Goal: Task Accomplishment & Management: Use online tool/utility

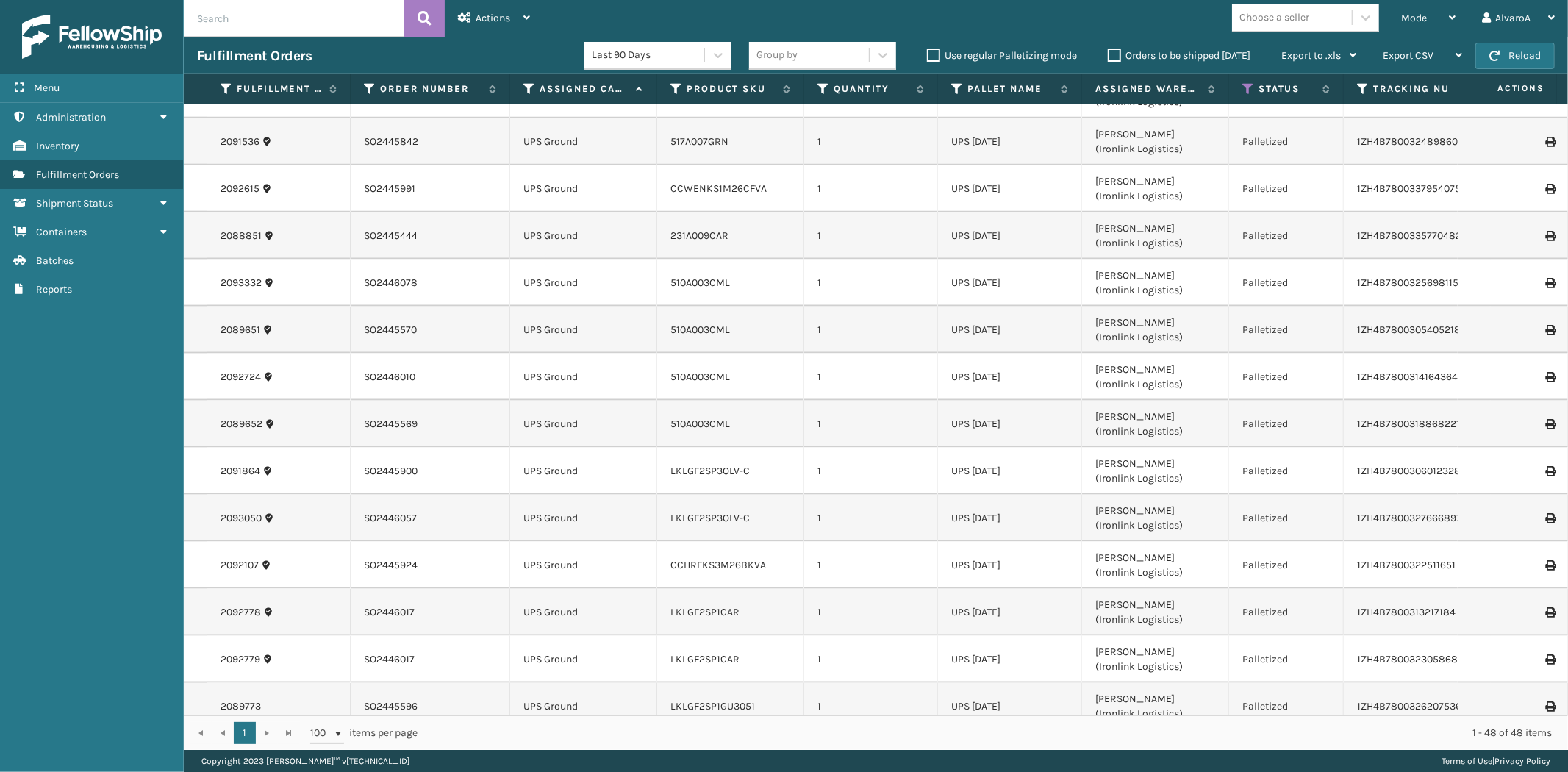
scroll to position [1658, 0]
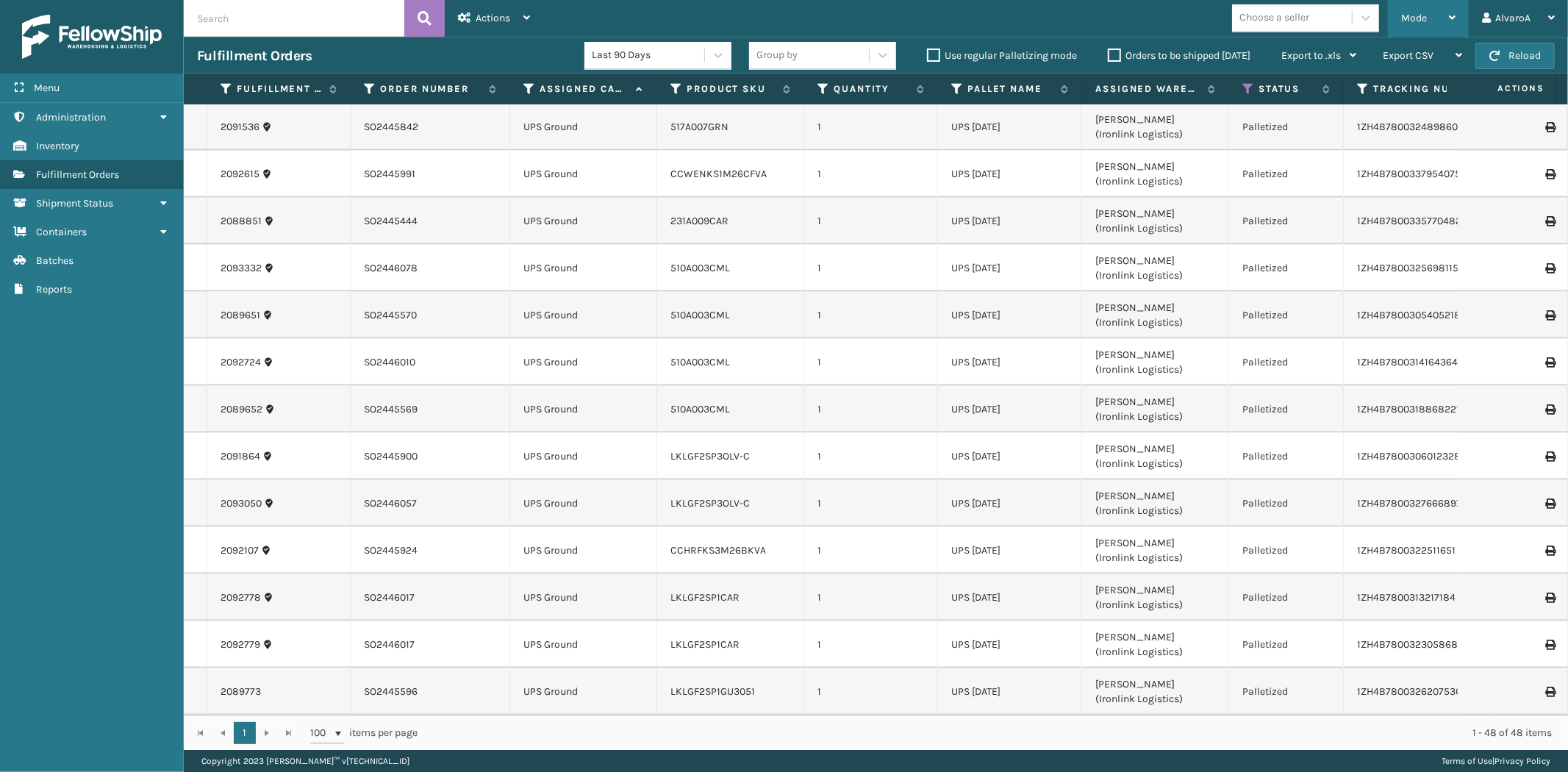
click at [1400, 22] on div "Mode Regular Mode Picking Mode Labeling Mode Exit Scan Mode" at bounding box center [1428, 18] width 81 height 37
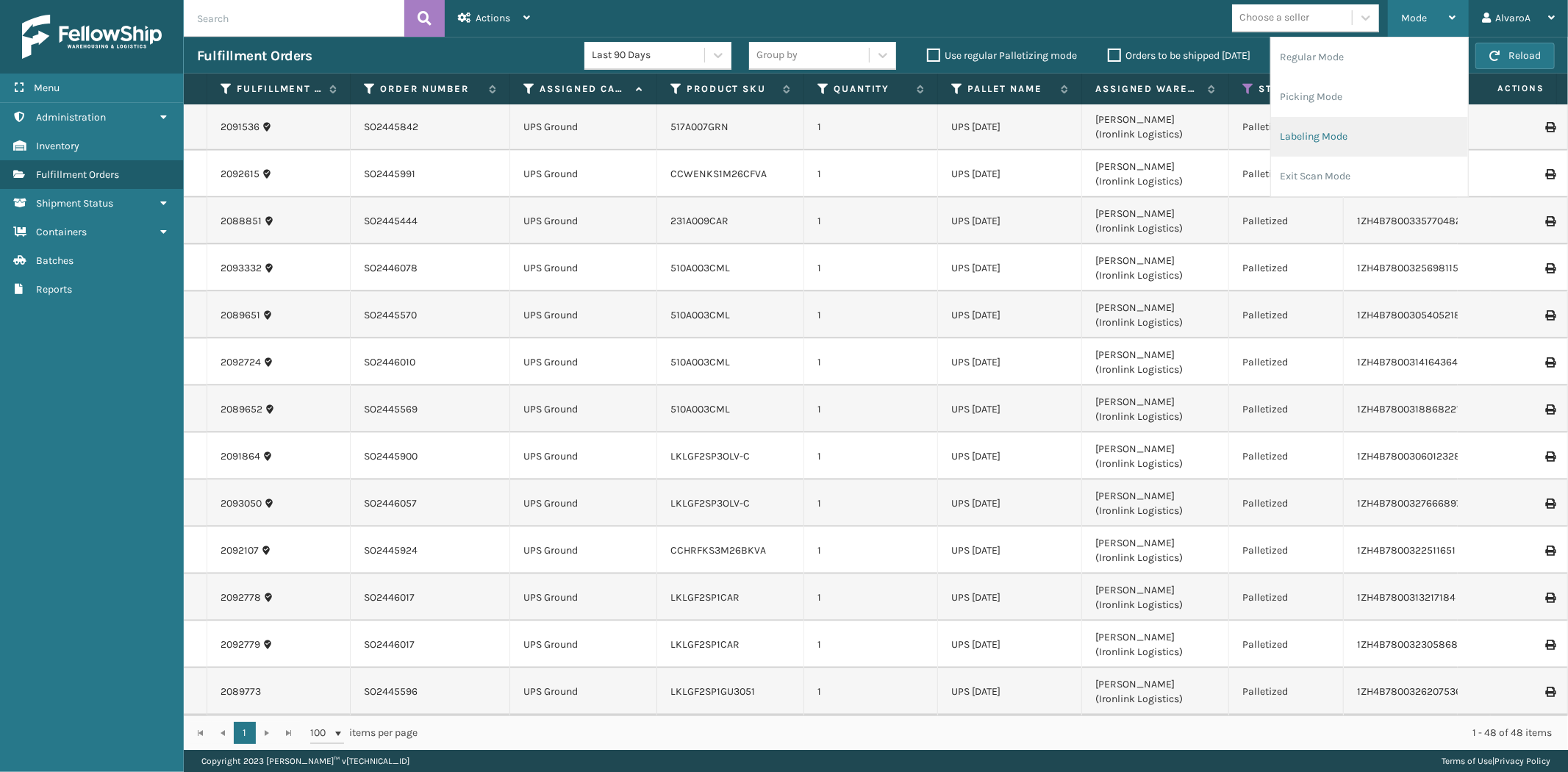
click at [1298, 138] on li "Labeling Mode" at bounding box center [1369, 136] width 197 height 39
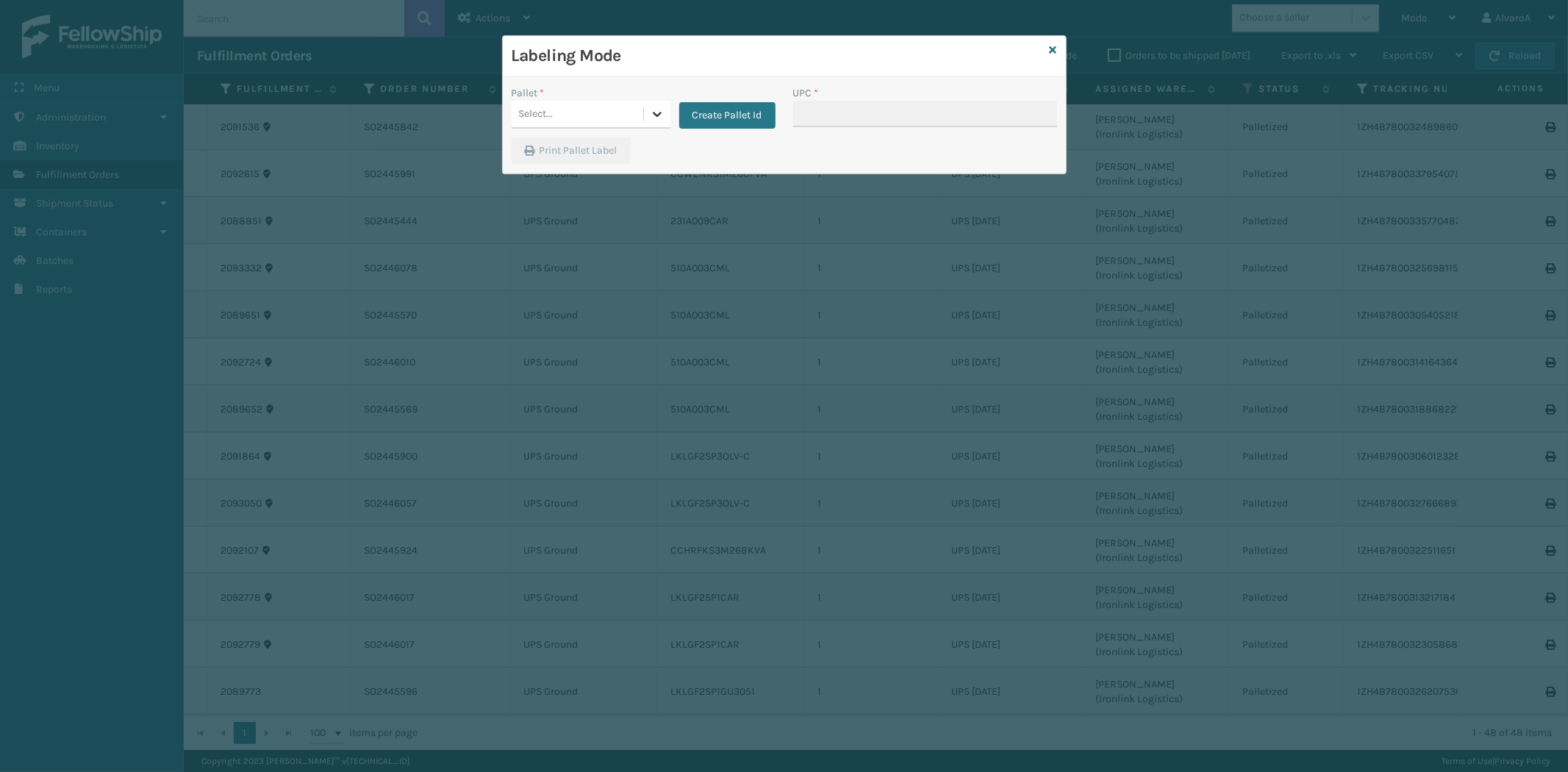
click at [656, 116] on icon at bounding box center [657, 114] width 9 height 5
click at [687, 116] on button "Create Pallet Id" at bounding box center [727, 116] width 96 height 27
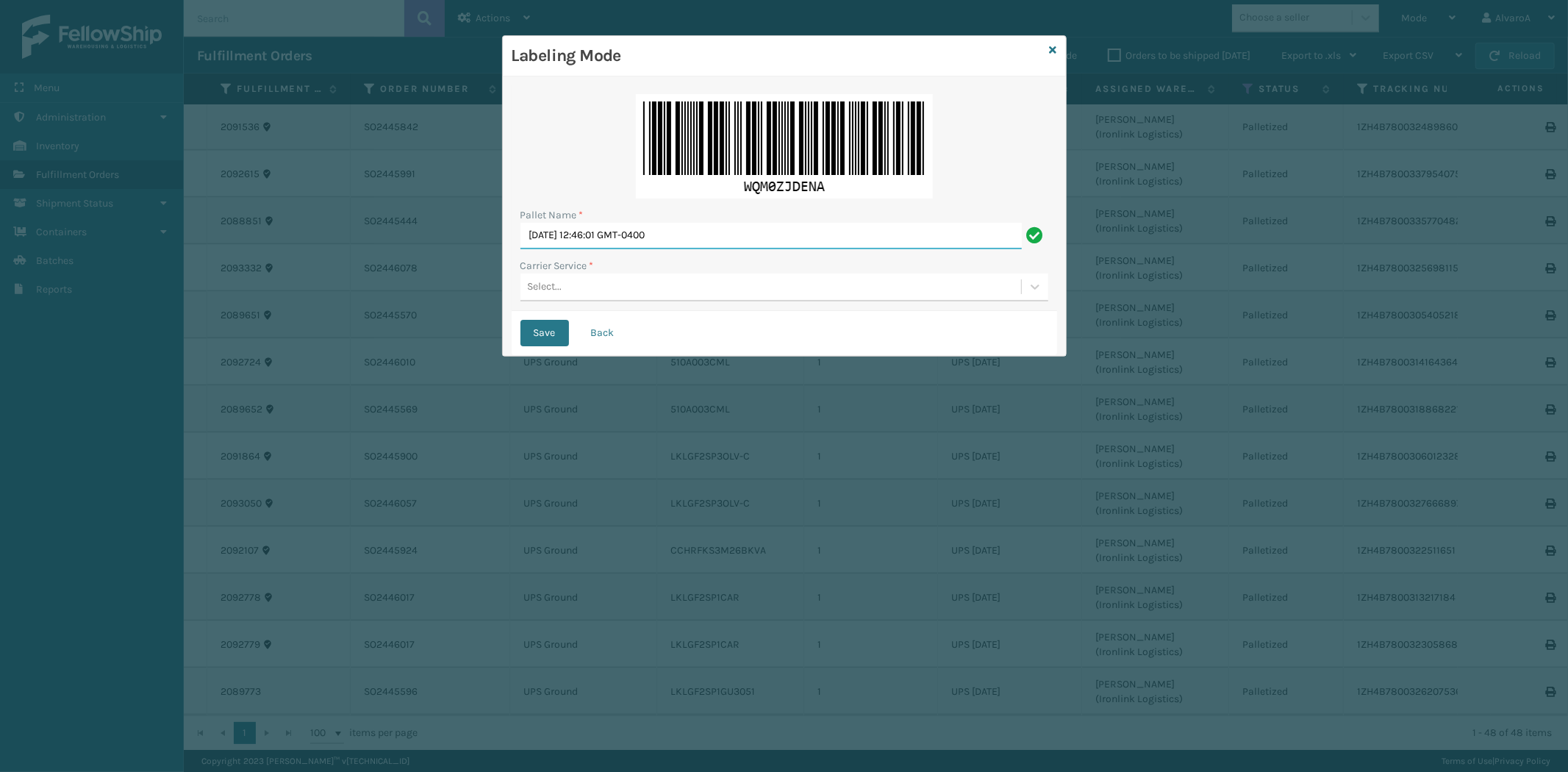
drag, startPoint x: 717, startPoint y: 233, endPoint x: 374, endPoint y: 320, distance: 353.9
click at [376, 320] on div "Labeling Mode Pallet Name * [DATE] 12:46:01 GMT-0400 Carrier Service * Select..…" at bounding box center [784, 386] width 1568 height 772
type input "LPN 511280#2"
click at [539, 280] on div "Select..." at bounding box center [544, 287] width 34 height 15
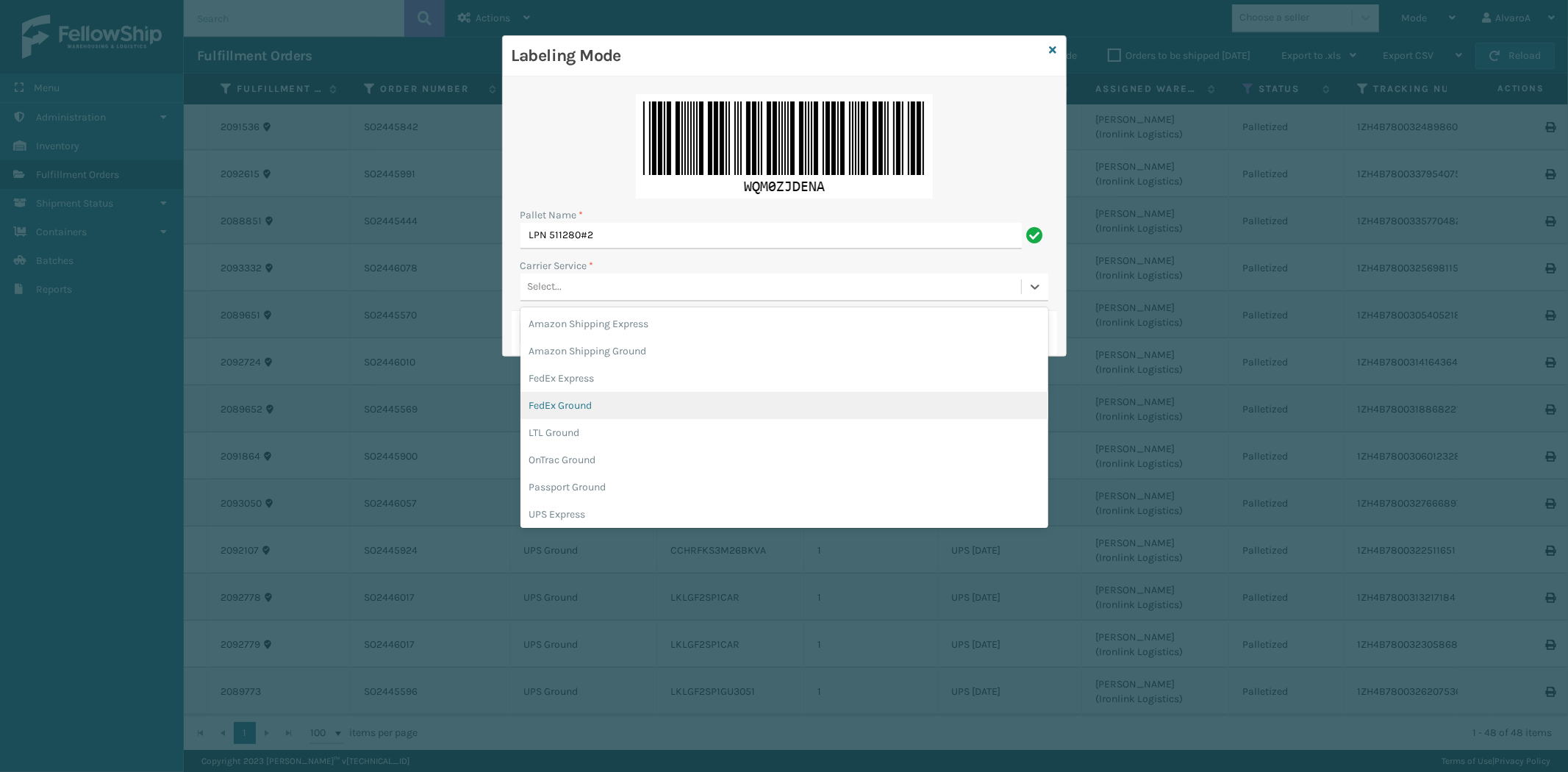
click at [591, 397] on div "FedEx Ground" at bounding box center [784, 405] width 528 height 27
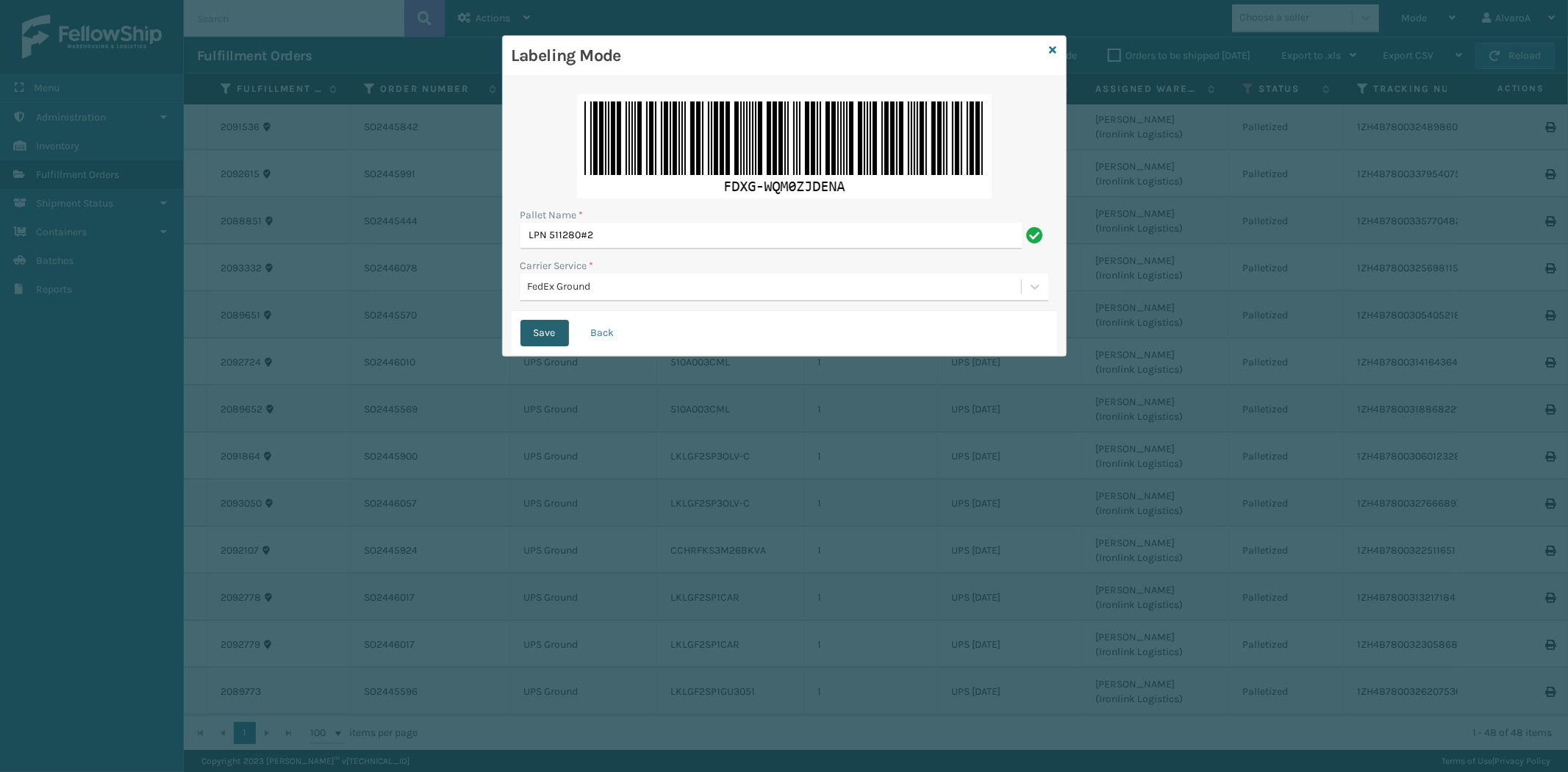
click at [544, 331] on button "Save" at bounding box center [544, 333] width 49 height 27
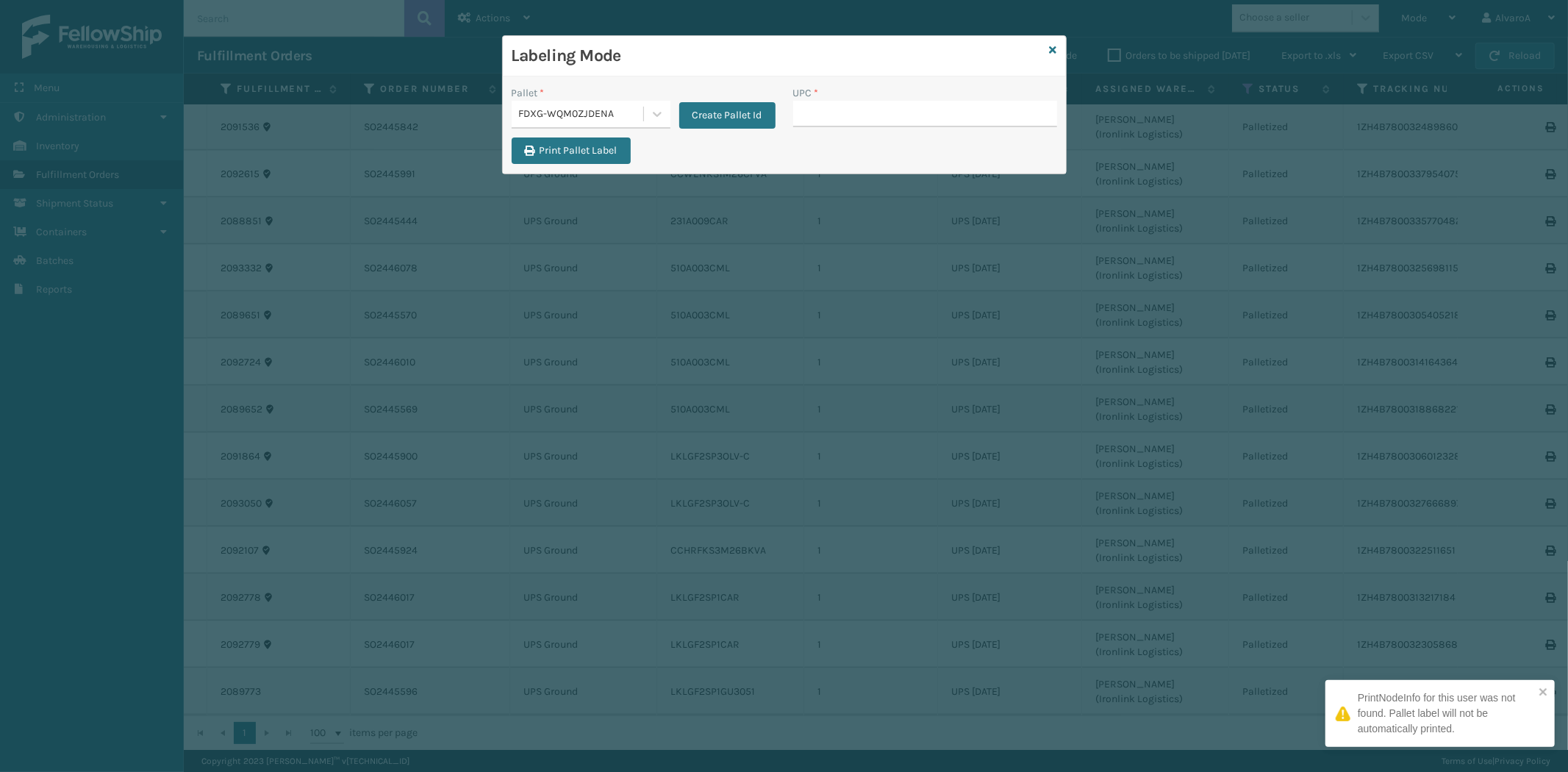
click at [802, 126] on input "UPC *" at bounding box center [925, 114] width 264 height 27
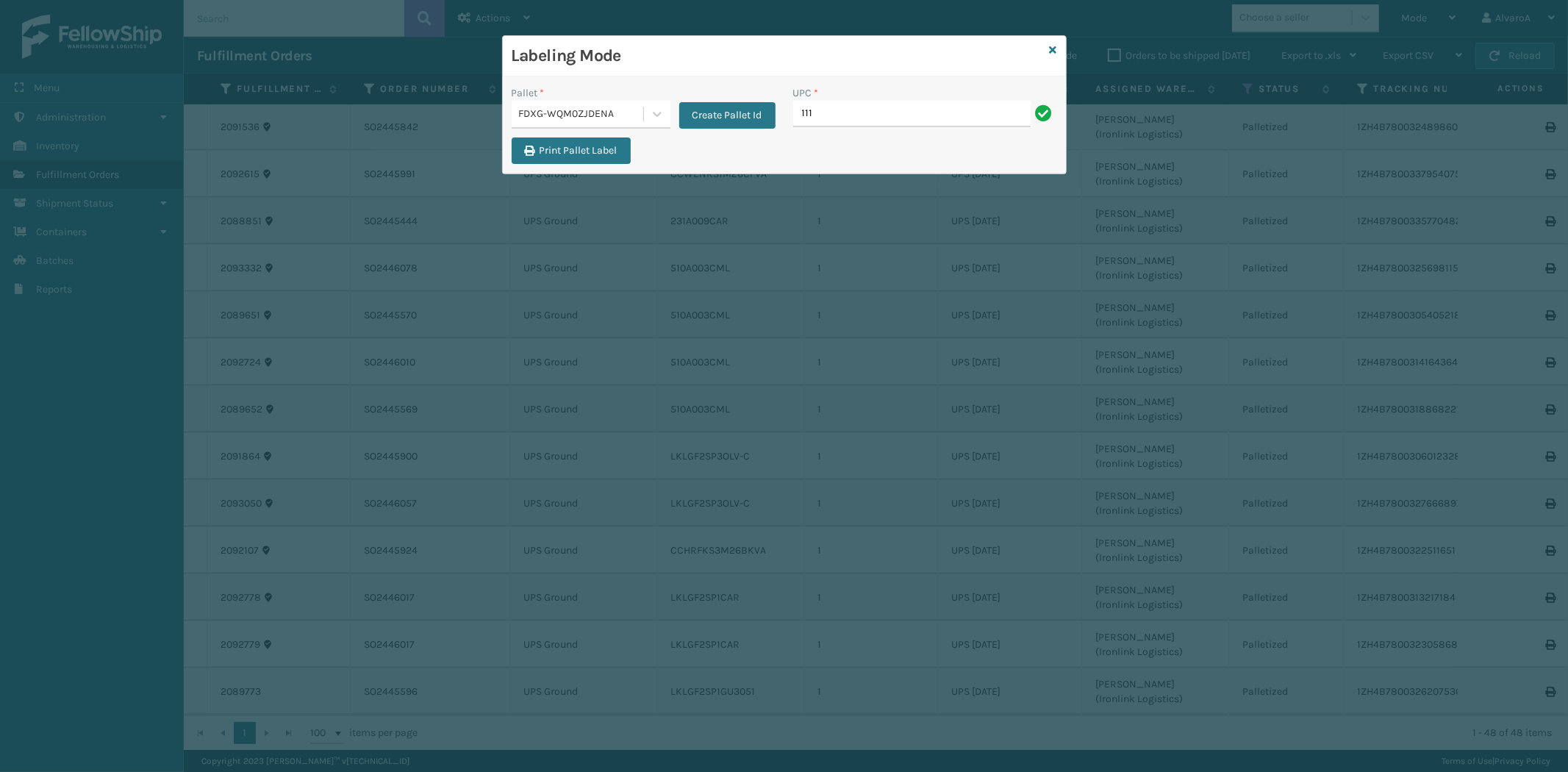
type input "111A049CRM"
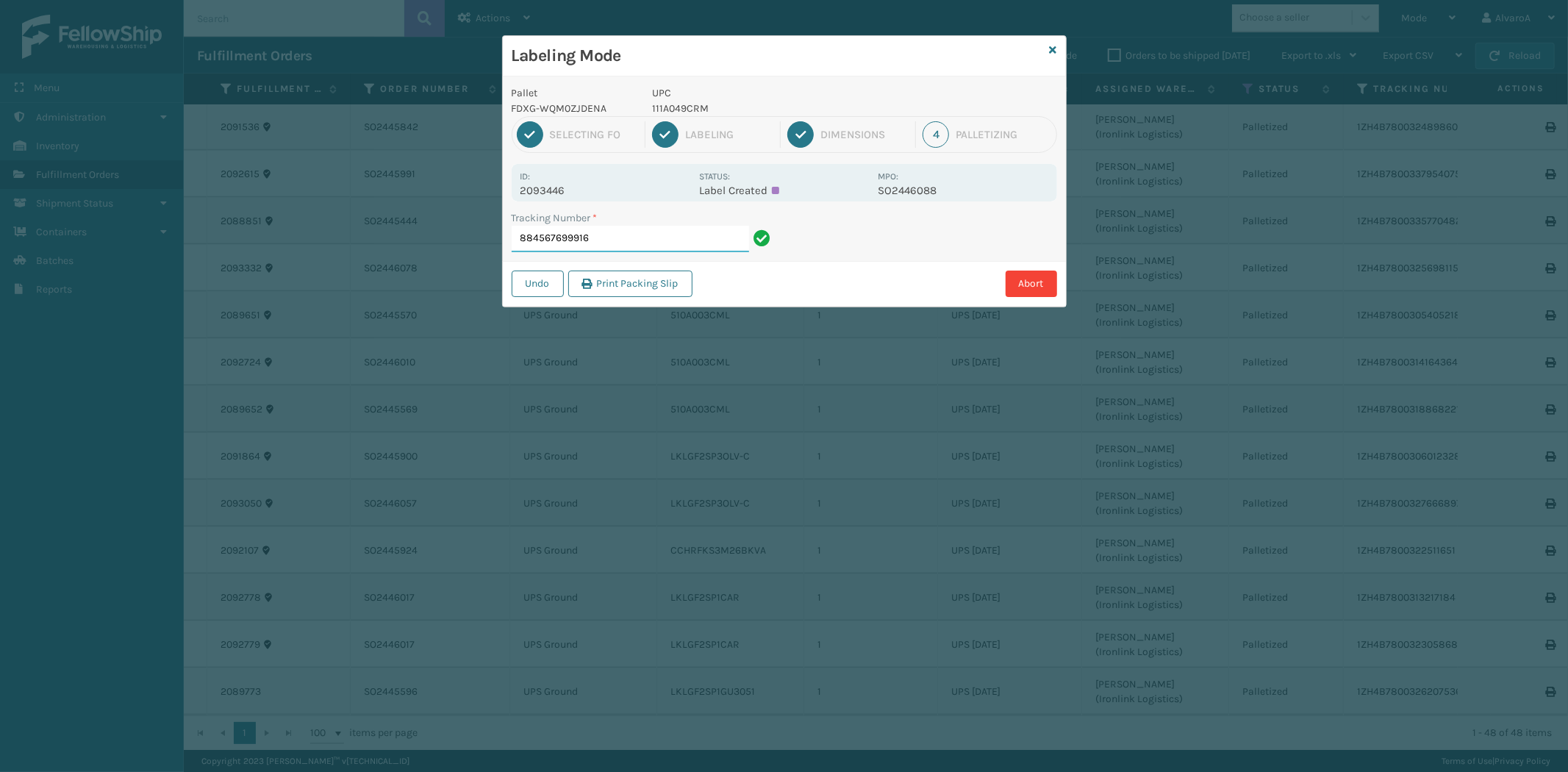
click at [610, 250] on input "884567699916" at bounding box center [630, 239] width 237 height 27
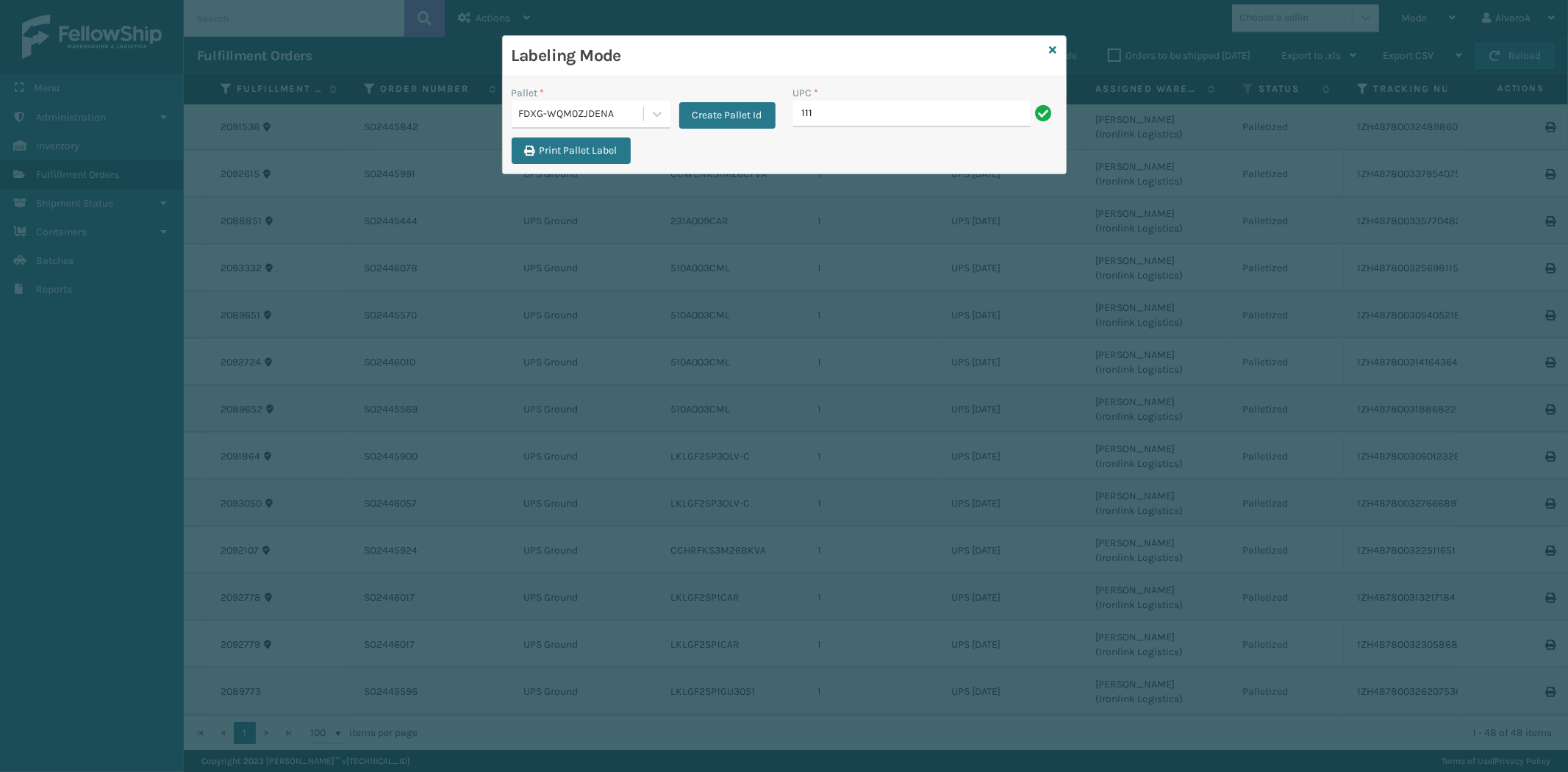
type input "111A049CRM"
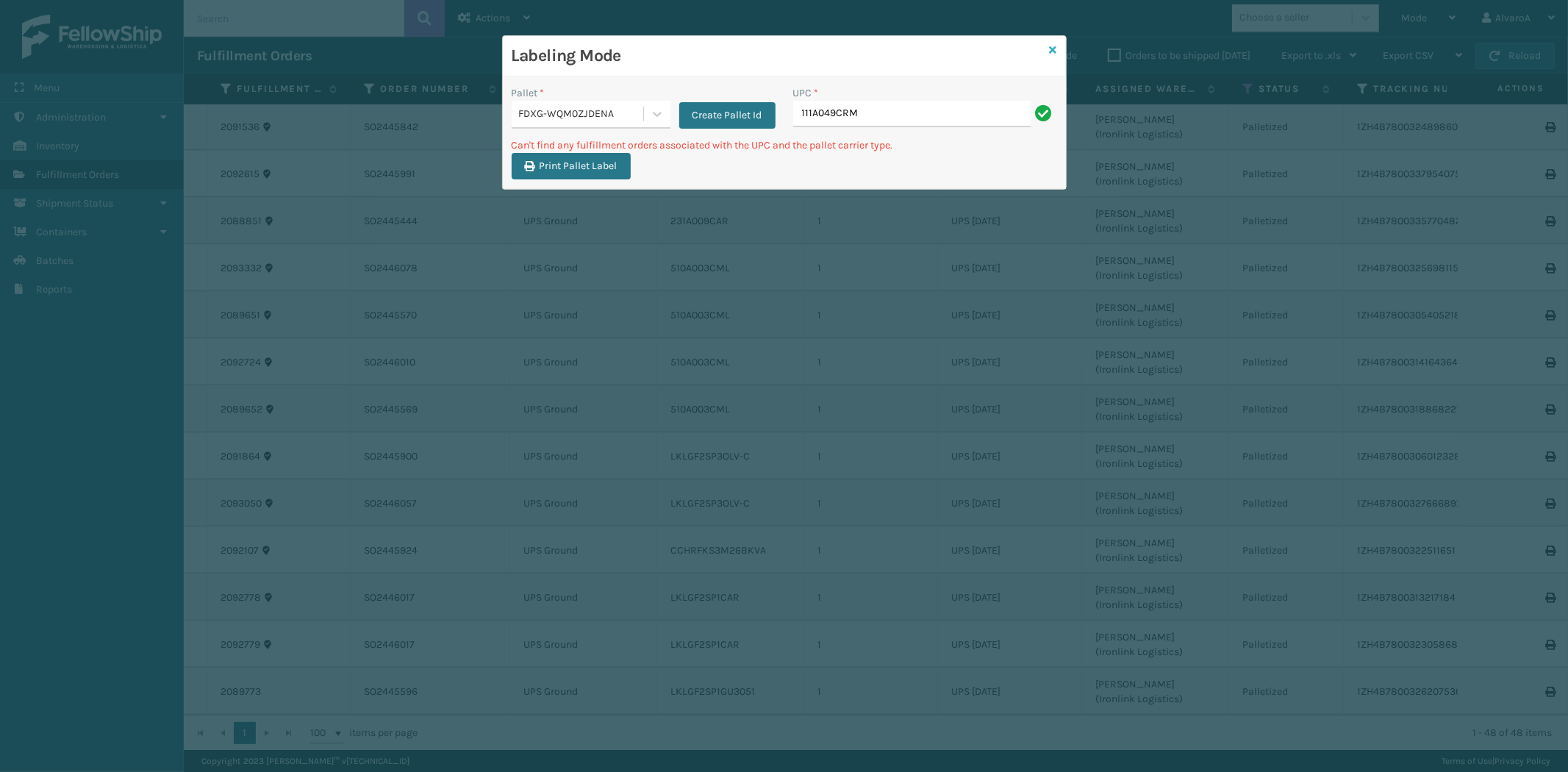
click at [1055, 55] on link at bounding box center [1053, 50] width 8 height 15
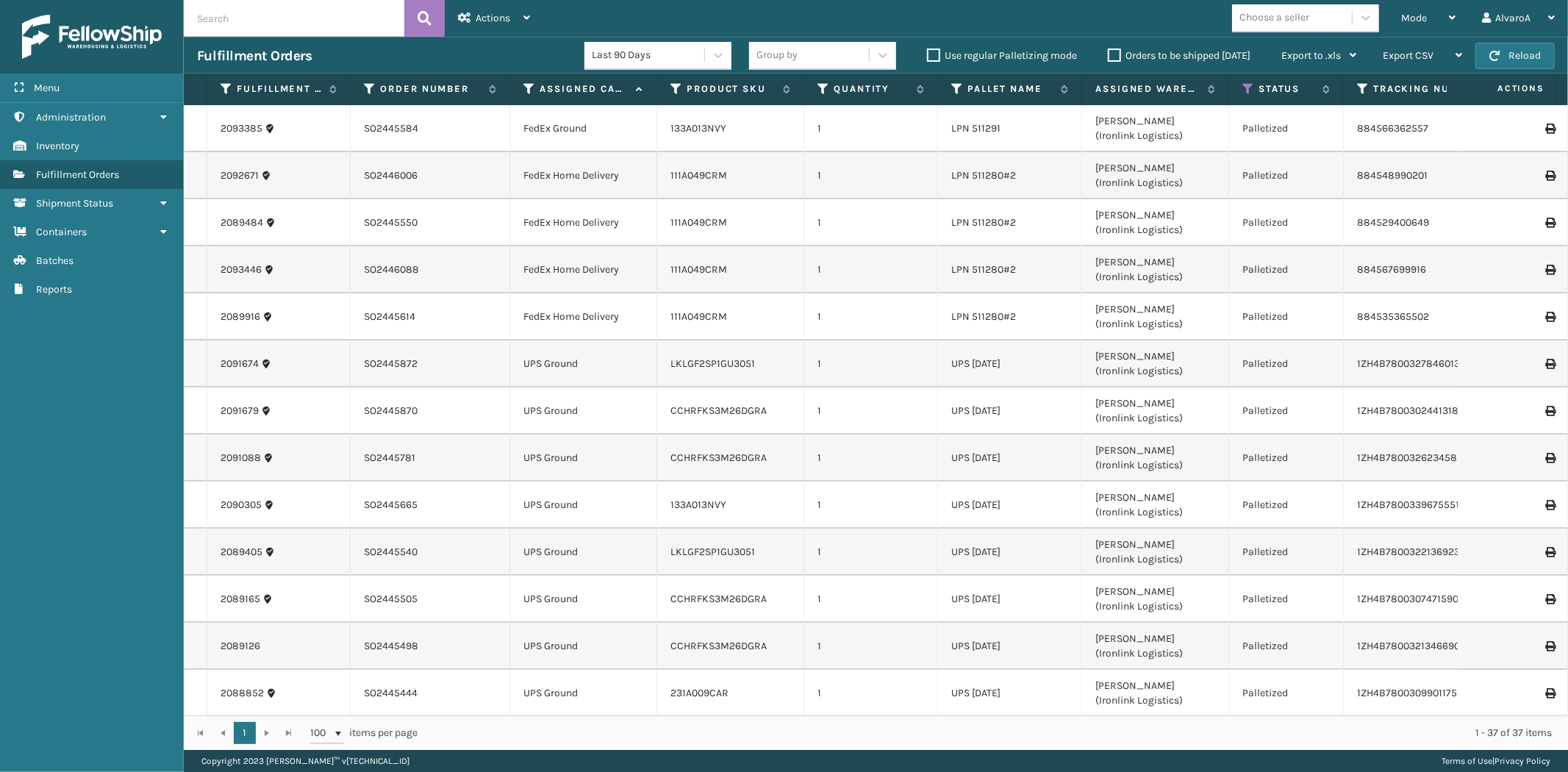
click at [334, 19] on input "text" at bounding box center [293, 18] width 220 height 37
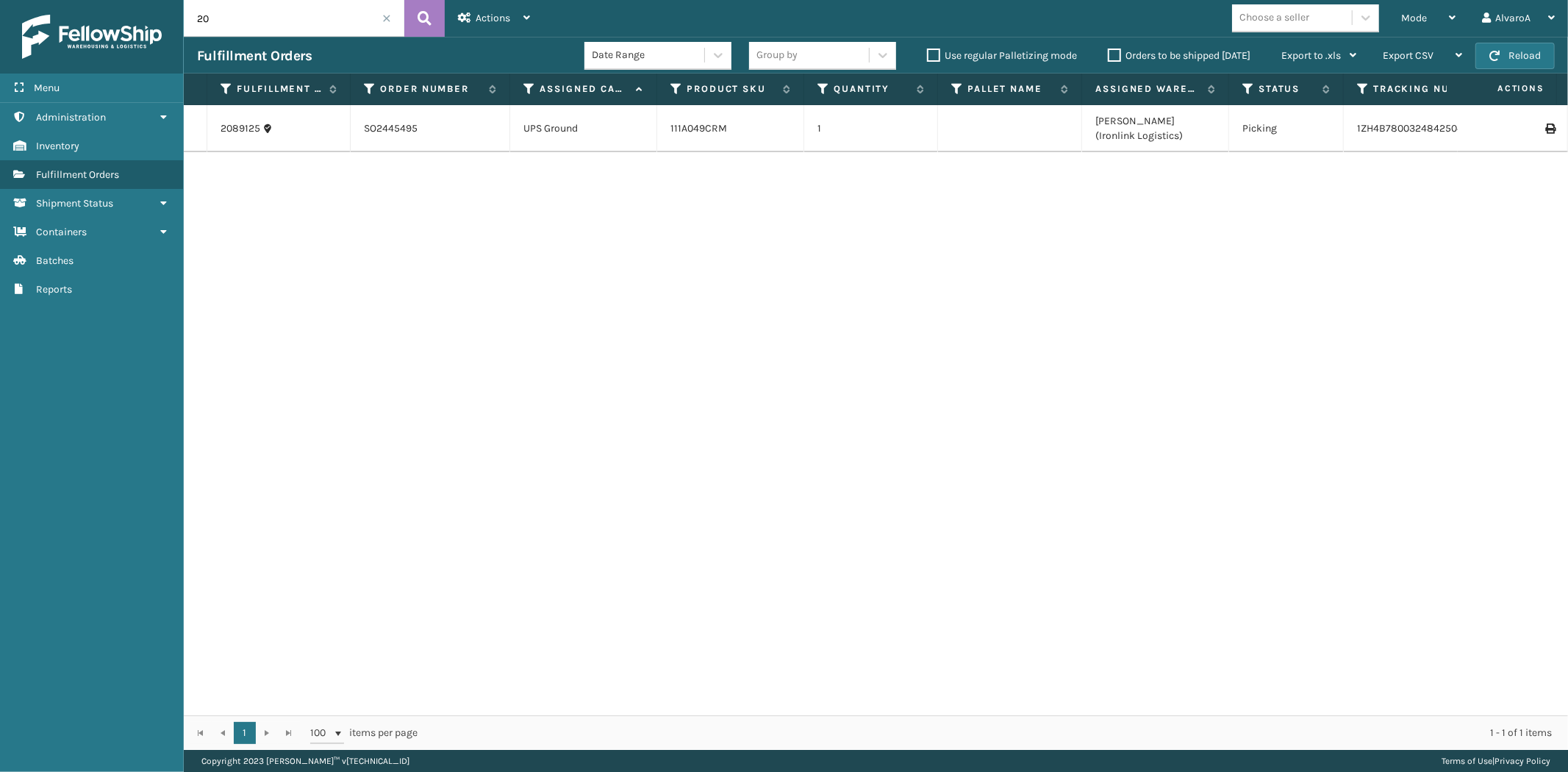
type input "2"
type input "2089120"
click at [1434, 17] on div "Mode" at bounding box center [1428, 18] width 54 height 37
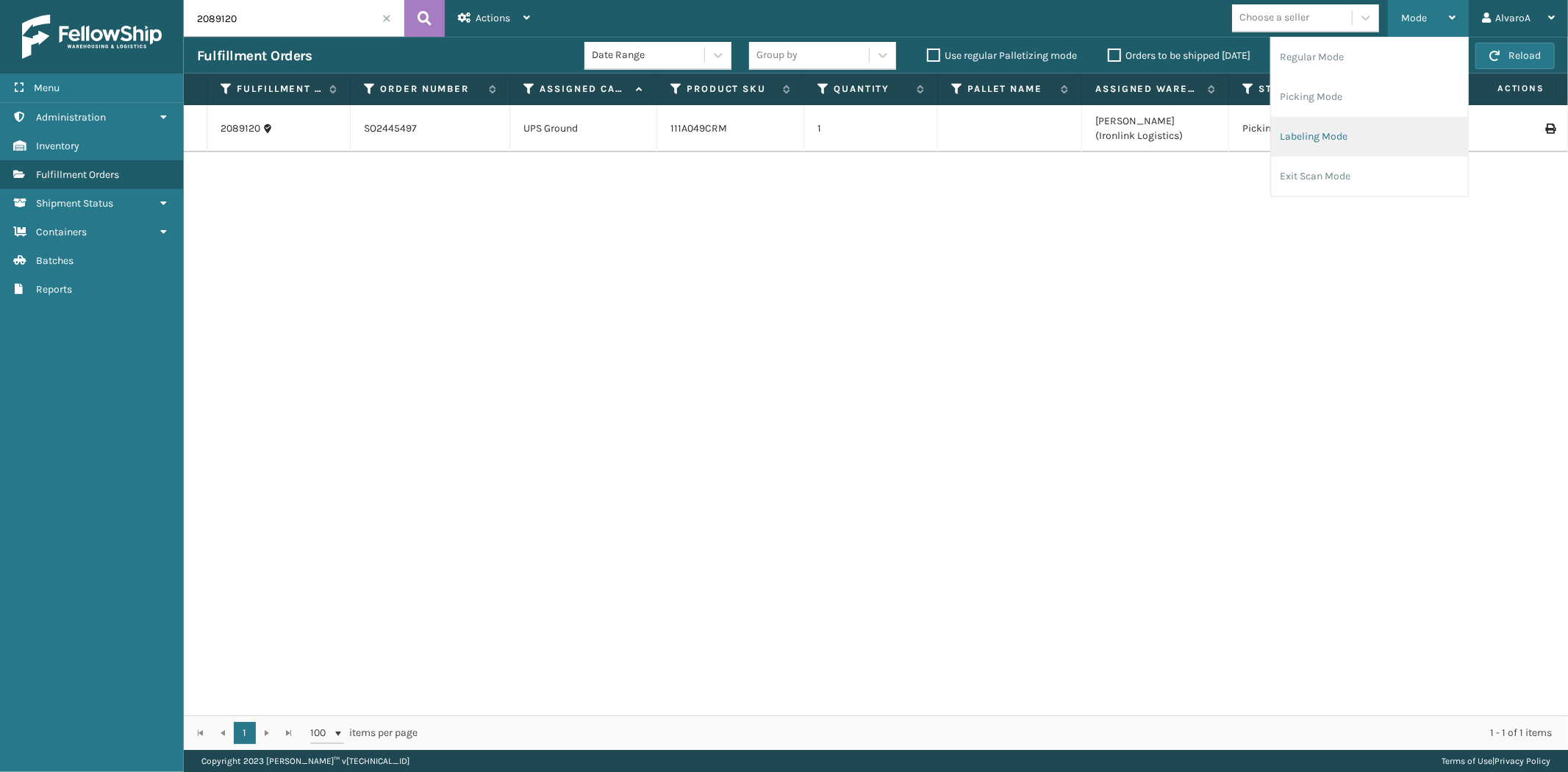
click at [1311, 133] on li "Labeling Mode" at bounding box center [1369, 136] width 197 height 39
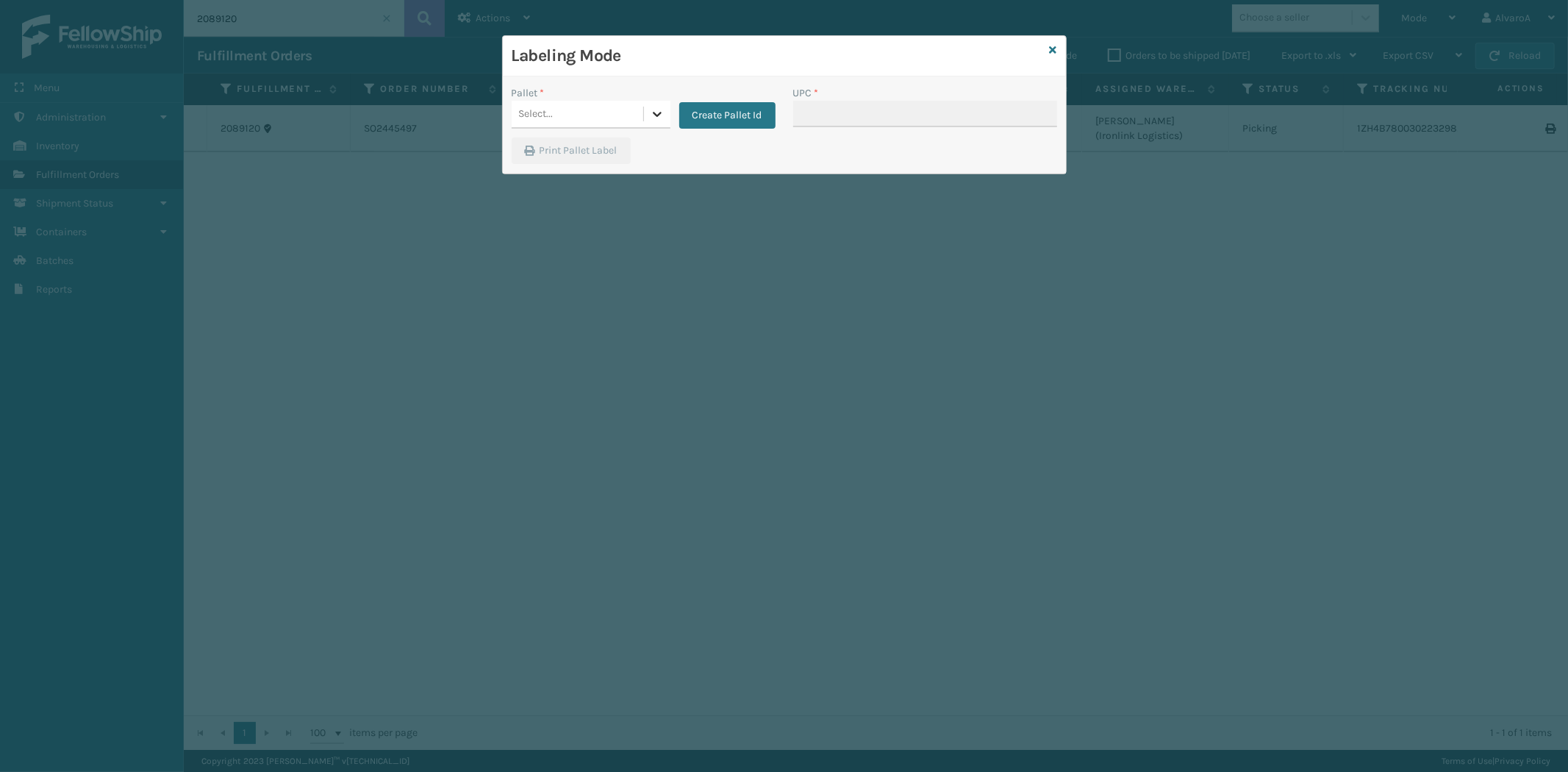
drag, startPoint x: 658, startPoint y: 104, endPoint x: 635, endPoint y: 128, distance: 33.2
click at [658, 106] on div at bounding box center [658, 114] width 27 height 27
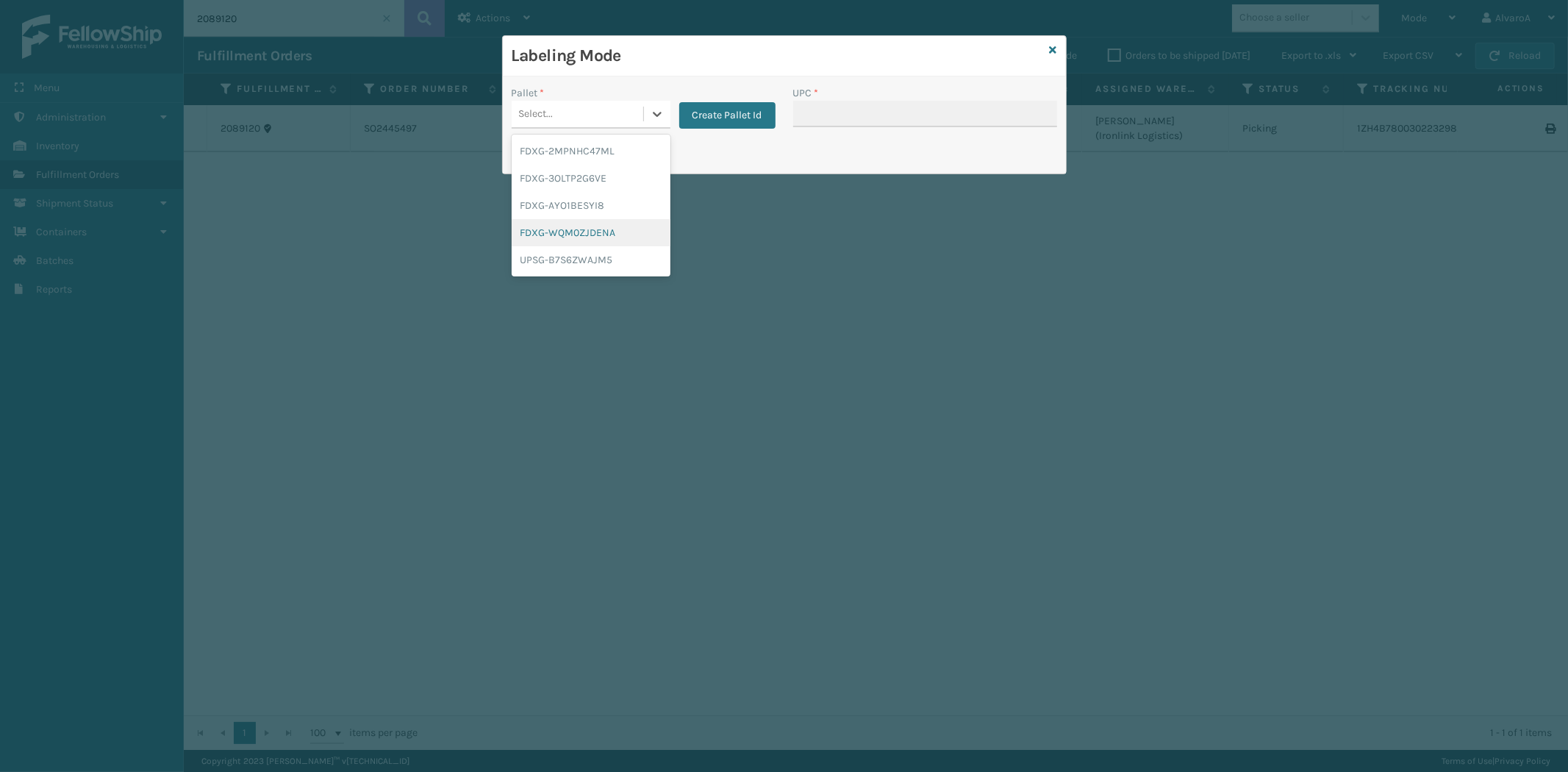
click at [576, 229] on div "FDXG-WQM0ZJDENA" at bounding box center [591, 233] width 159 height 27
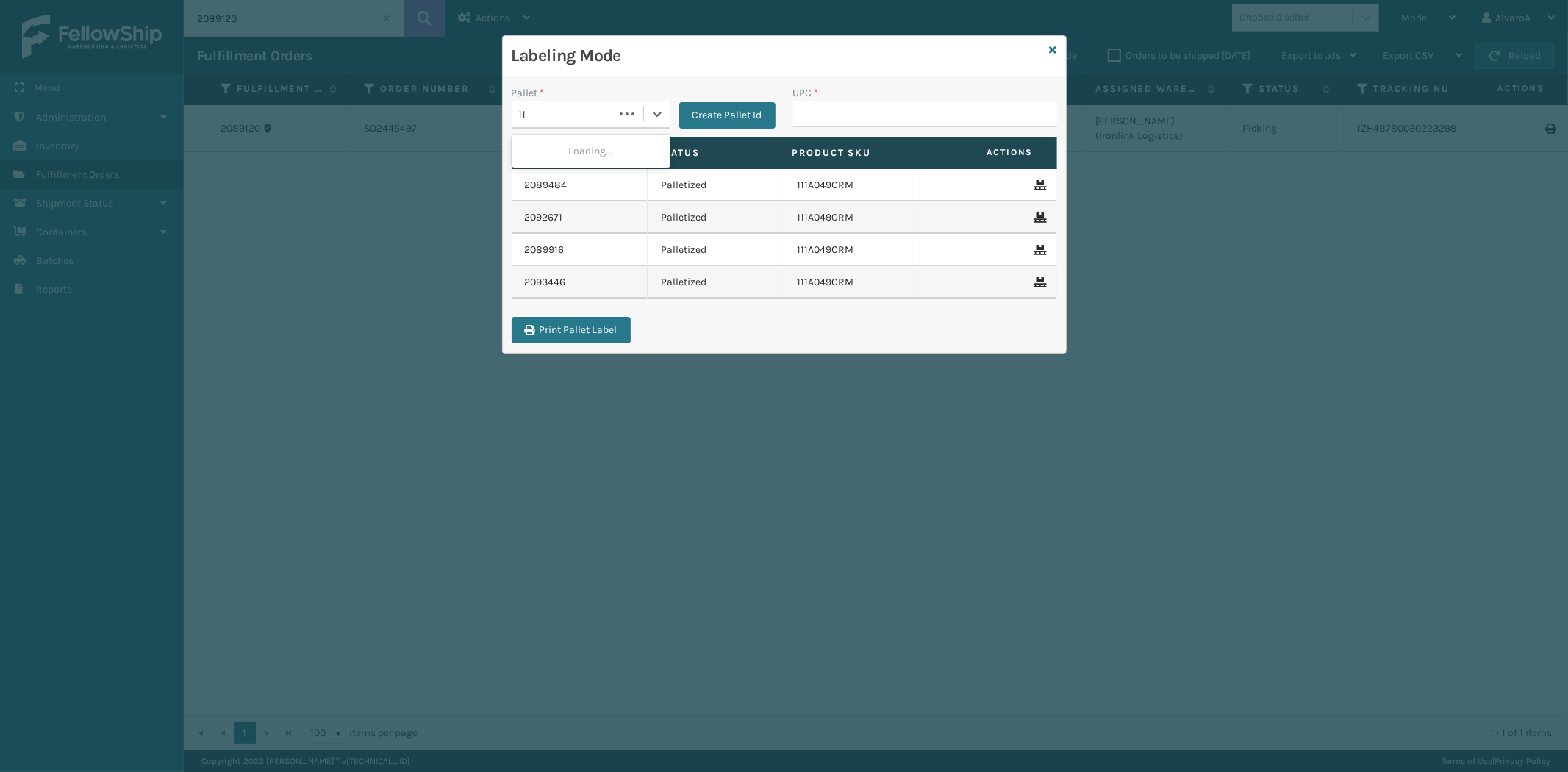
type input "1"
click at [834, 118] on input "UPC *" at bounding box center [925, 114] width 264 height 27
type input "113A003SND"
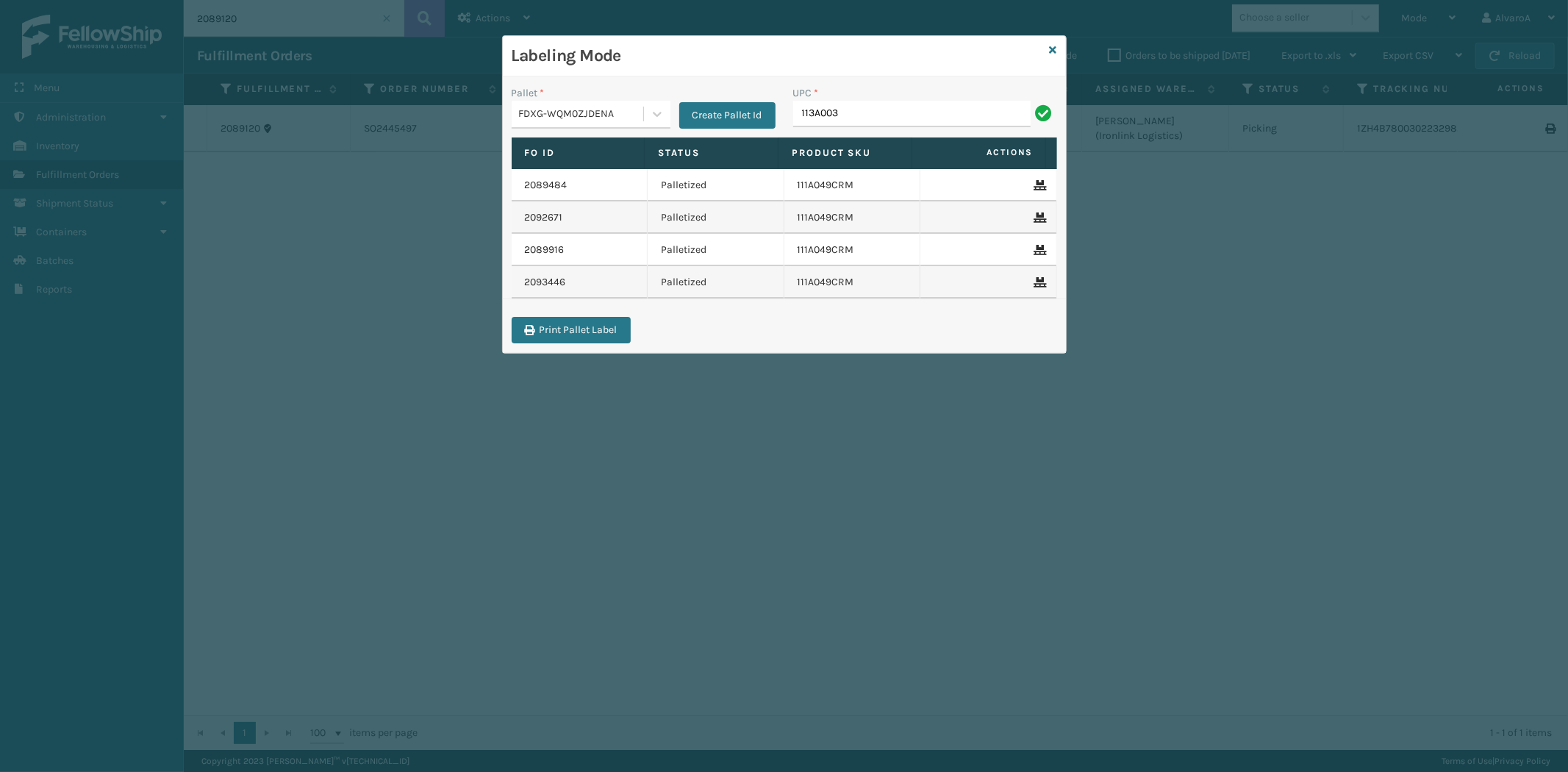
type input "113A003SND"
type input "133A008OYS"
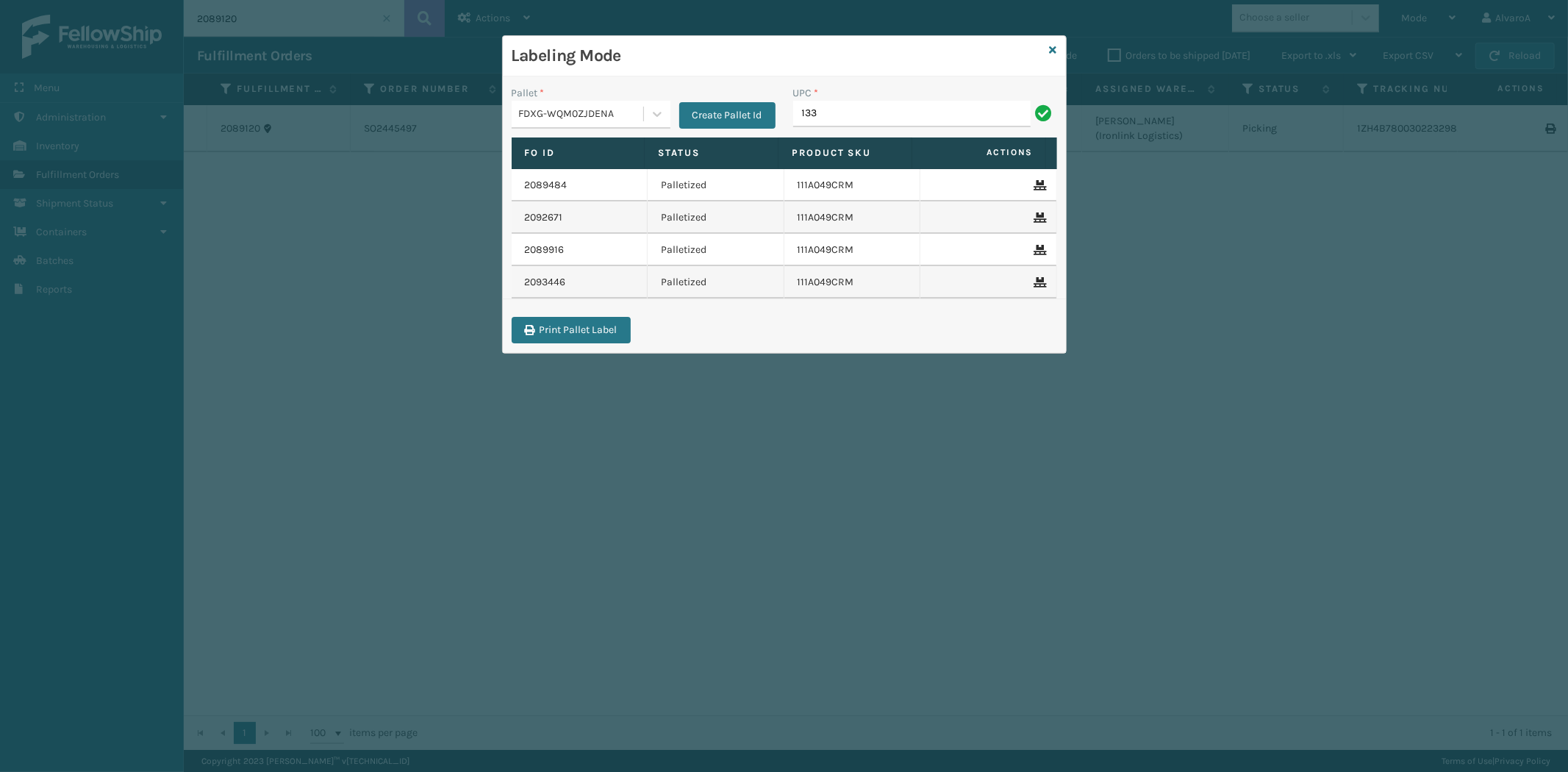
type input "133A008OYS"
type input "139A024OAT"
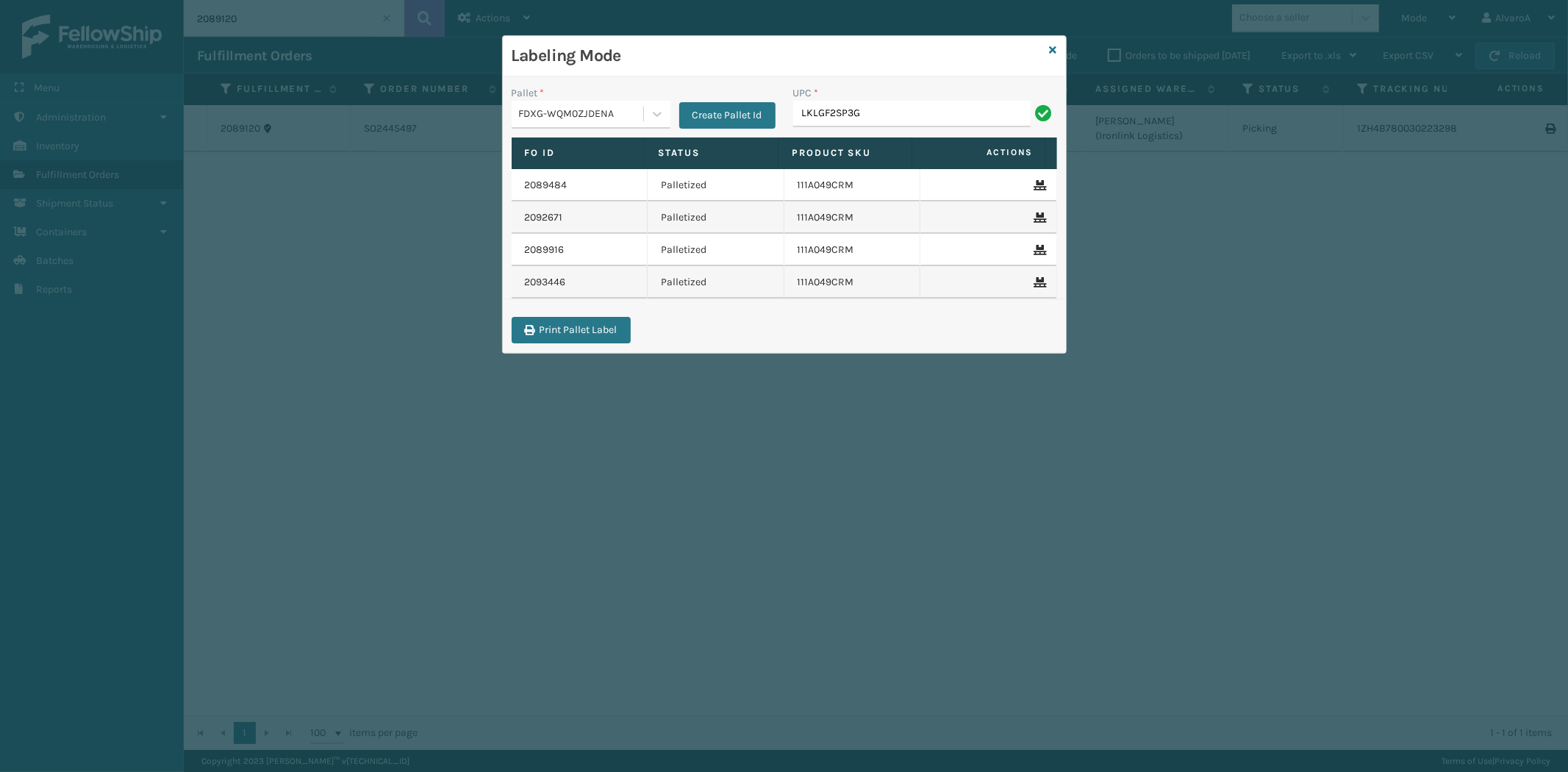
type input "LKLGF2SP3GU3073"
click at [656, 111] on icon at bounding box center [658, 114] width 15 height 15
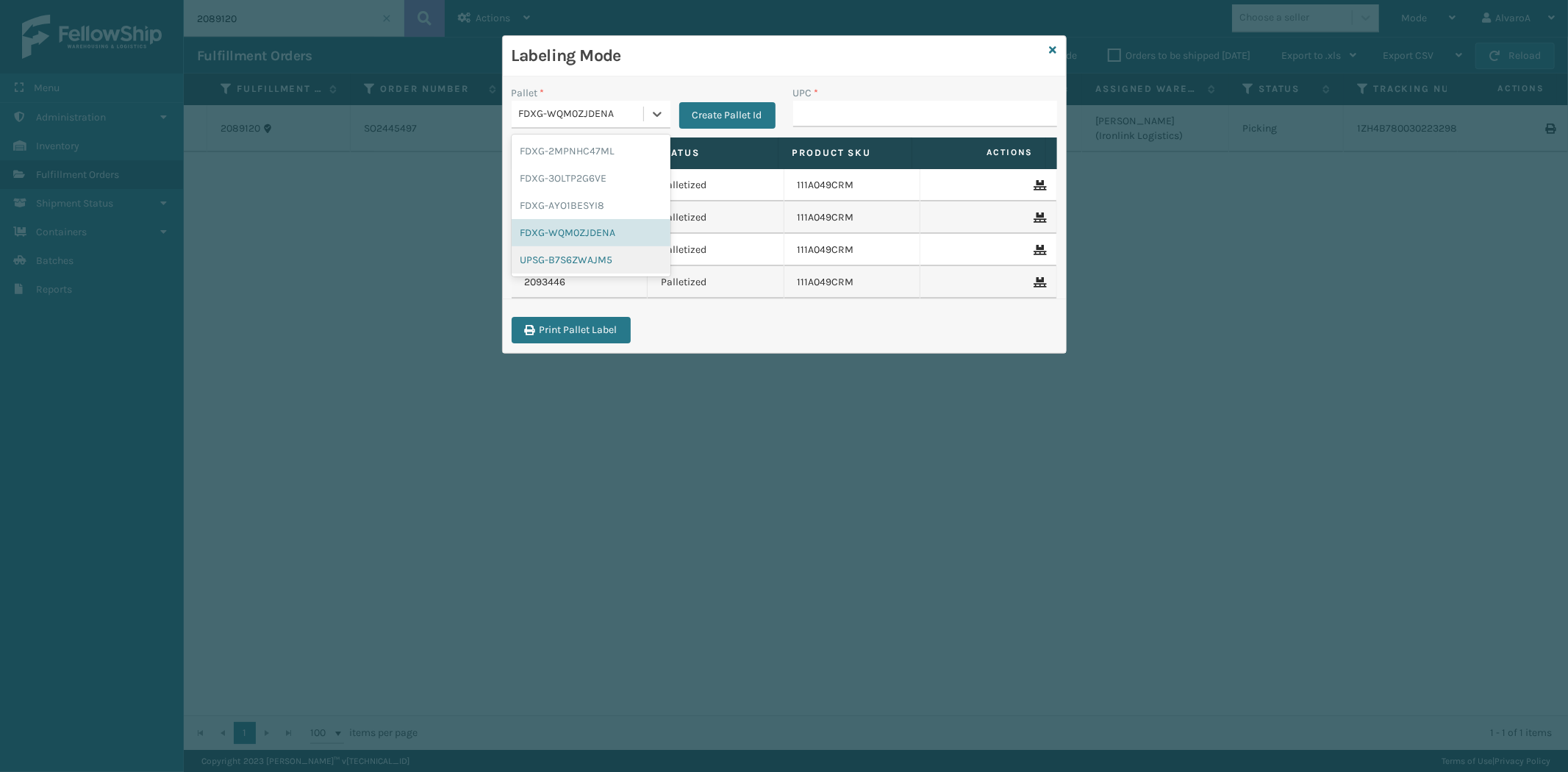
click at [554, 259] on div "UPSG-B7S6ZWAJM5" at bounding box center [591, 260] width 159 height 27
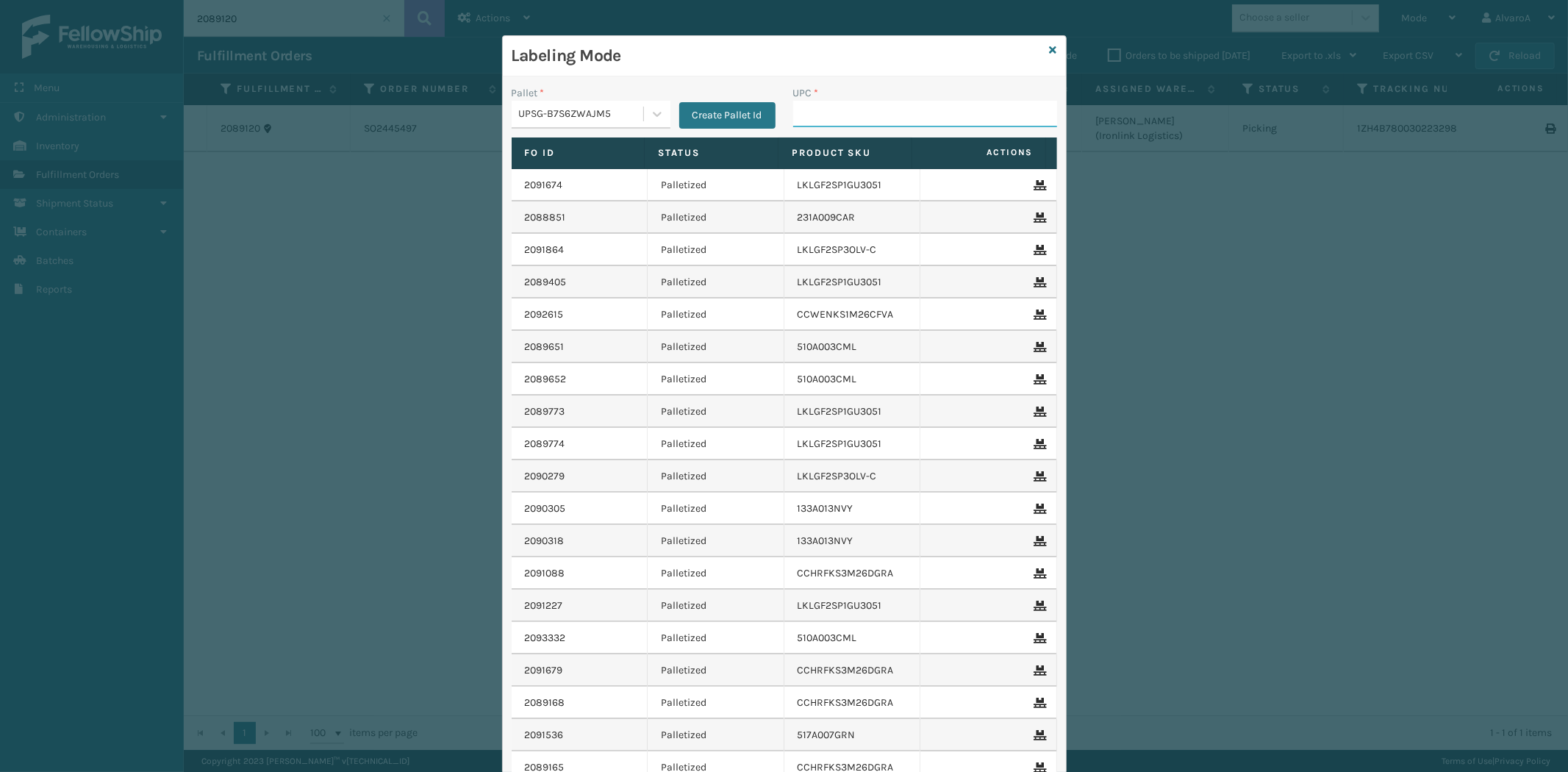
click at [822, 101] on input "UPC *" at bounding box center [925, 114] width 264 height 27
type input "111A049CRM"
click at [1050, 46] on icon at bounding box center [1053, 50] width 8 height 10
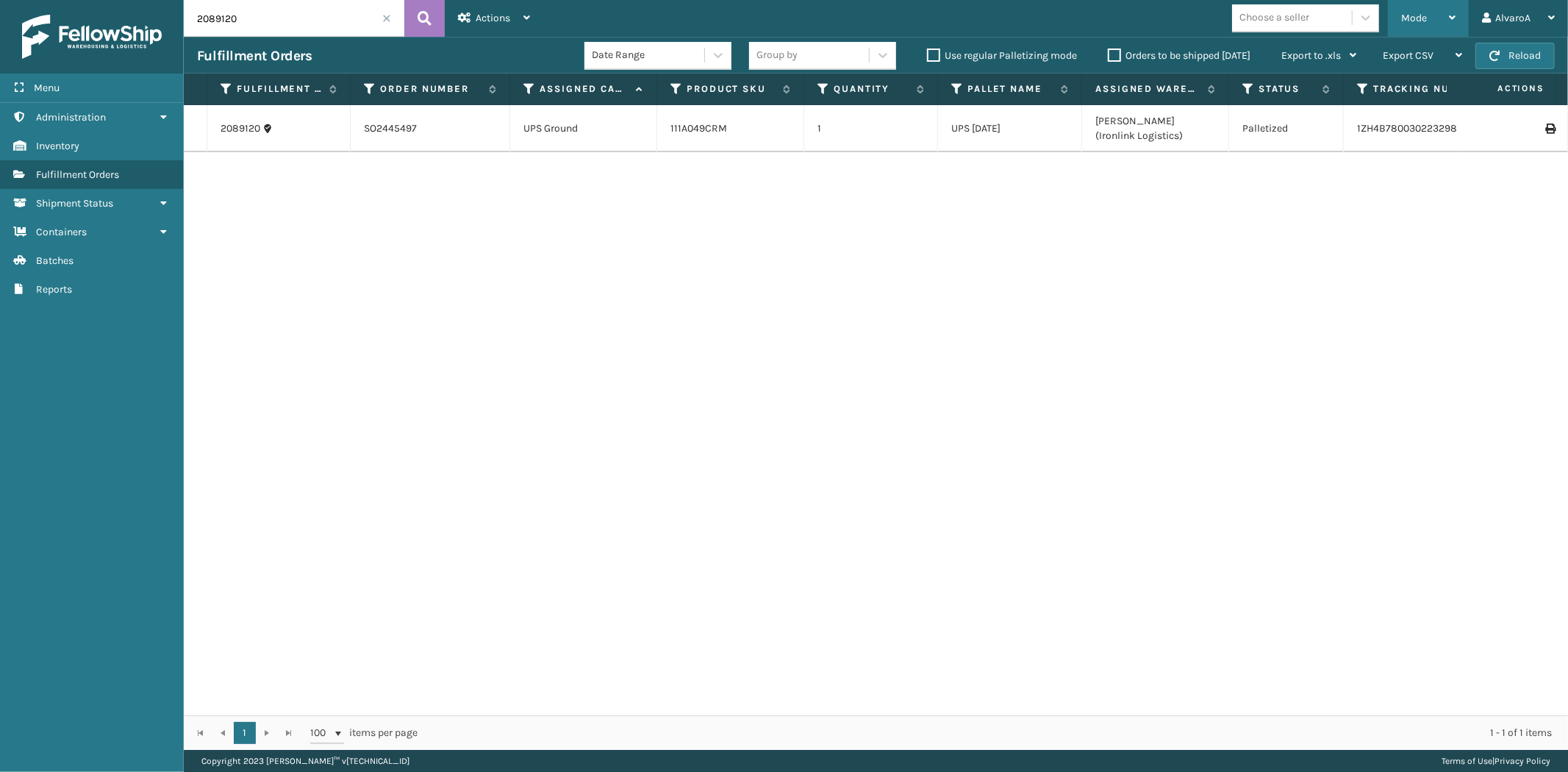
click at [1407, 20] on span "Mode" at bounding box center [1414, 18] width 26 height 13
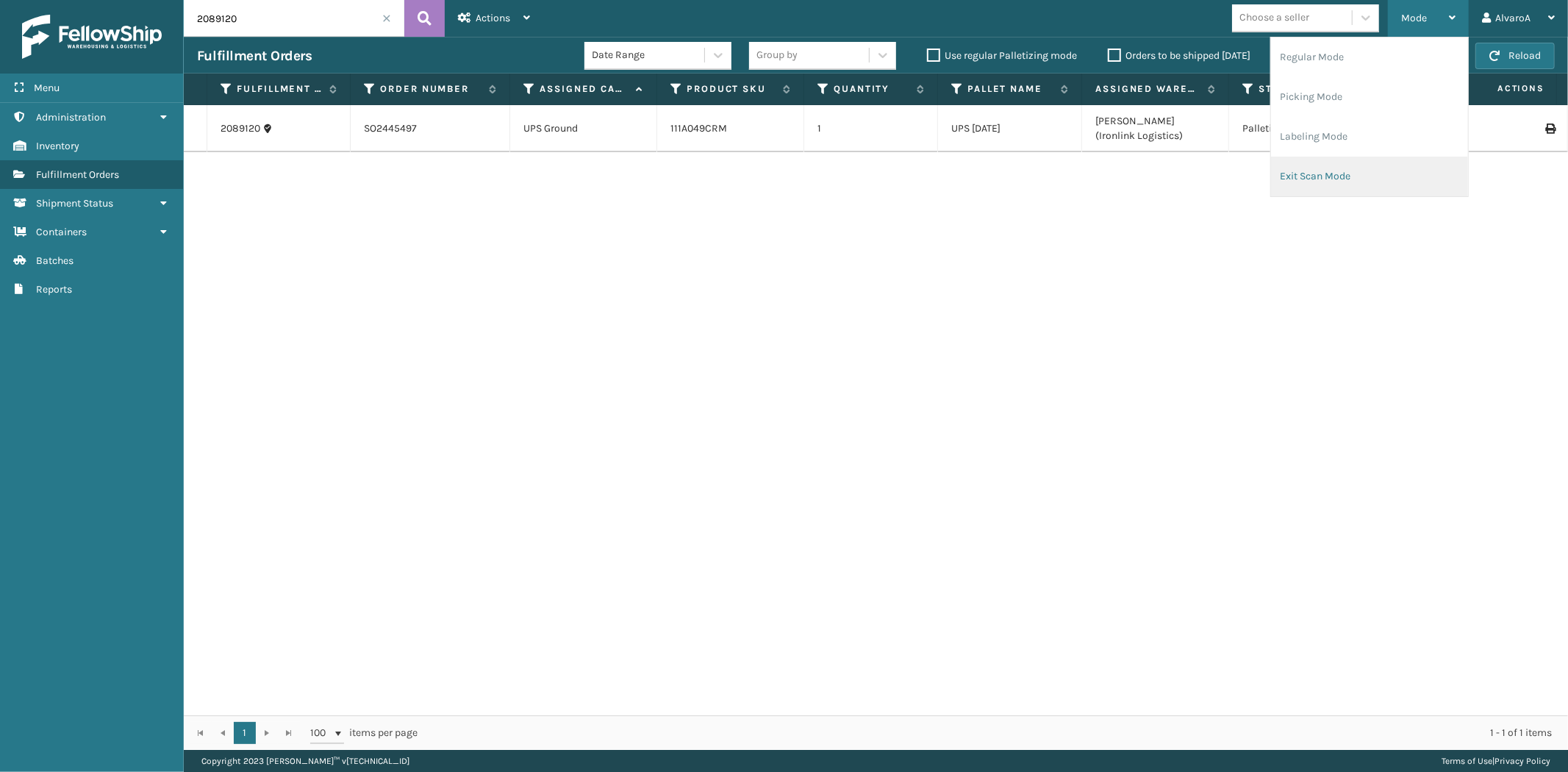
click at [1302, 170] on li "Exit Scan Mode" at bounding box center [1369, 176] width 197 height 39
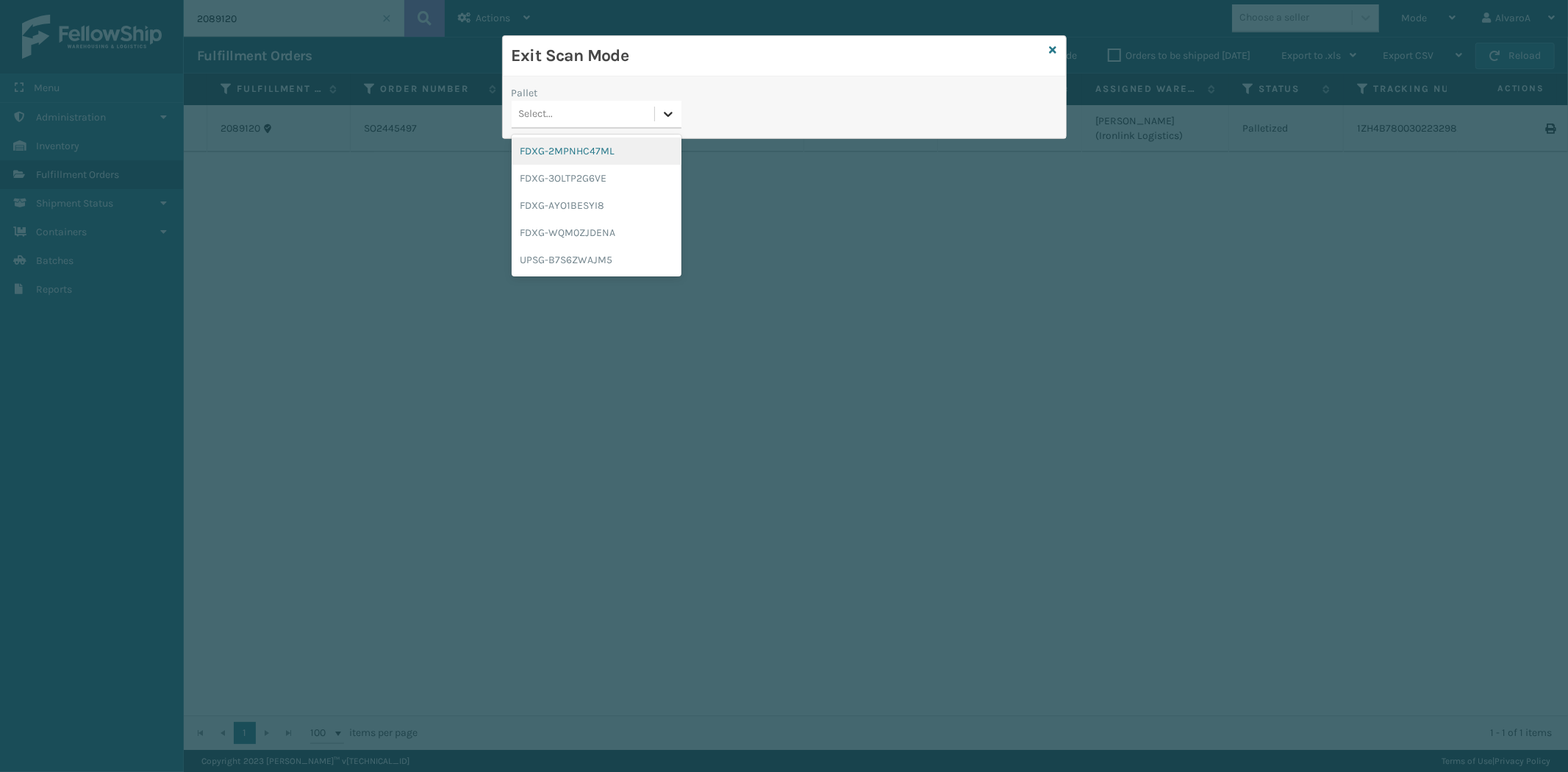
click at [678, 115] on div at bounding box center [668, 114] width 27 height 27
click at [550, 259] on div "UPSG-B7S6ZWAJM5" at bounding box center [596, 260] width 170 height 27
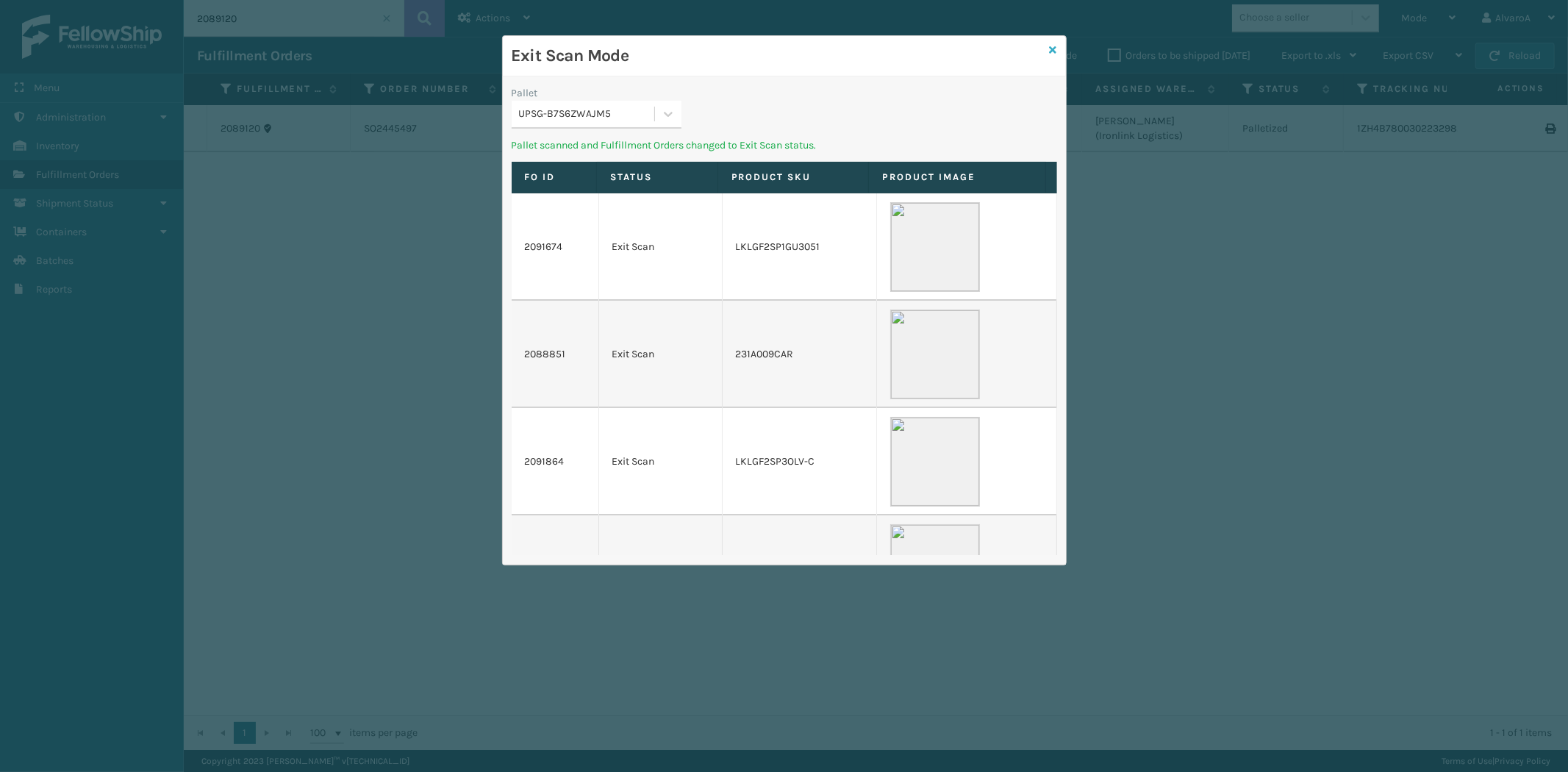
click at [1054, 49] on icon at bounding box center [1053, 50] width 8 height 10
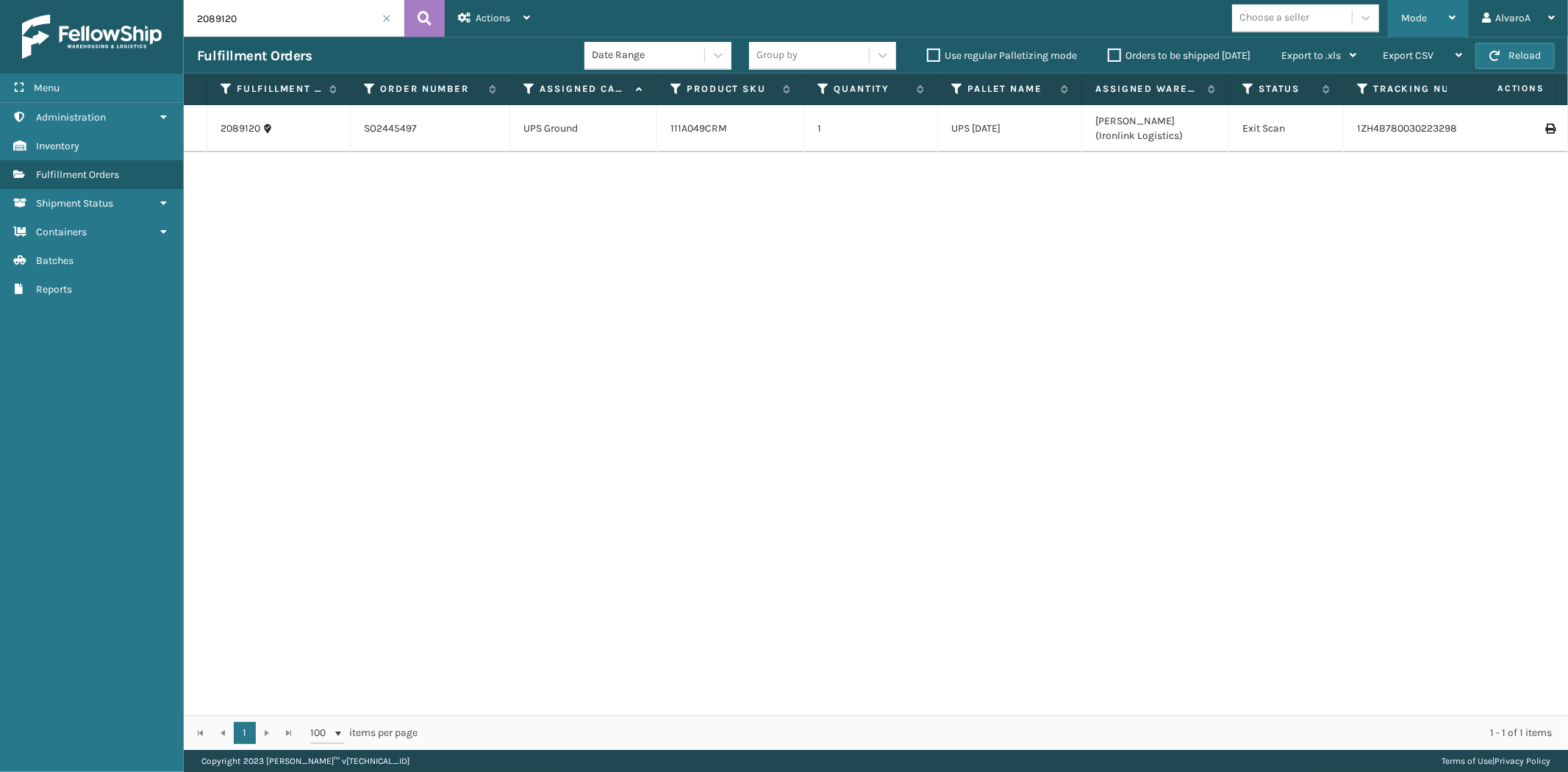
click at [1430, 15] on div "Mode" at bounding box center [1428, 18] width 54 height 37
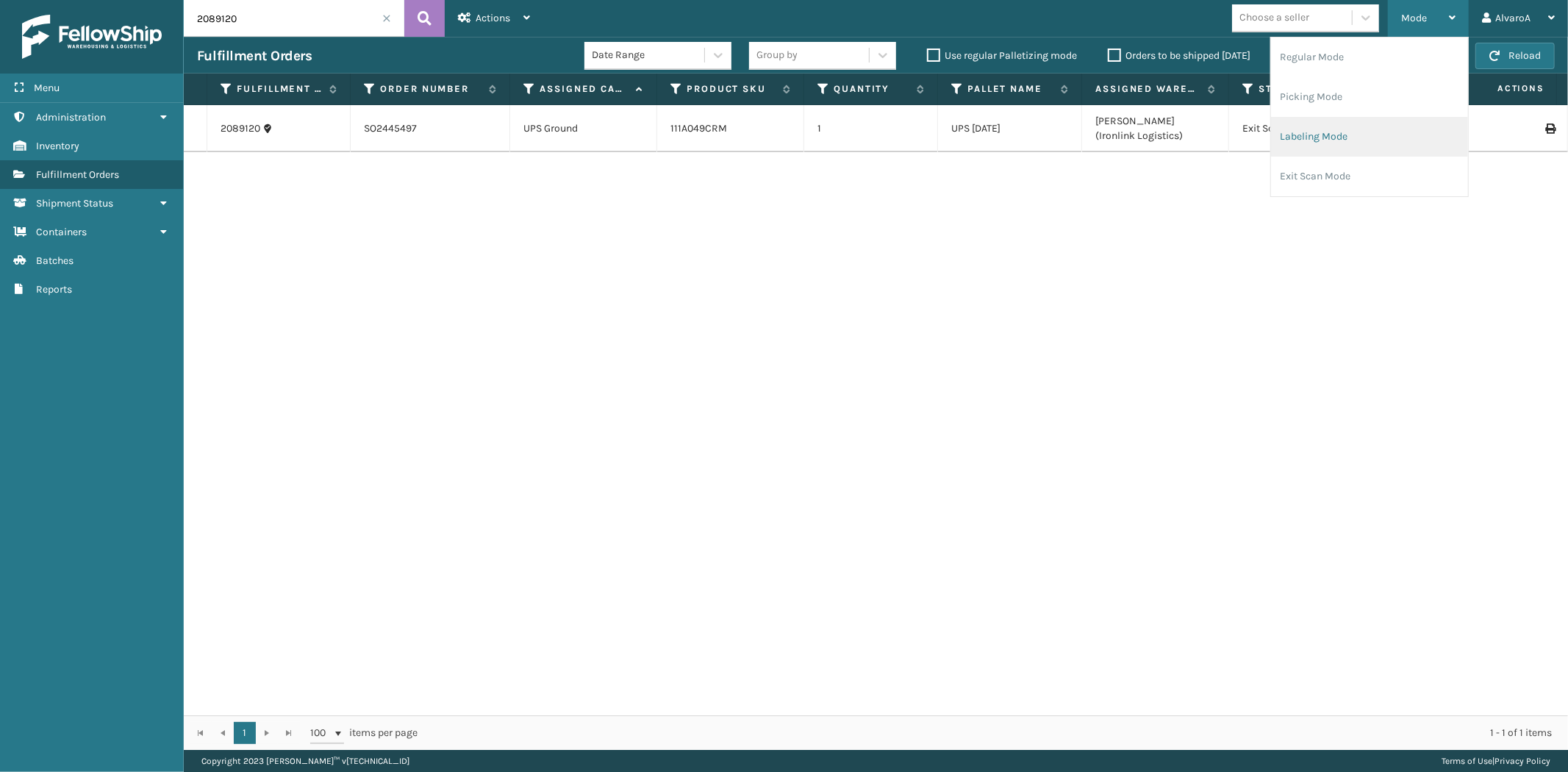
click at [1354, 134] on li "Labeling Mode" at bounding box center [1369, 136] width 197 height 39
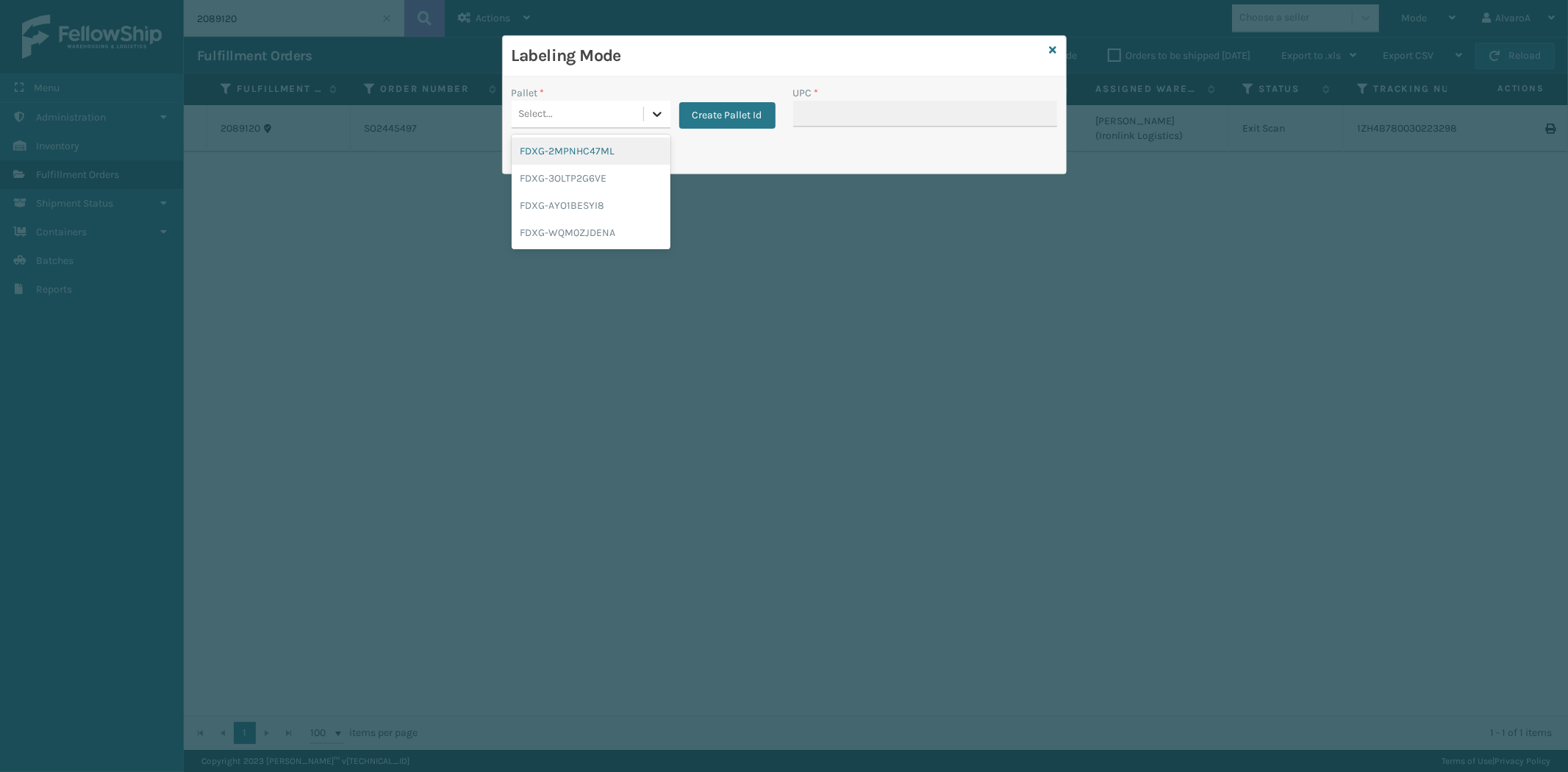
drag, startPoint x: 663, startPoint y: 100, endPoint x: 644, endPoint y: 111, distance: 22.0
click at [662, 100] on div at bounding box center [658, 114] width 27 height 27
click at [605, 172] on div "FDXG-3OLTP2G6VE" at bounding box center [591, 178] width 159 height 27
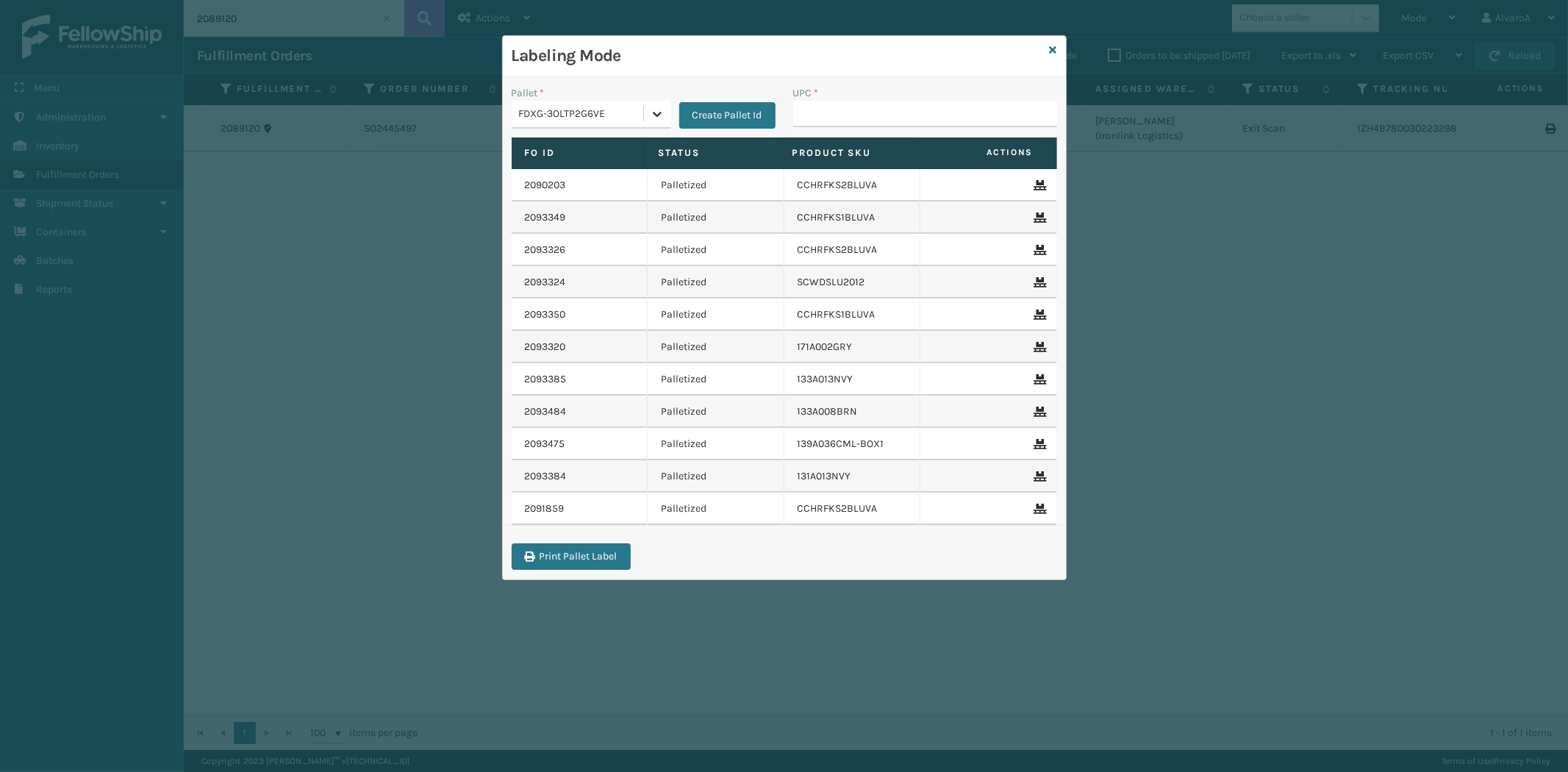
click at [666, 114] on div at bounding box center [658, 114] width 27 height 27
click at [581, 222] on div "FDXG-WQM0ZJDENA" at bounding box center [591, 233] width 159 height 27
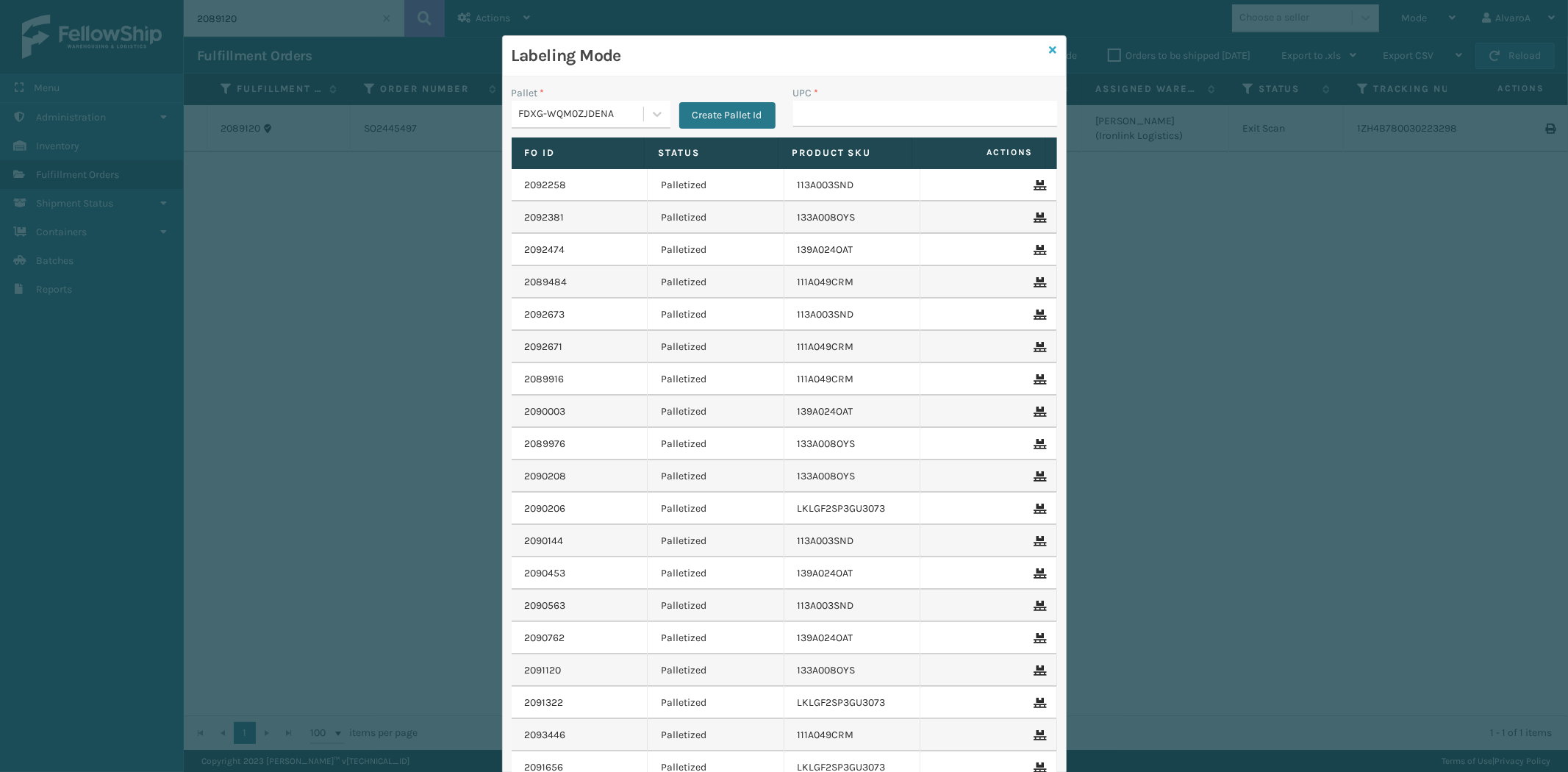
click at [1050, 49] on icon at bounding box center [1053, 50] width 8 height 10
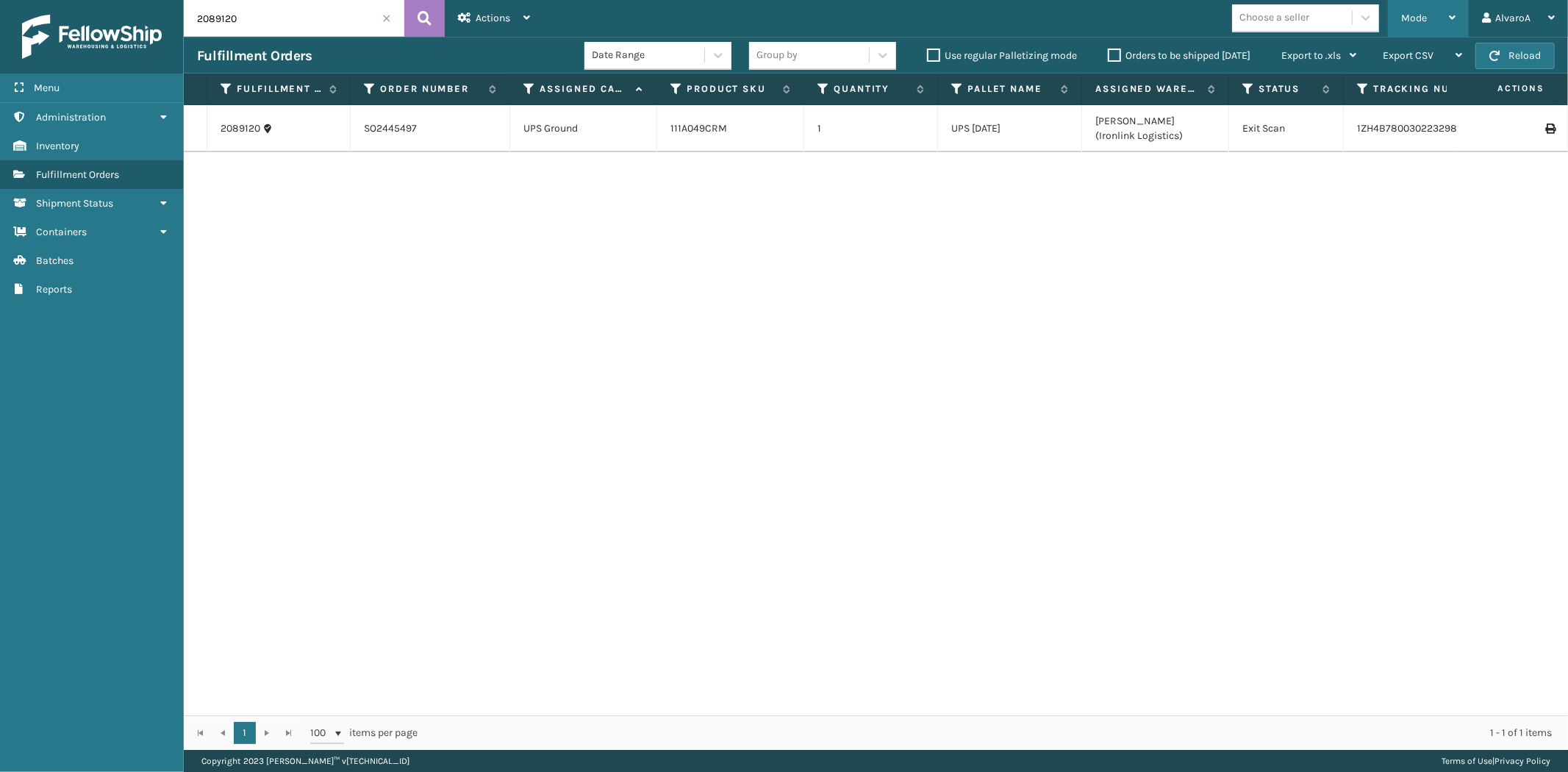
click at [1394, 33] on div "Mode Regular Mode Picking Mode Labeling Mode Exit Scan Mode" at bounding box center [1428, 18] width 81 height 37
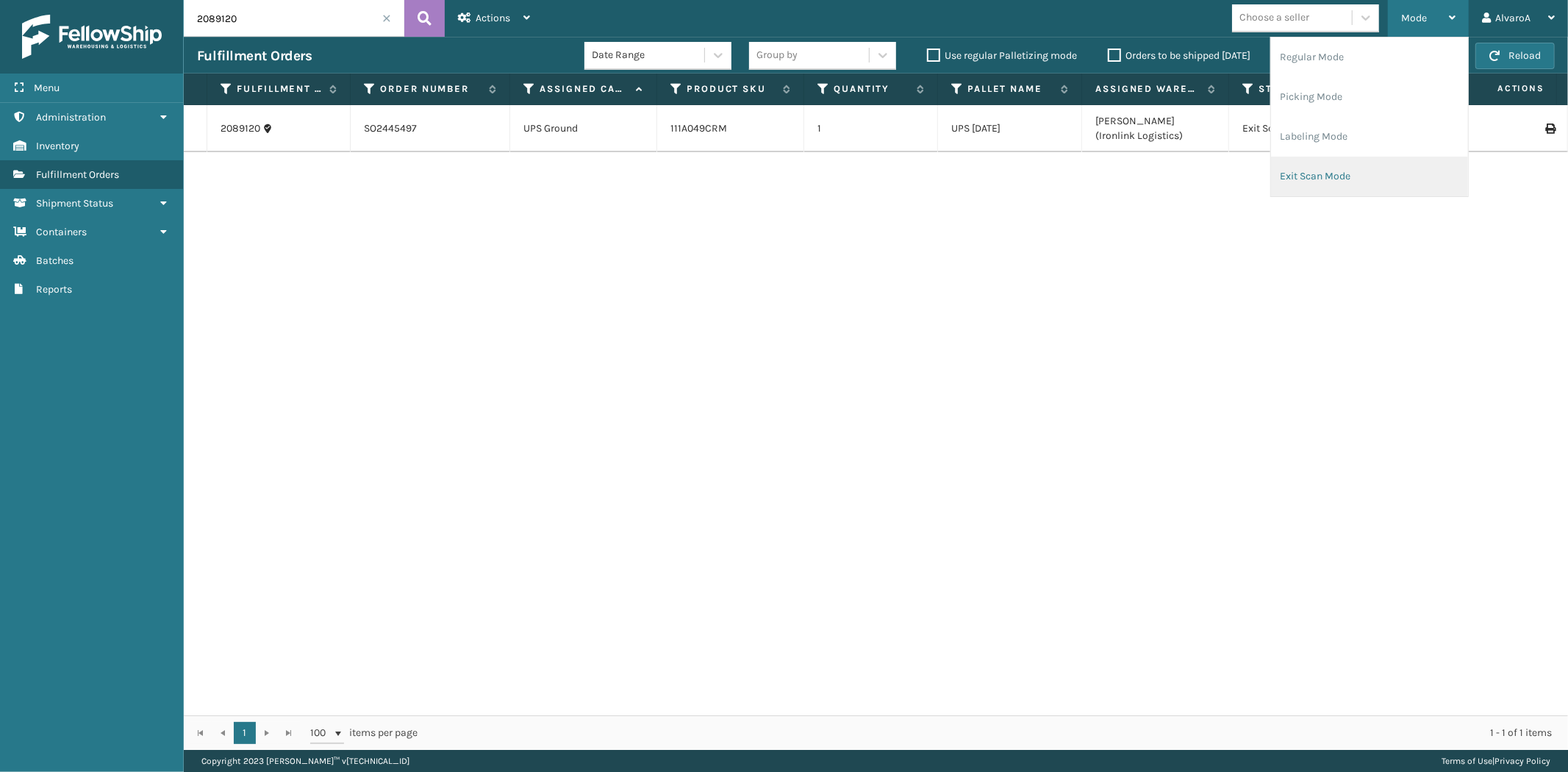
click at [1292, 183] on li "Exit Scan Mode" at bounding box center [1369, 176] width 197 height 39
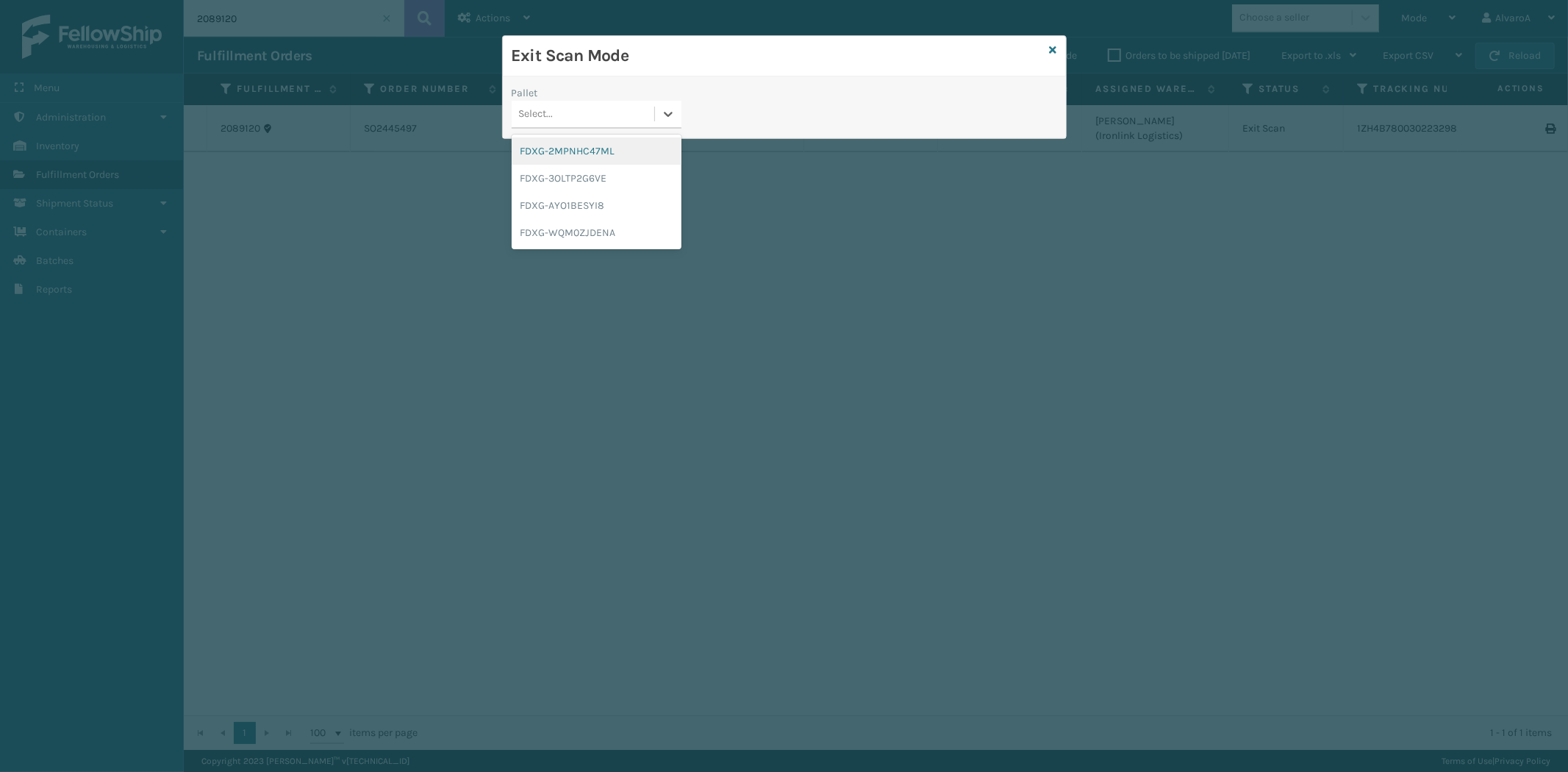
drag, startPoint x: 662, startPoint y: 118, endPoint x: 637, endPoint y: 128, distance: 26.9
click at [663, 118] on icon at bounding box center [668, 114] width 15 height 15
click at [574, 226] on div "FDXG-WQM0ZJDENA" at bounding box center [596, 233] width 170 height 27
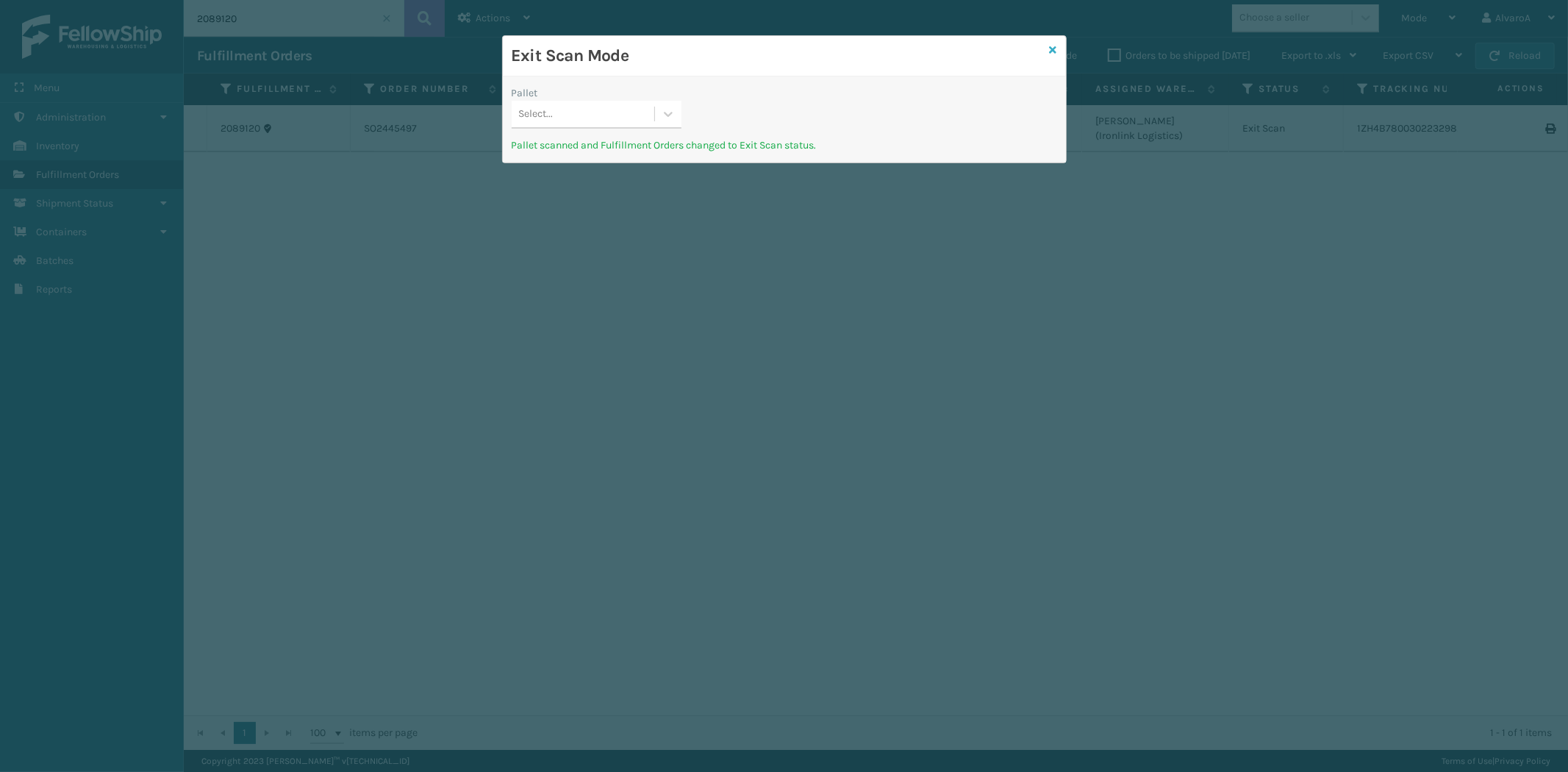
click at [1052, 51] on icon at bounding box center [1053, 50] width 8 height 10
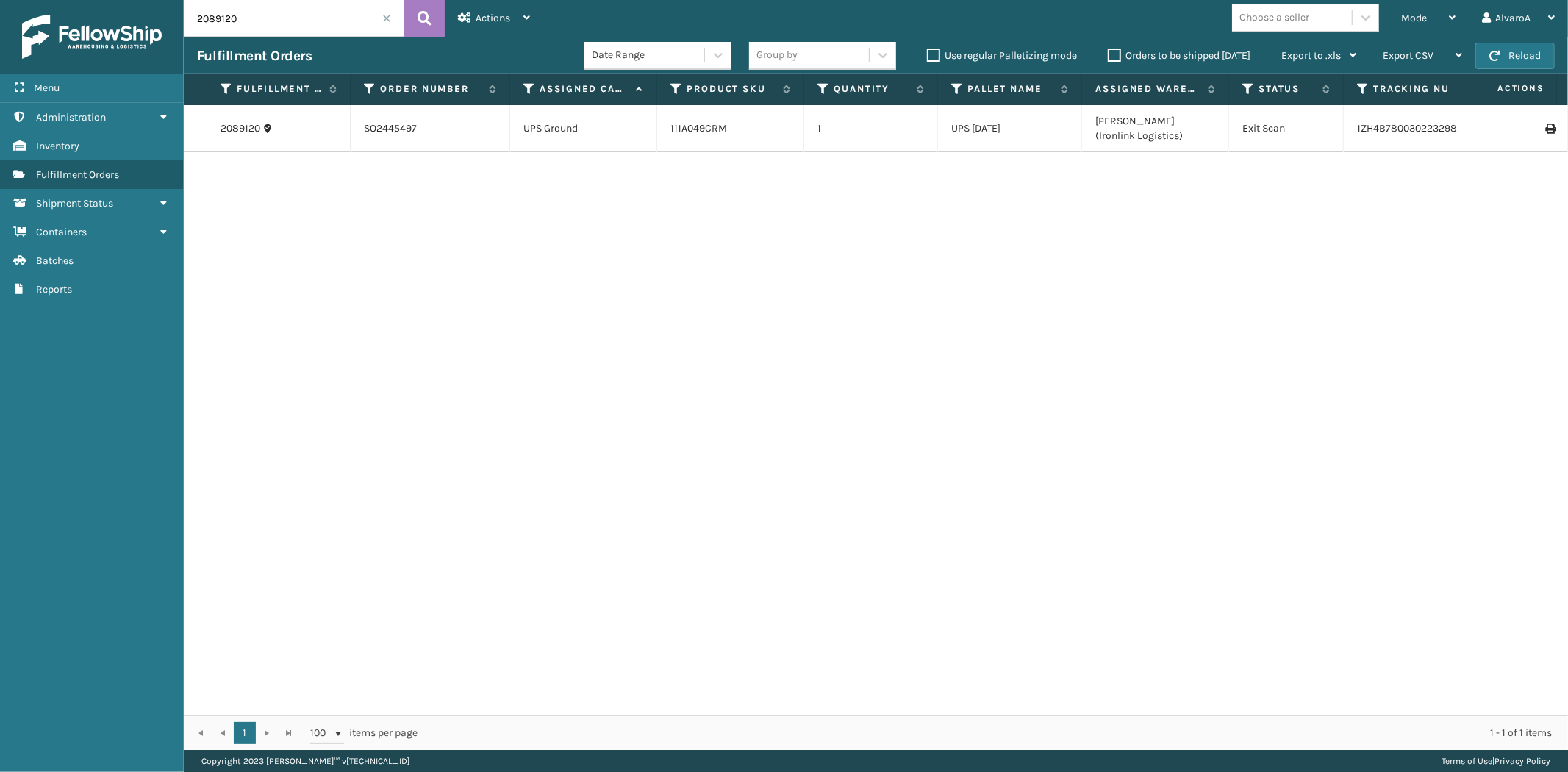
click at [385, 20] on span at bounding box center [386, 18] width 9 height 9
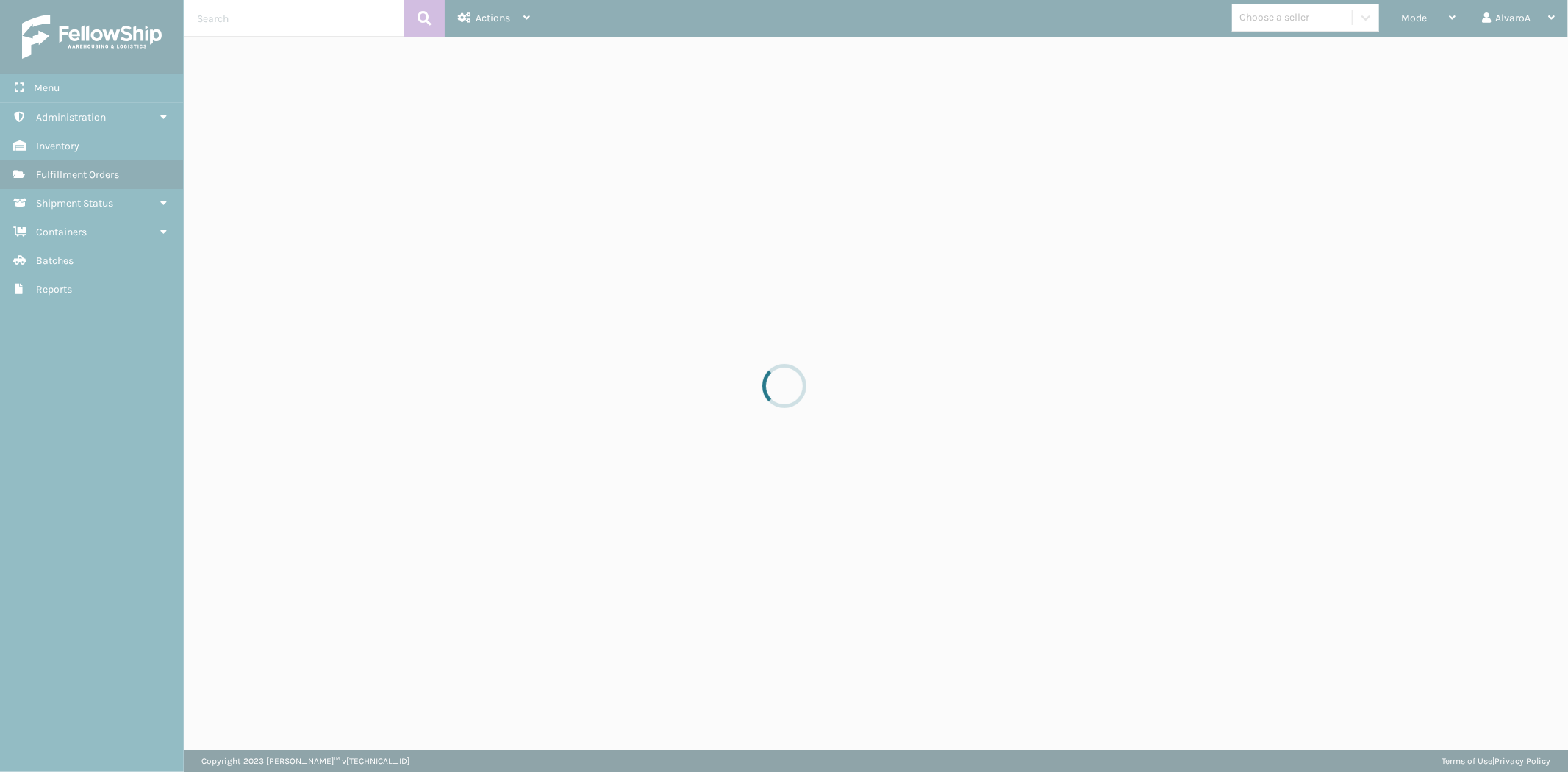
click at [1425, 20] on div at bounding box center [784, 386] width 1568 height 772
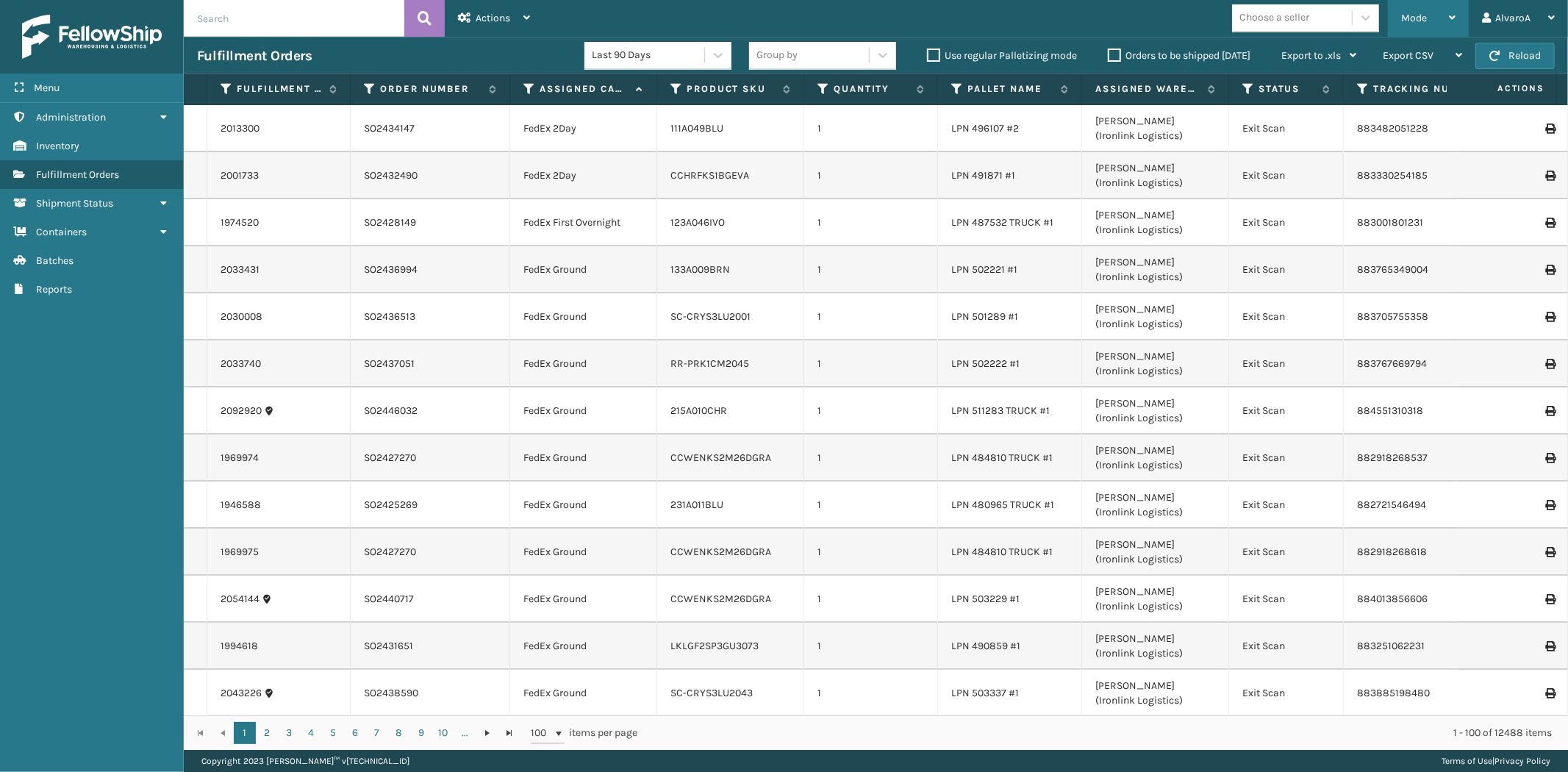
click at [1416, 13] on span "Mode" at bounding box center [1414, 18] width 26 height 13
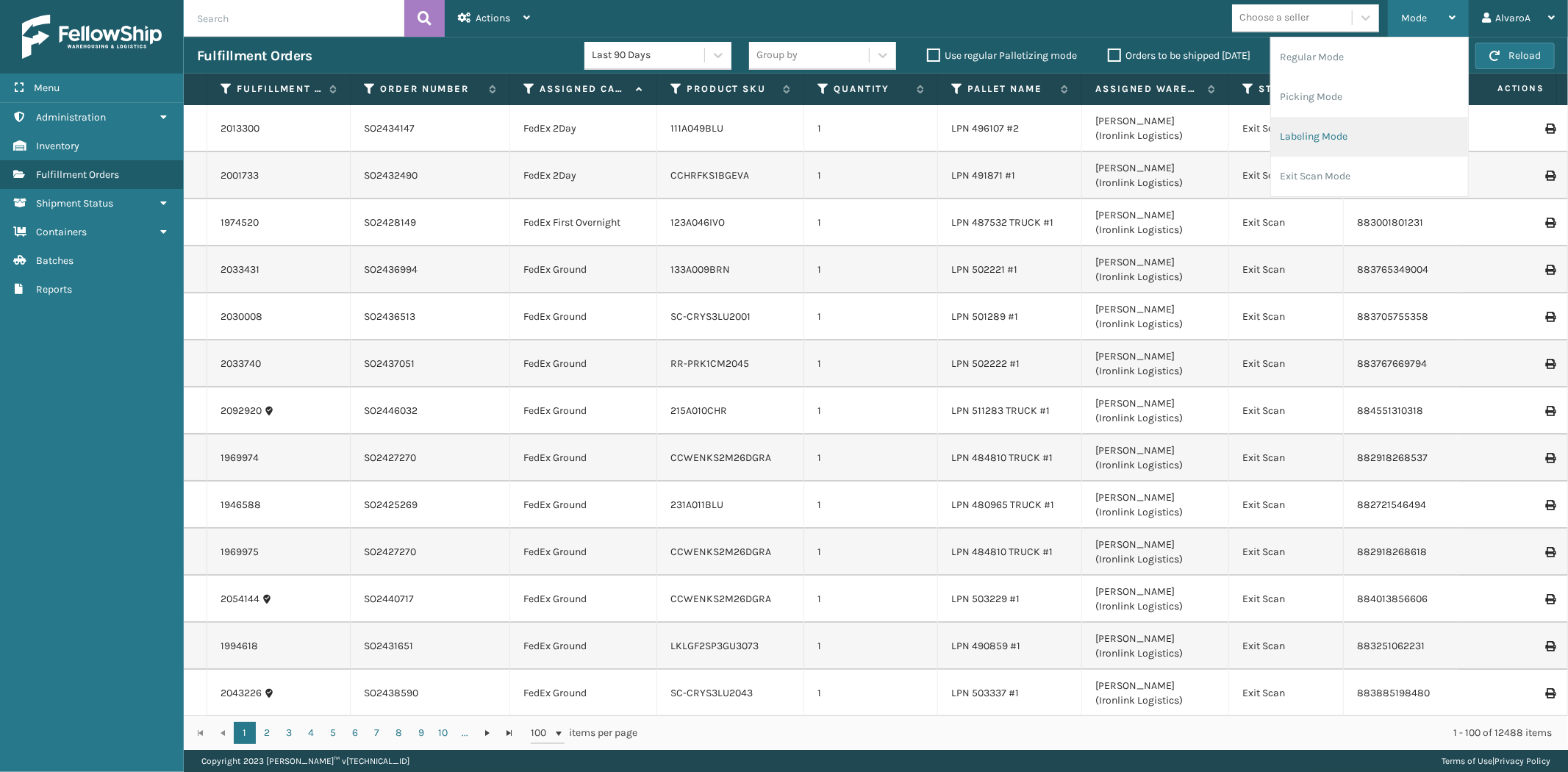
click at [1282, 135] on li "Labeling Mode" at bounding box center [1369, 136] width 197 height 39
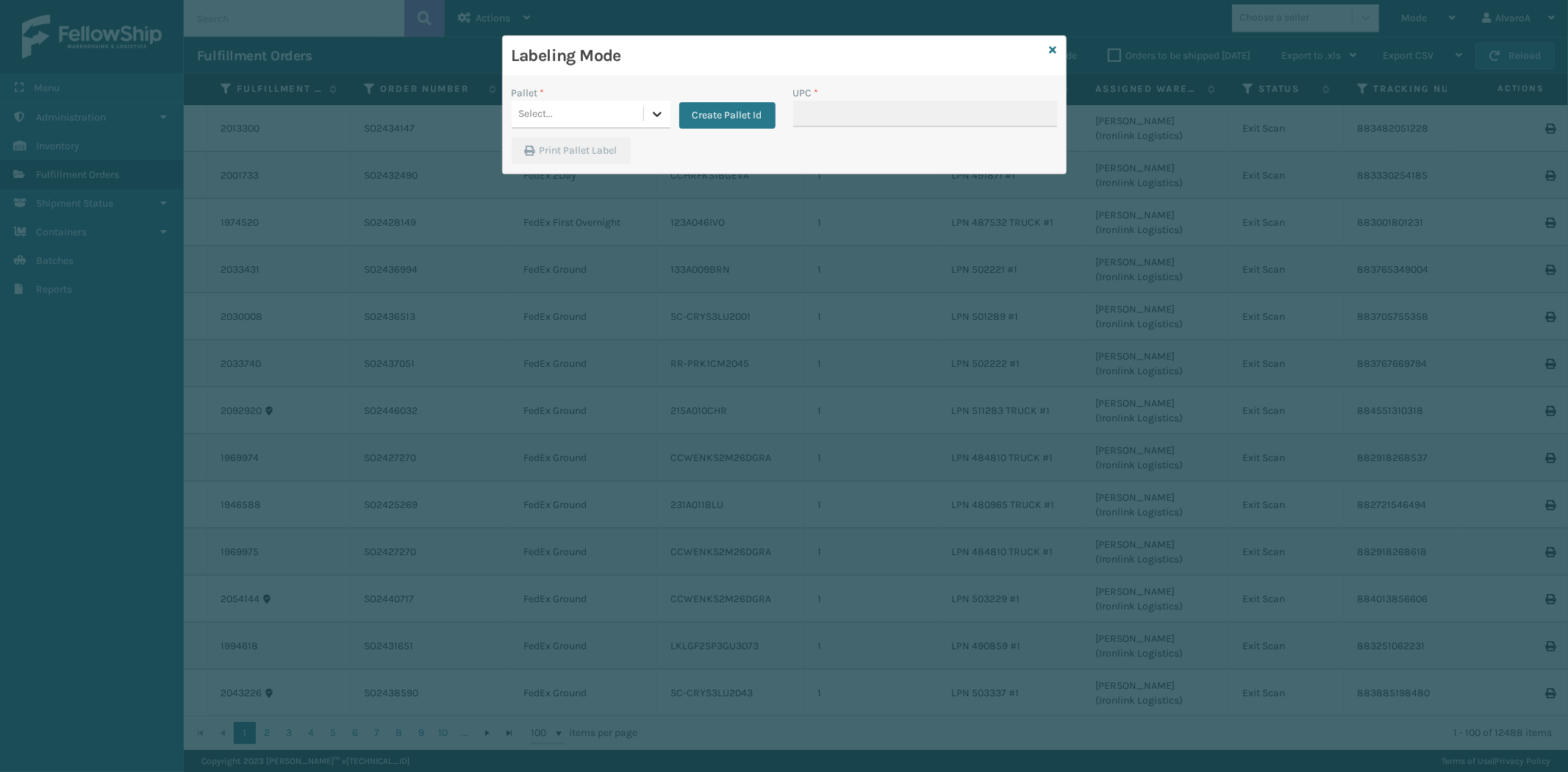
click at [666, 116] on div at bounding box center [658, 114] width 27 height 27
click at [695, 116] on button "Create Pallet Id" at bounding box center [727, 116] width 96 height 27
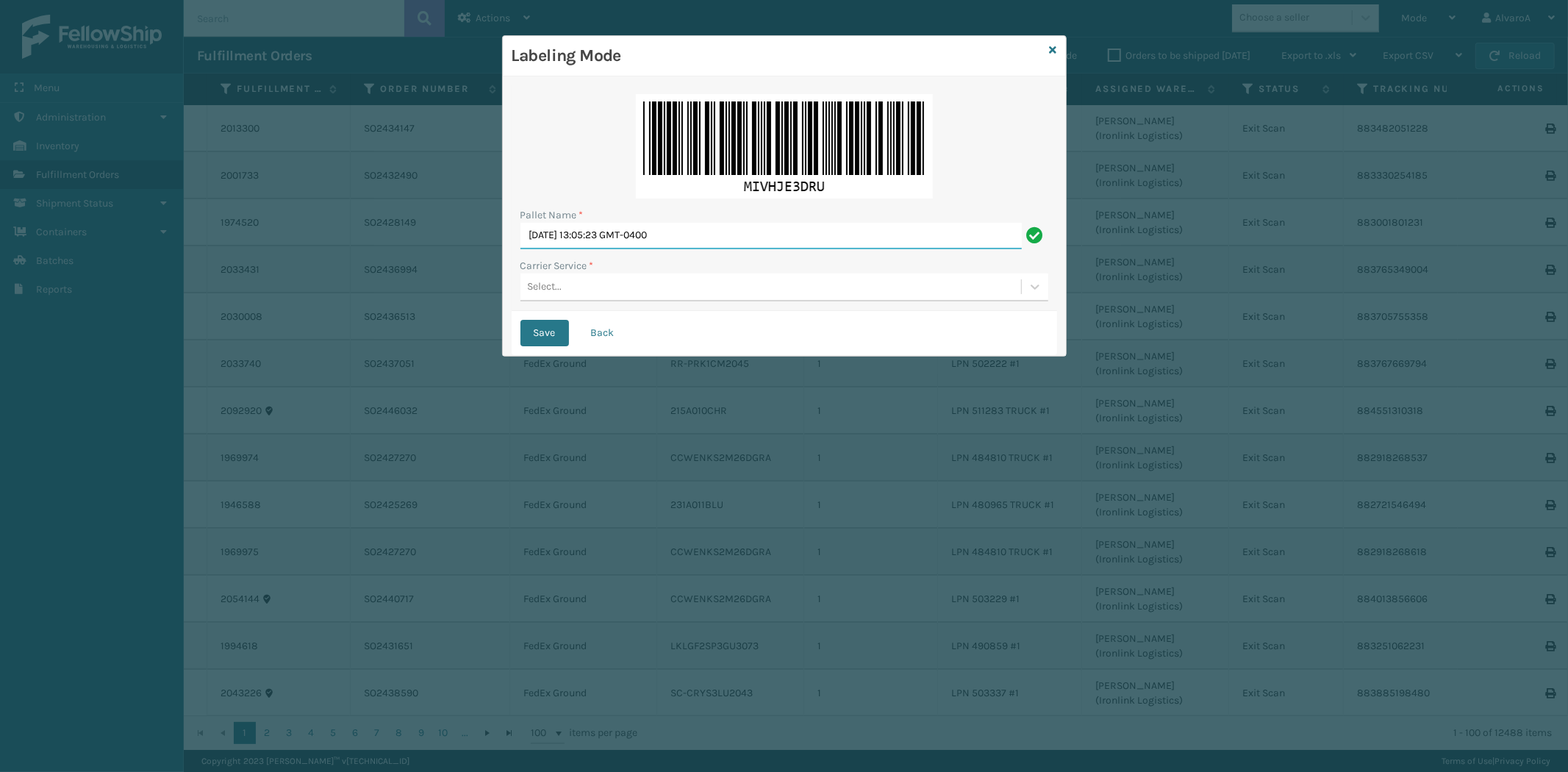
drag, startPoint x: 723, startPoint y: 231, endPoint x: 323, endPoint y: 274, distance: 402.3
click at [324, 274] on div "Labeling Mode Pallet Name * [DATE] 13:05:23 GMT-0400 Carrier Service * Select..…" at bounding box center [784, 386] width 1568 height 772
type input "LPN 511289"
click at [588, 291] on div "Select..." at bounding box center [771, 286] width 501 height 24
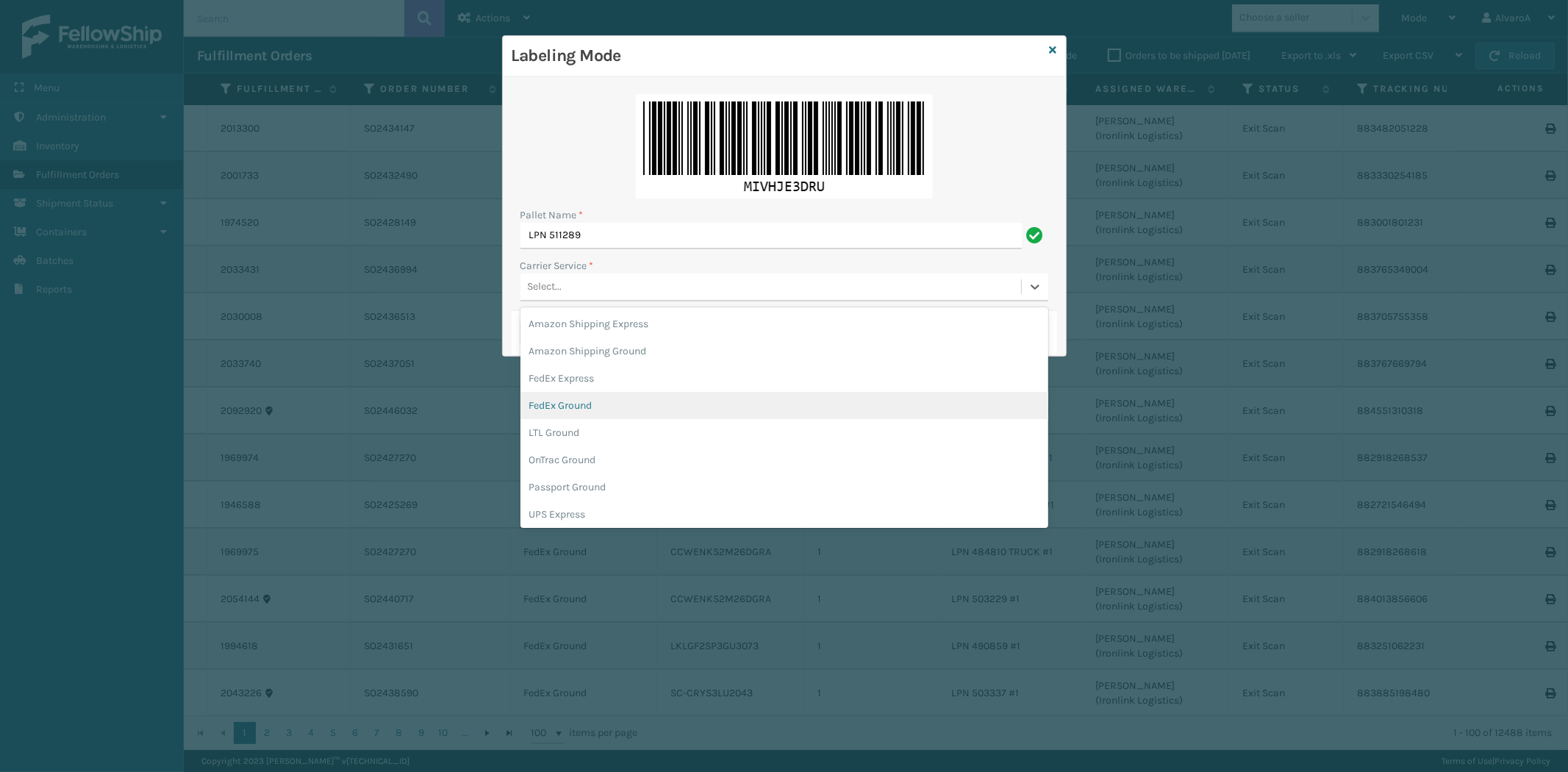
click at [577, 399] on div "FedEx Ground" at bounding box center [784, 405] width 528 height 27
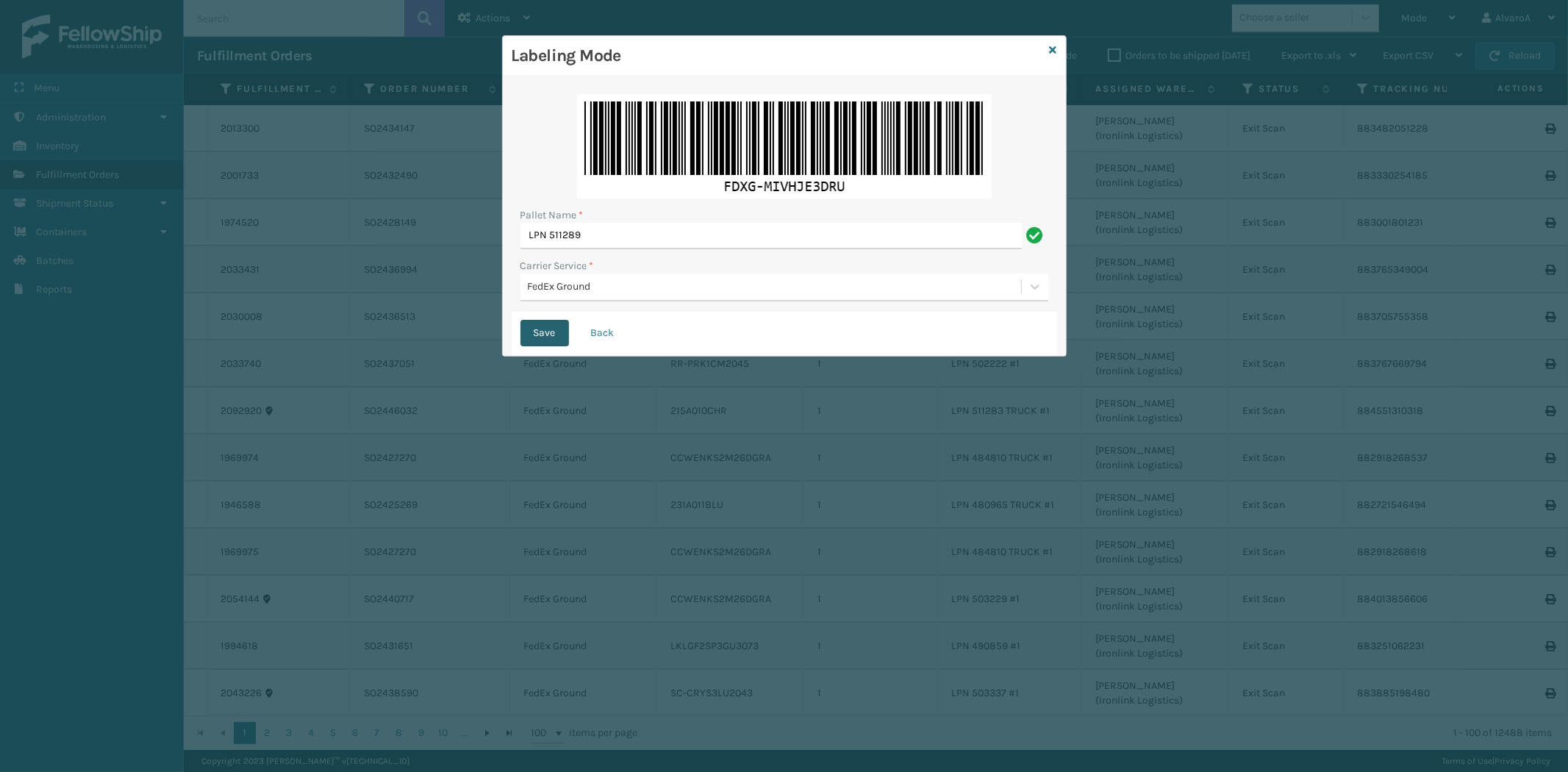
click at [557, 332] on button "Save" at bounding box center [544, 333] width 49 height 27
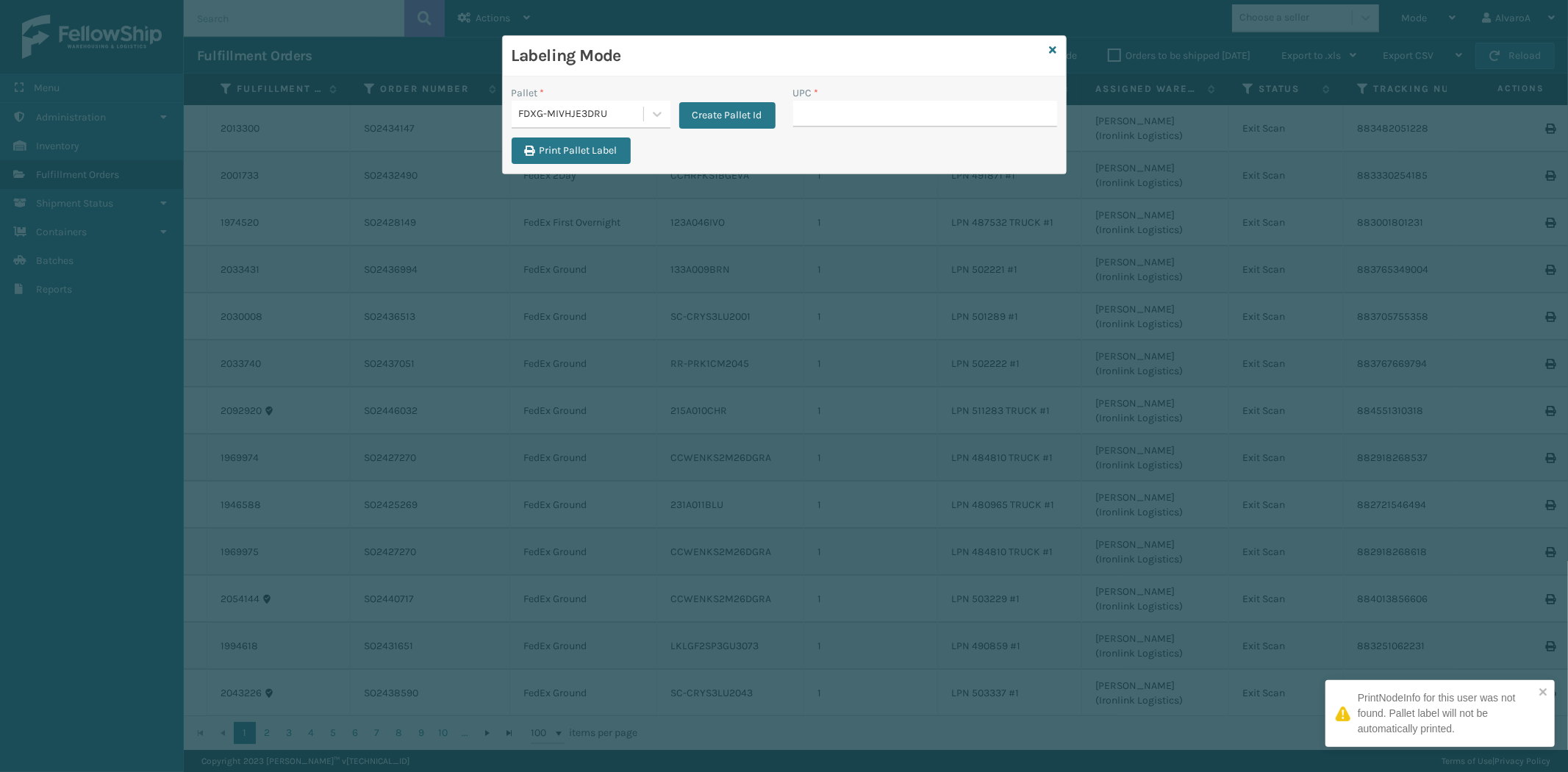
click at [818, 116] on input "UPC *" at bounding box center [925, 114] width 264 height 27
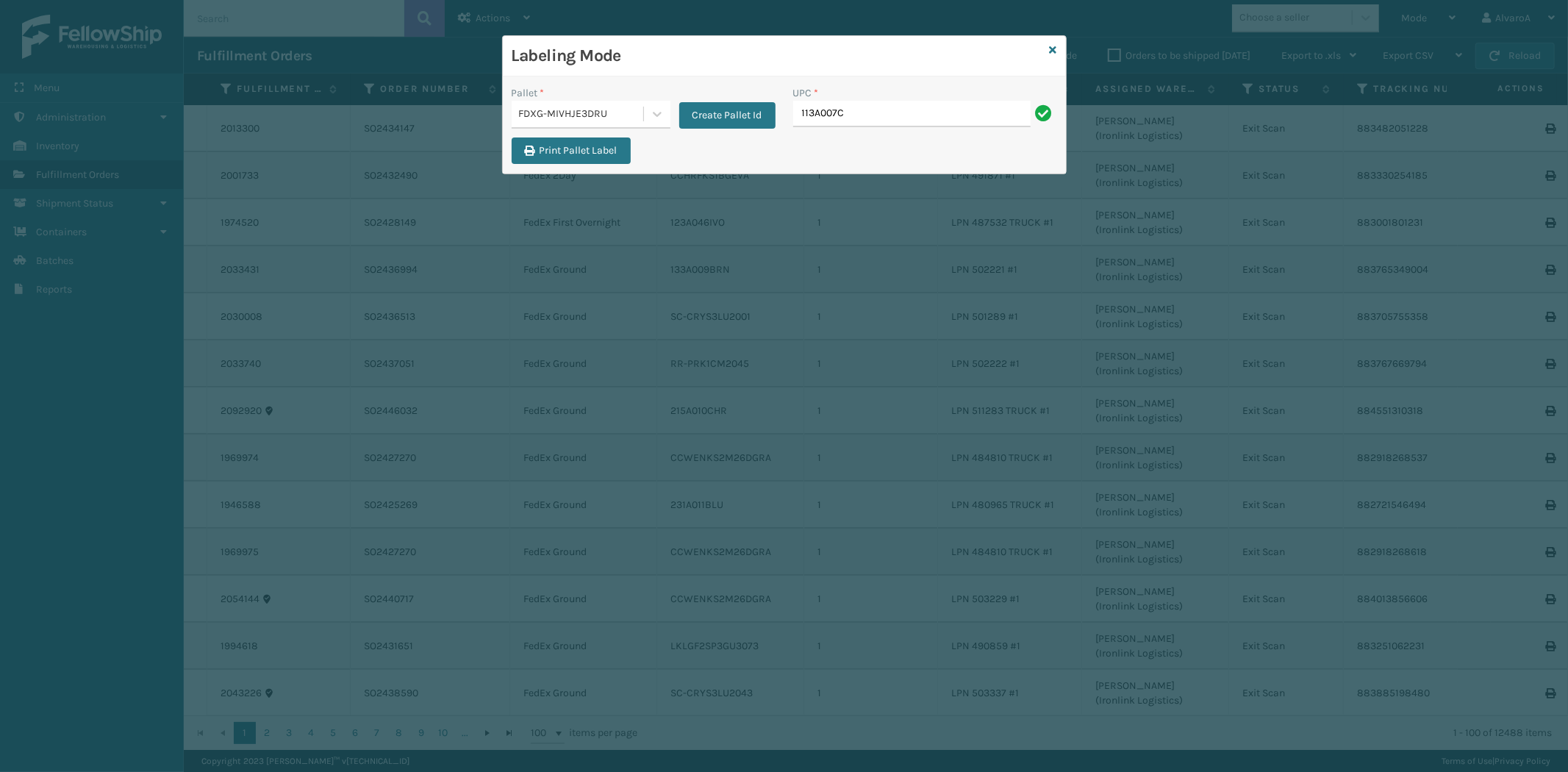
type input "113A007CHR"
type input "114A063NVY"
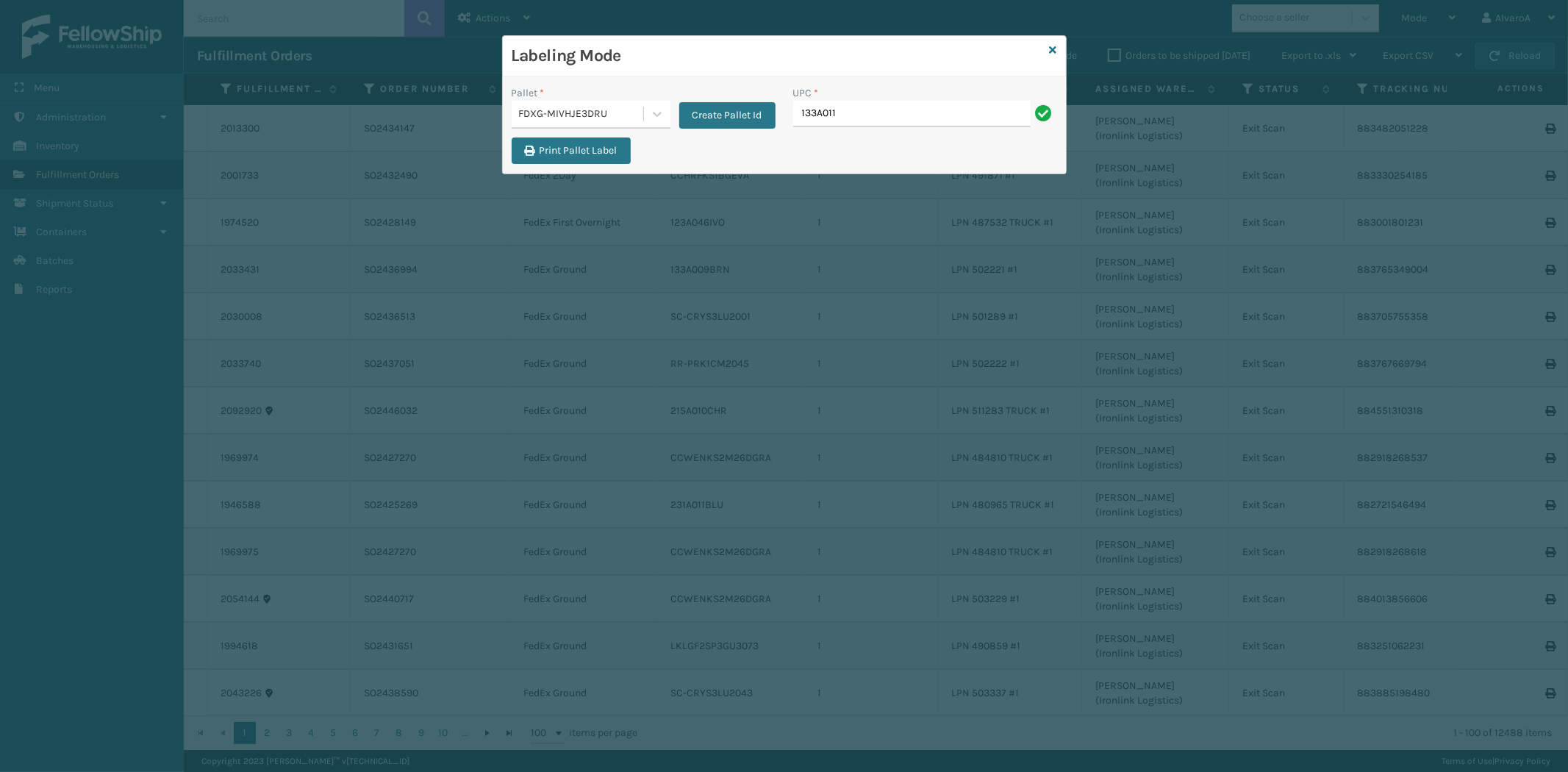
type input "133A011OYS"
type input "CCHRFKS3M26BRRA"
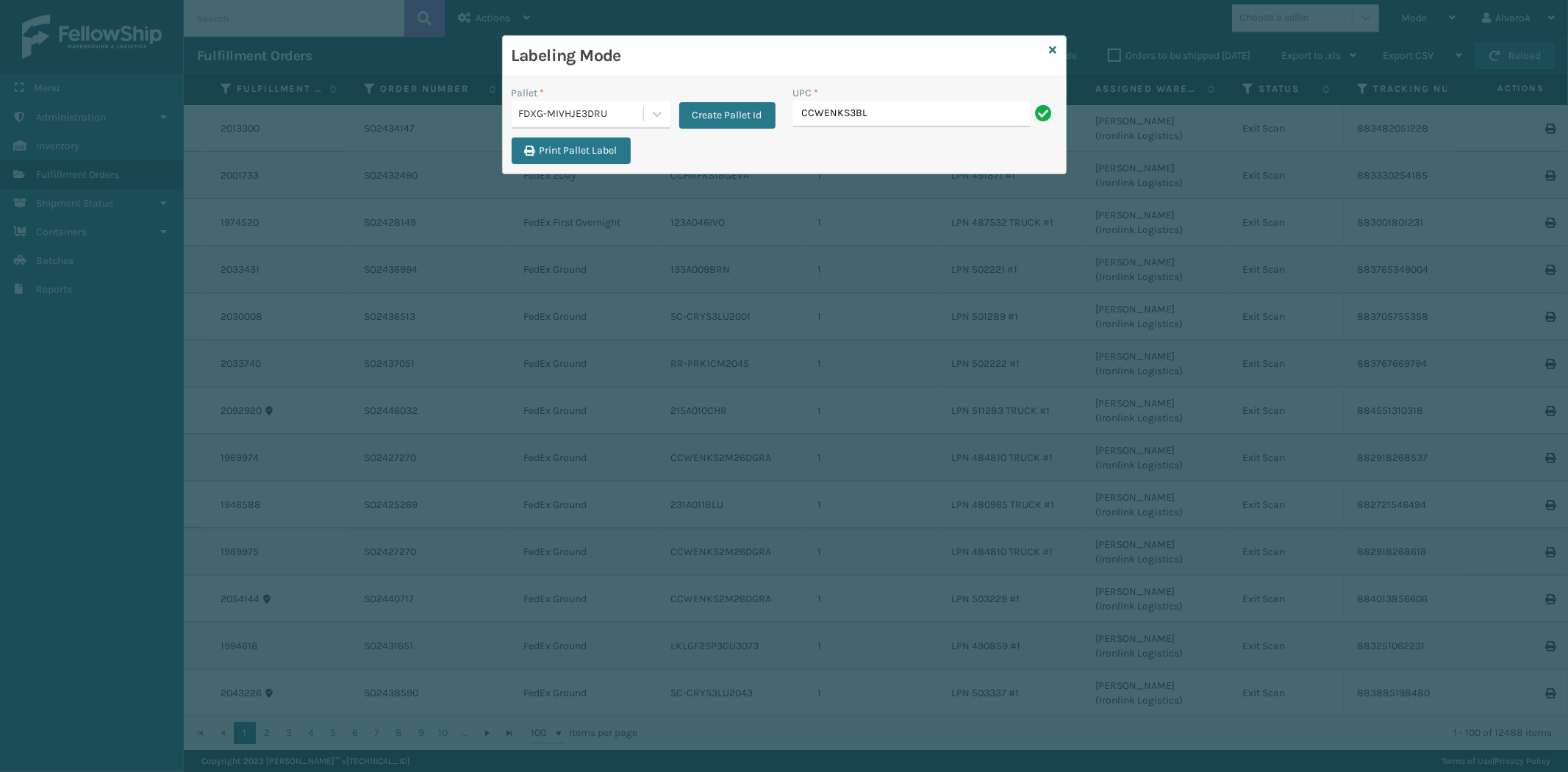
type input "CCWENKS3BLURA"
click at [1055, 46] on icon at bounding box center [1053, 50] width 8 height 10
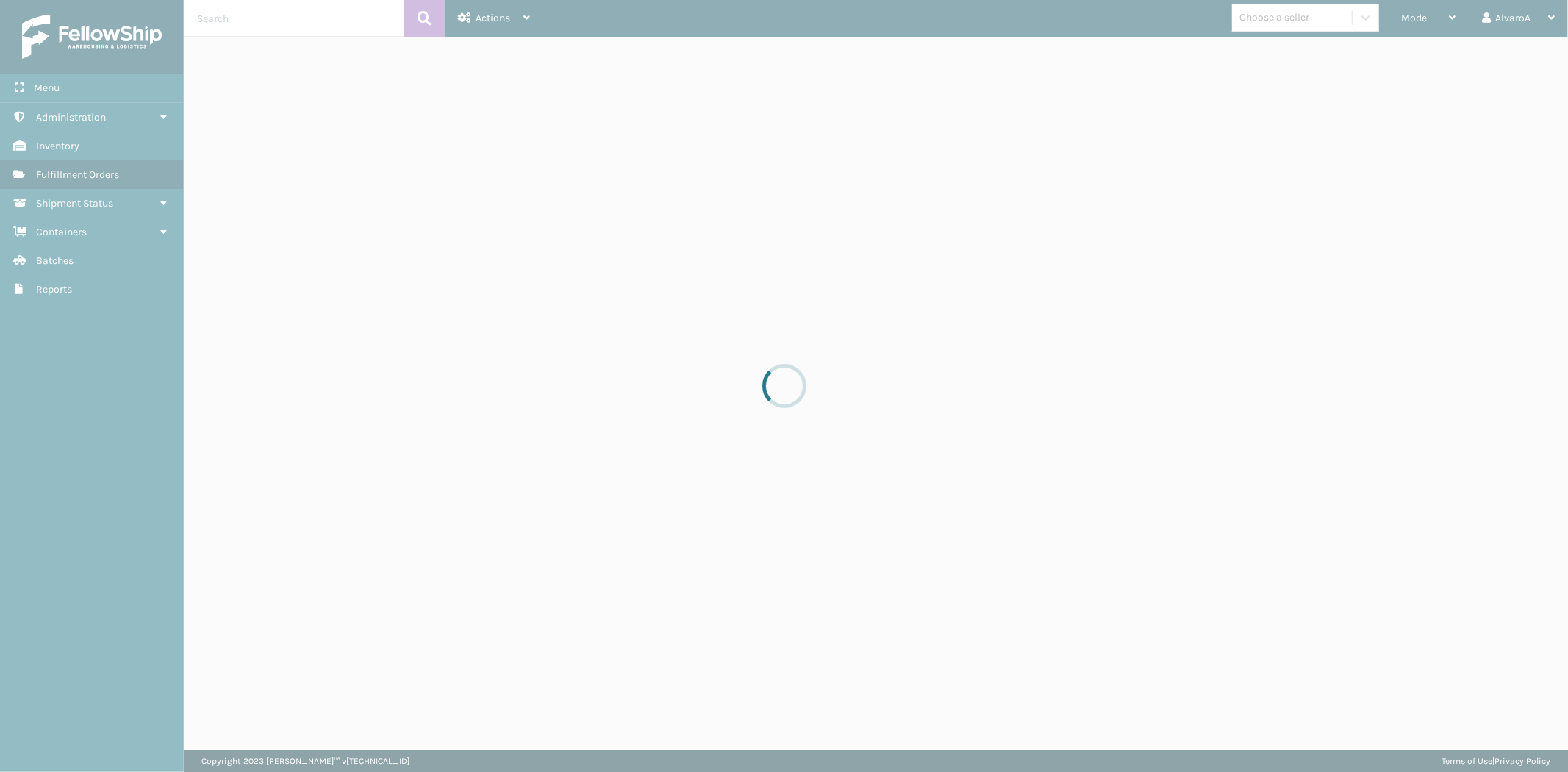
click at [1414, 22] on div at bounding box center [784, 386] width 1568 height 772
click at [1419, 18] on div at bounding box center [784, 386] width 1568 height 772
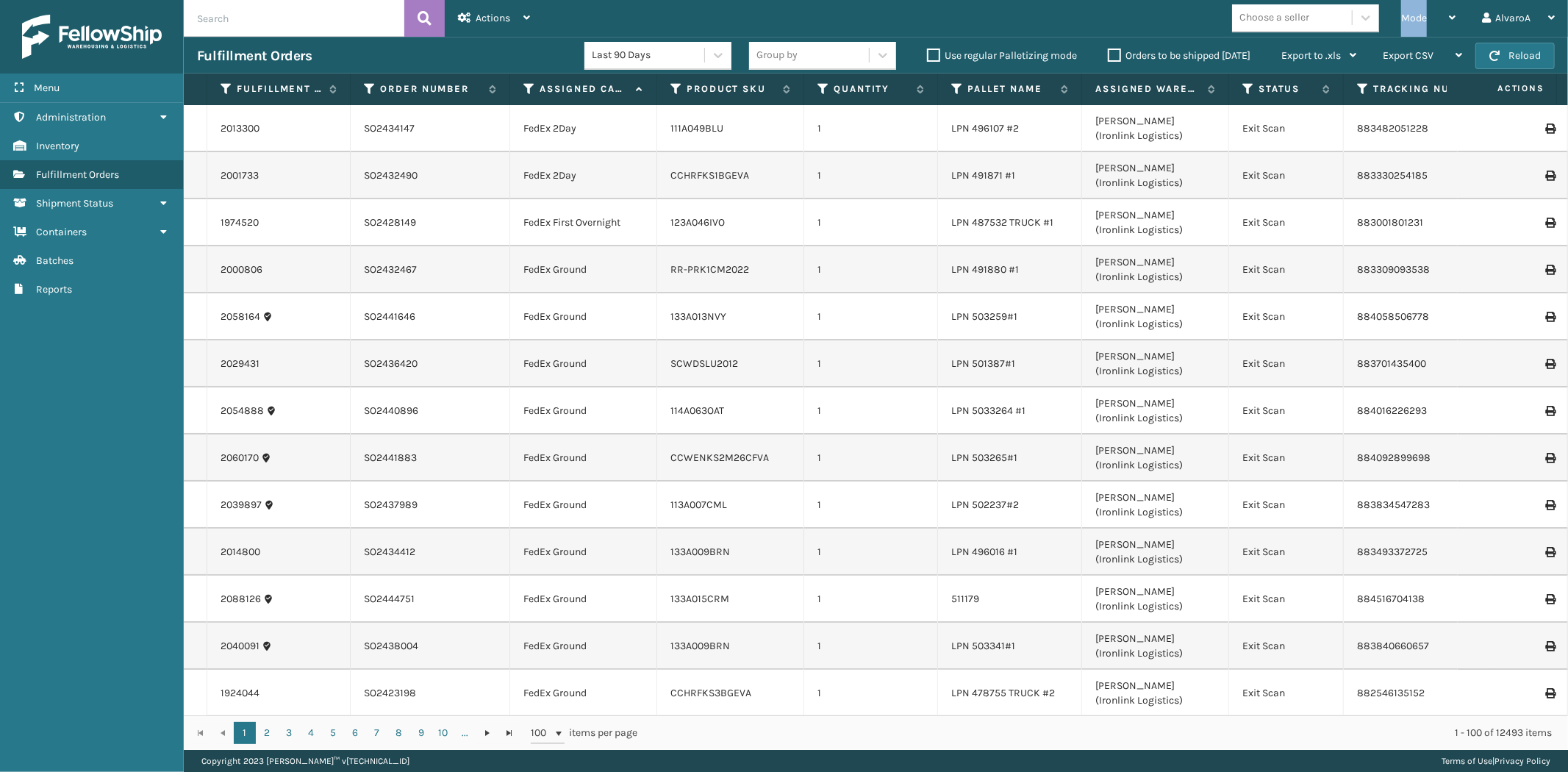
click at [1419, 18] on span "Mode" at bounding box center [1414, 18] width 26 height 13
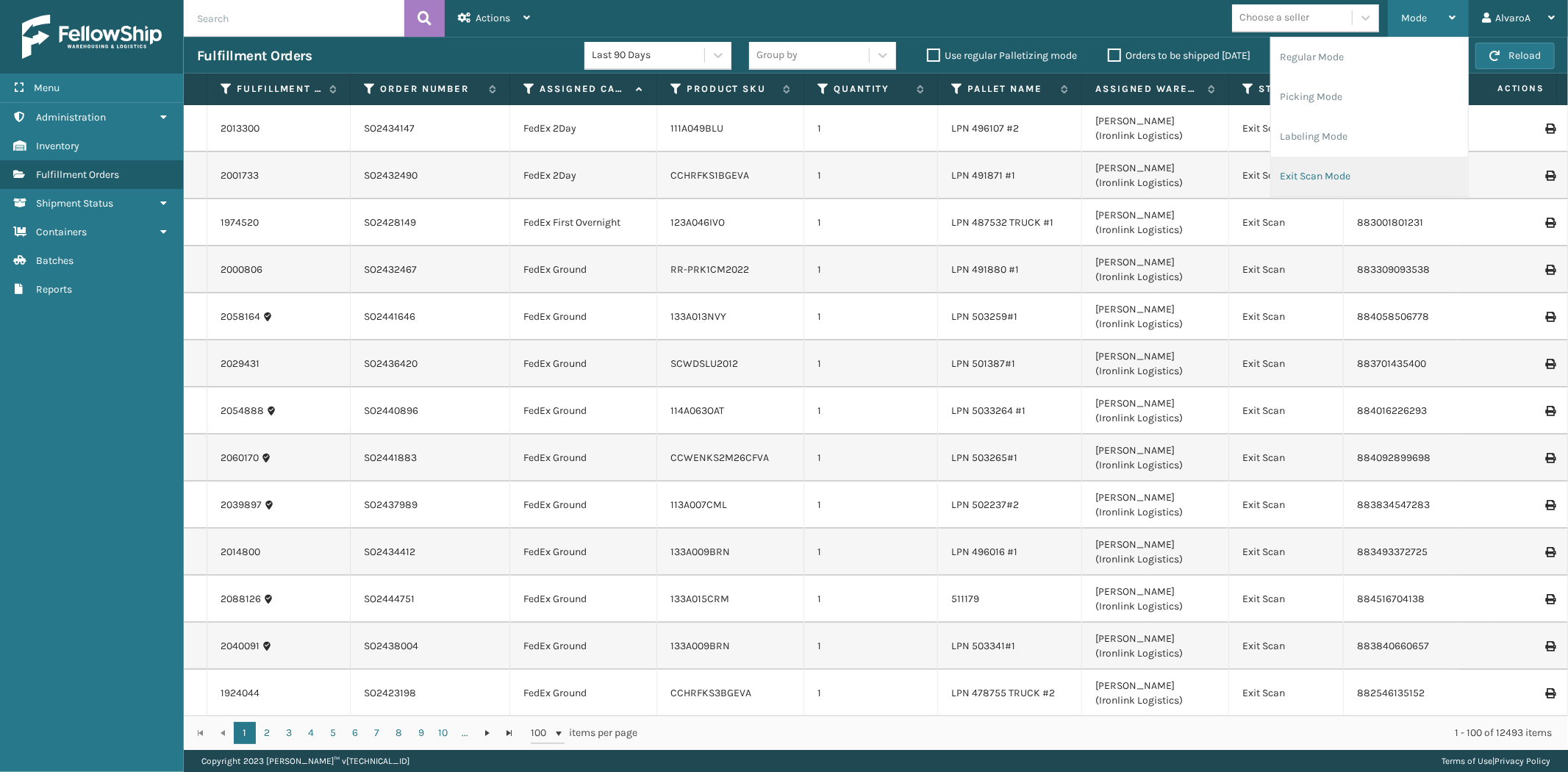
click at [1320, 170] on li "Exit Scan Mode" at bounding box center [1369, 176] width 197 height 39
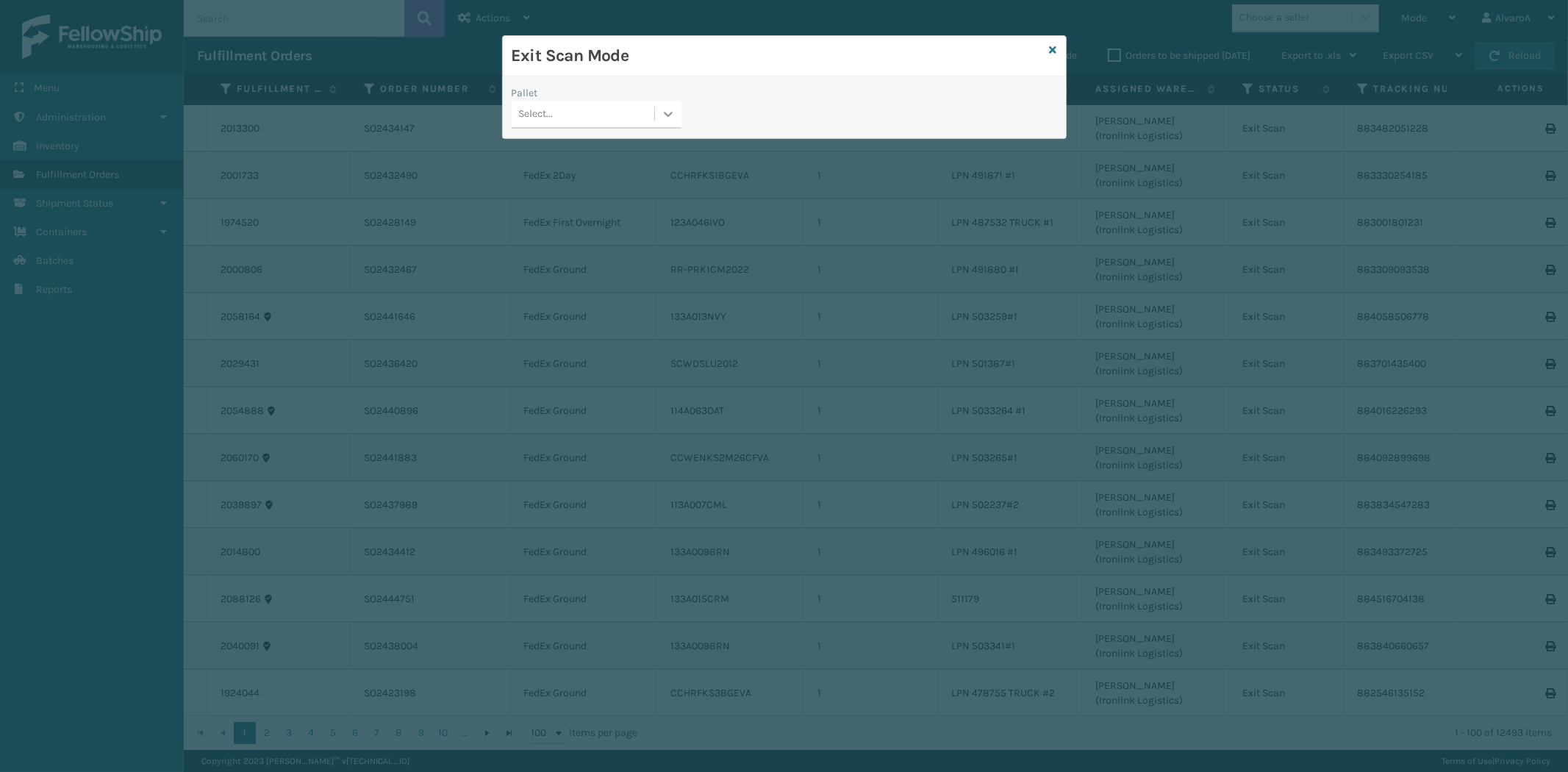
click at [678, 100] on div at bounding box center [668, 114] width 27 height 27
click at [576, 198] on div "FDXG-MIVHJE3DRU" at bounding box center [596, 205] width 170 height 27
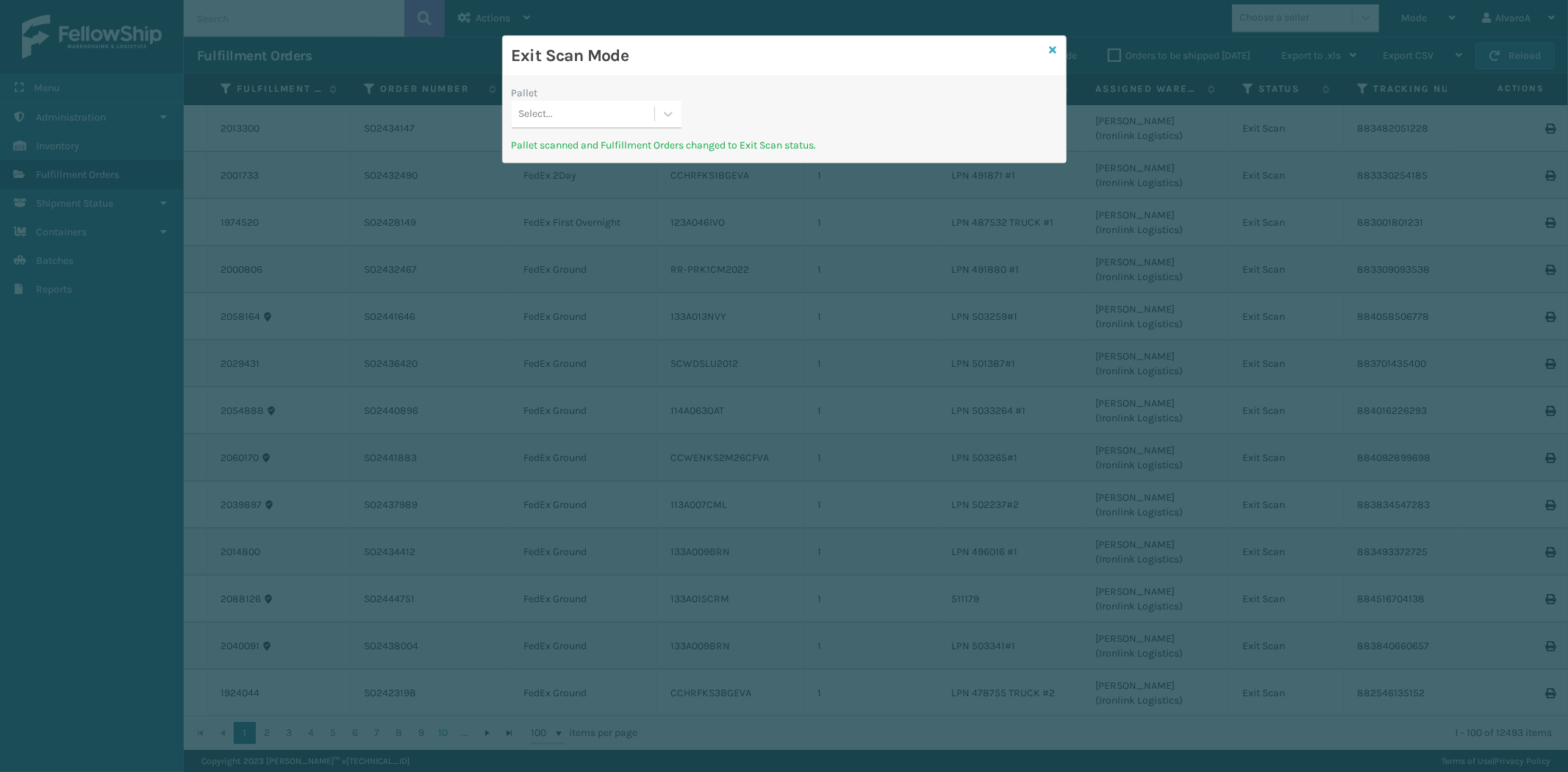
click at [1052, 49] on icon at bounding box center [1053, 50] width 8 height 10
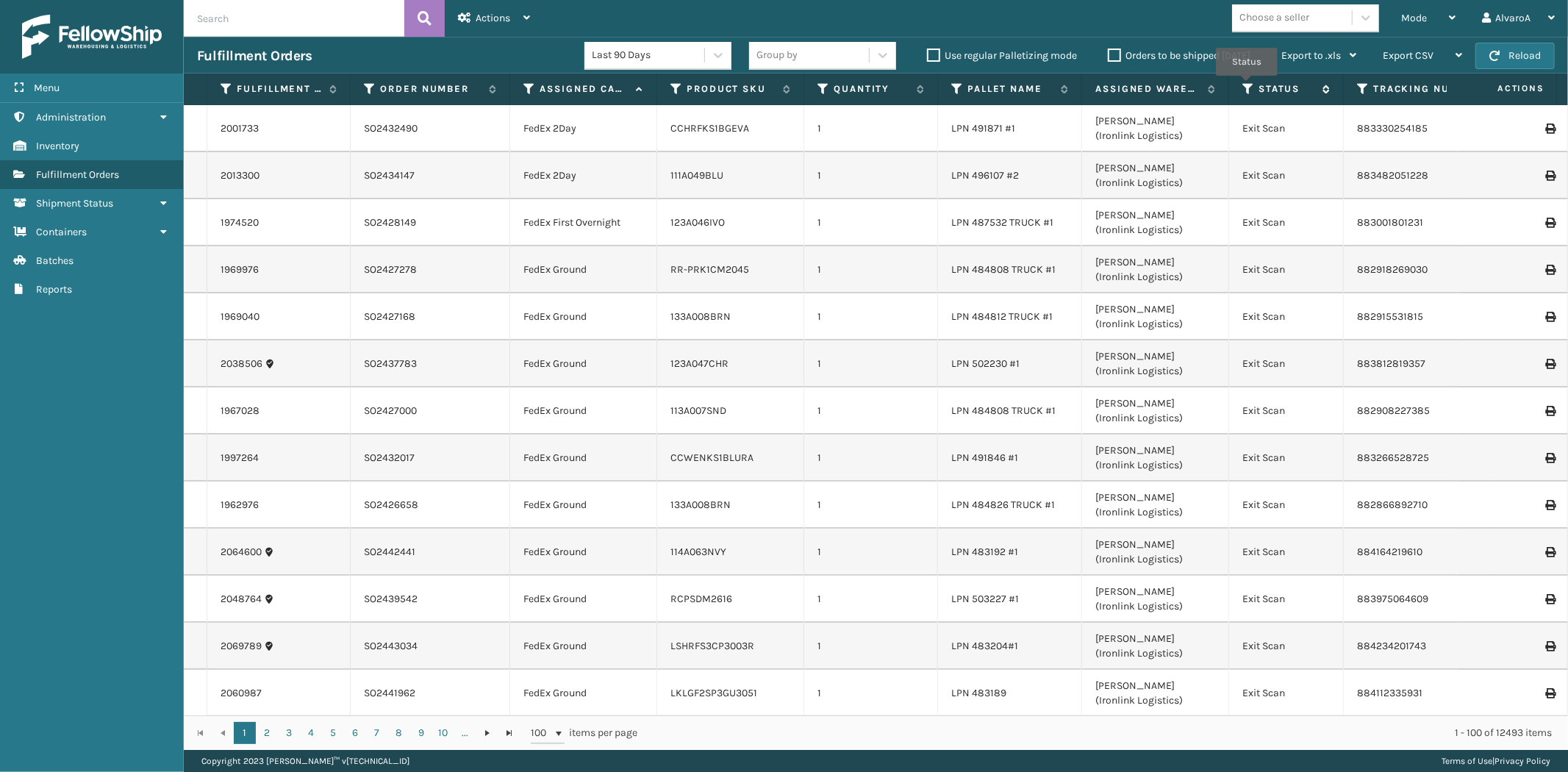
click at [1247, 86] on icon at bounding box center [1248, 89] width 12 height 13
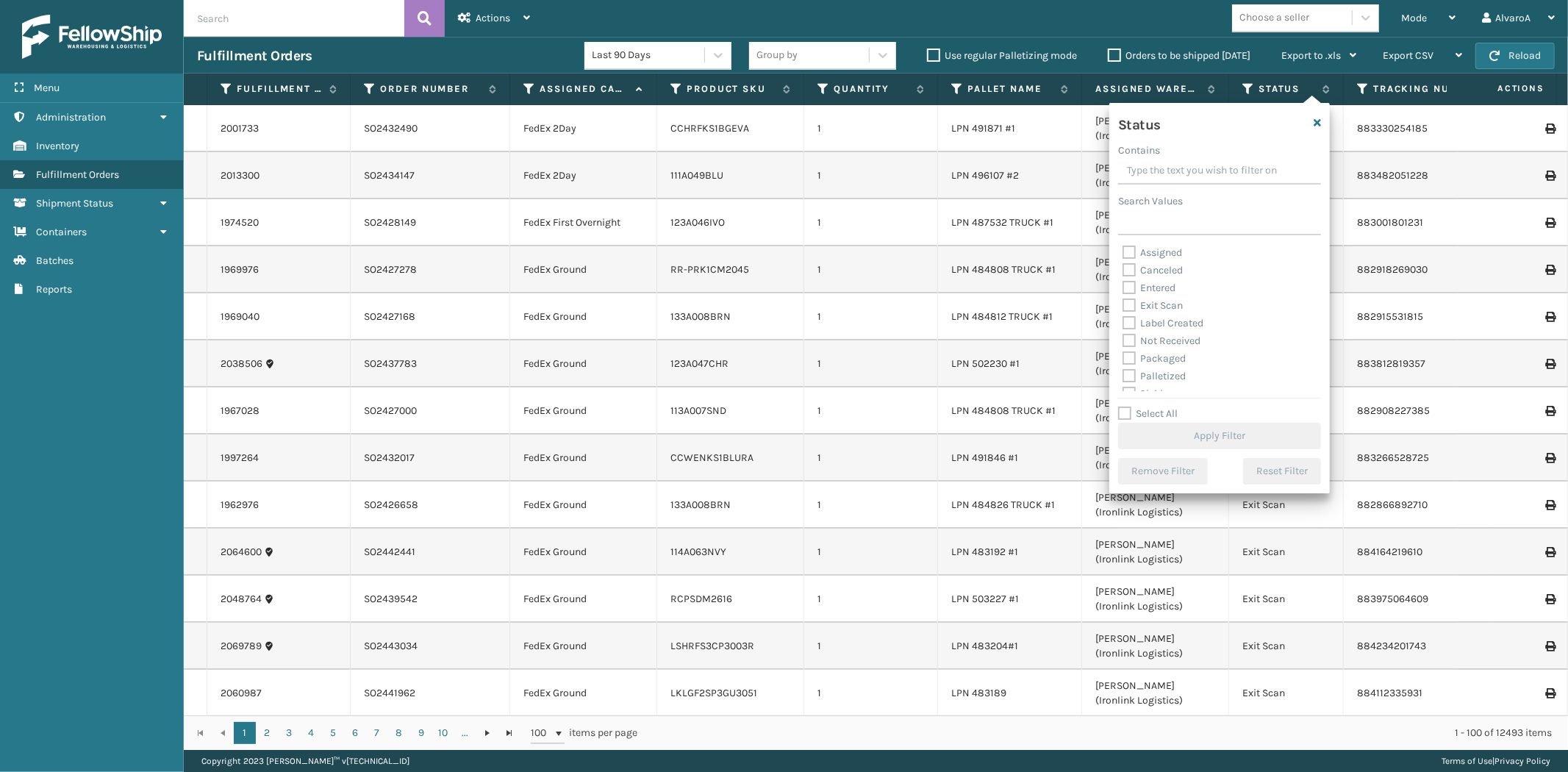
scroll to position [81, 0]
click at [1131, 292] on label "Palletized" at bounding box center [1153, 294] width 63 height 13
click at [1123, 292] on input "Palletized" at bounding box center [1122, 290] width 1 height 9
checkbox input "true"
click at [1168, 430] on button "Apply Filter" at bounding box center [1220, 436] width 203 height 27
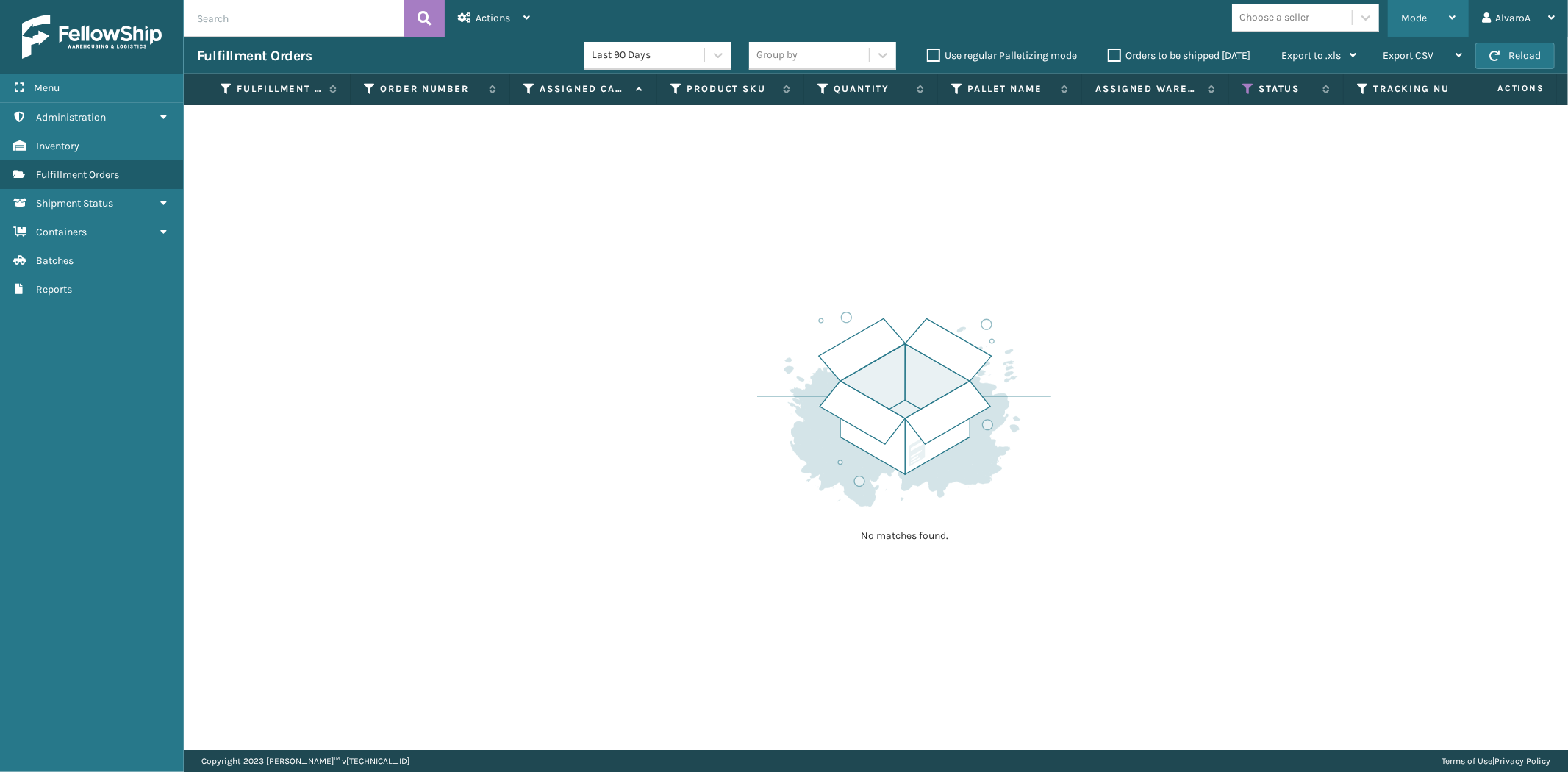
click at [1391, 11] on div "Mode Regular Mode Picking Mode Labeling Mode Exit Scan Mode" at bounding box center [1428, 18] width 81 height 37
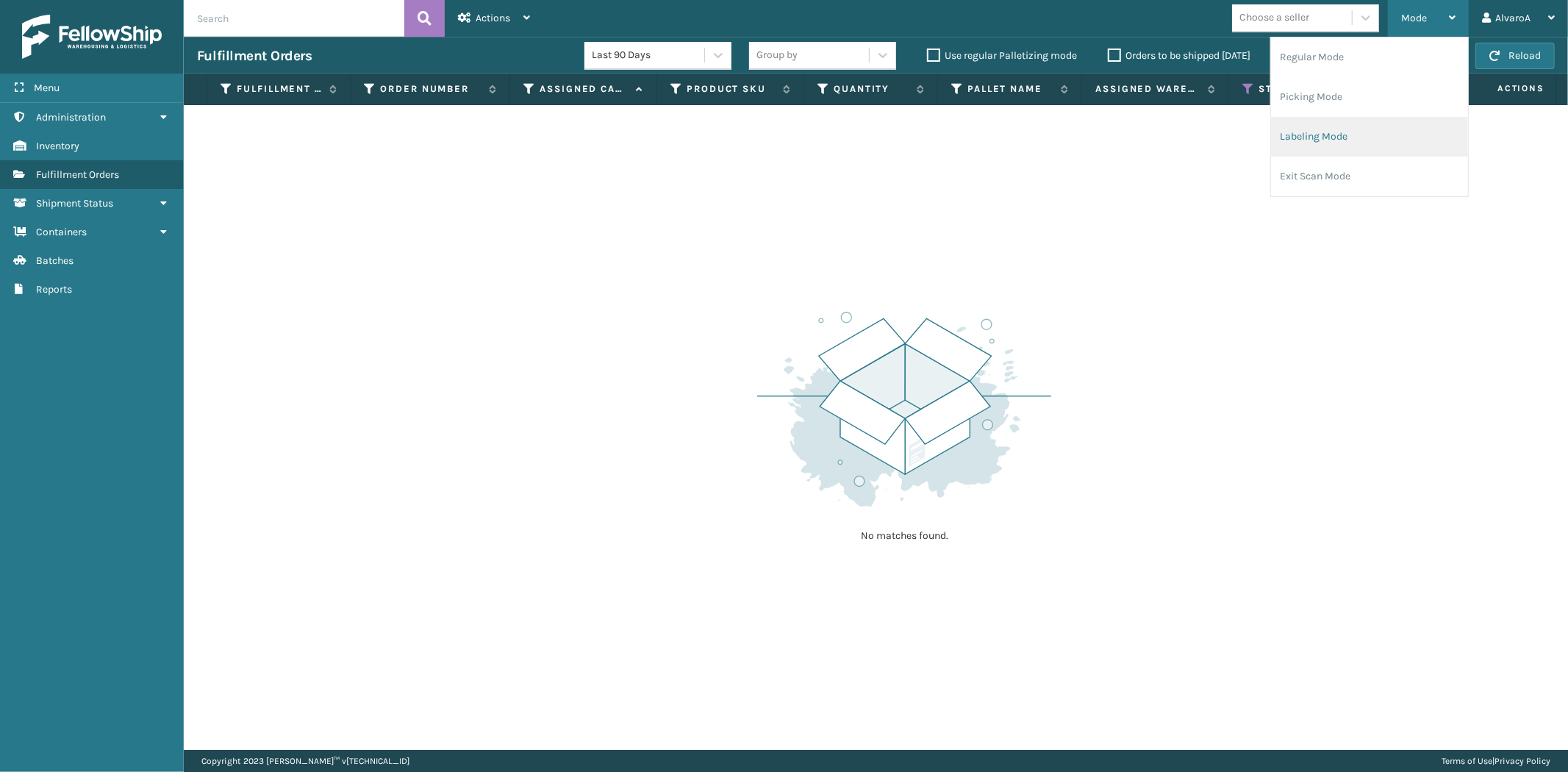
click at [1314, 136] on li "Labeling Mode" at bounding box center [1369, 136] width 197 height 39
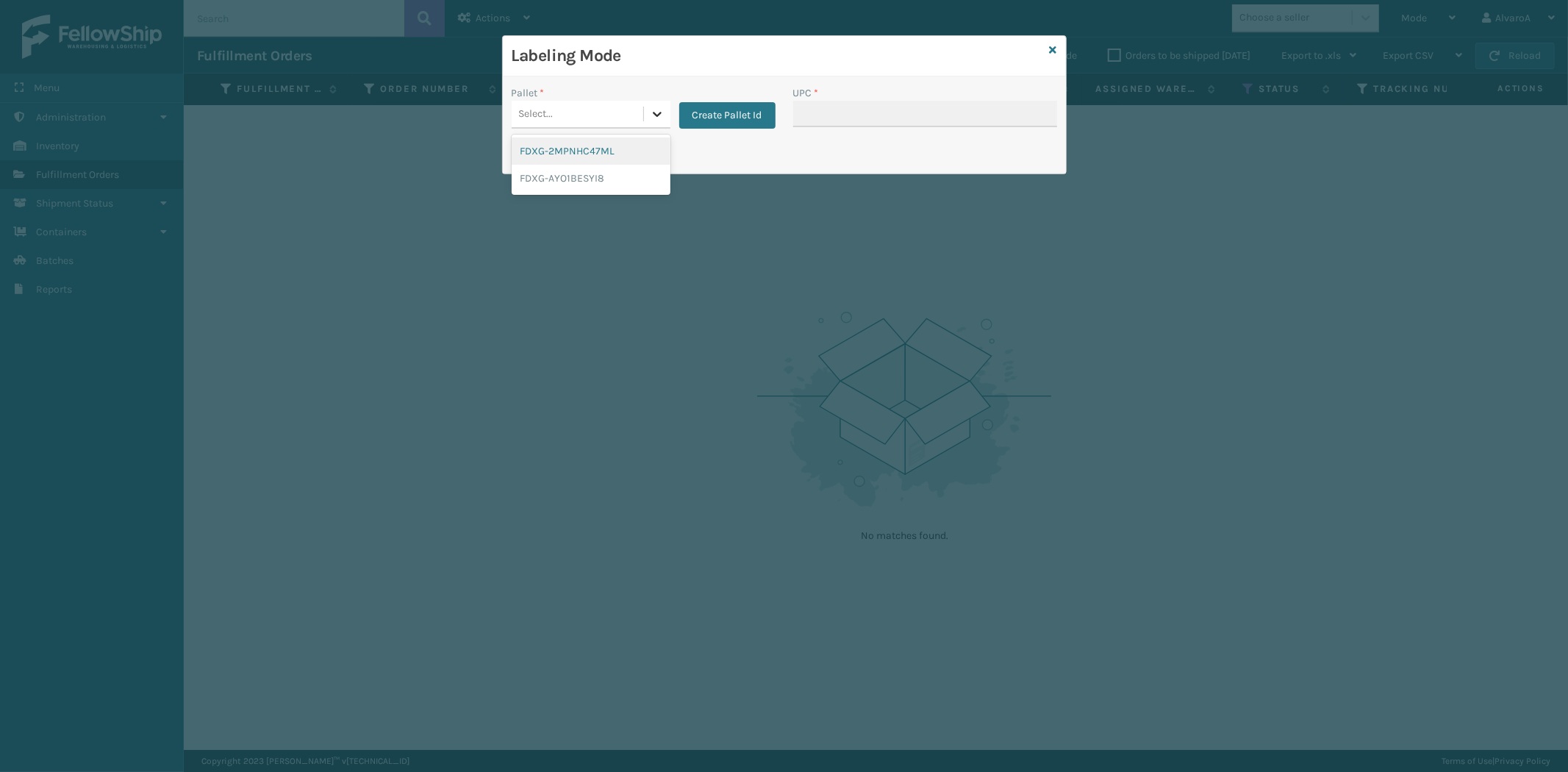
click at [660, 111] on icon at bounding box center [658, 114] width 15 height 15
click at [718, 112] on button "Create Pallet Id" at bounding box center [727, 116] width 96 height 27
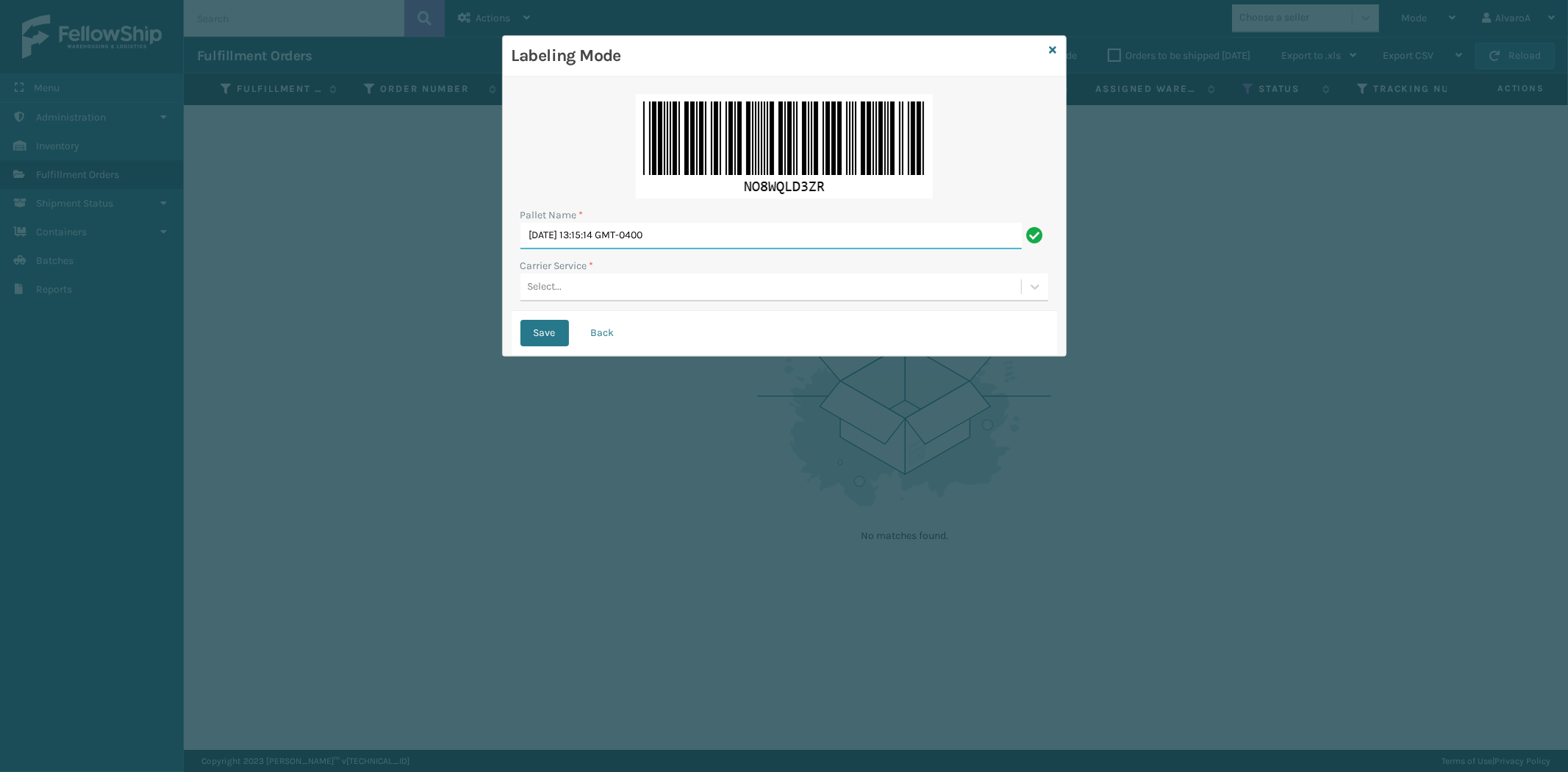
drag, startPoint x: 714, startPoint y: 225, endPoint x: 369, endPoint y: 244, distance: 345.5
click at [369, 244] on div "Labeling Mode Pallet Name * [DATE] 13:15:14 GMT-0400 Carrier Service * Select..…" at bounding box center [784, 386] width 1568 height 772
type input "UPS [DATE]"
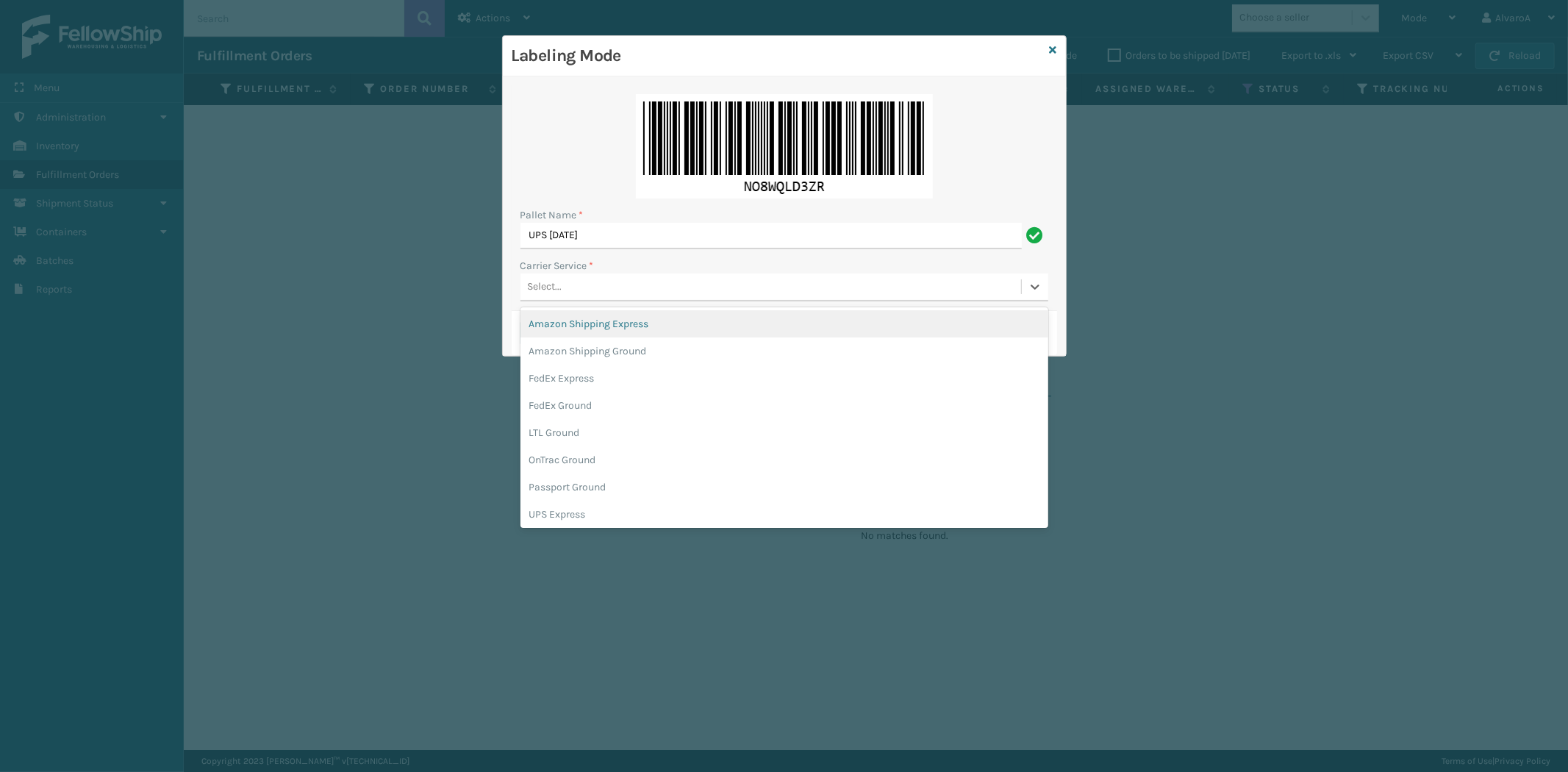
click at [553, 297] on div "Select..." at bounding box center [771, 286] width 501 height 24
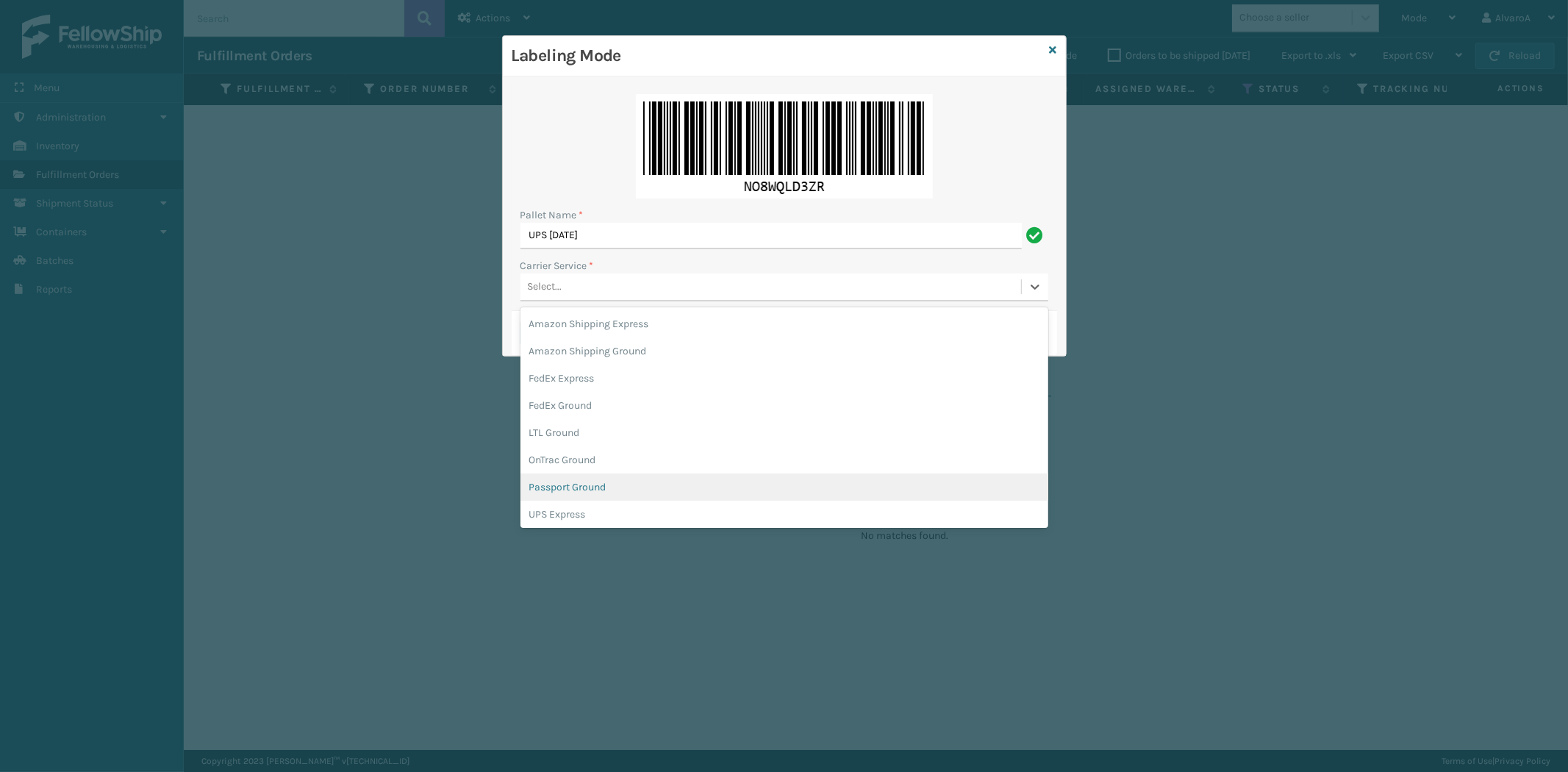
scroll to position [84, 0]
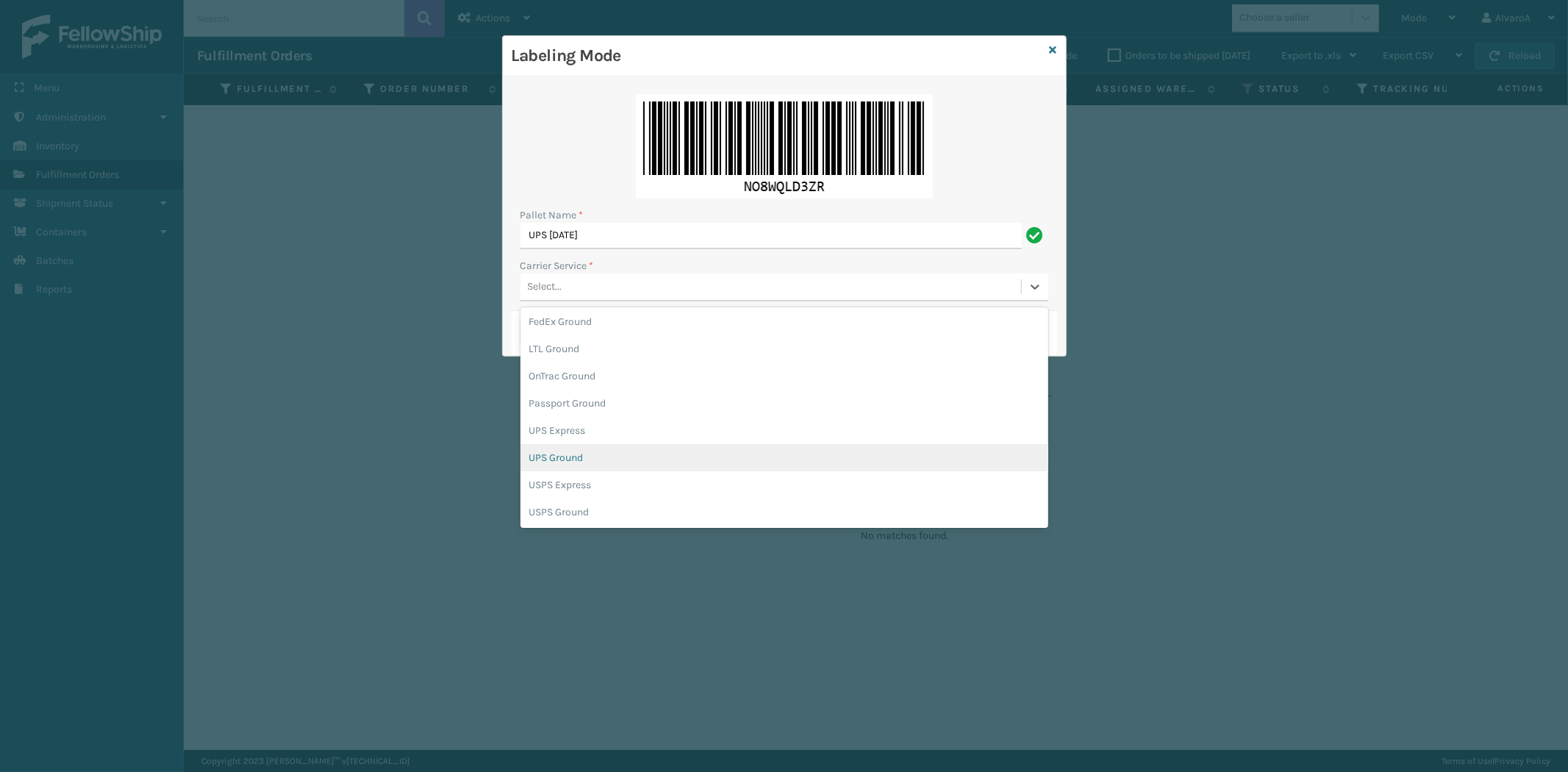
click at [580, 460] on div "UPS Ground" at bounding box center [784, 457] width 528 height 27
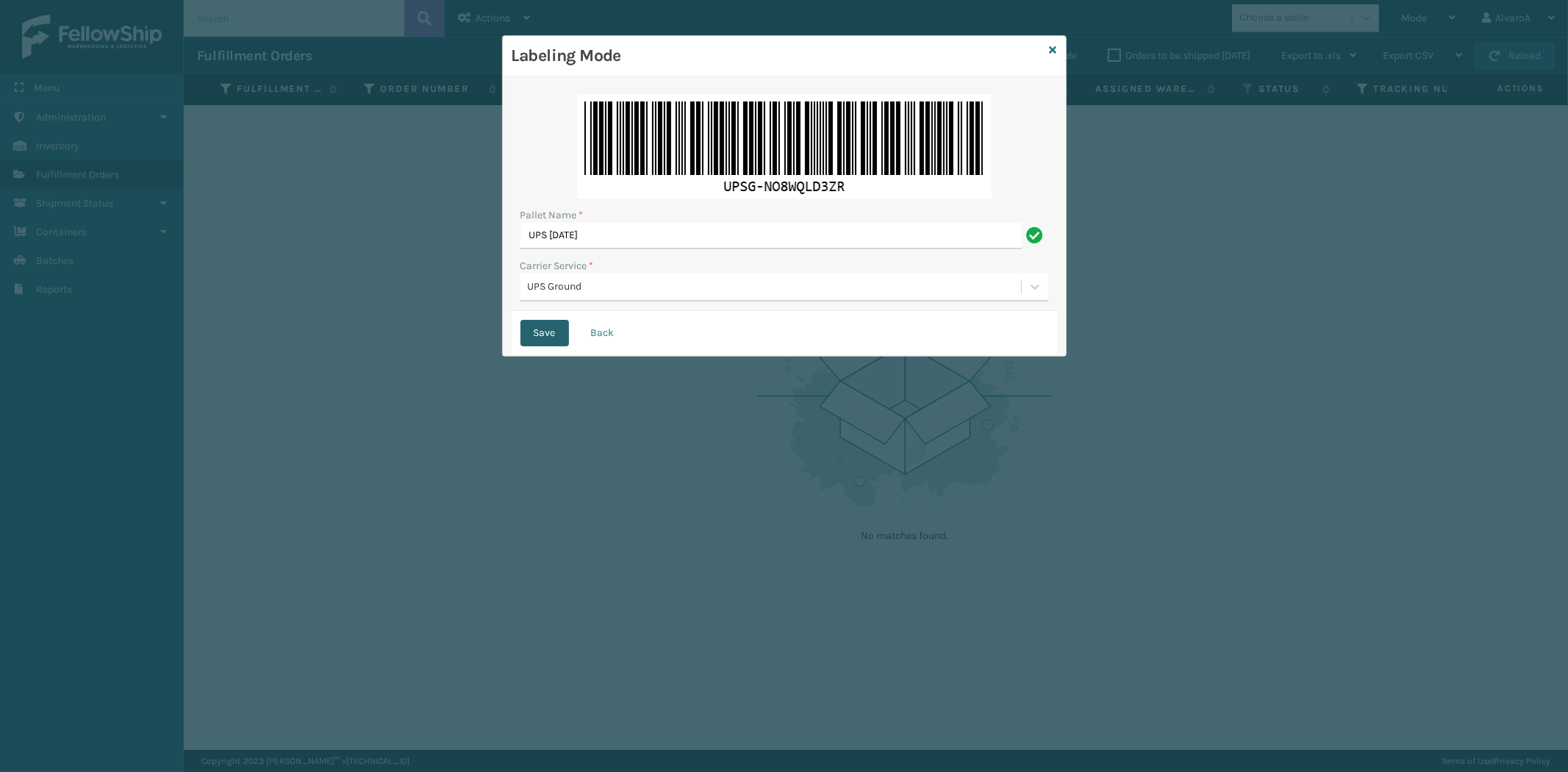
click at [549, 332] on button "Save" at bounding box center [544, 333] width 49 height 27
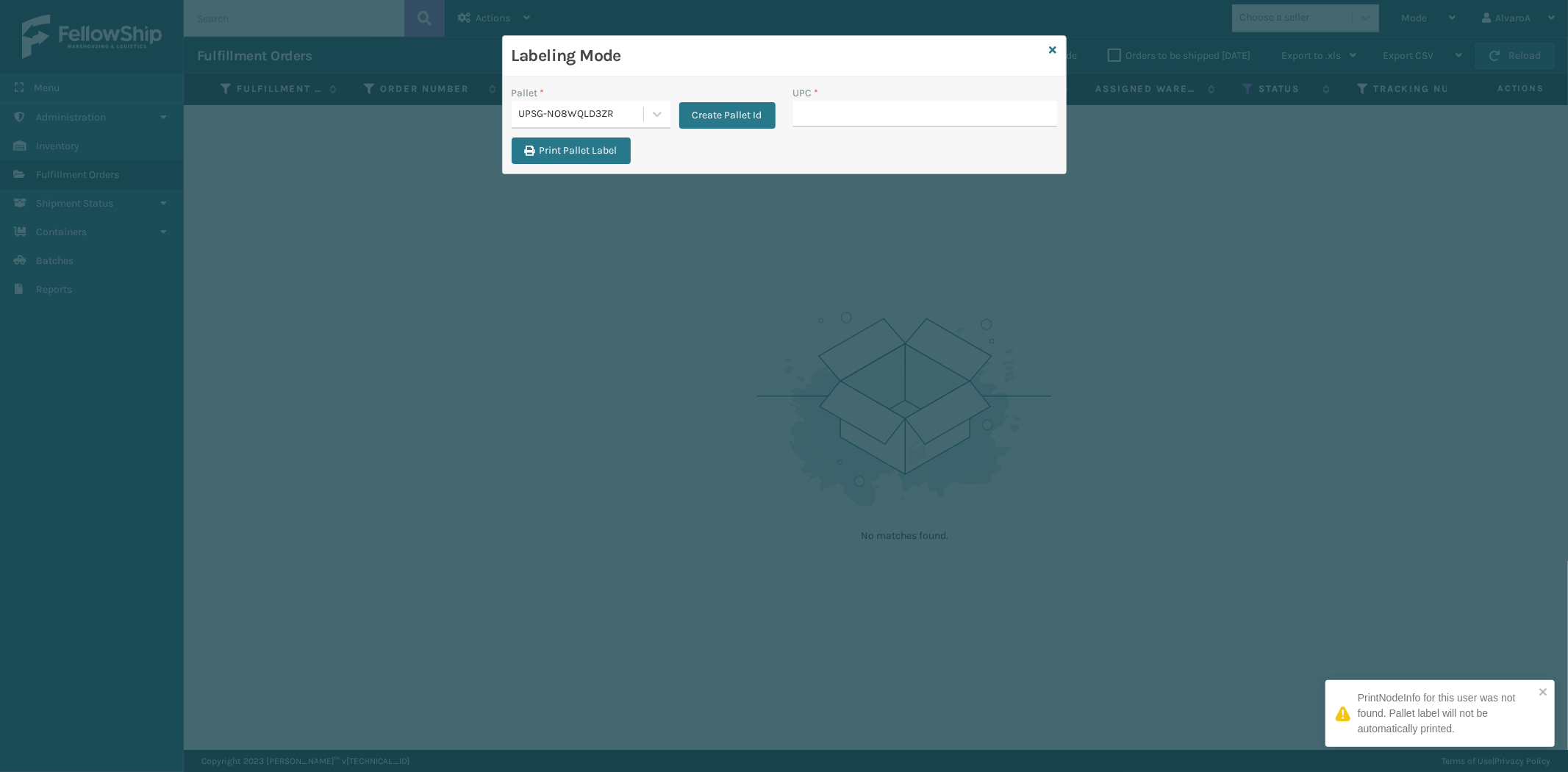
click at [814, 111] on input "UPC *" at bounding box center [925, 114] width 264 height 27
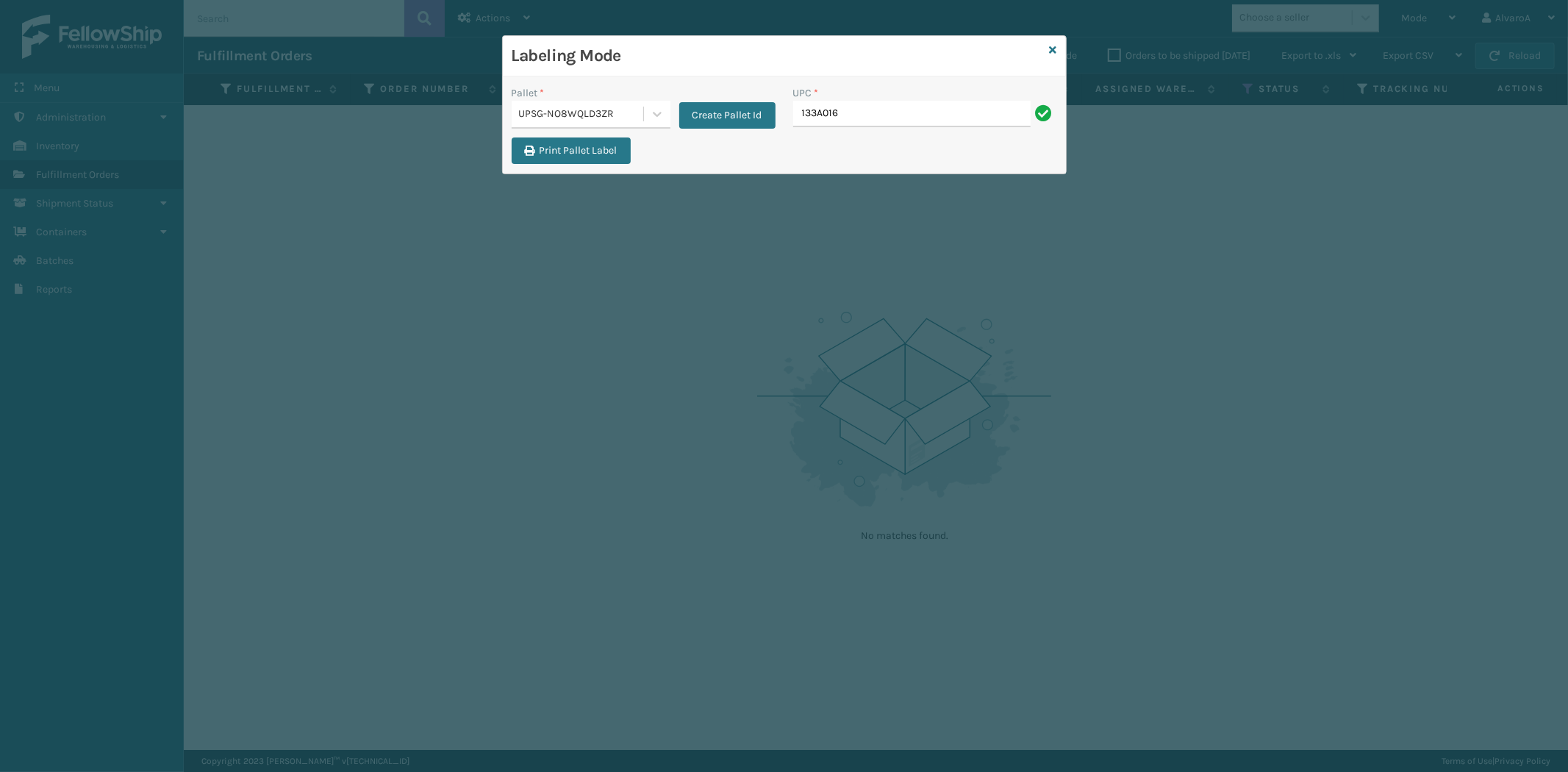
type input "133A016BLK"
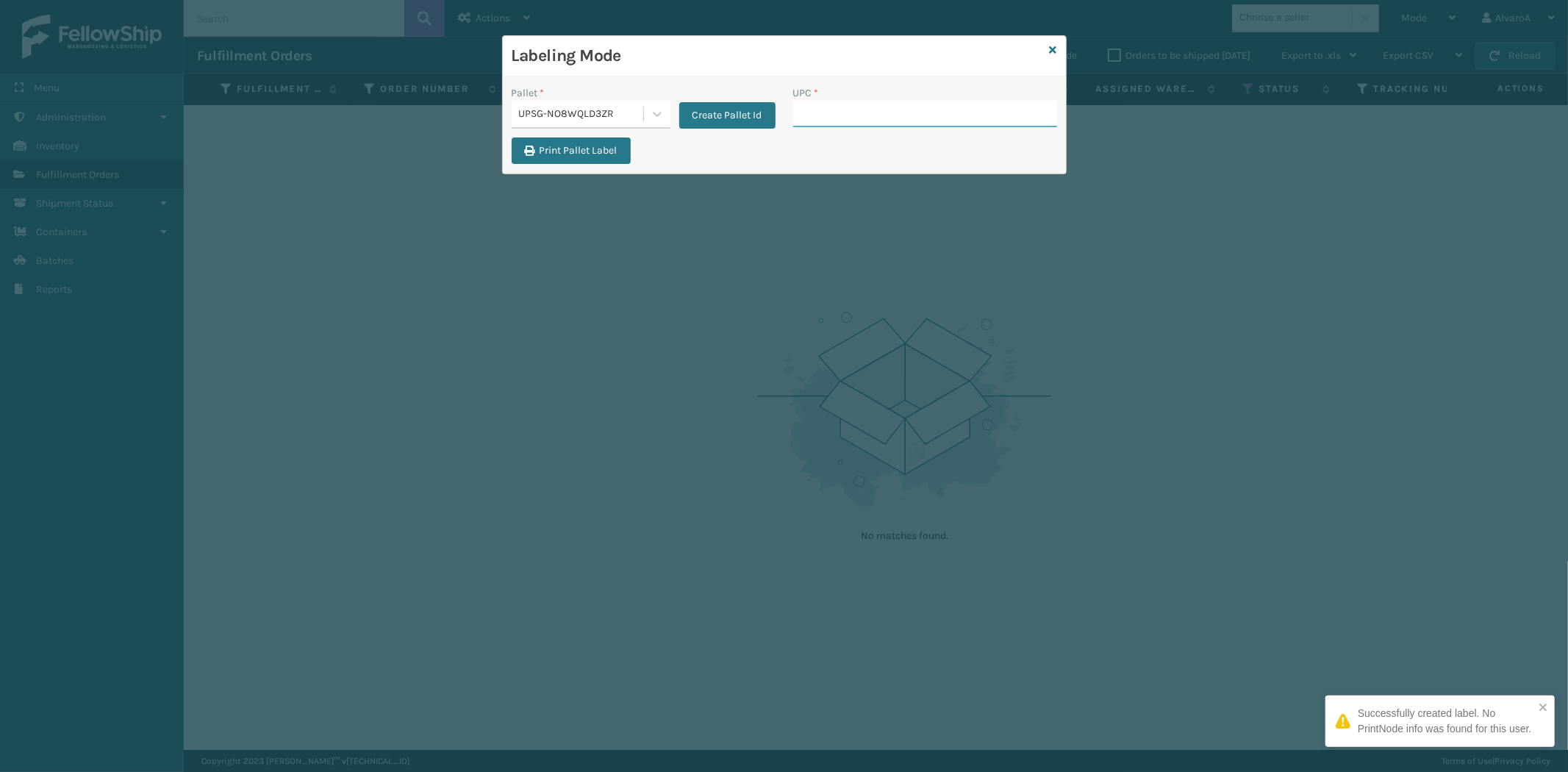
click at [839, 119] on input "UPC *" at bounding box center [925, 114] width 264 height 27
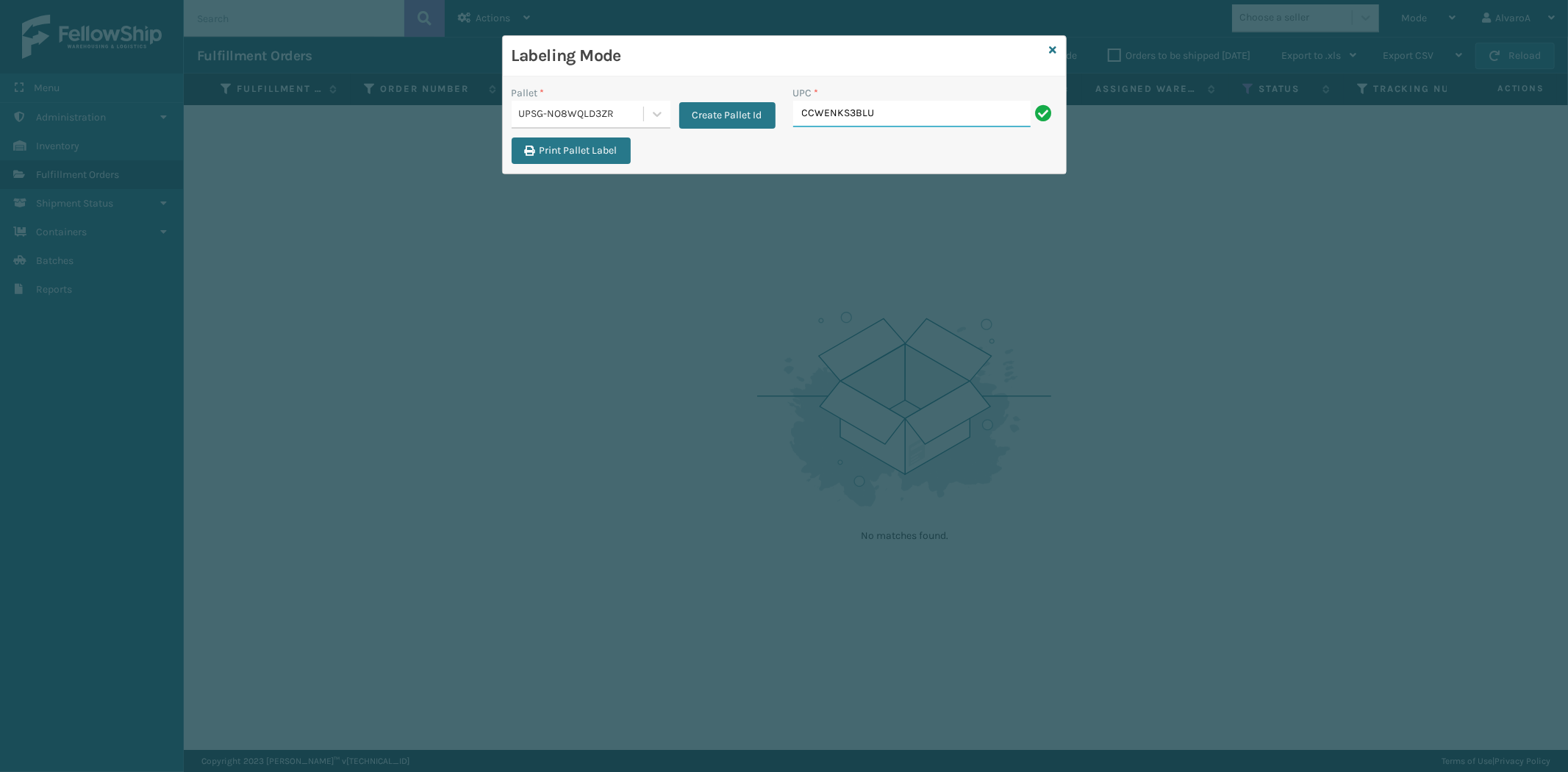
type input "CCWENKS3BLURA"
type input "LKLGF2SP3GU3051"
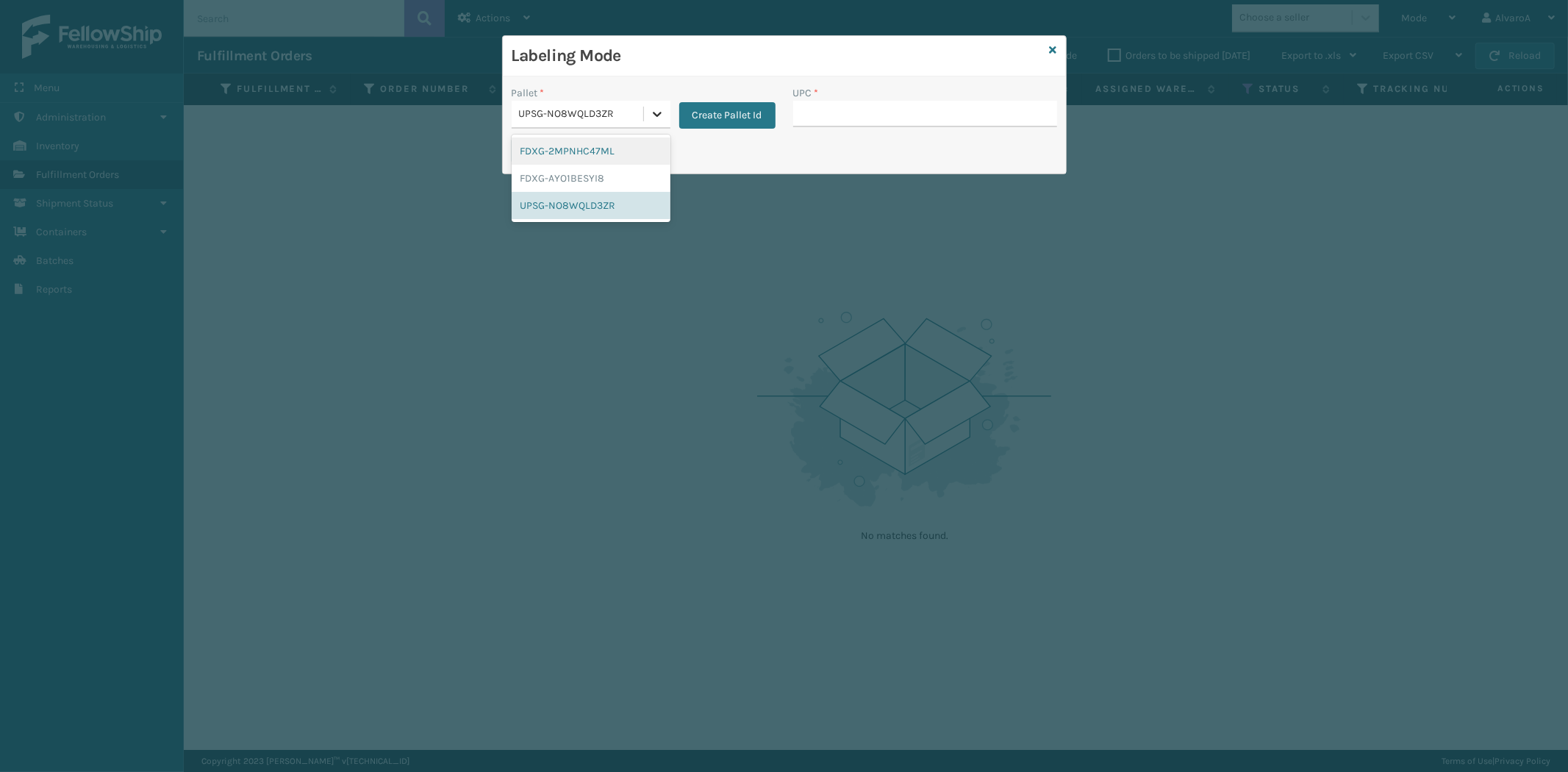
click at [663, 116] on icon at bounding box center [658, 114] width 15 height 15
click at [586, 201] on div "UPSG-NO8WQLD3ZR" at bounding box center [591, 205] width 159 height 27
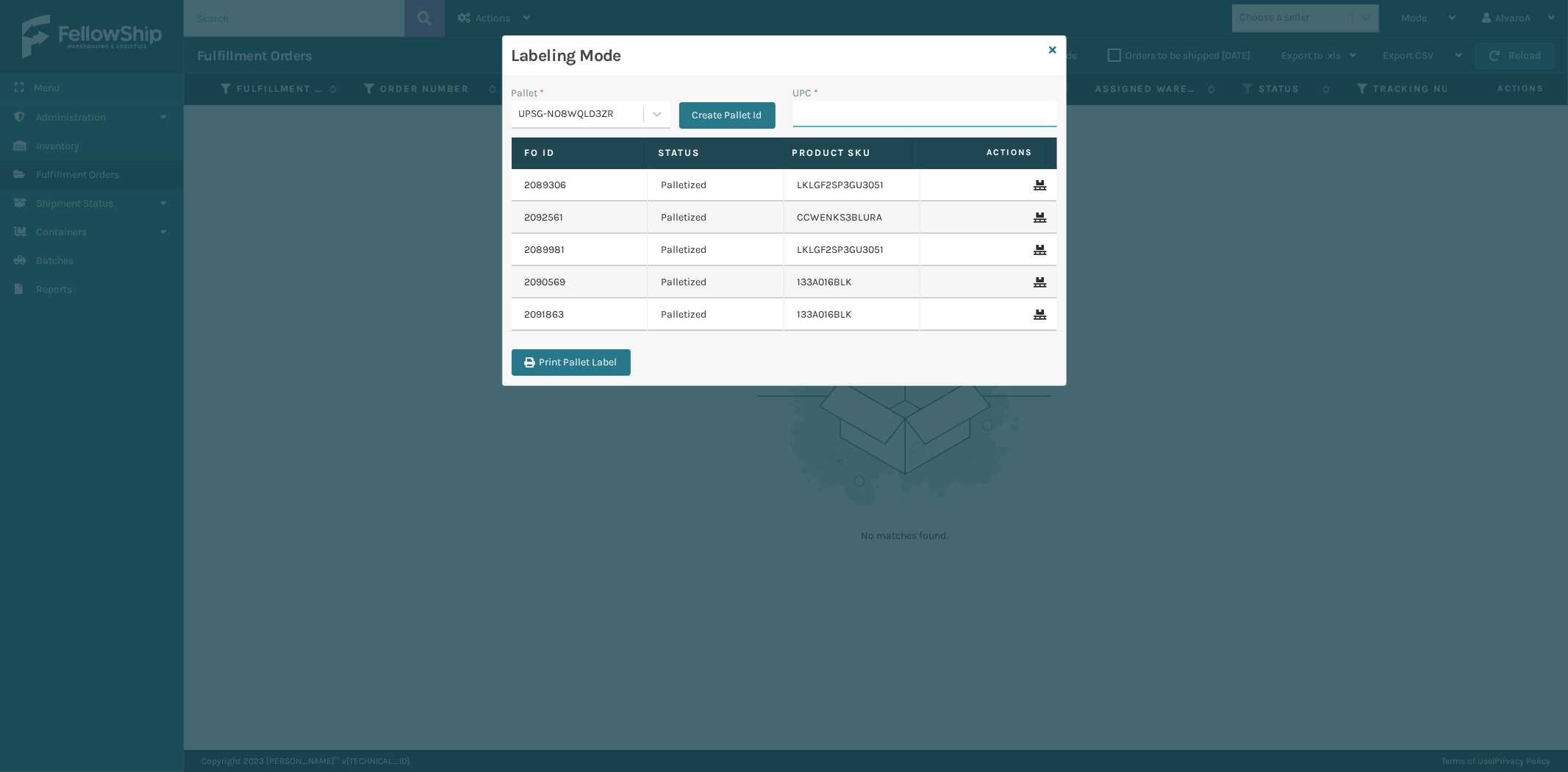
click at [816, 111] on input "UPC *" at bounding box center [925, 114] width 264 height 27
type input "215A010CHR"
type input "CCHRFKS2M26DGRA"
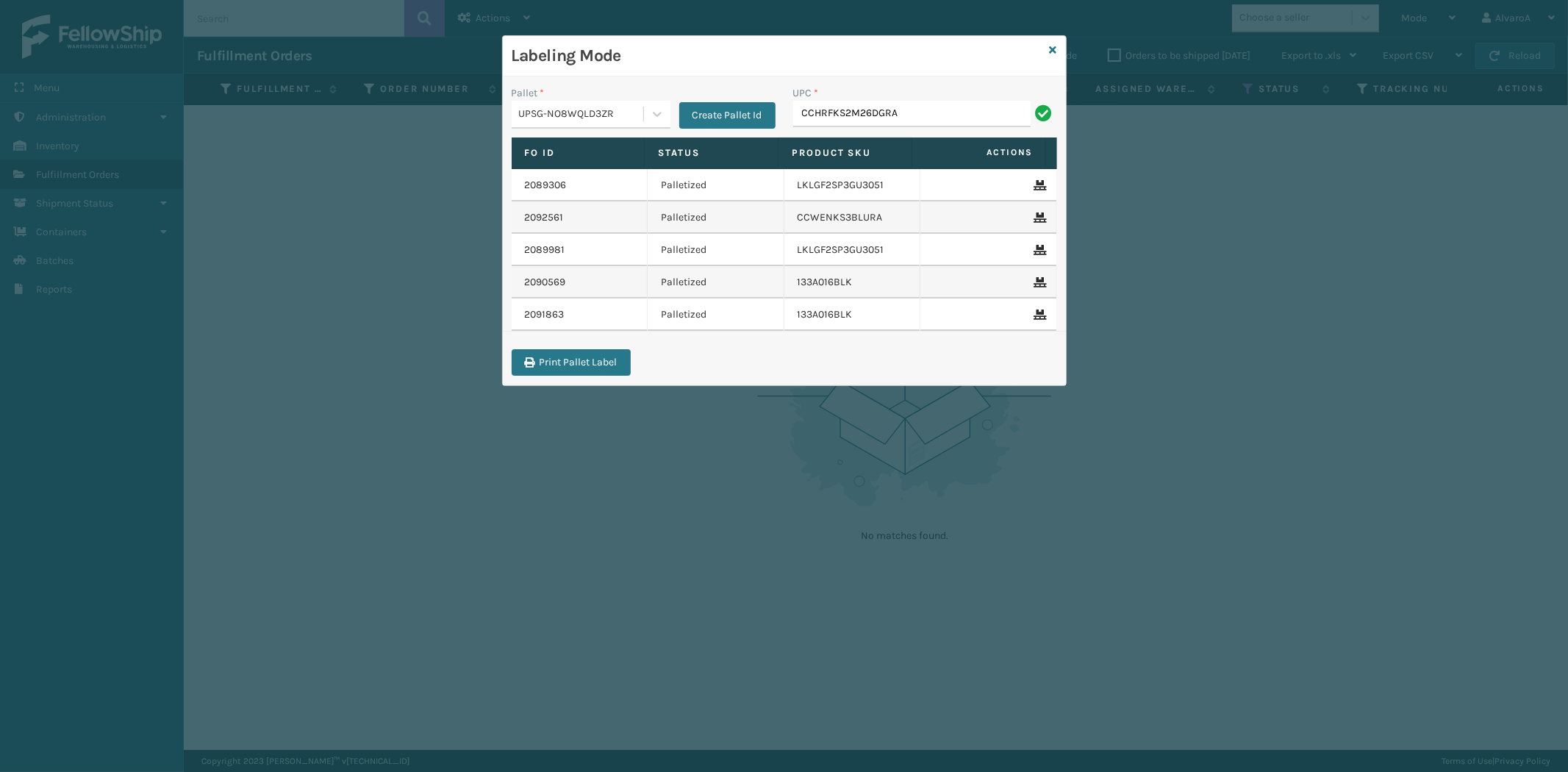
type input "CCHRFKS2M26DGRA"
click at [1054, 51] on icon at bounding box center [1053, 50] width 8 height 10
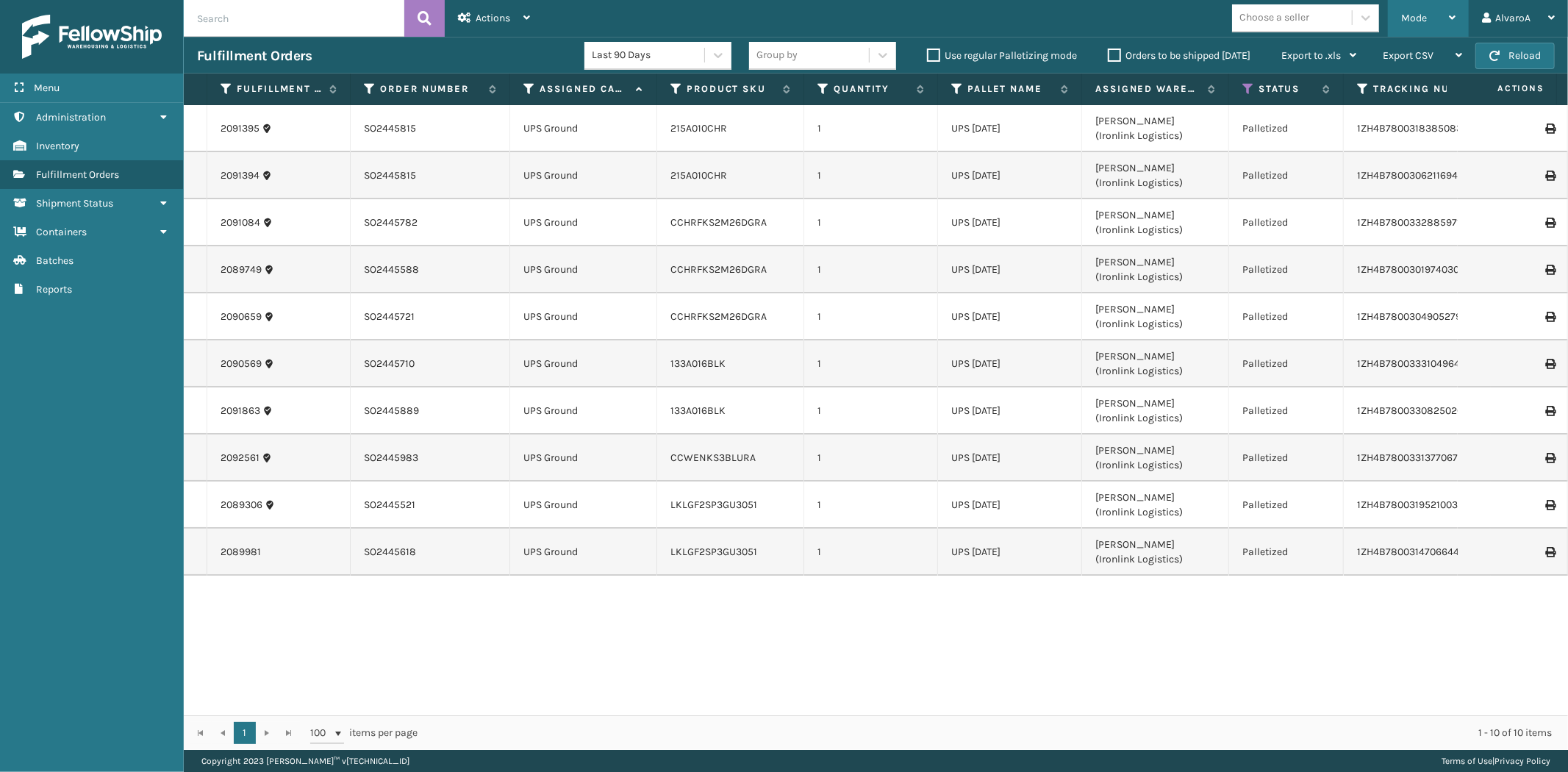
click at [1405, 17] on span "Mode" at bounding box center [1414, 18] width 26 height 13
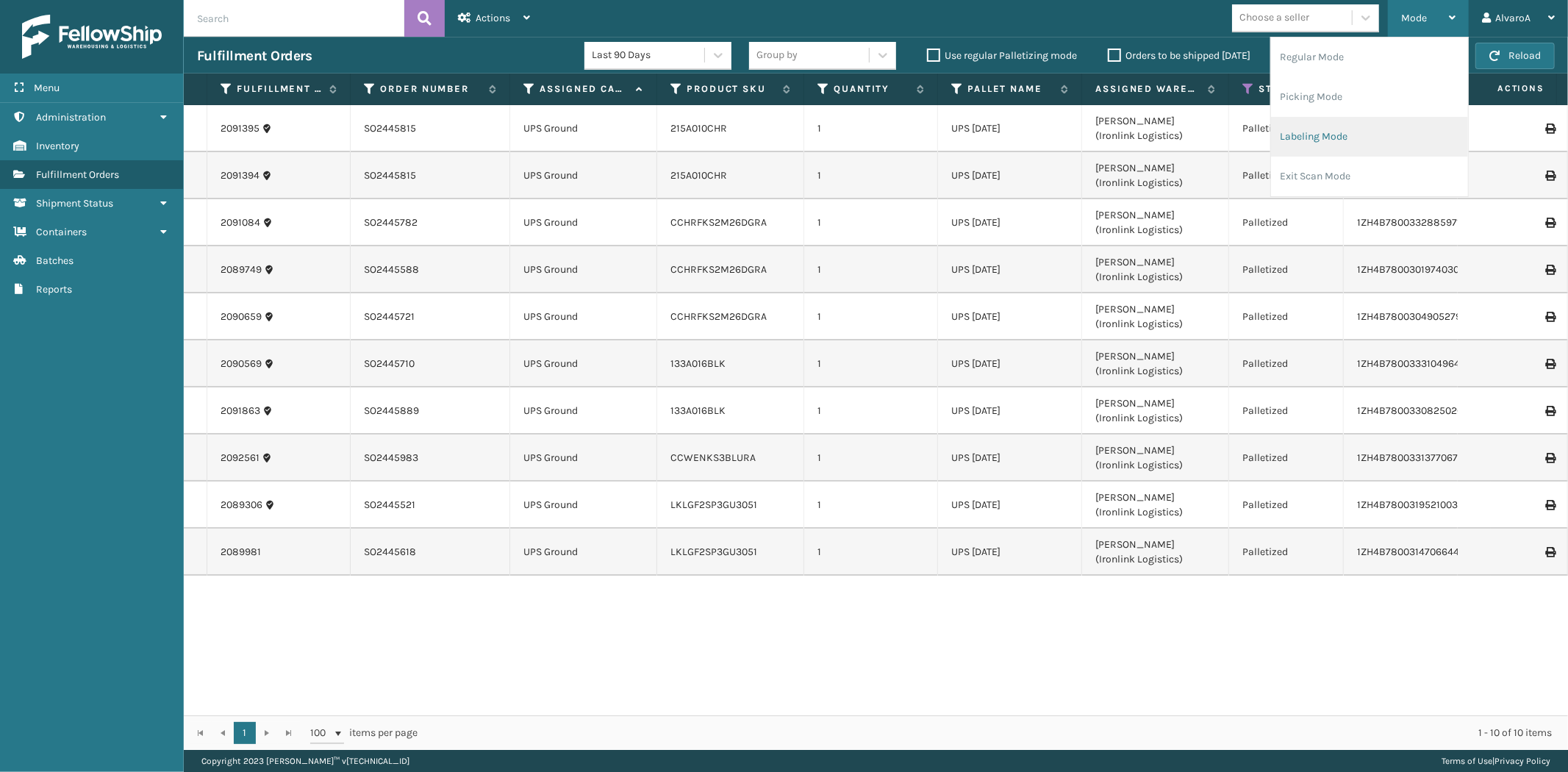
click at [1336, 136] on li "Labeling Mode" at bounding box center [1369, 136] width 197 height 39
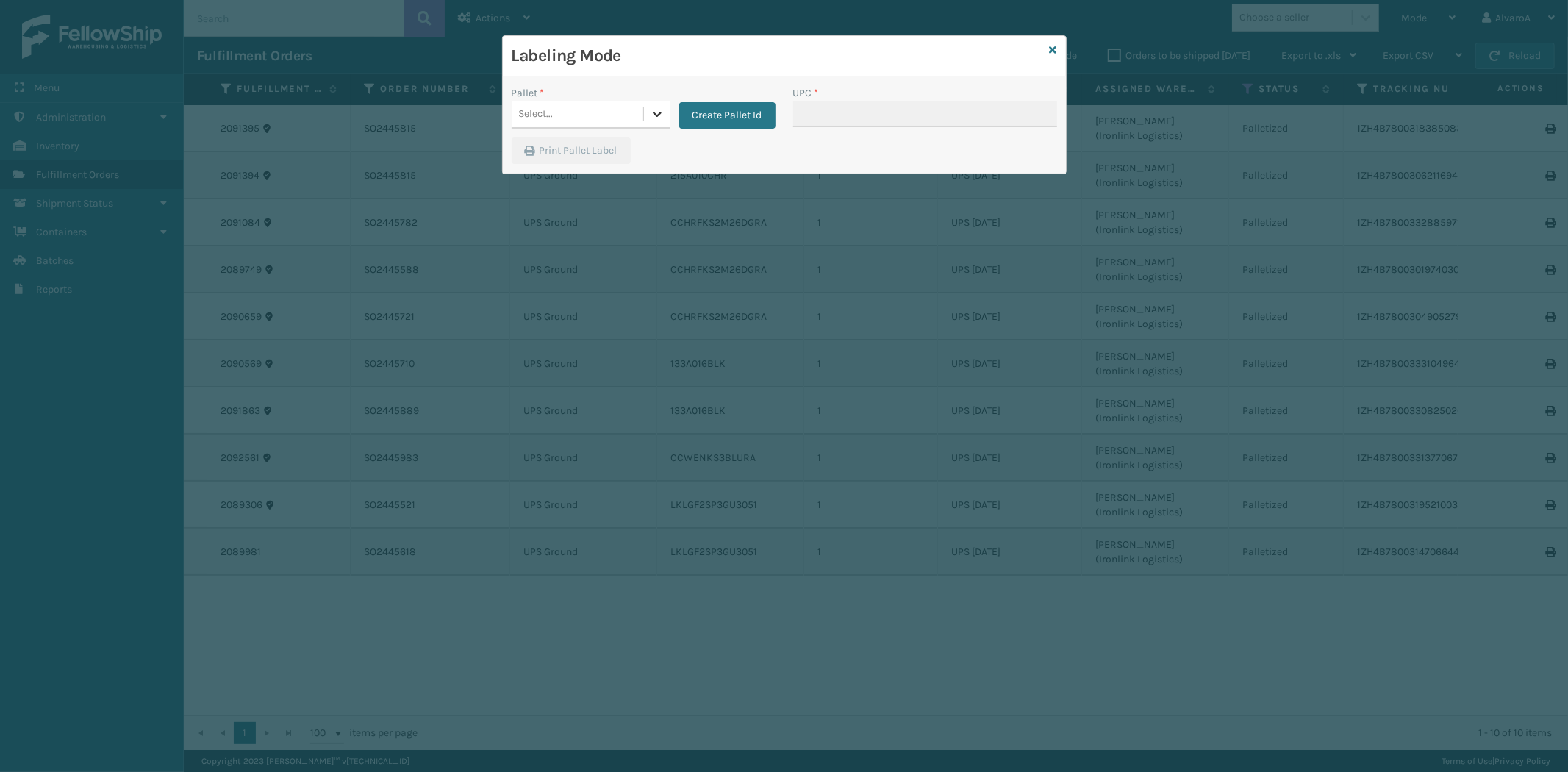
click at [656, 116] on icon at bounding box center [657, 114] width 9 height 5
click at [702, 109] on button "Create Pallet Id" at bounding box center [727, 116] width 96 height 27
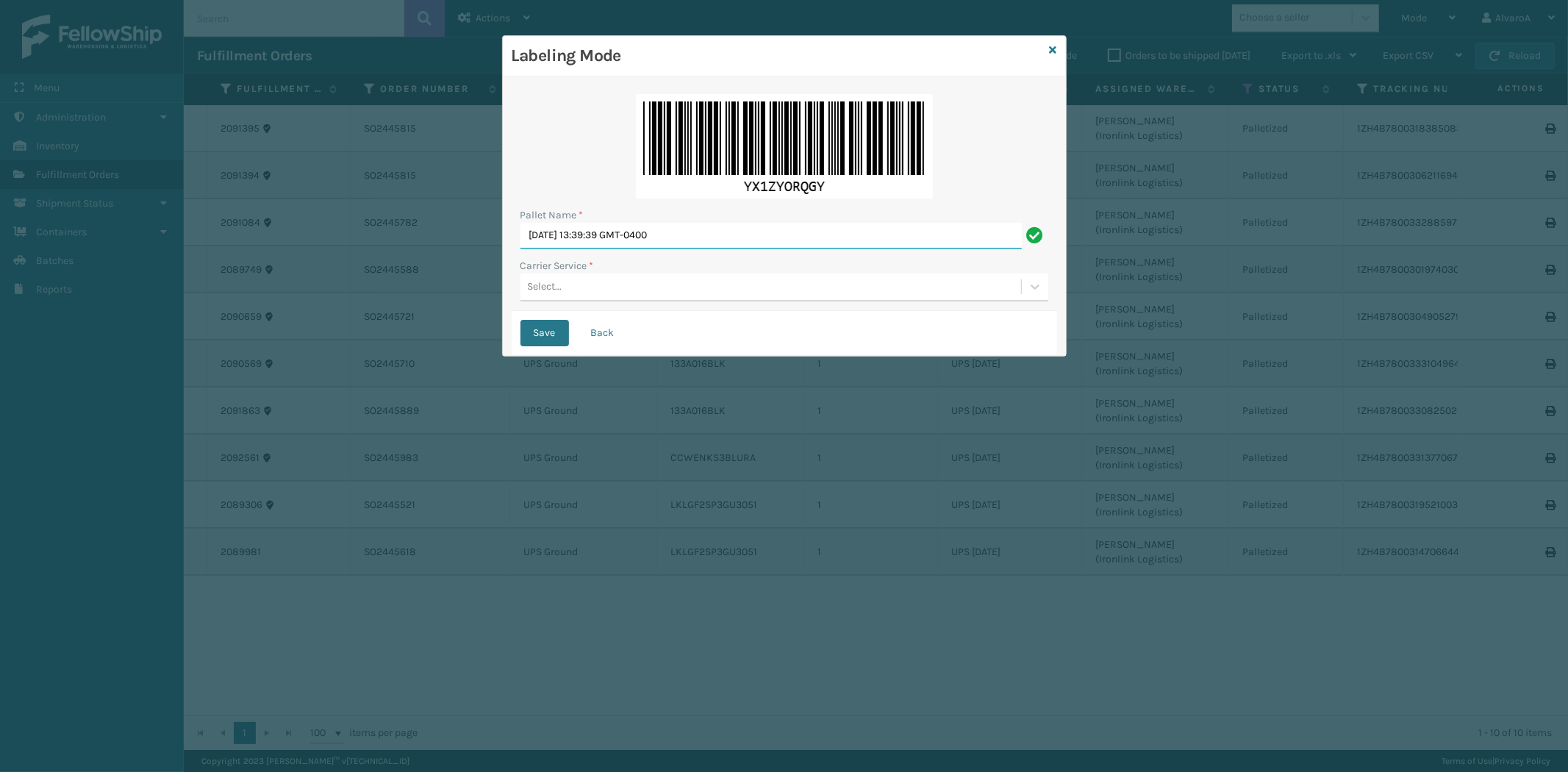
drag, startPoint x: 745, startPoint y: 234, endPoint x: 273, endPoint y: 311, distance: 478.2
click at [302, 314] on div "Labeling Mode Pallet Name * [DATE] 13:39:39 GMT-0400 Carrier Service * Select..…" at bounding box center [784, 386] width 1568 height 772
type input "LPN 511290#2"
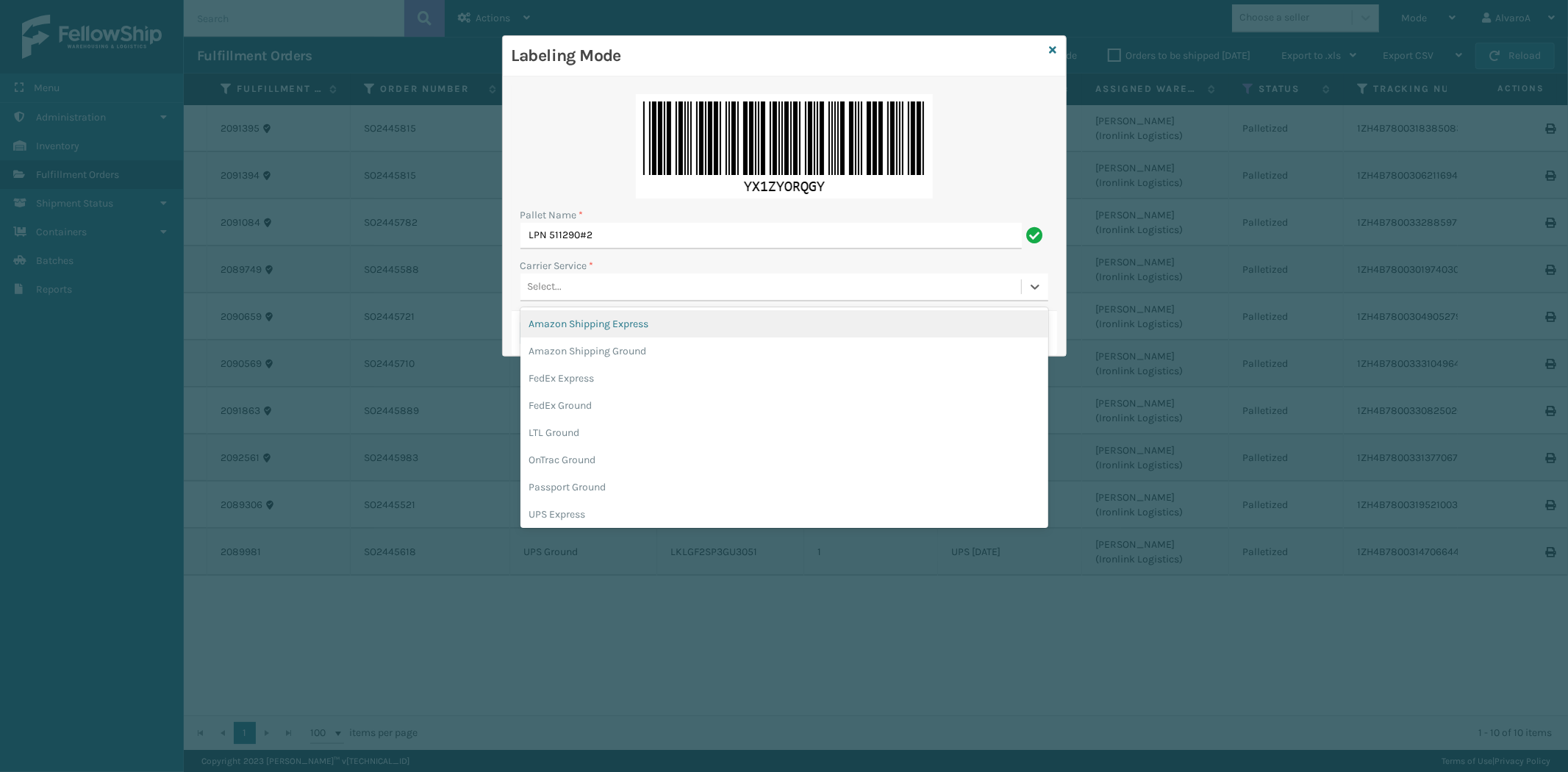
click at [609, 288] on div "Select..." at bounding box center [771, 286] width 501 height 24
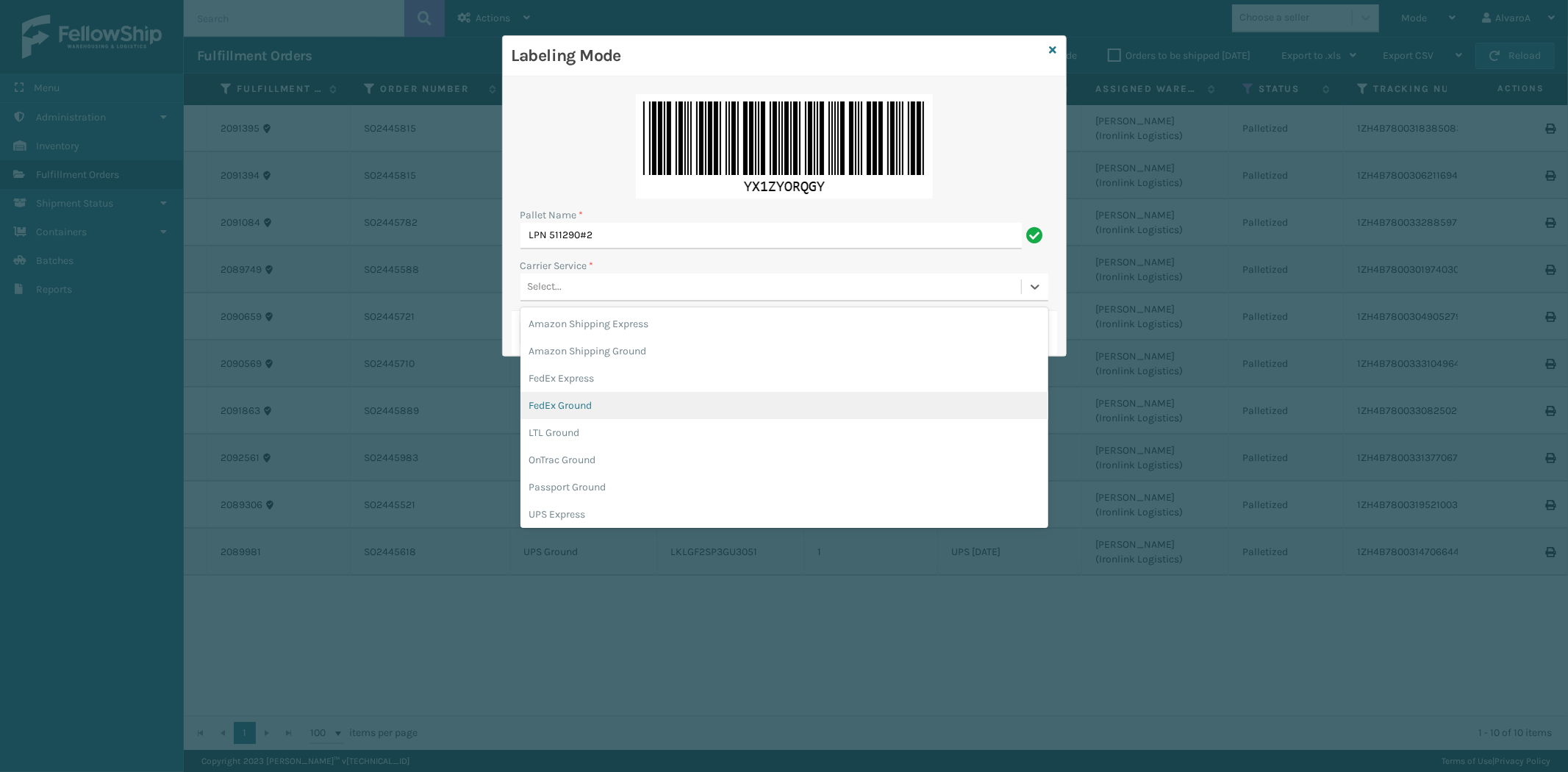
click at [598, 398] on div "FedEx Ground" at bounding box center [784, 405] width 528 height 27
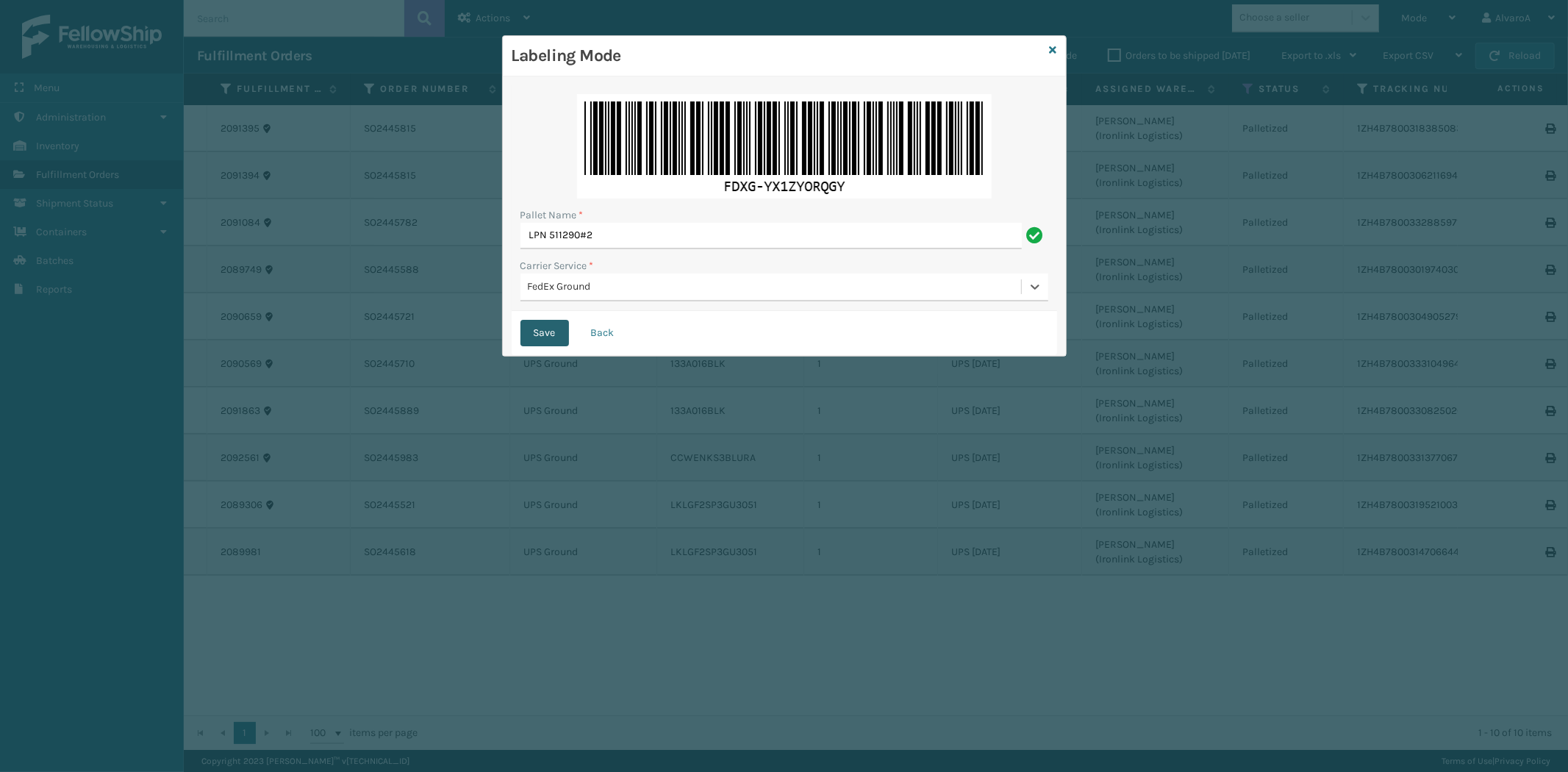
click at [539, 333] on button "Save" at bounding box center [544, 333] width 49 height 27
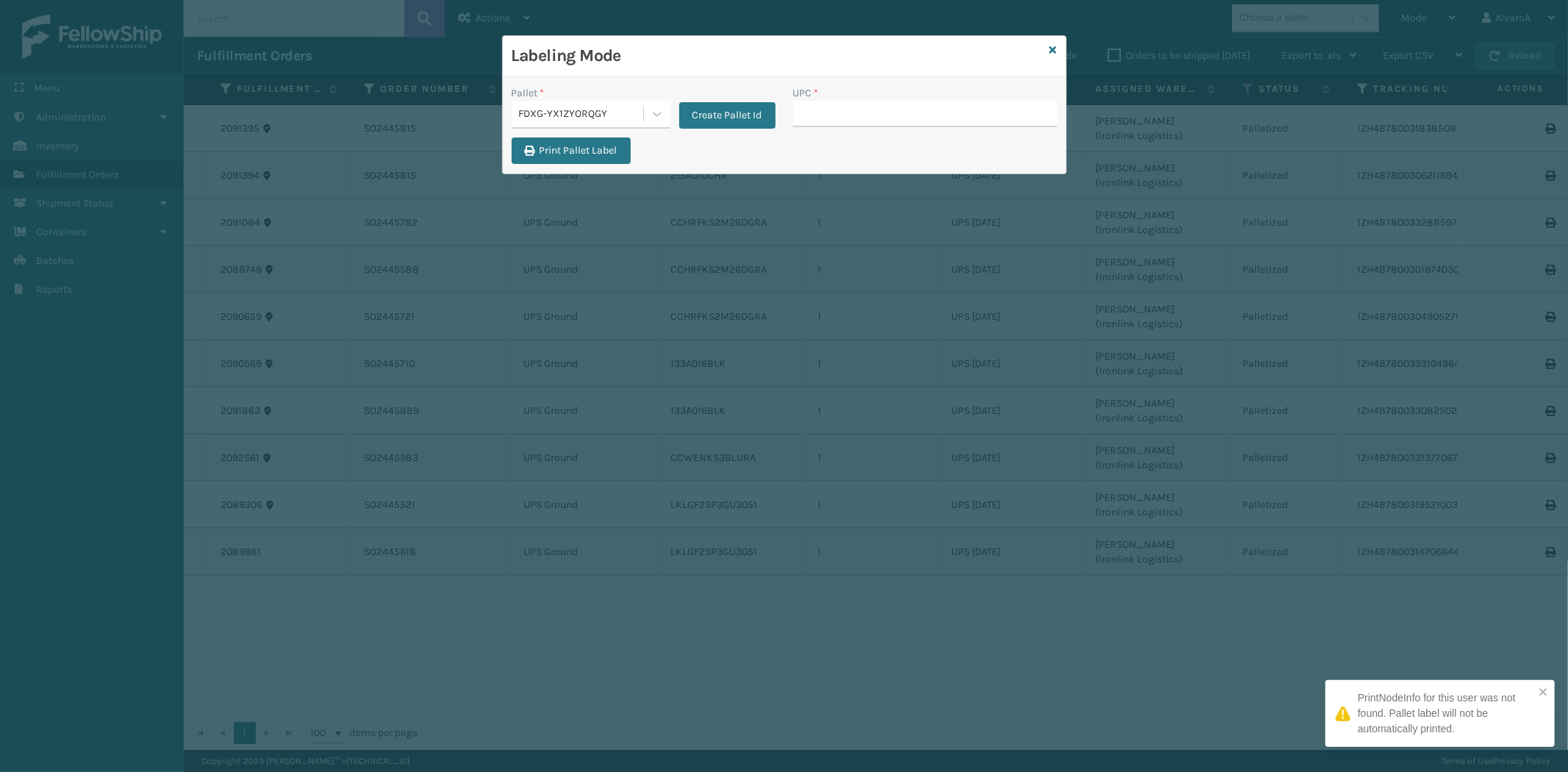
click at [821, 121] on input "UPC *" at bounding box center [925, 114] width 264 height 27
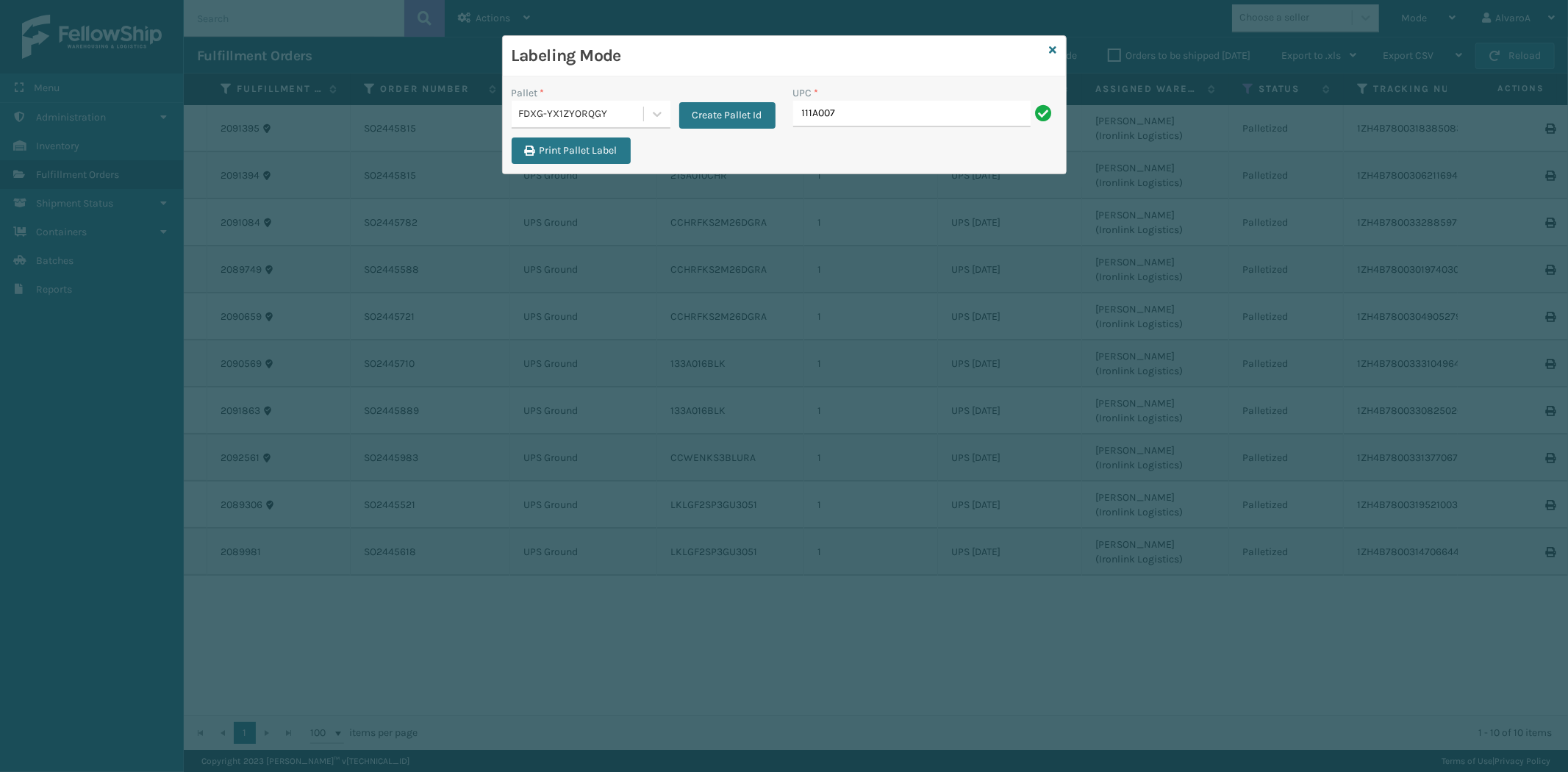
type input "111A007GRY"
type input "111A007IVO"
type input "111A012."
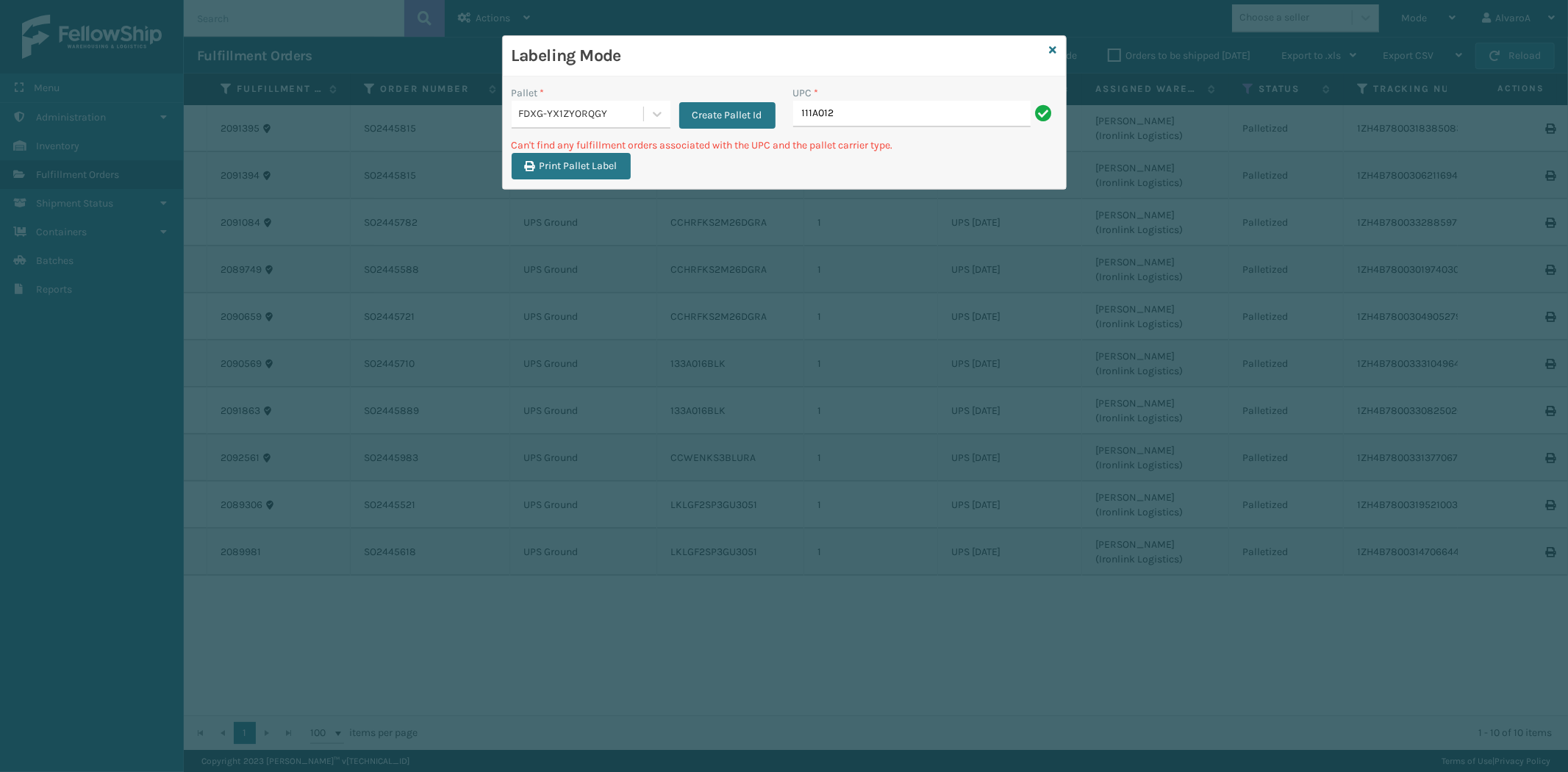
type input "111A012FLX"
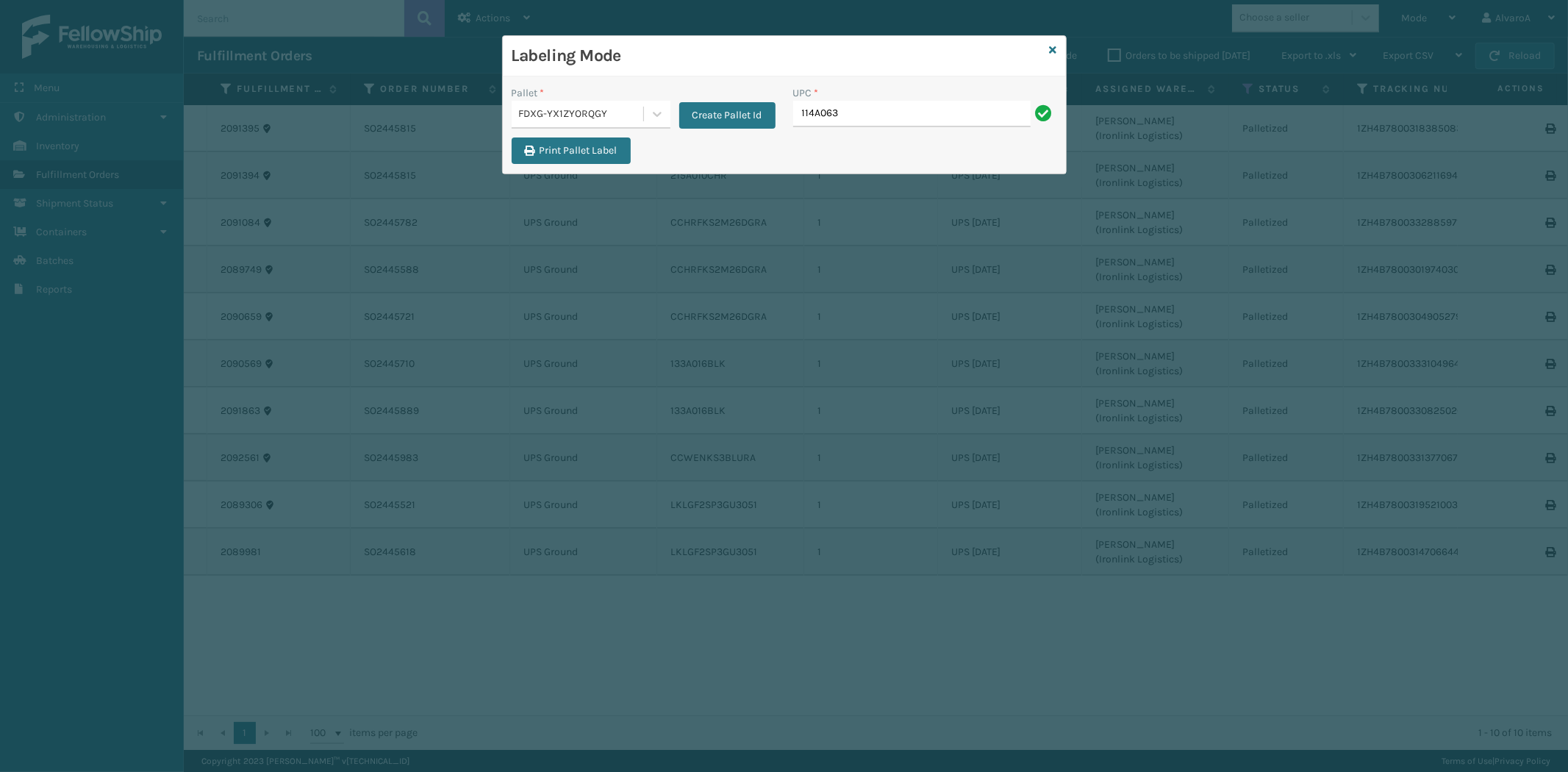
type input "114A063OAT"
type input "114A064BGE"
type input "114A064GRY"
type input "132A023PEB"
type input "133A014LTG"
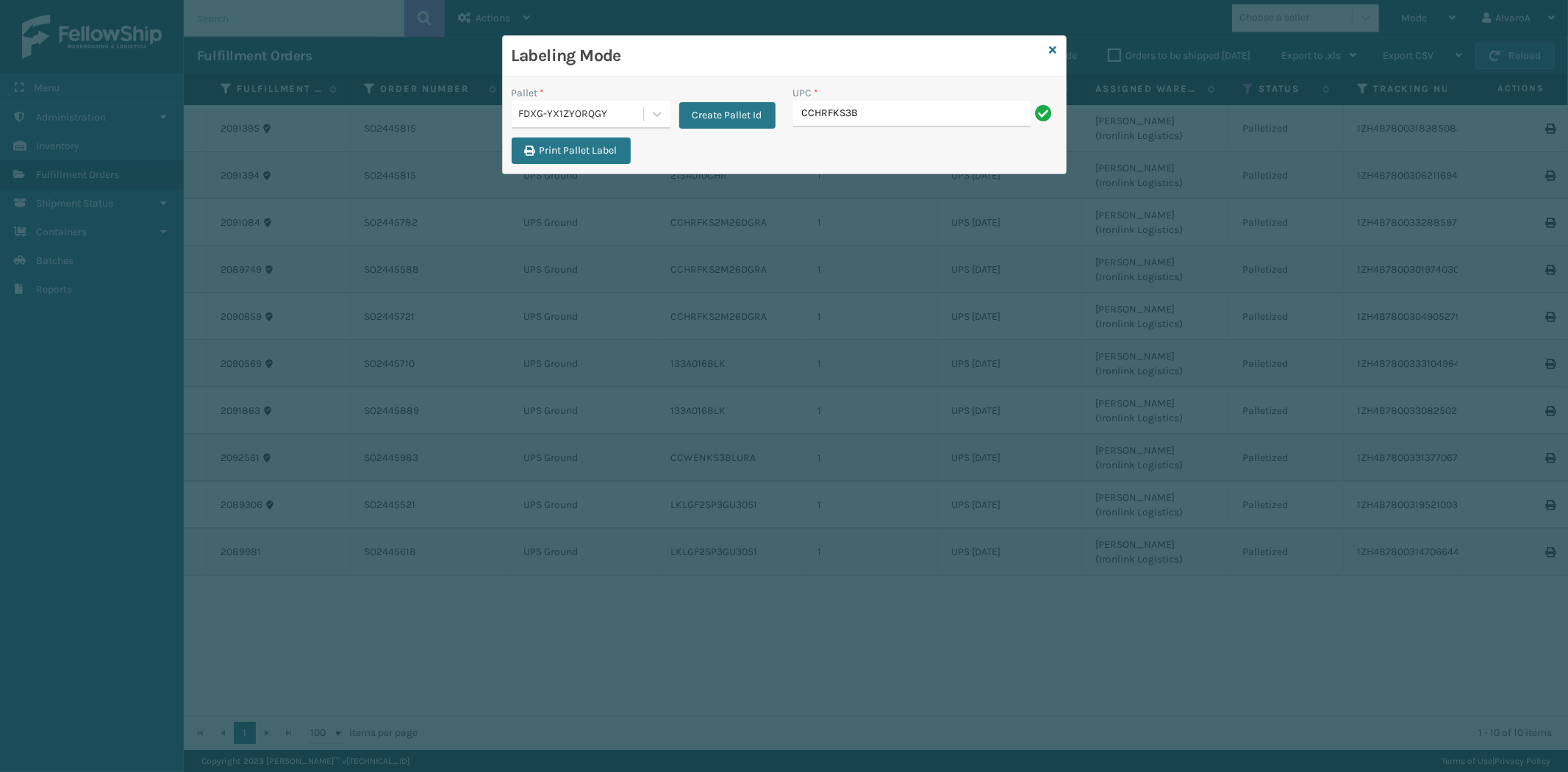
type input "CCHRFKS3BGEVA"
type input "CCHRFKS3BLUVA"
type input "LSHRFS3CP3003R"
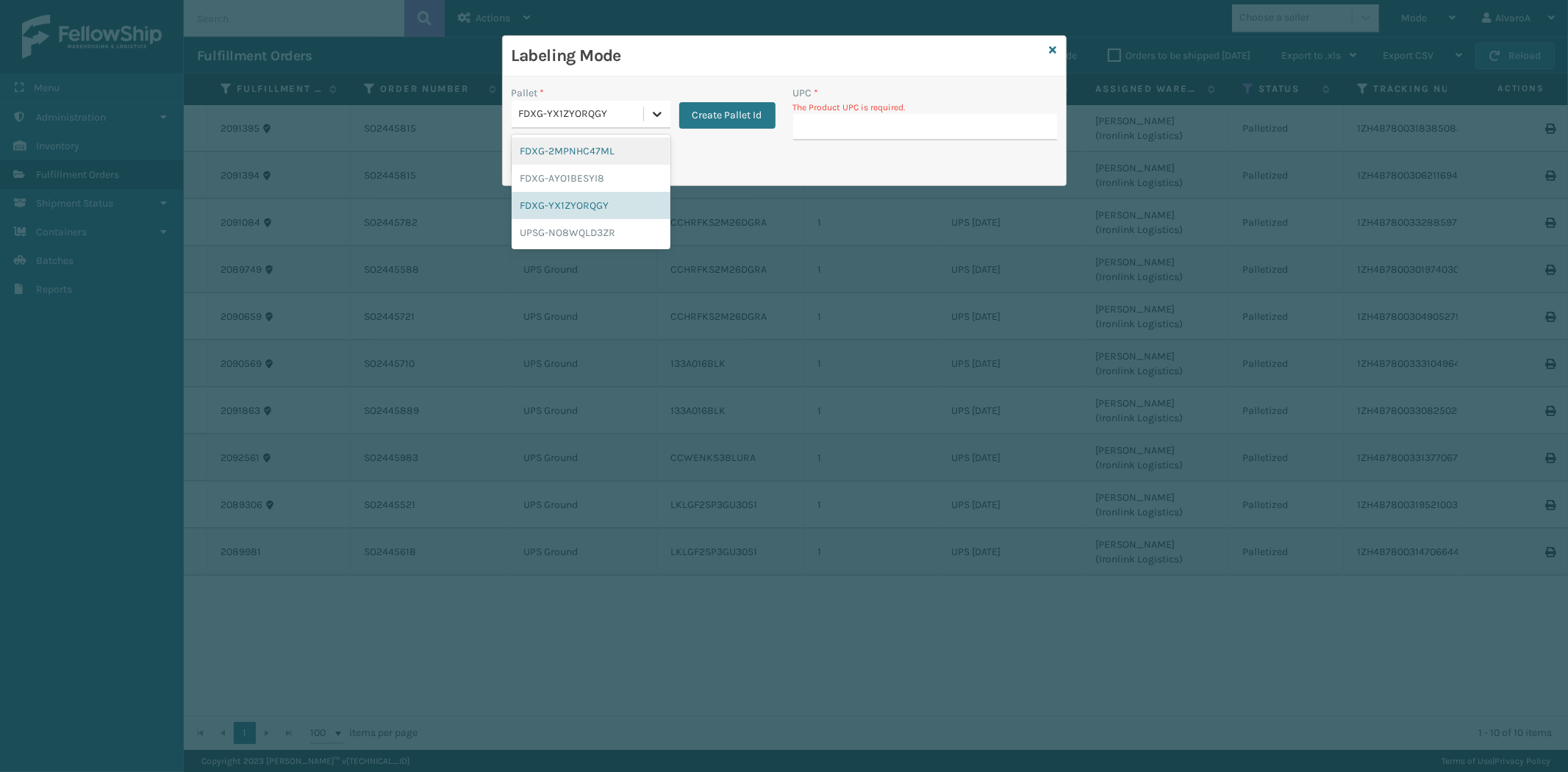
click at [658, 117] on icon at bounding box center [658, 114] width 15 height 15
click at [580, 204] on div "FDXG-YX1ZYORQGY" at bounding box center [591, 205] width 159 height 27
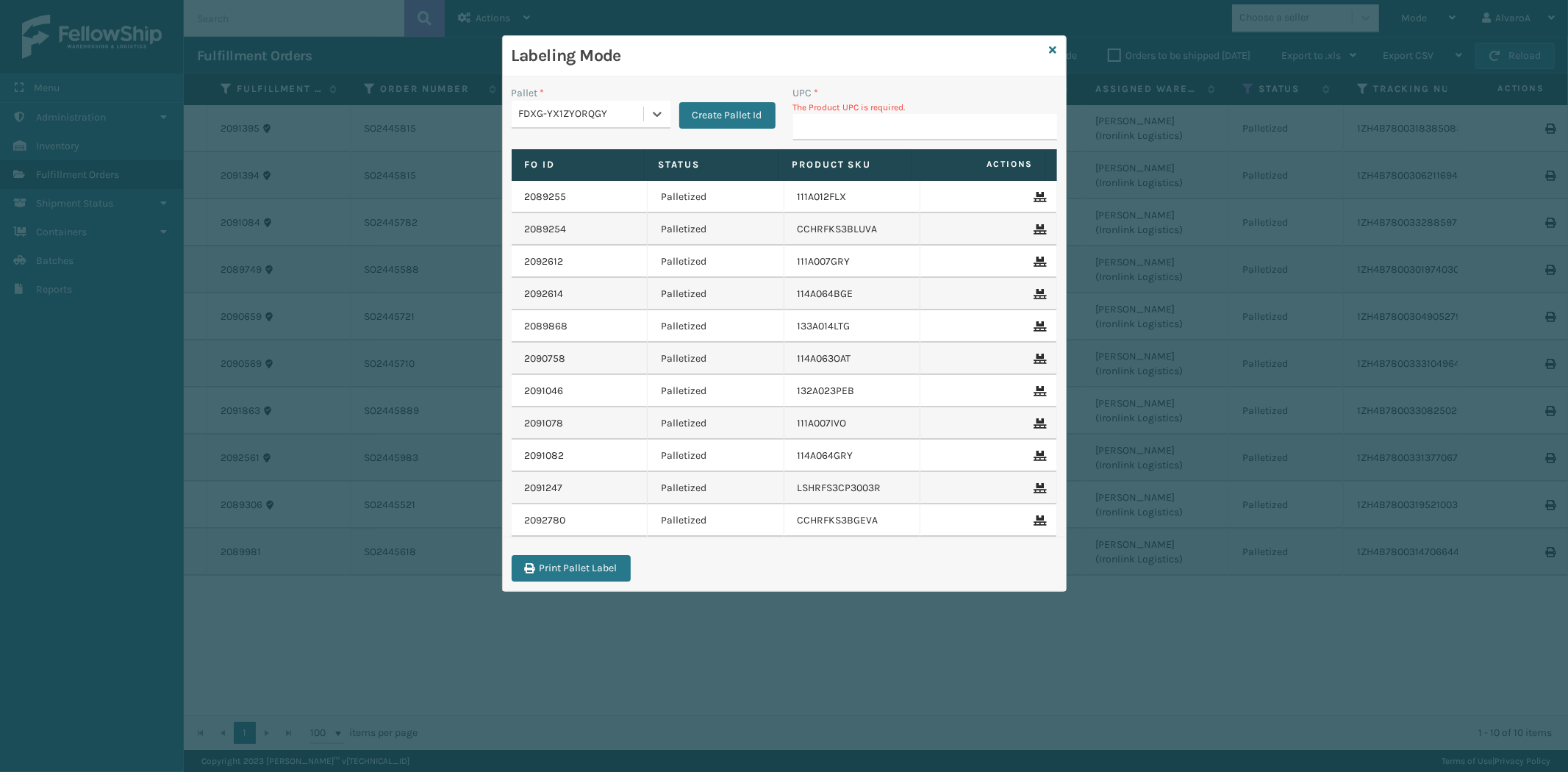
click at [1049, 51] on div "Labeling Mode" at bounding box center [784, 56] width 563 height 40
click at [1057, 45] on div "Labeling Mode" at bounding box center [784, 56] width 563 height 40
click at [1054, 51] on icon at bounding box center [1053, 50] width 8 height 10
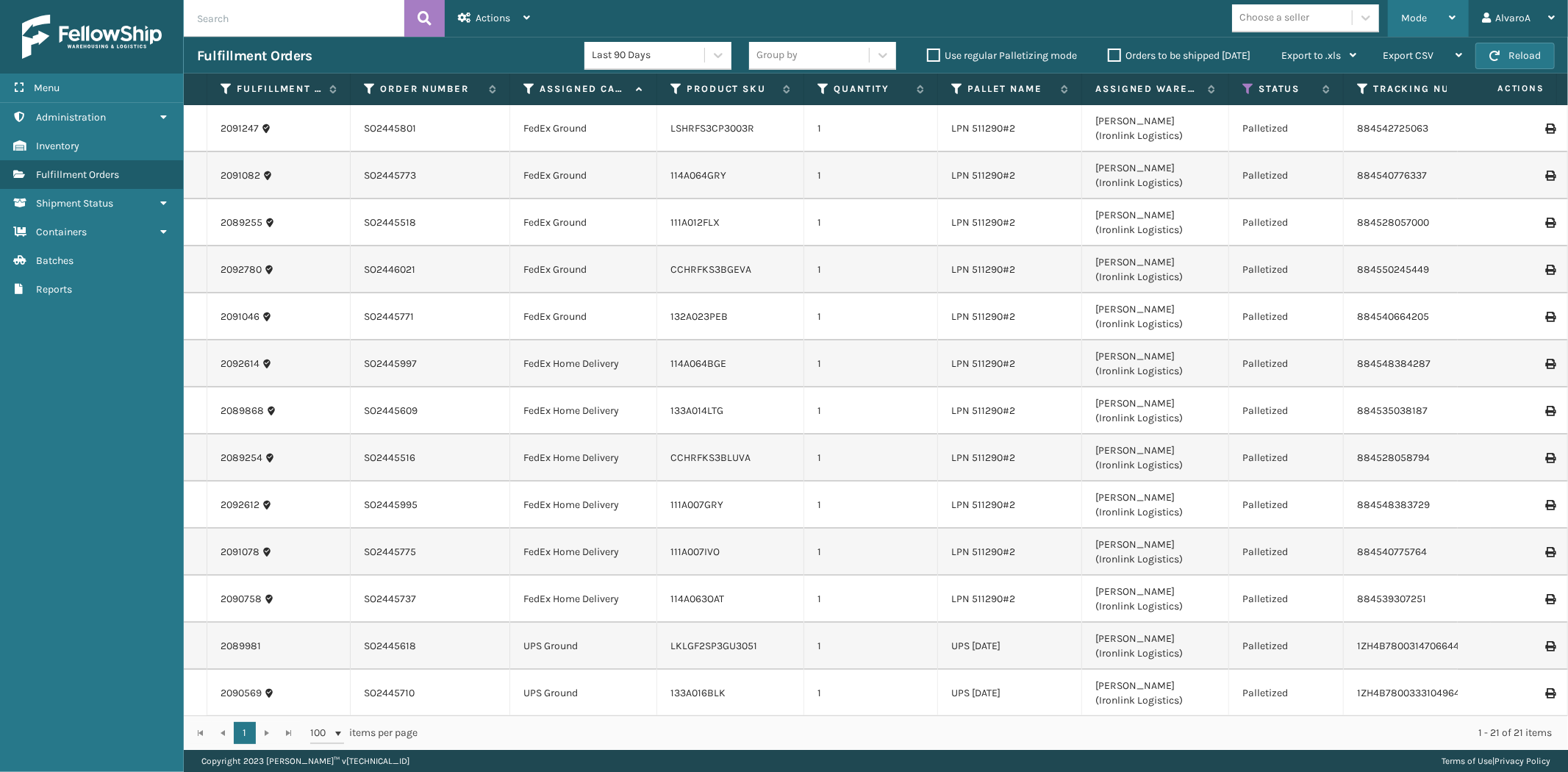
click at [1403, 10] on div "Mode" at bounding box center [1428, 18] width 54 height 37
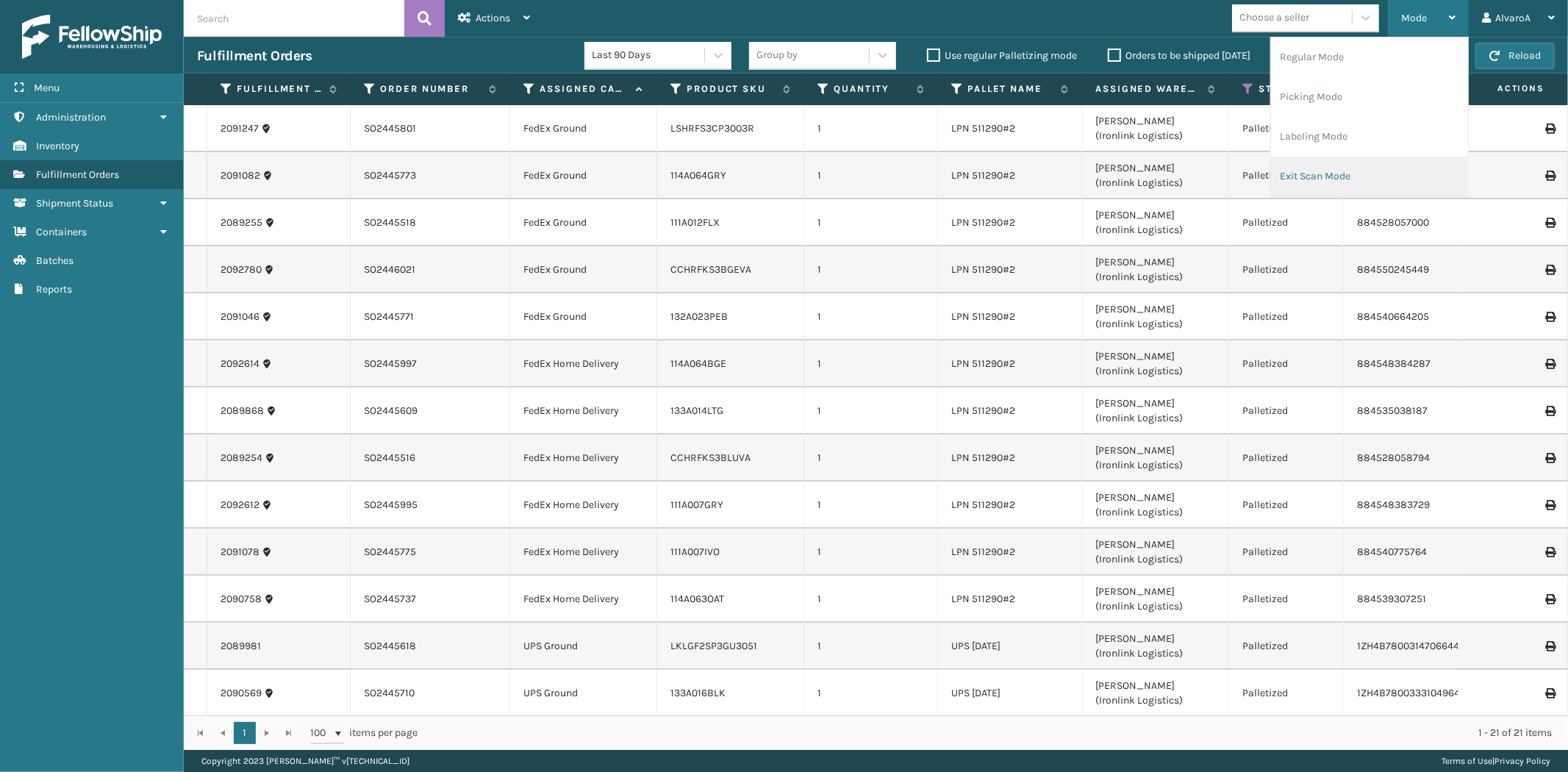
click at [1314, 165] on li "Exit Scan Mode" at bounding box center [1369, 176] width 197 height 39
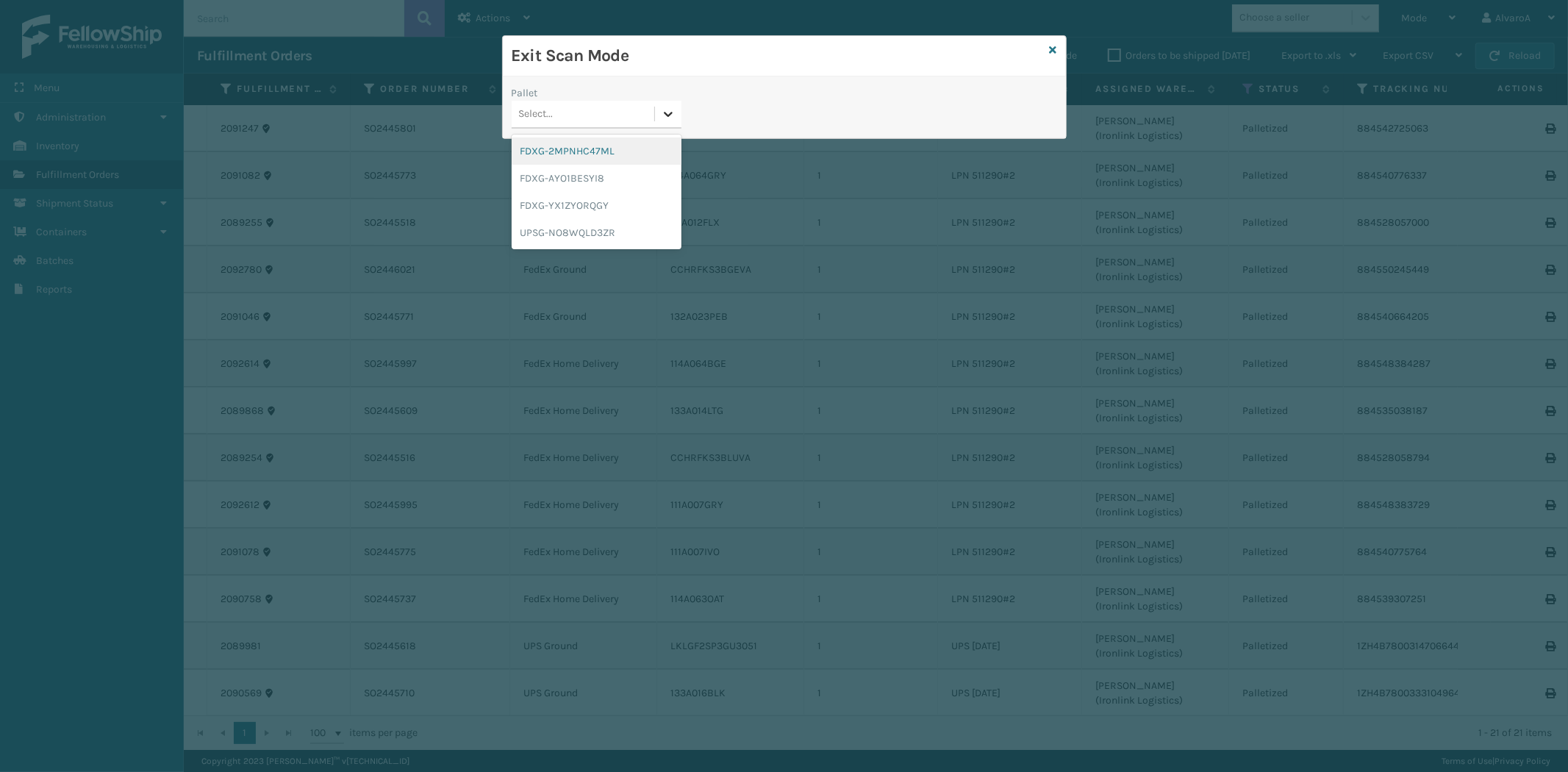
click at [664, 125] on div at bounding box center [668, 114] width 27 height 27
click at [534, 201] on div "FDXG-YX1ZYORQGY" at bounding box center [596, 205] width 170 height 27
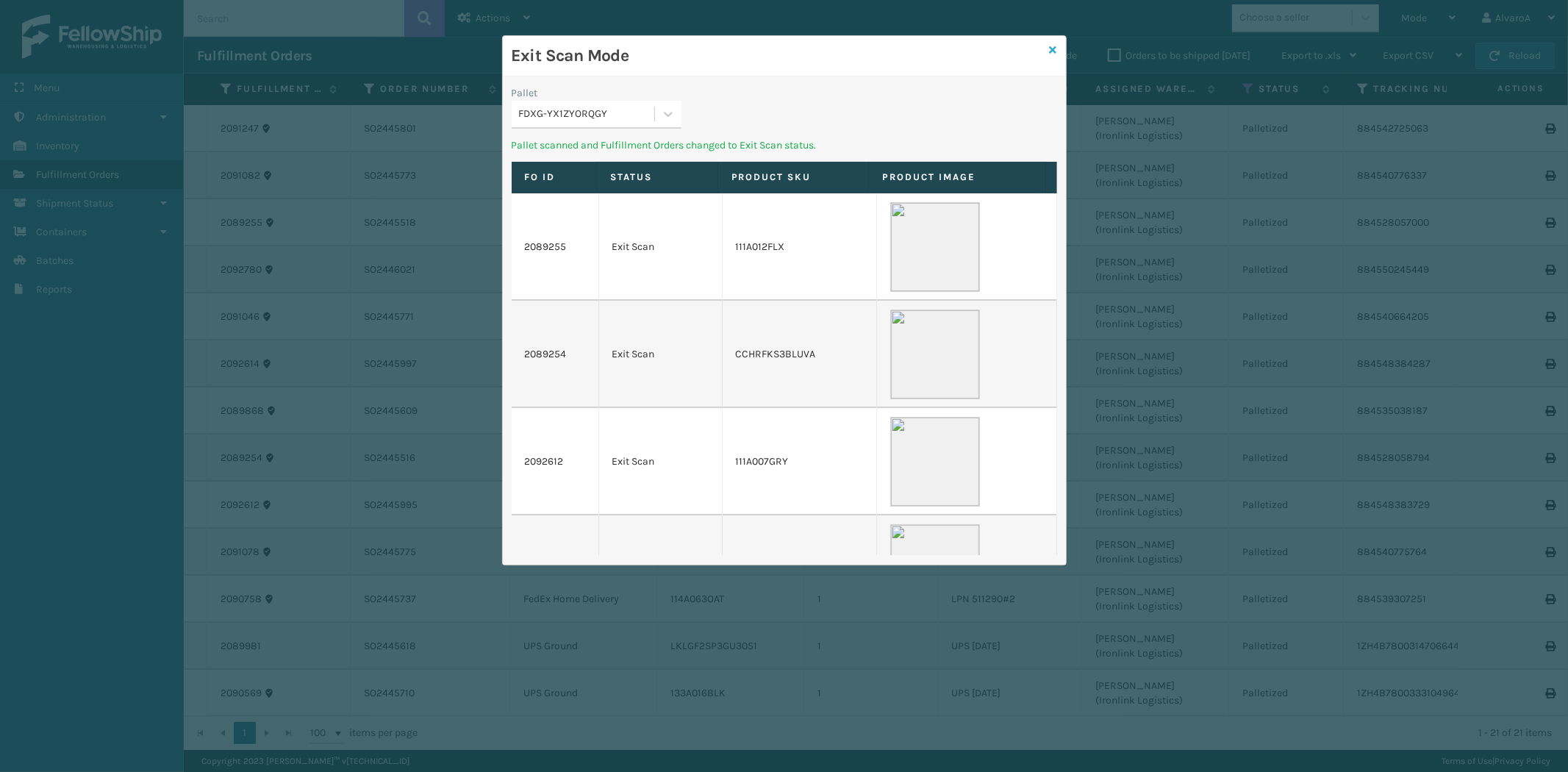
click at [1050, 52] on icon at bounding box center [1053, 50] width 8 height 10
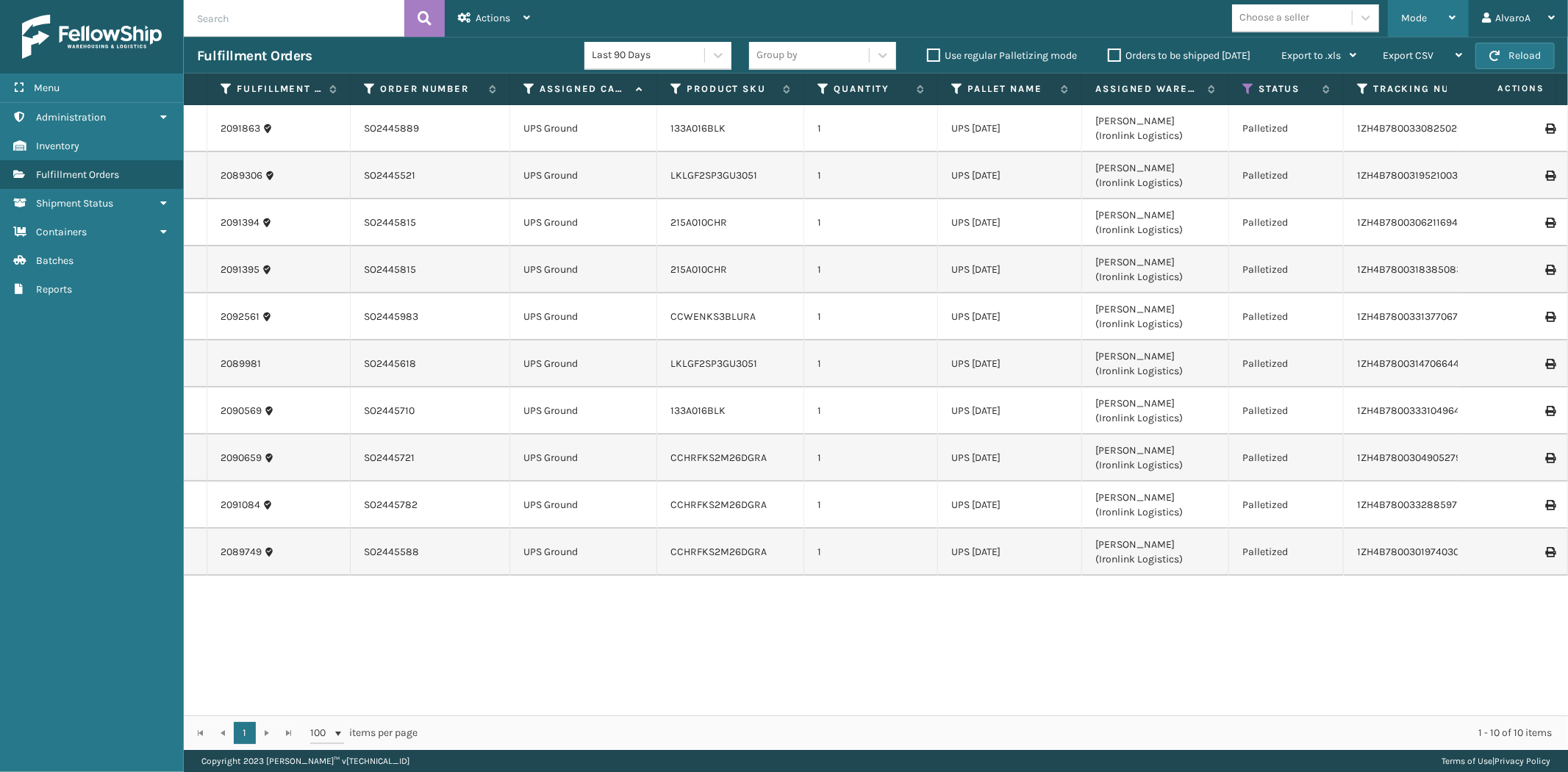
click at [1404, 10] on div "Mode" at bounding box center [1428, 18] width 54 height 37
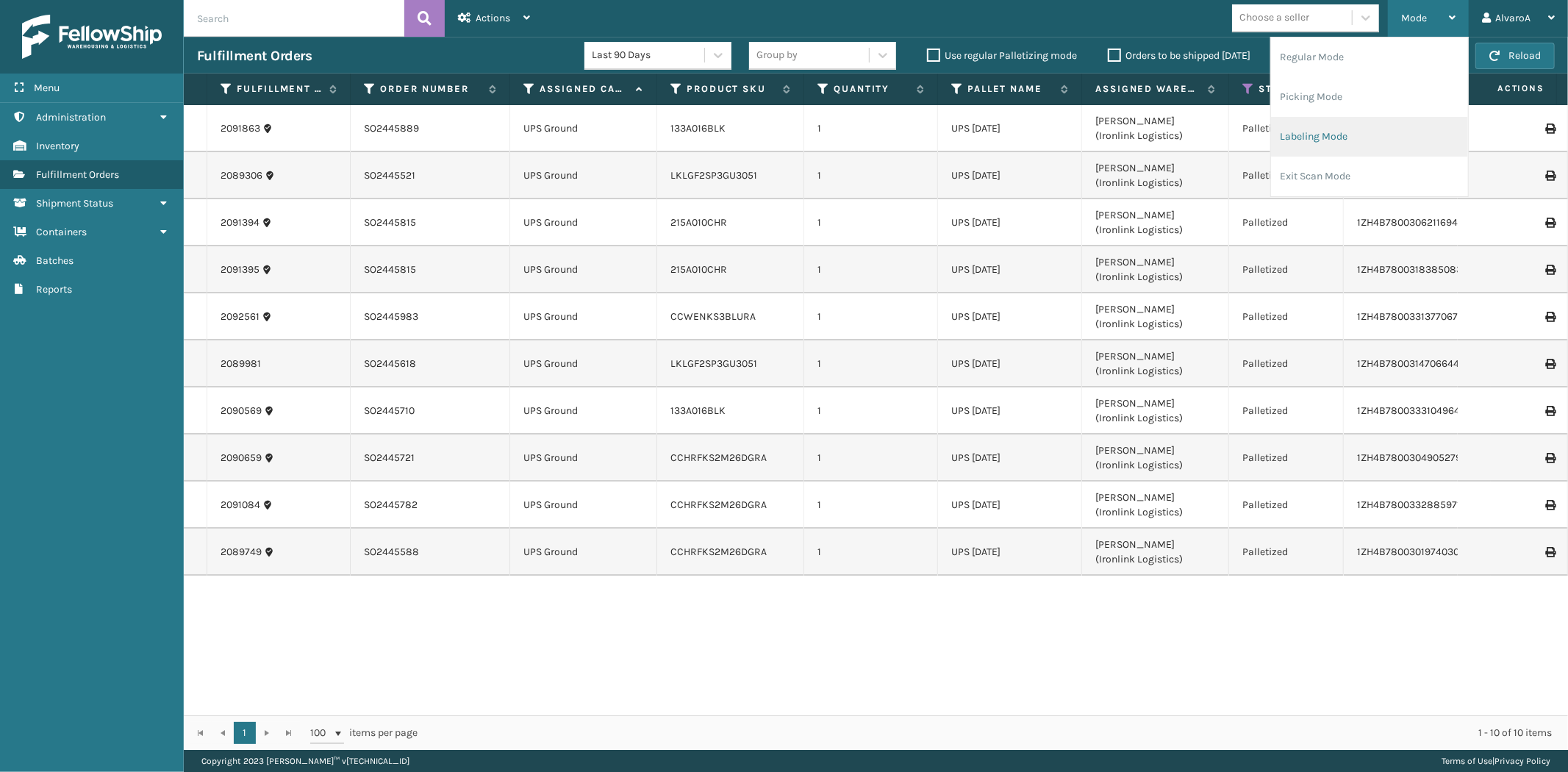
click at [1323, 142] on li "Labeling Mode" at bounding box center [1369, 136] width 197 height 39
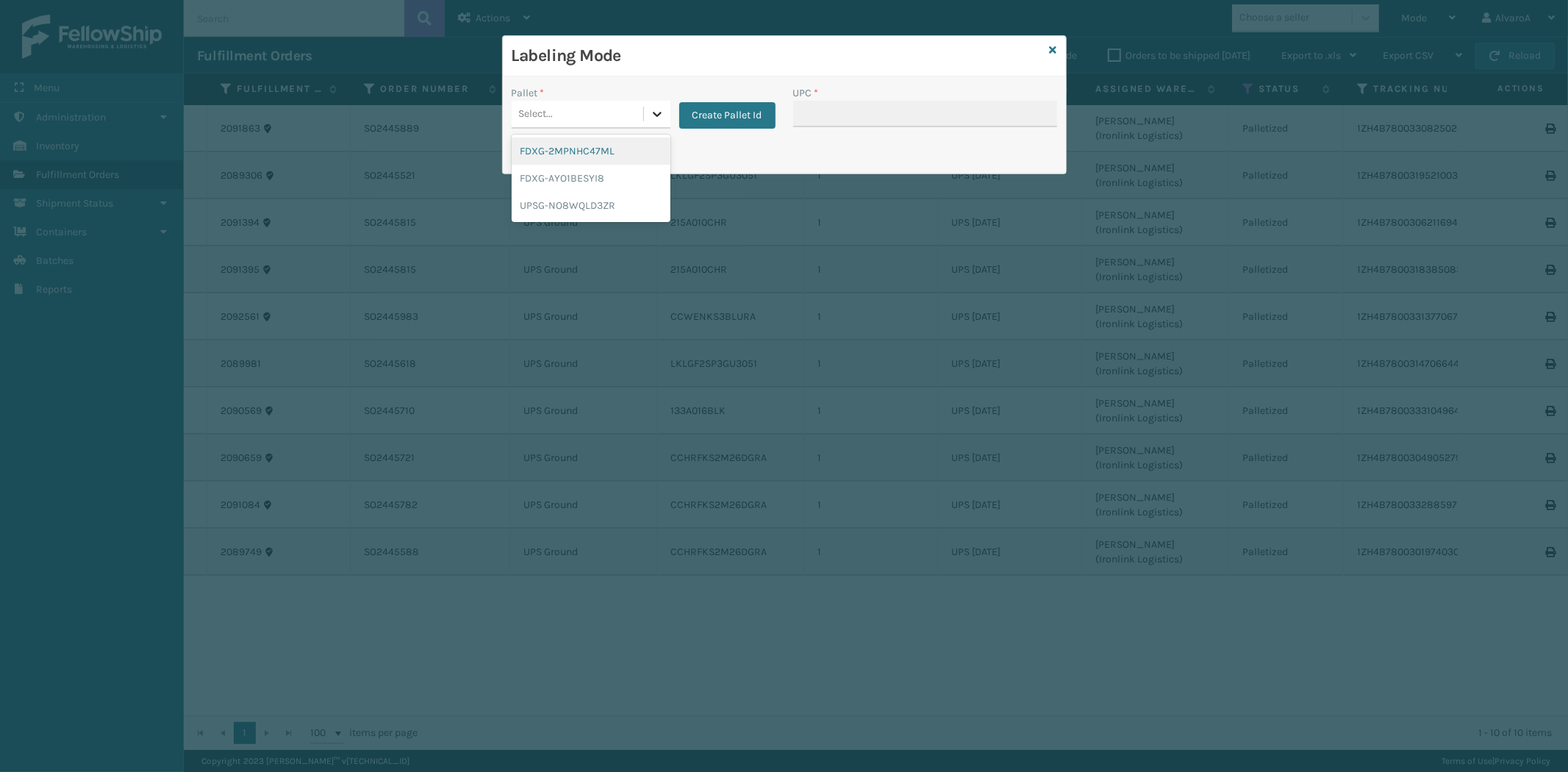
click at [658, 113] on icon at bounding box center [658, 114] width 15 height 15
click at [657, 104] on div at bounding box center [658, 114] width 27 height 27
click at [740, 112] on button "Create Pallet Id" at bounding box center [727, 116] width 96 height 27
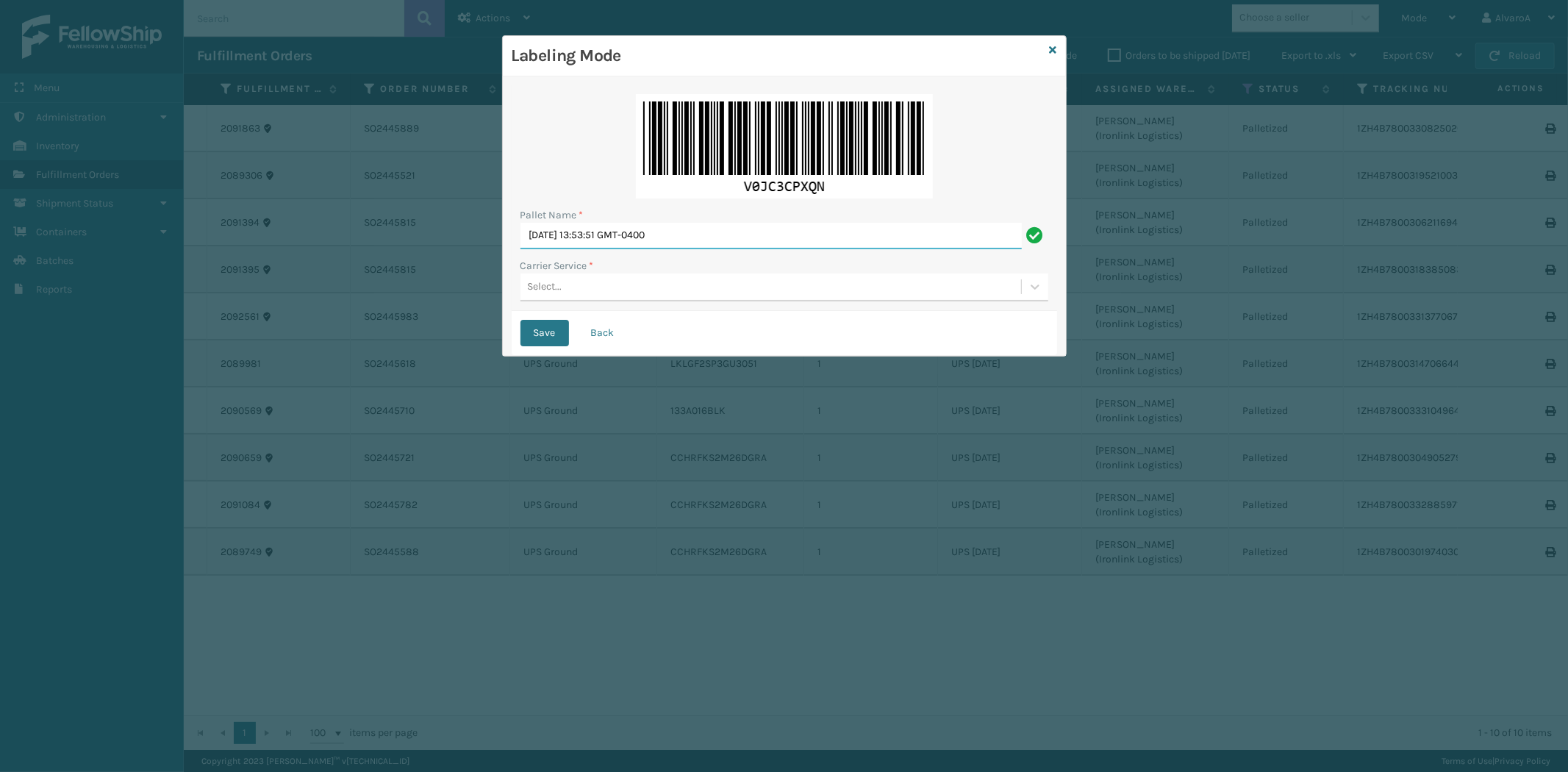
drag, startPoint x: 719, startPoint y: 240, endPoint x: 219, endPoint y: 443, distance: 539.6
click at [231, 441] on div "Labeling Mode Pallet Name * [DATE] 13:53:51 GMT-0400 Carrier Service * Select..…" at bounding box center [784, 386] width 1568 height 772
type input "LPN 511292#1"
click at [554, 285] on div "Select..." at bounding box center [544, 287] width 34 height 15
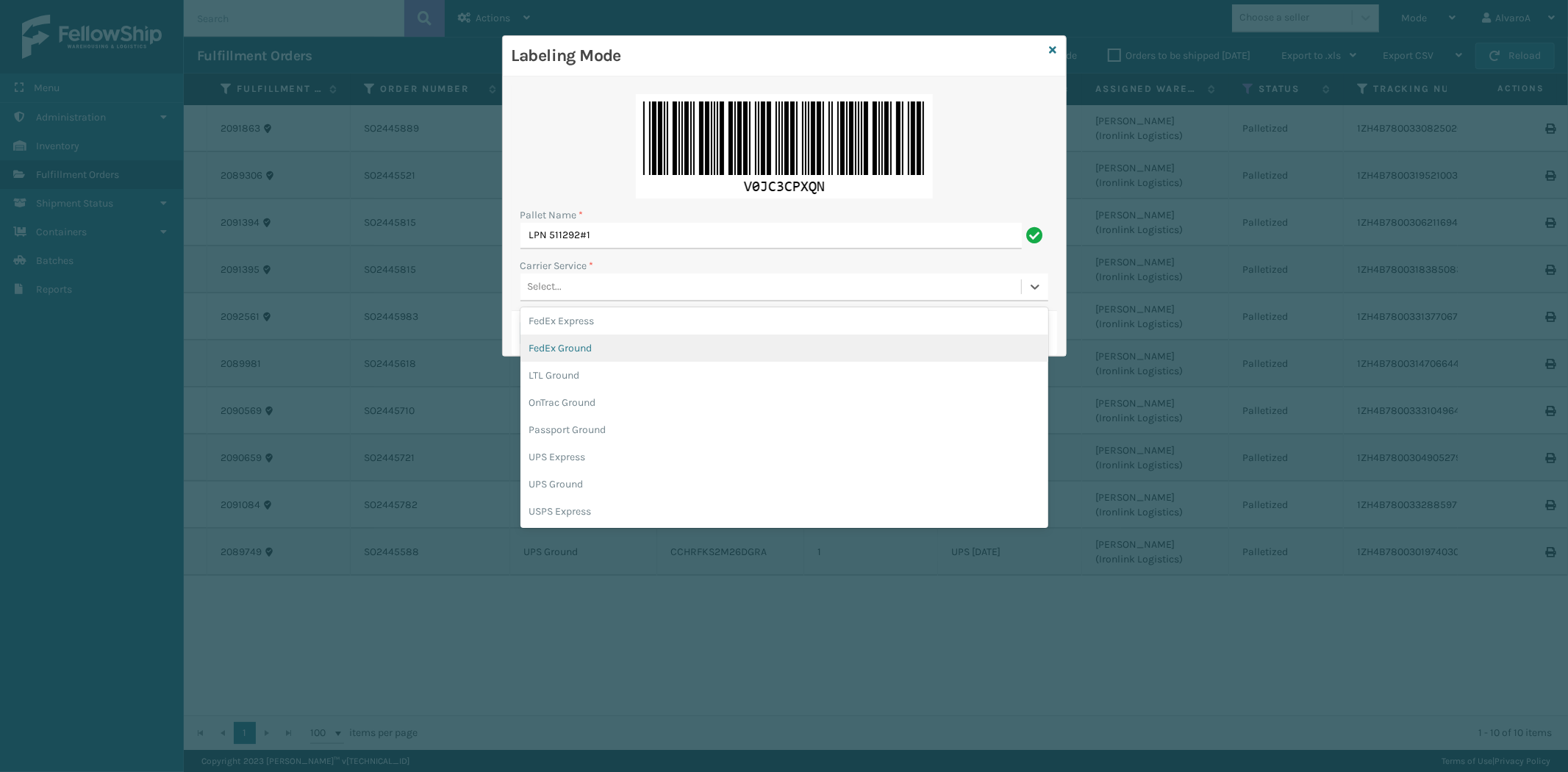
scroll to position [81, 0]
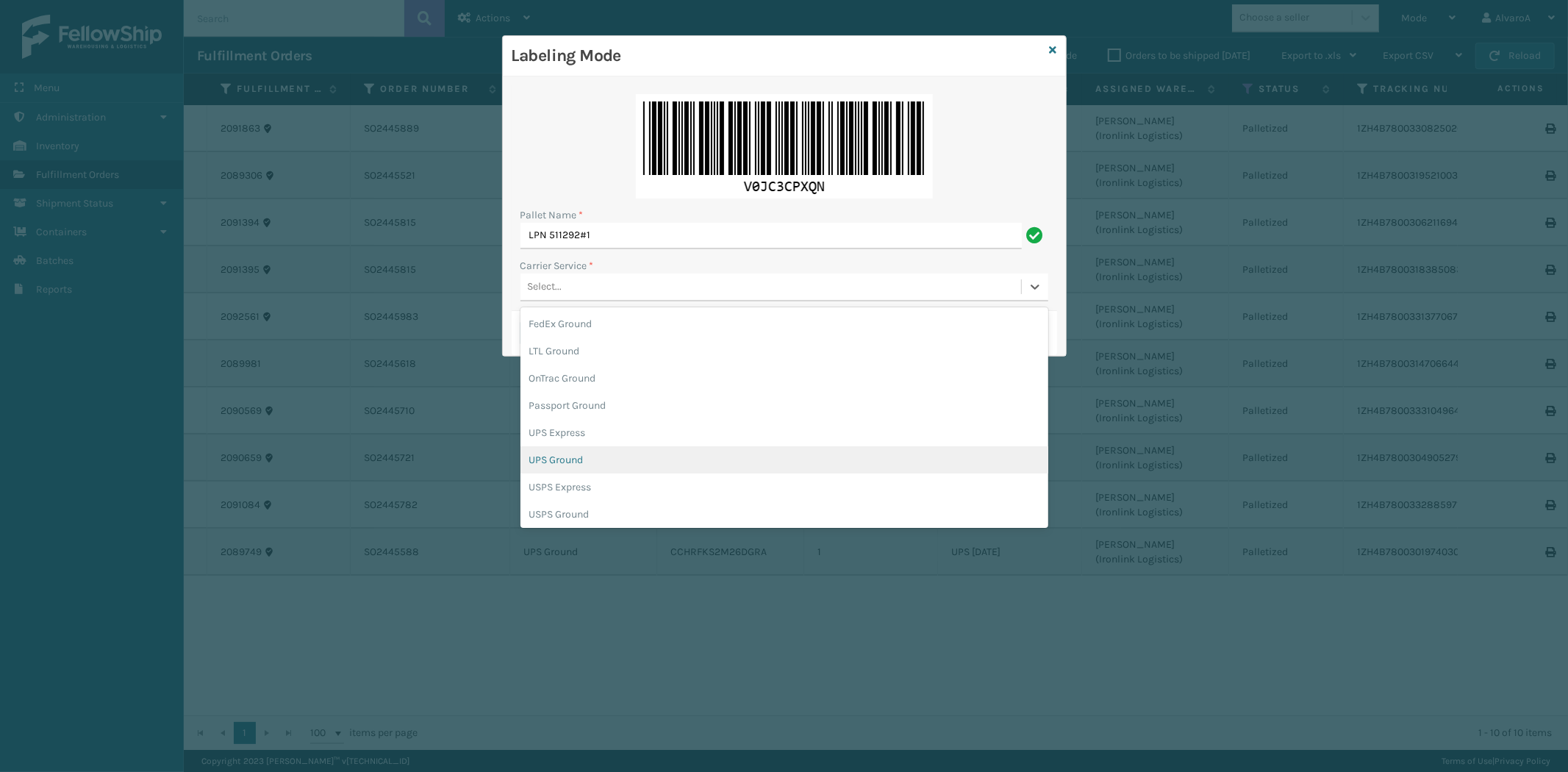
click at [585, 454] on div "UPS Ground" at bounding box center [784, 460] width 528 height 27
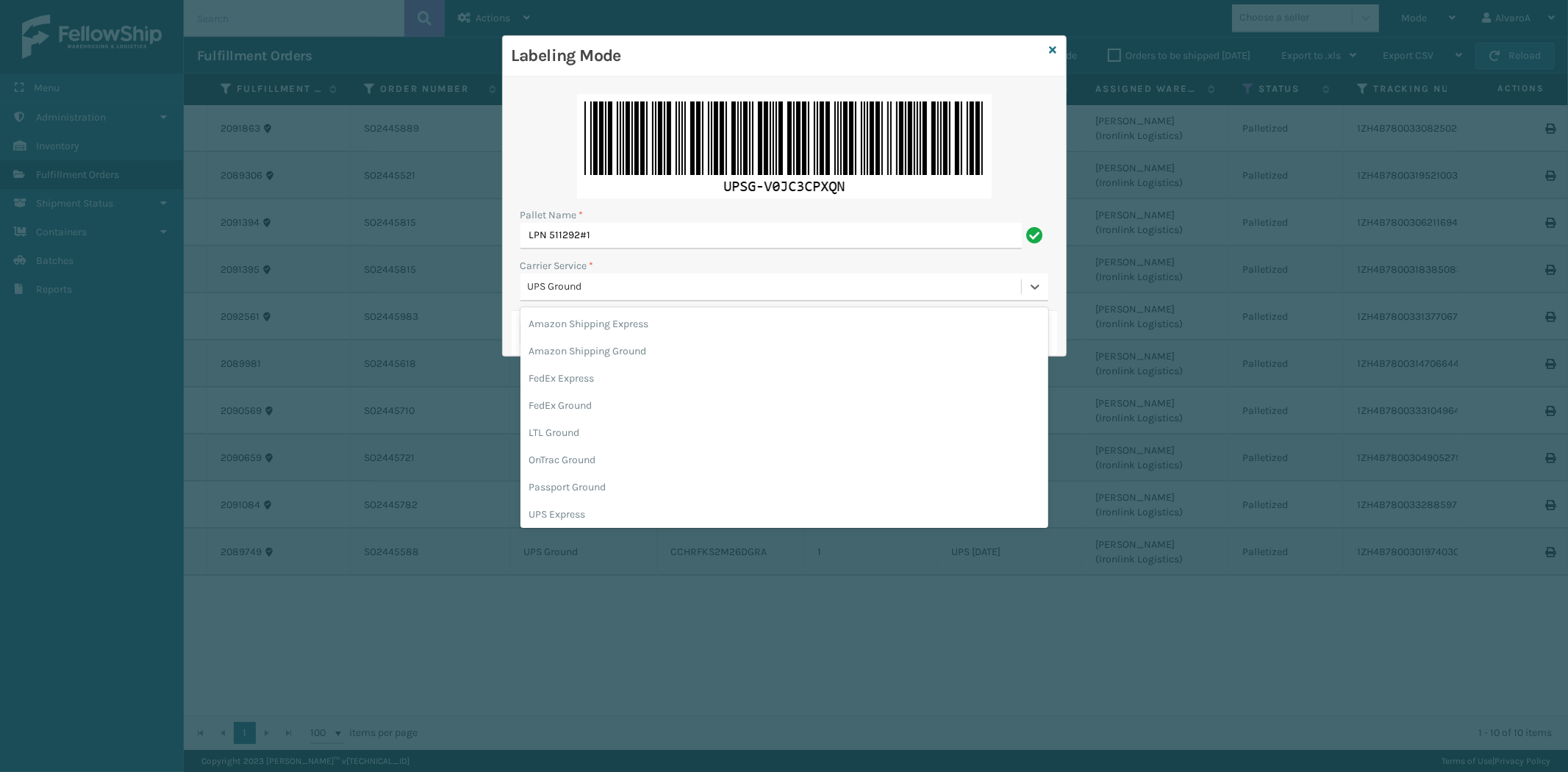
click at [611, 280] on div "UPS Ground" at bounding box center [775, 287] width 495 height 15
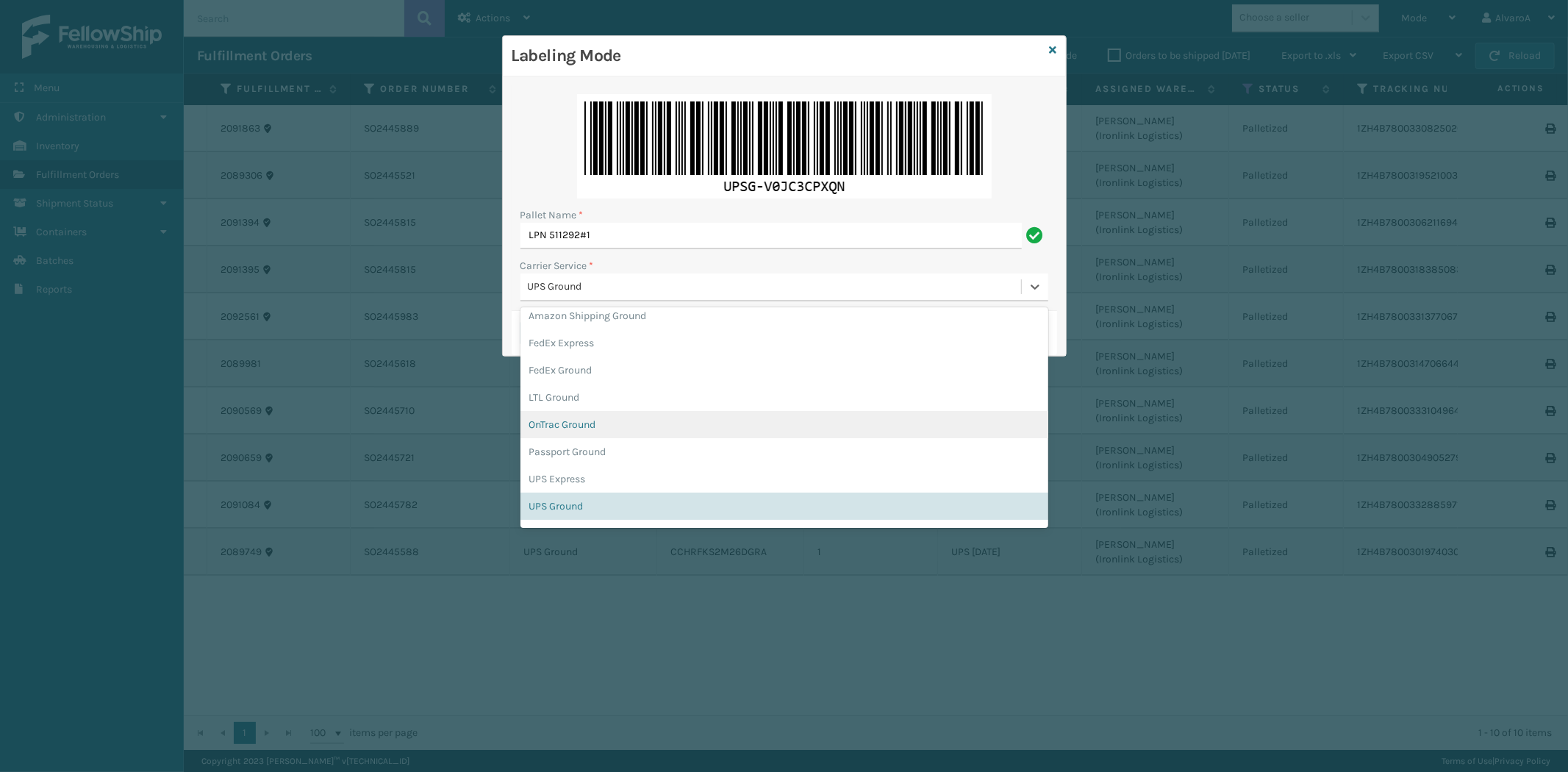
scroll to position [0, 0]
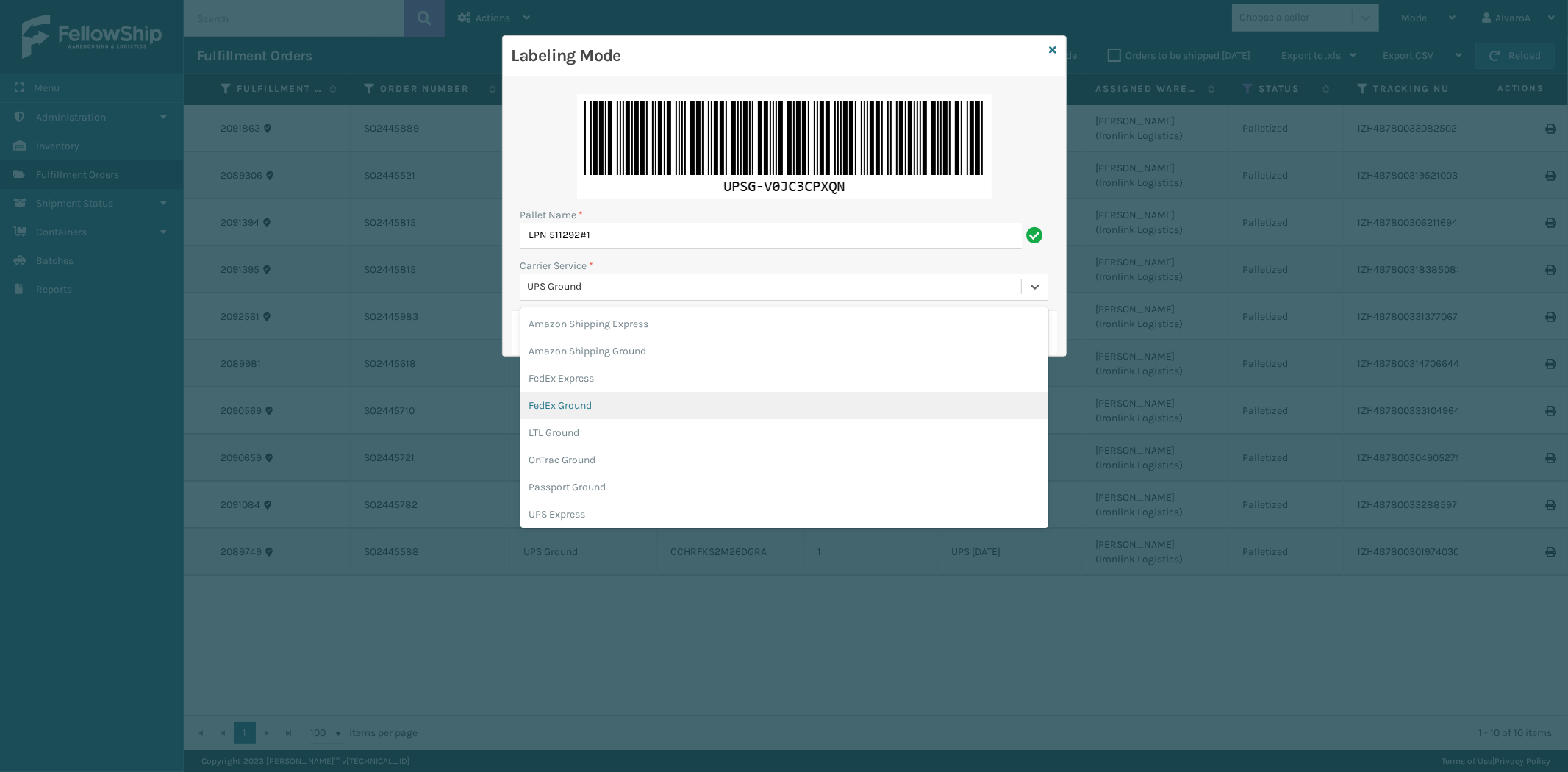
click at [586, 412] on div "FedEx Ground" at bounding box center [784, 405] width 528 height 27
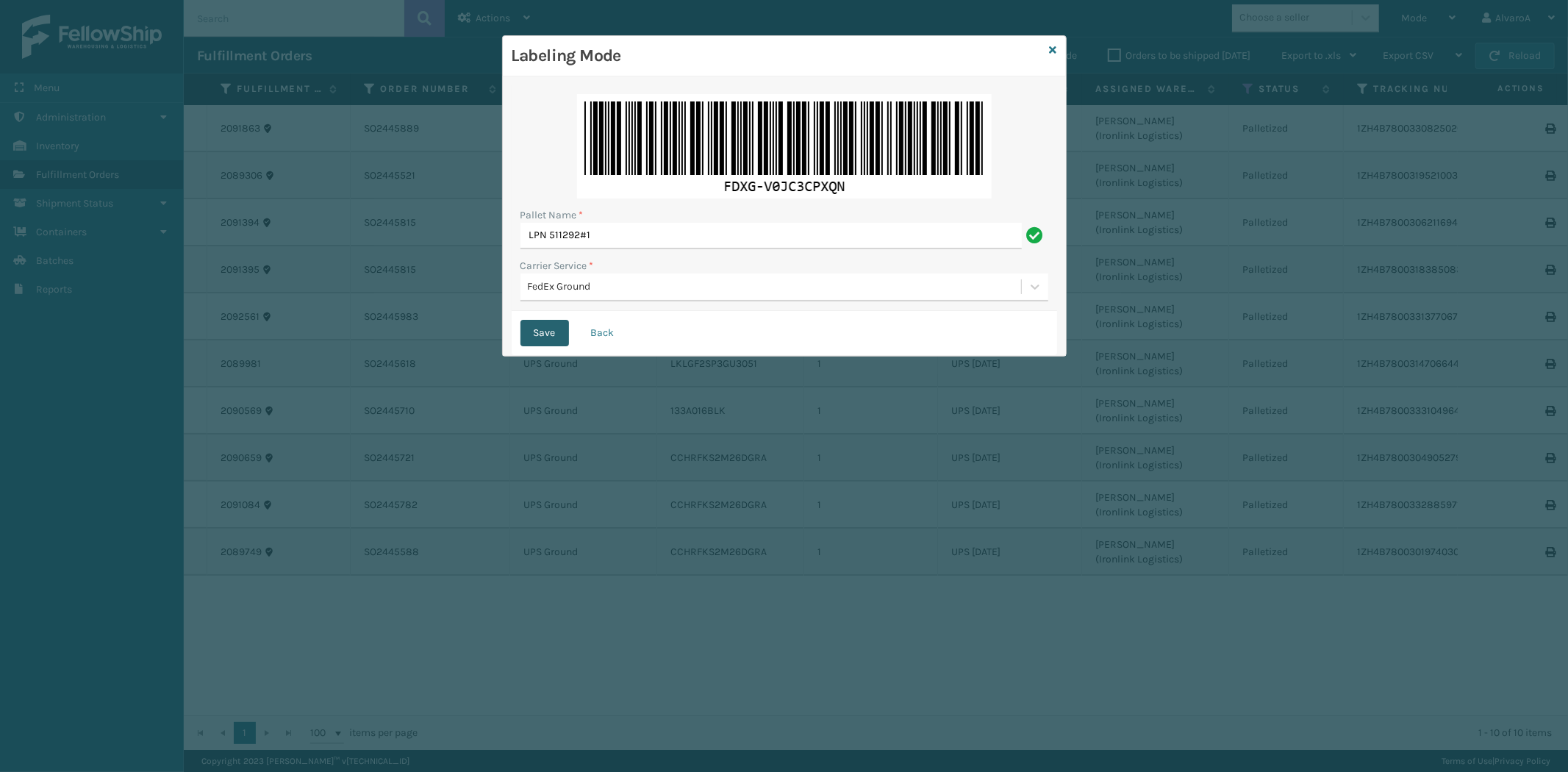
click at [550, 325] on button "Save" at bounding box center [544, 333] width 49 height 27
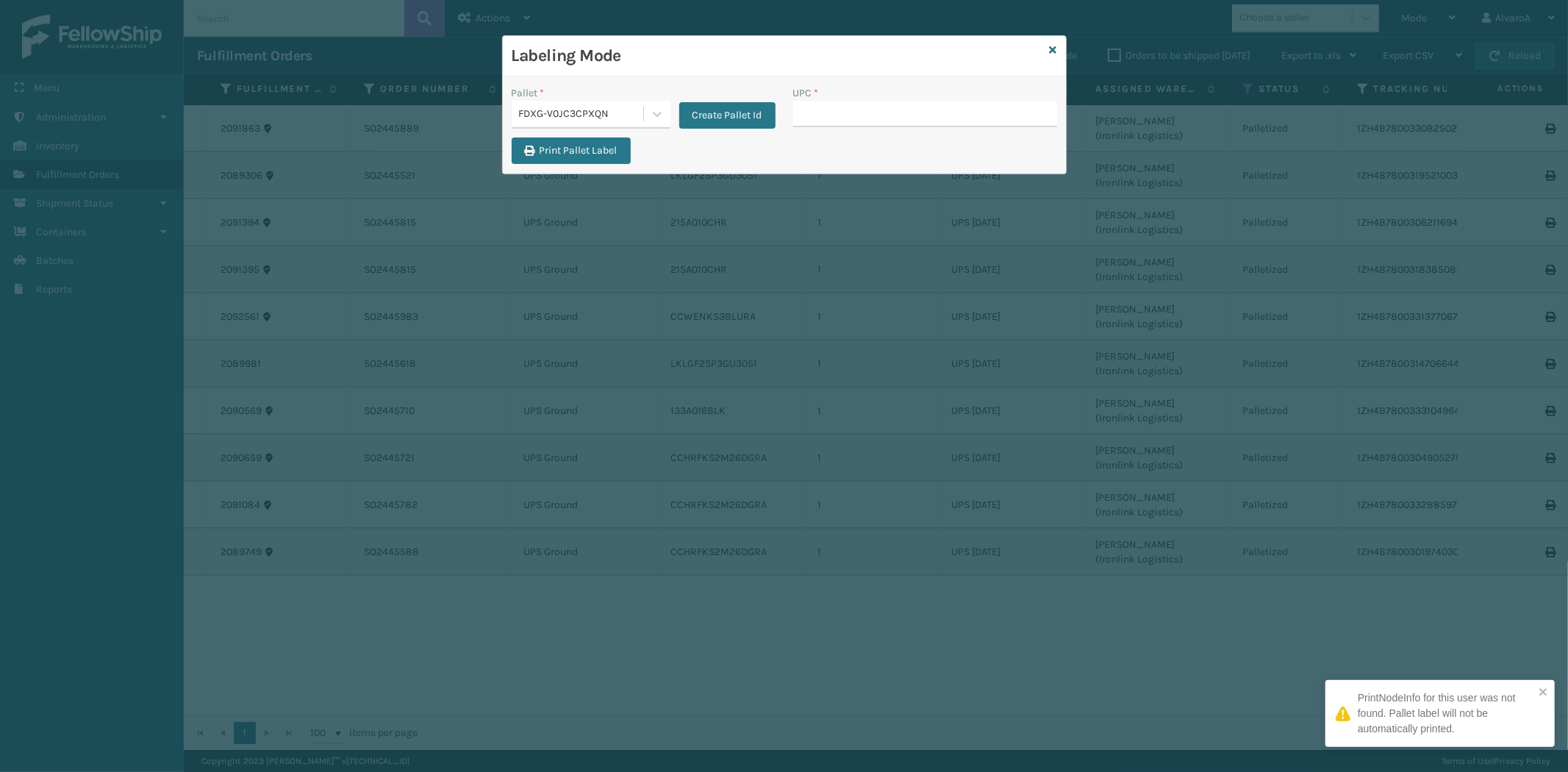
click at [810, 120] on input "UPC *" at bounding box center [925, 114] width 264 height 27
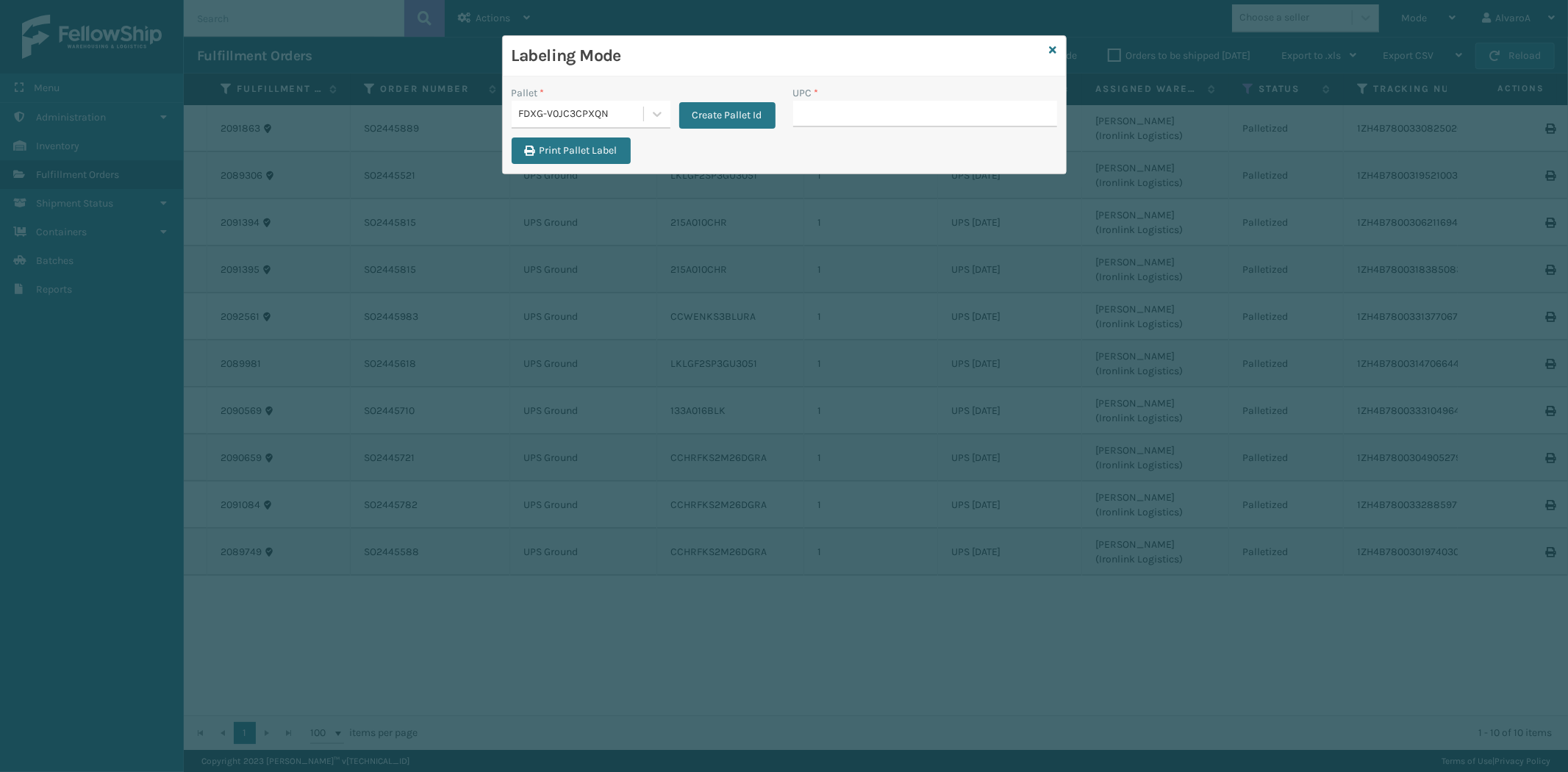
click at [807, 114] on input "UPC *" at bounding box center [925, 114] width 264 height 27
type input "1"
type input "133A008BRN"
type input "139A036CML-BOX1"
type input "139A036CML-BOX2"
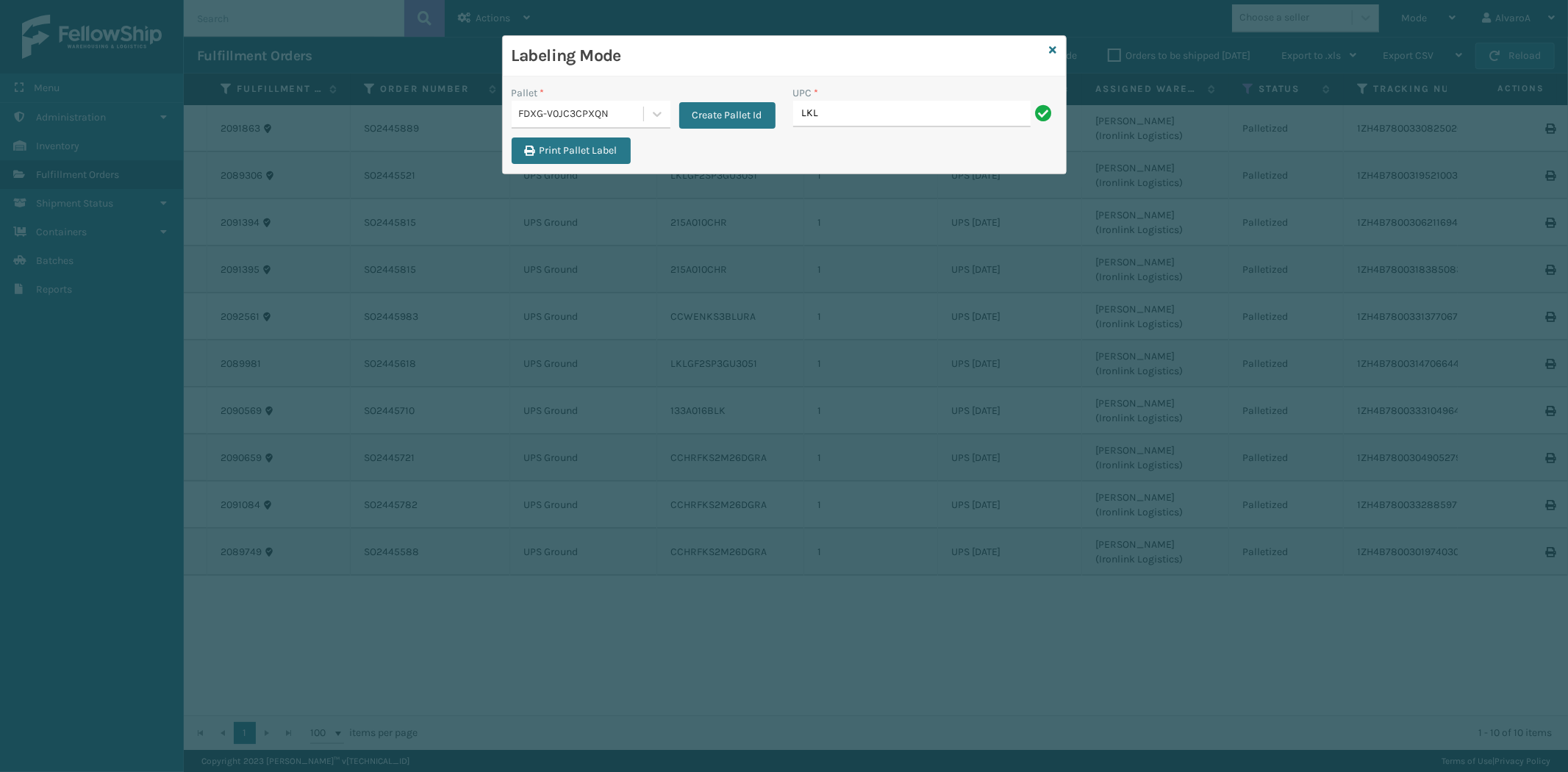
type input "LKLGF2SP3OLV-C"
type input "RCPSDM2616"
type input "SC-CRYS3LU2043"
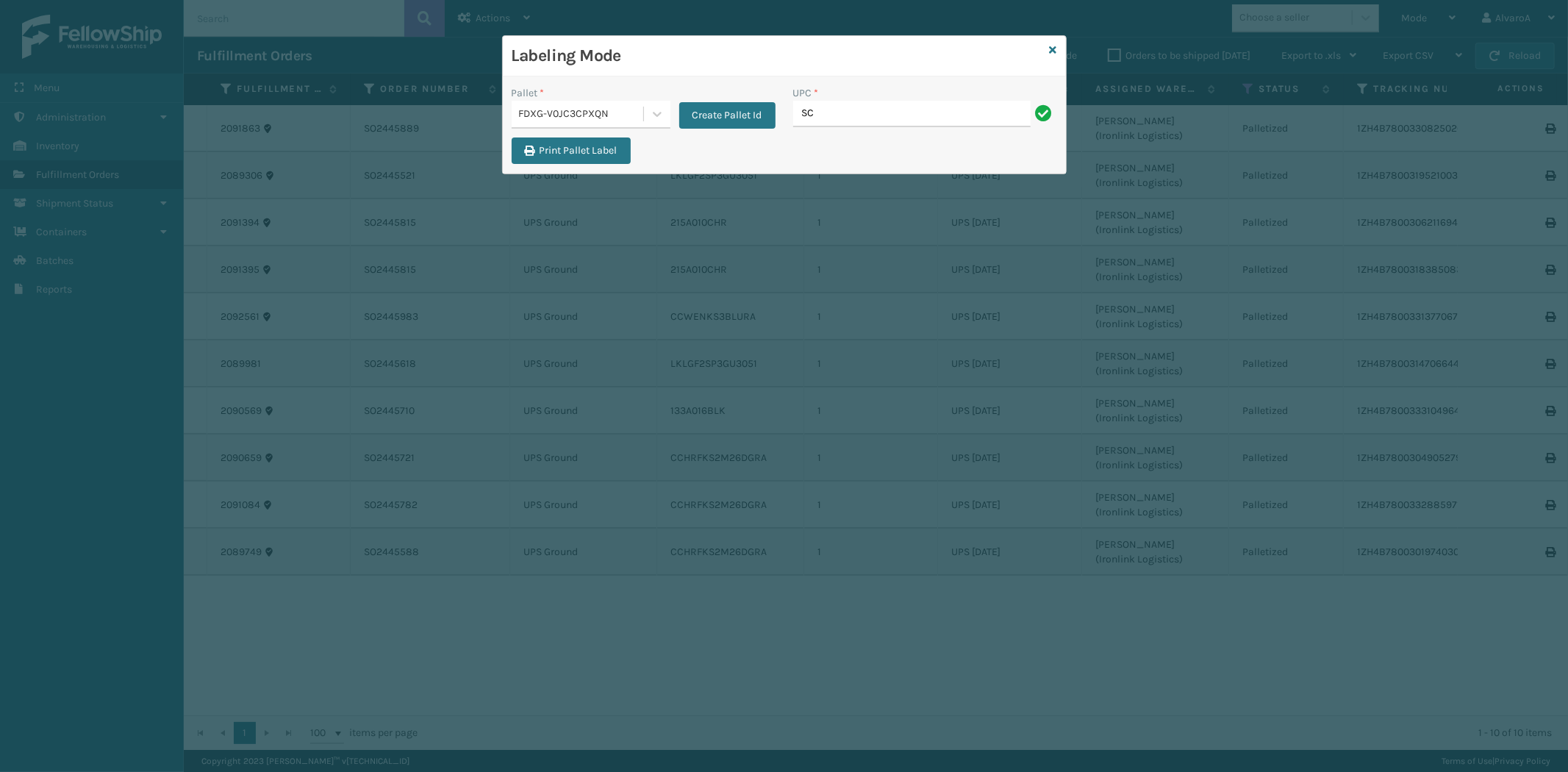
type input "SC-CRYS3LU2043"
click at [1049, 51] on div "Labeling Mode" at bounding box center [784, 56] width 563 height 40
click at [1051, 51] on icon at bounding box center [1053, 50] width 8 height 10
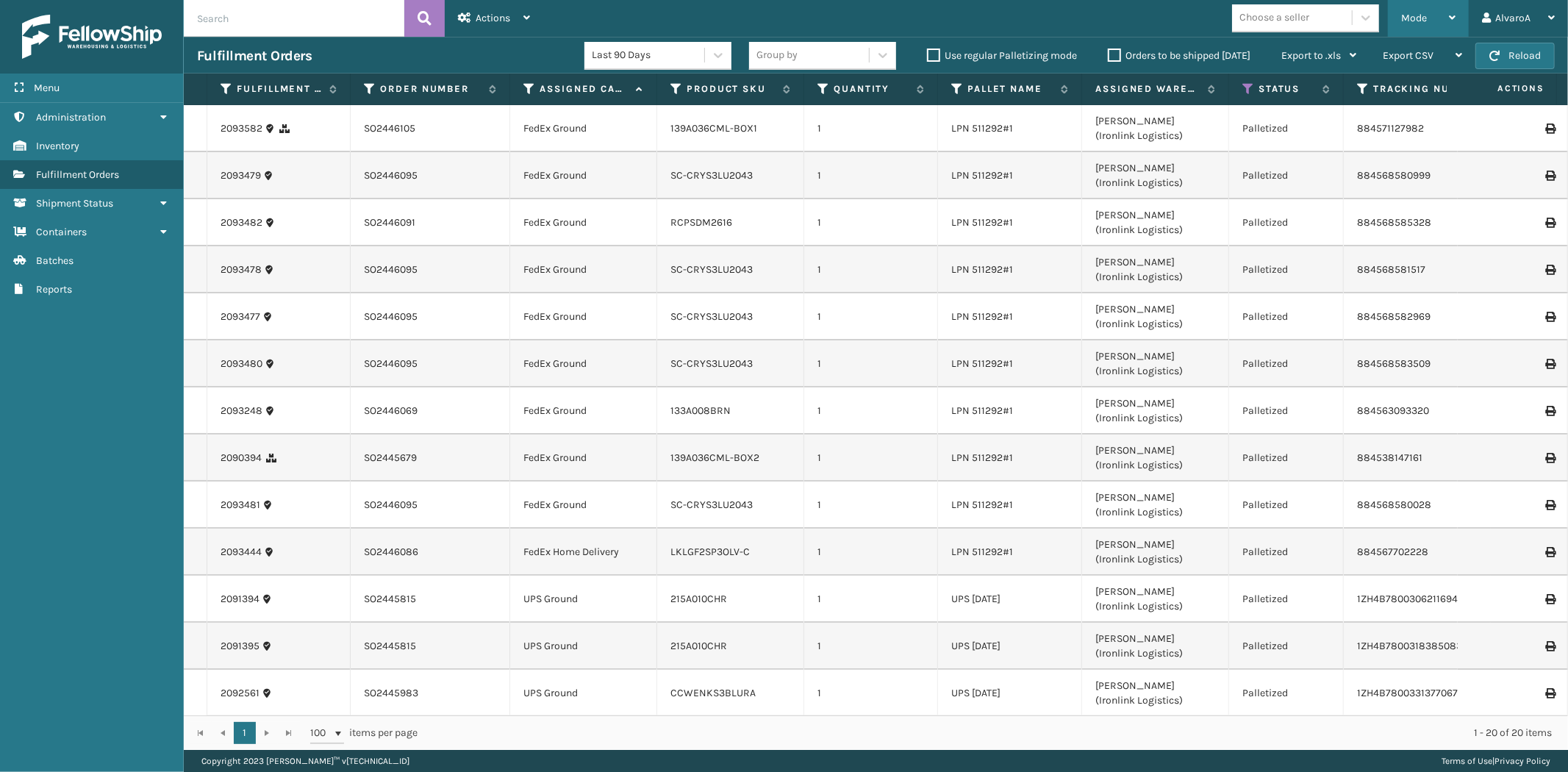
click at [1434, 23] on div "Mode" at bounding box center [1428, 18] width 54 height 37
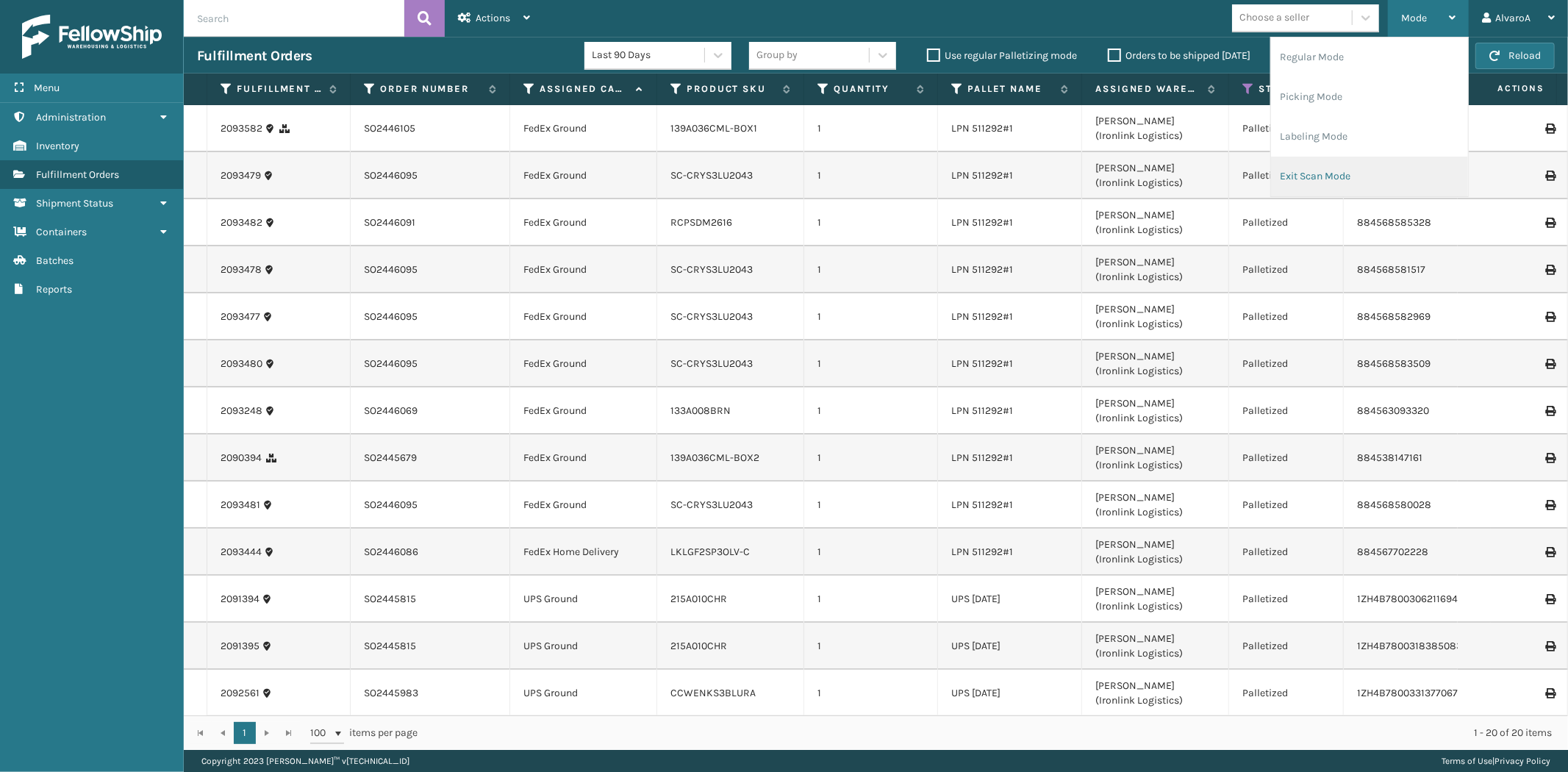
click at [1311, 178] on li "Exit Scan Mode" at bounding box center [1369, 176] width 197 height 39
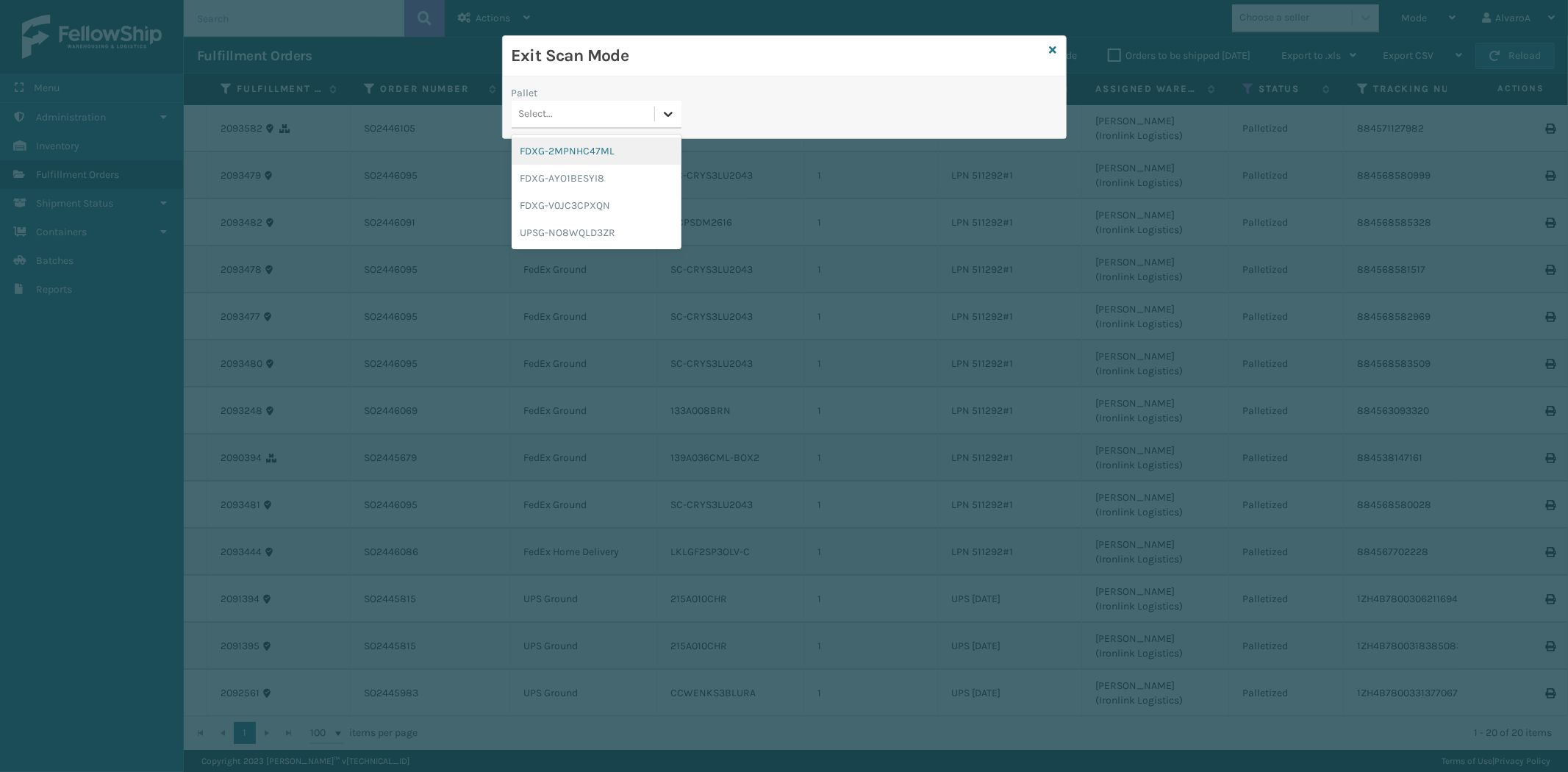
click at [676, 109] on div at bounding box center [668, 114] width 27 height 27
click at [586, 203] on div "FDXG-V0JC3CPXQN" at bounding box center [596, 205] width 170 height 27
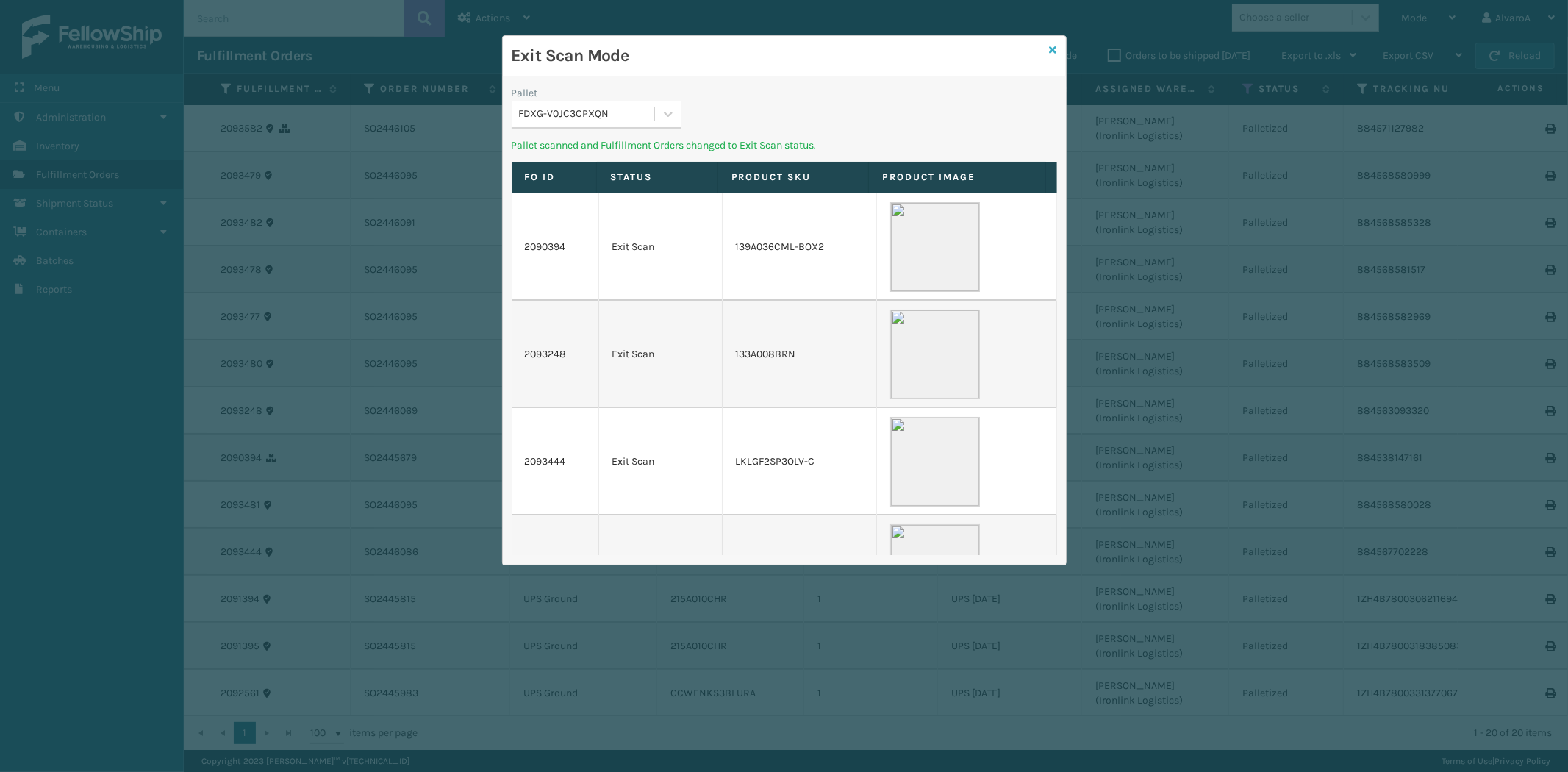
click at [1053, 49] on icon at bounding box center [1053, 50] width 8 height 10
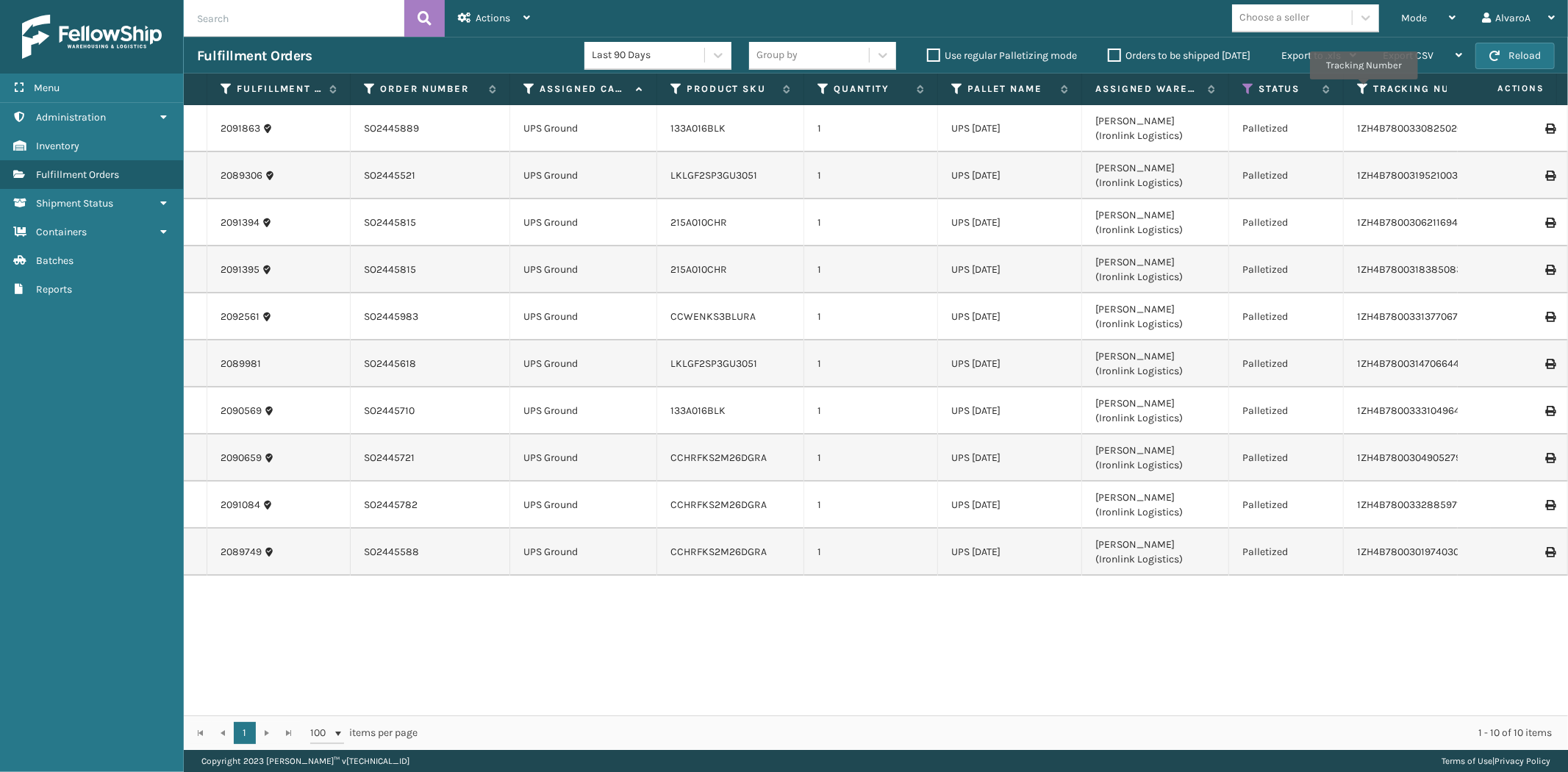
click at [1363, 90] on icon at bounding box center [1363, 89] width 12 height 13
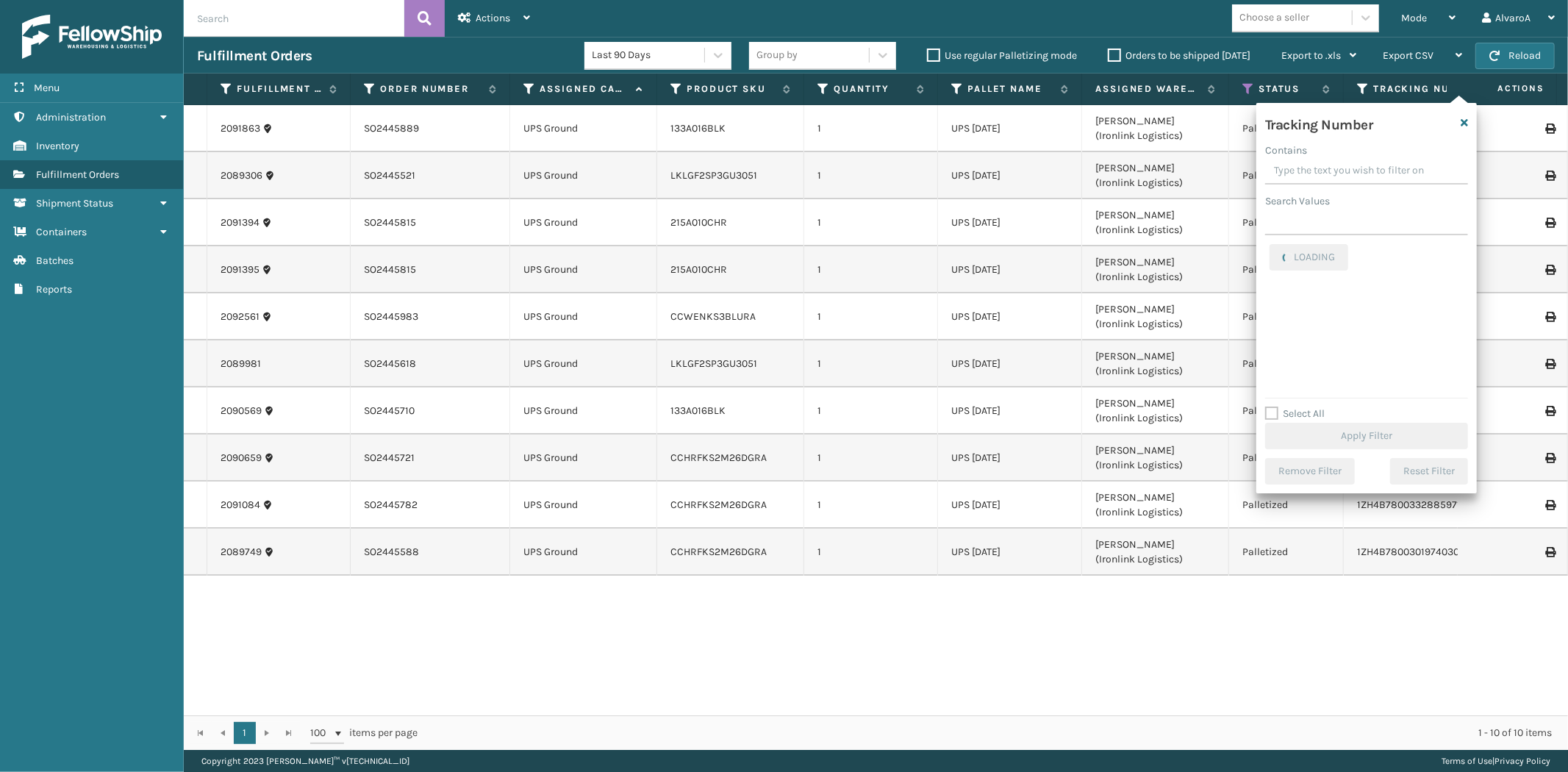
click at [1370, 166] on input "Contains" at bounding box center [1367, 172] width 203 height 27
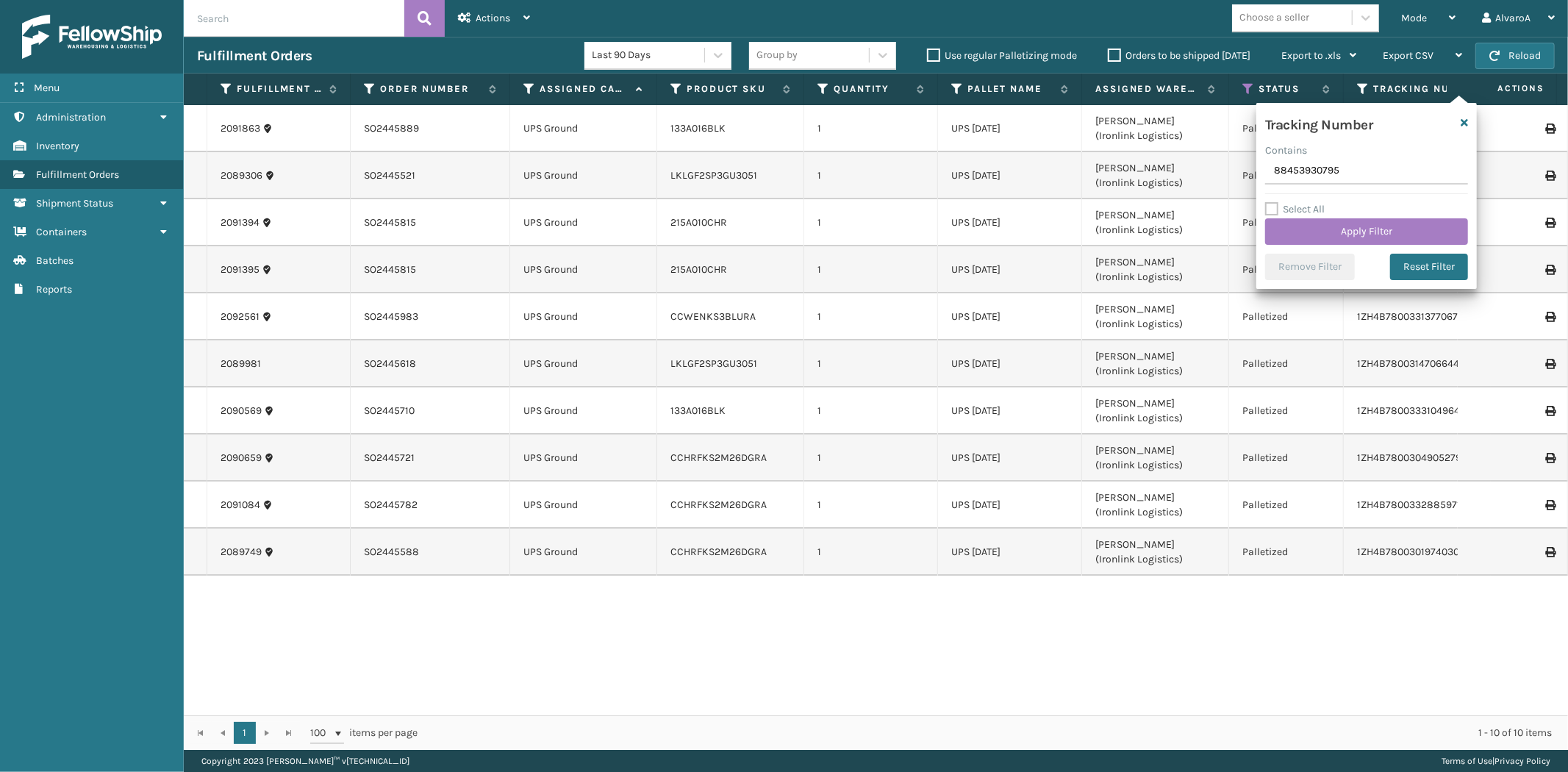
type input "884539307950"
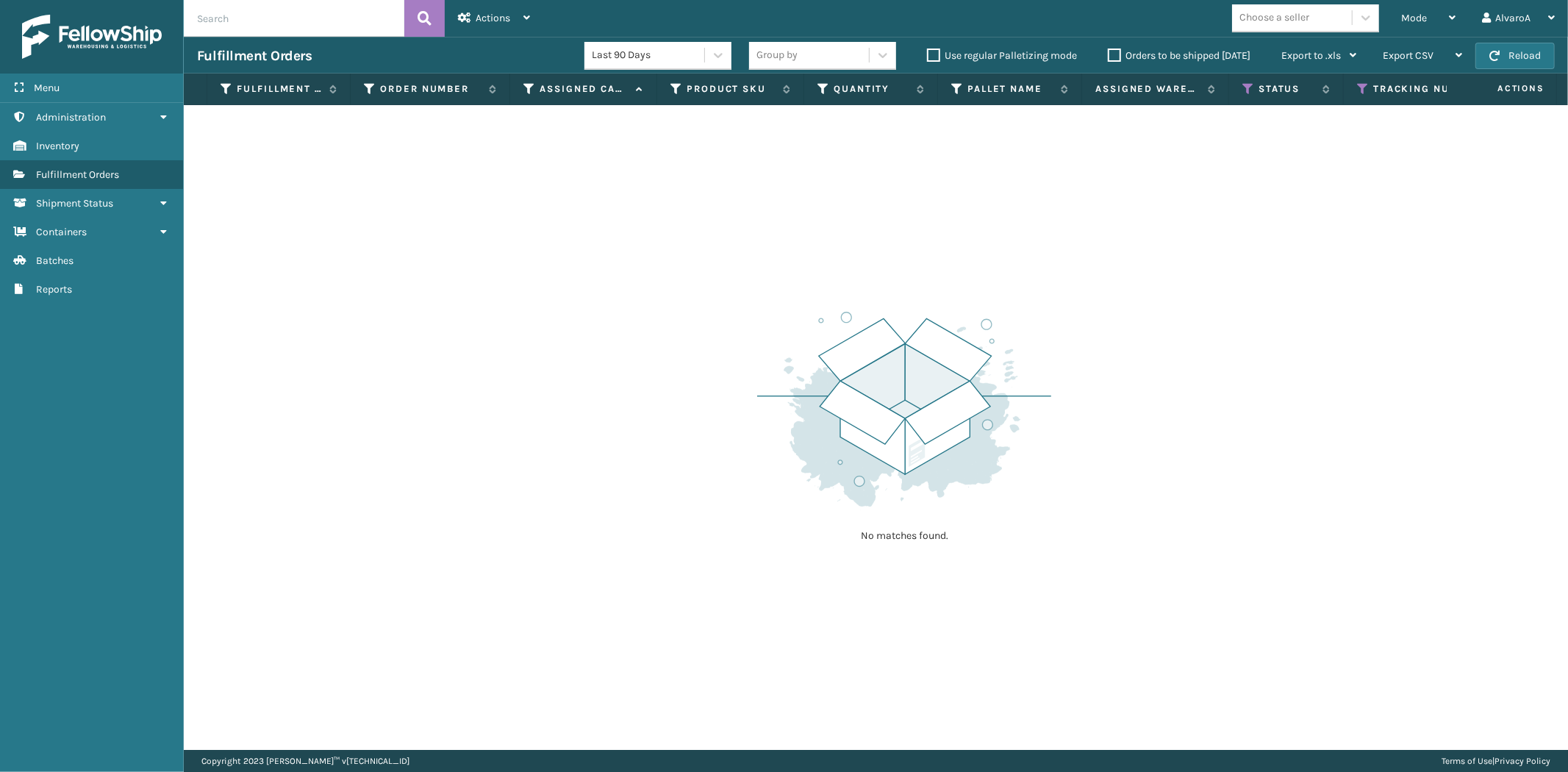
click at [1247, 80] on th "Status" at bounding box center [1287, 90] width 115 height 32
click at [1247, 88] on icon at bounding box center [1248, 89] width 12 height 13
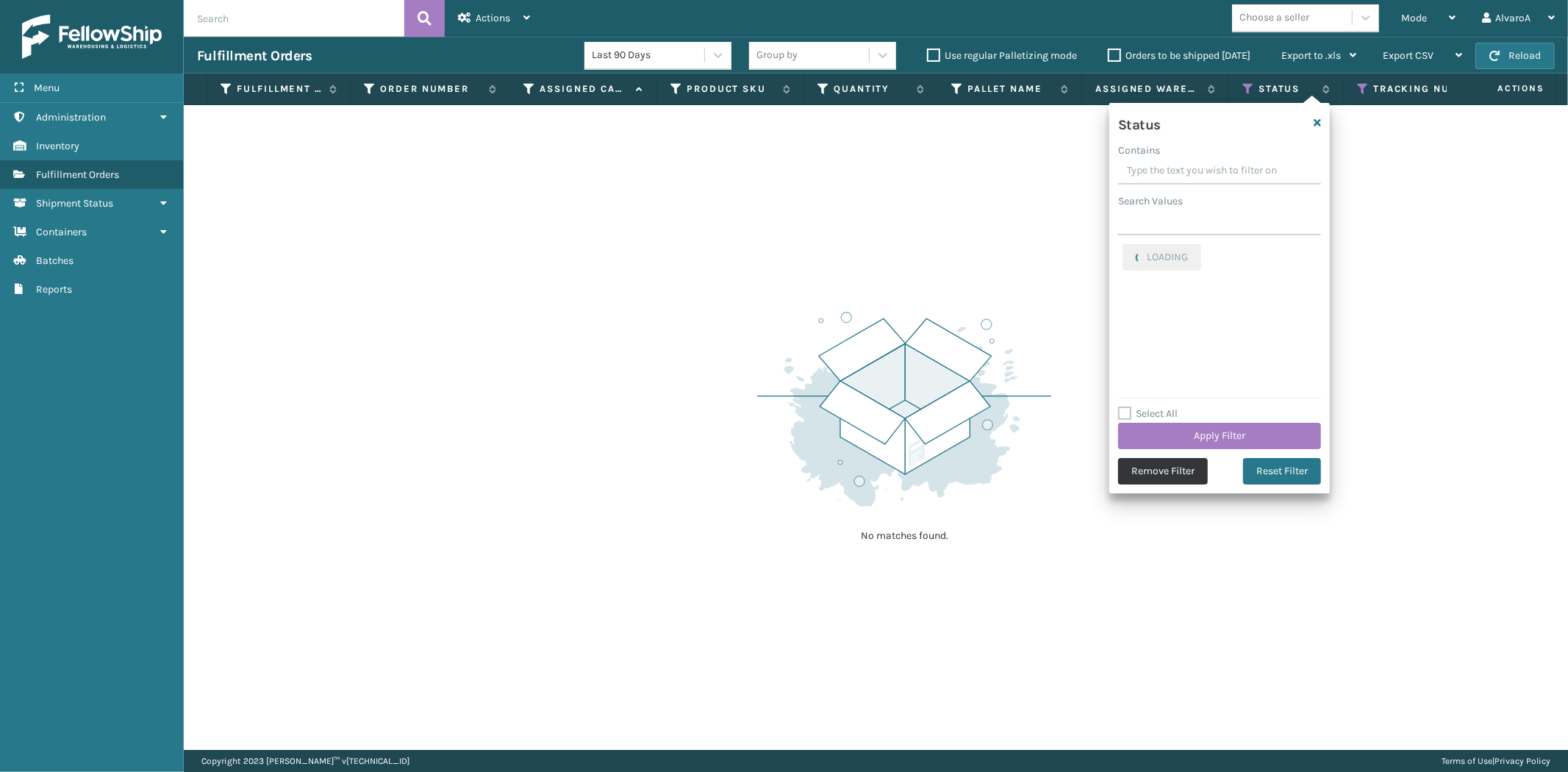
click at [1196, 466] on button "Remove Filter" at bounding box center [1163, 471] width 90 height 27
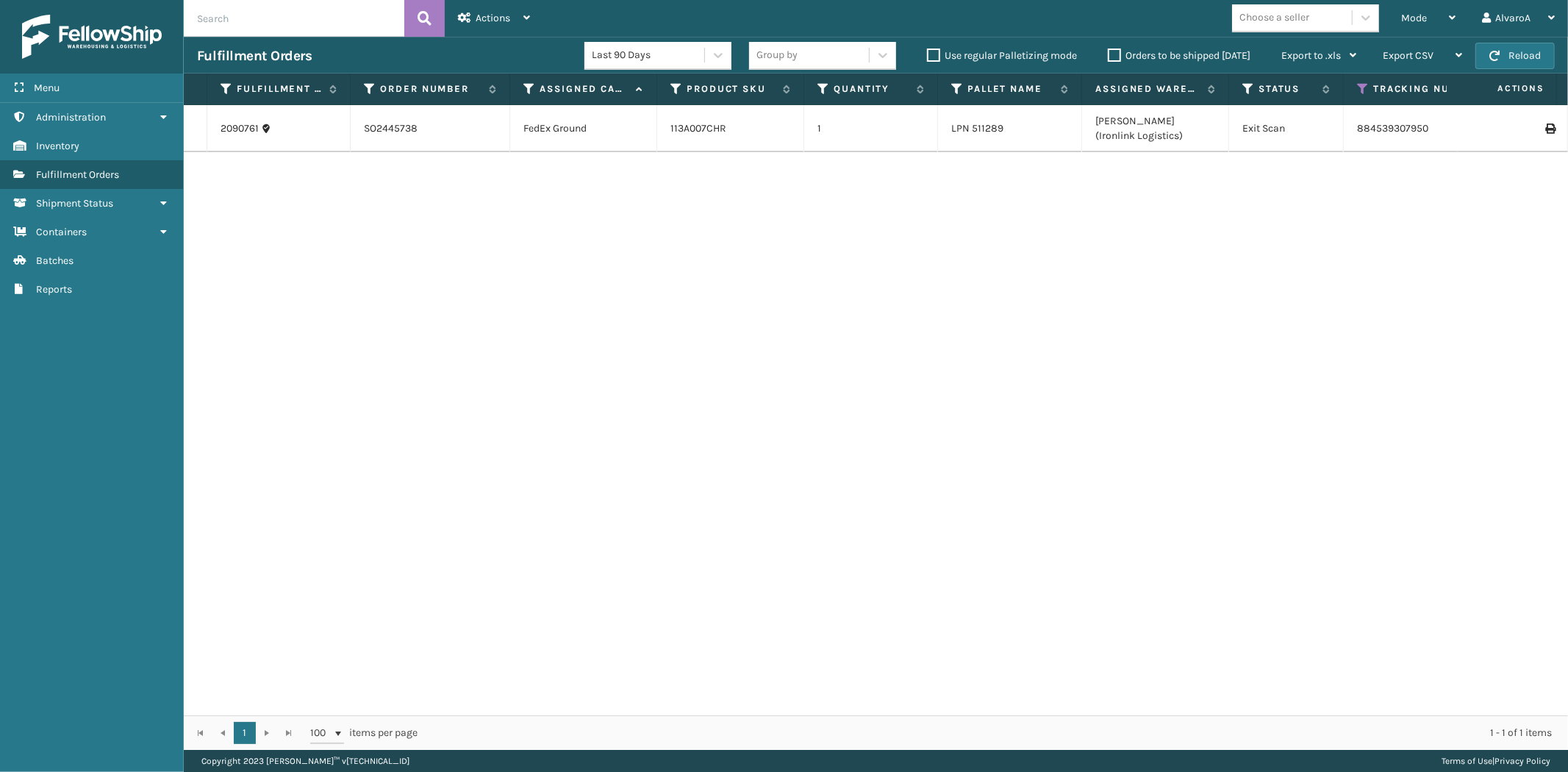
click at [1545, 129] on icon at bounding box center [1550, 128] width 9 height 10
click at [1360, 88] on icon at bounding box center [1363, 89] width 12 height 13
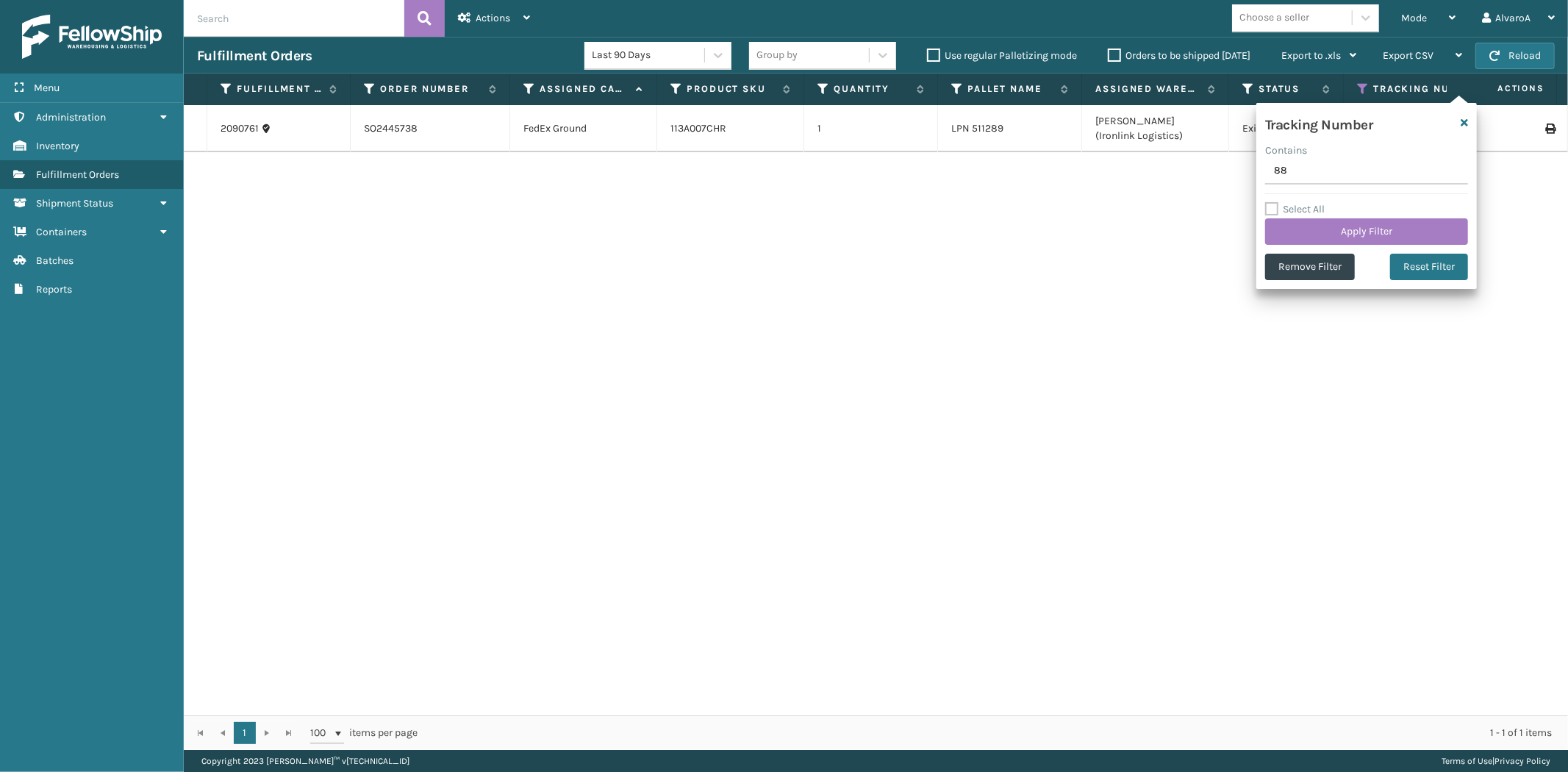
type input "8"
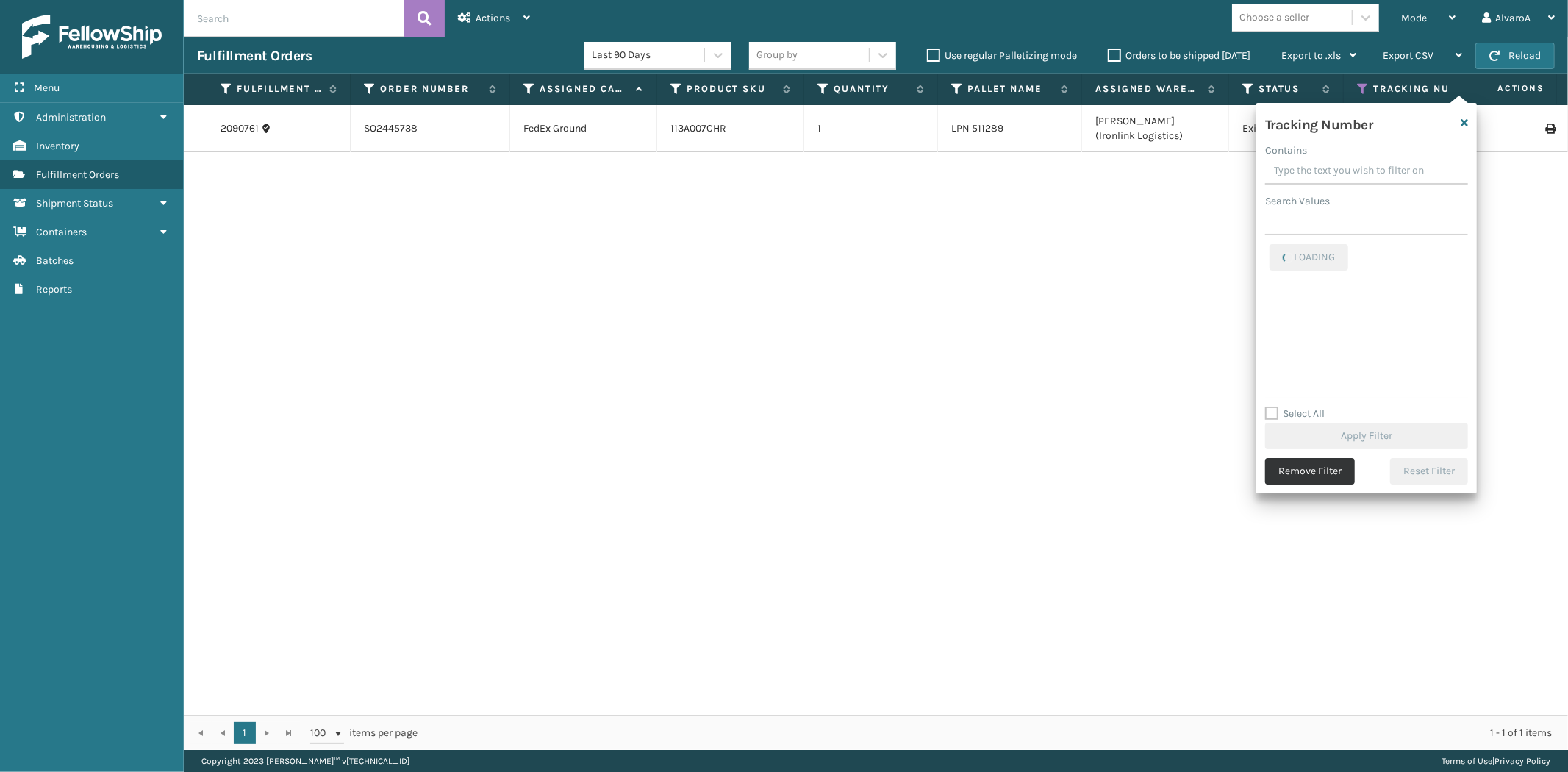
click at [1303, 469] on button "Remove Filter" at bounding box center [1310, 471] width 90 height 27
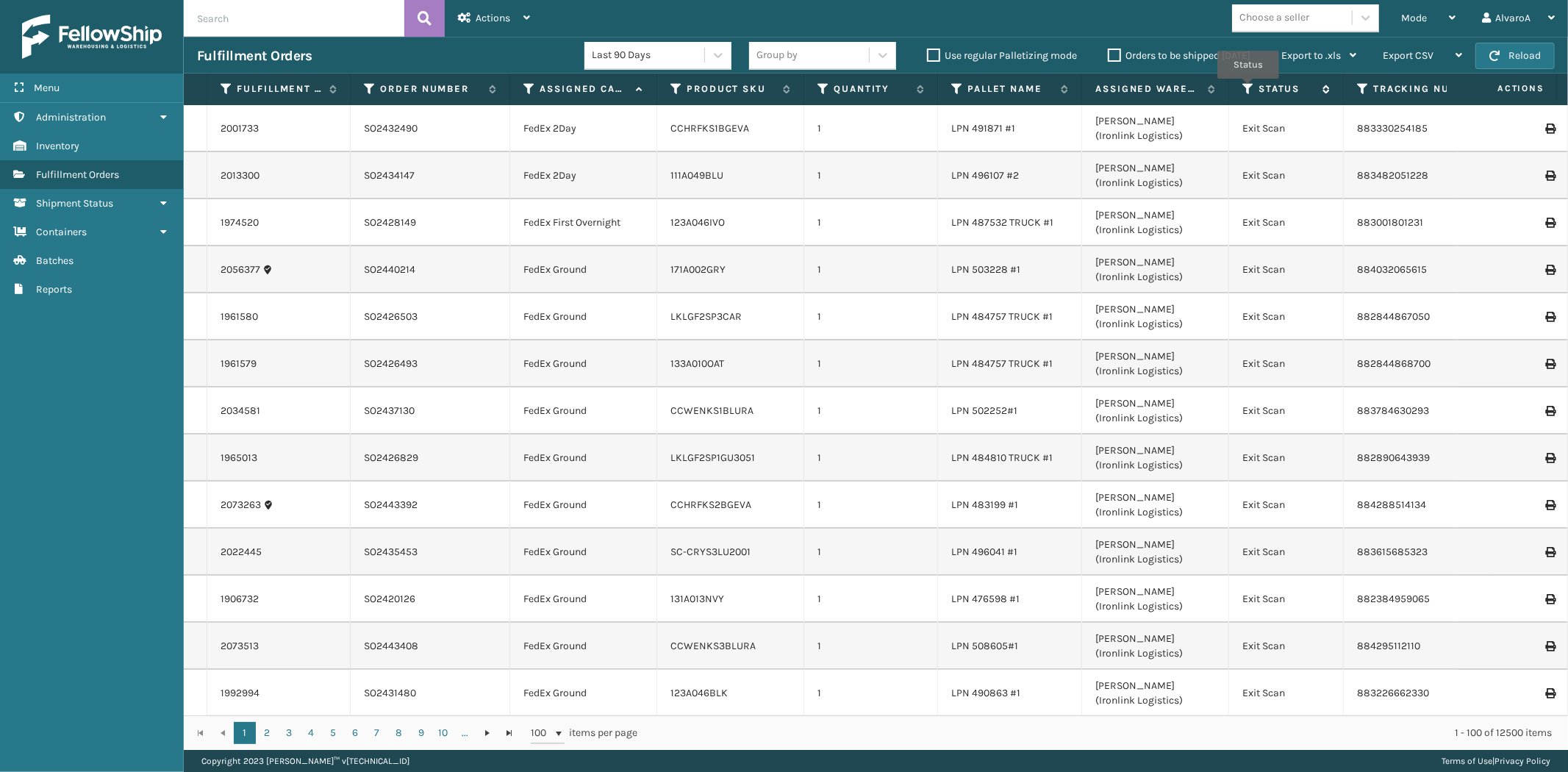
click at [1248, 89] on icon at bounding box center [1248, 89] width 12 height 13
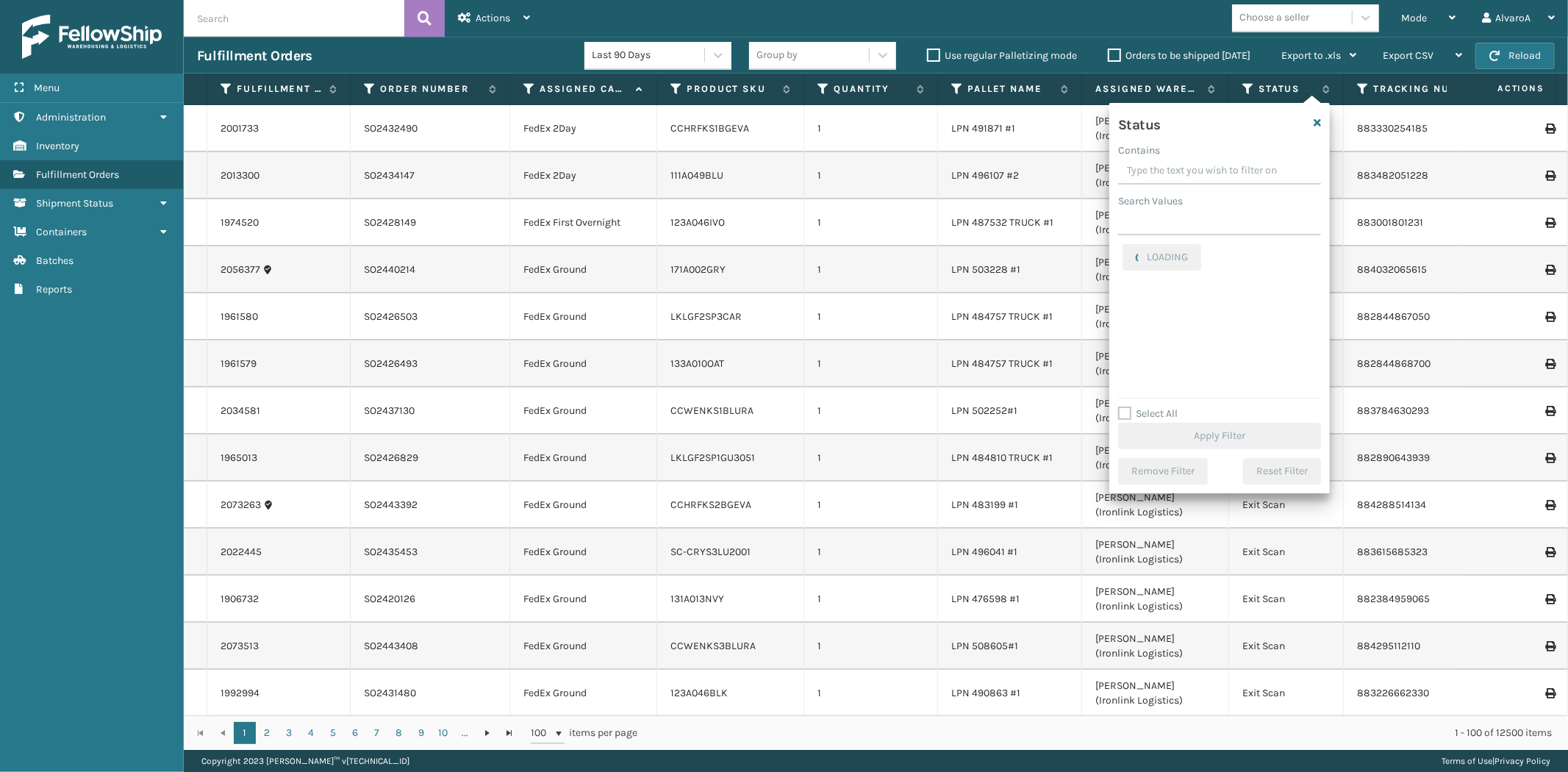
click at [1172, 181] on input "Contains" at bounding box center [1220, 172] width 203 height 27
click at [1158, 177] on input "Contains" at bounding box center [1220, 172] width 203 height 27
click at [1173, 252] on label "Assigned" at bounding box center [1152, 252] width 59 height 13
click at [1123, 252] on input "Assigned" at bounding box center [1122, 248] width 1 height 9
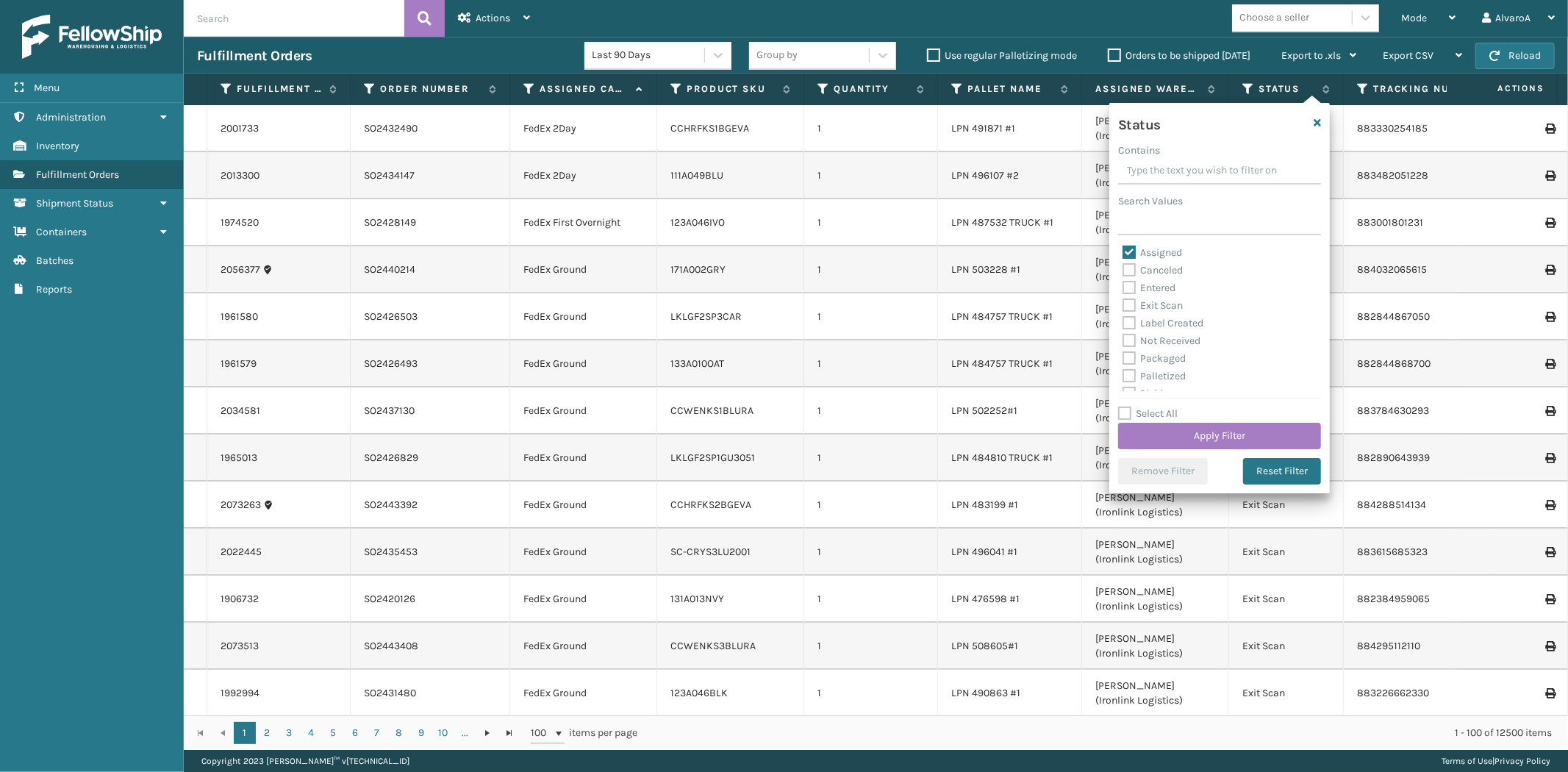
click at [1173, 255] on label "Assigned" at bounding box center [1152, 252] width 59 height 13
click at [1123, 254] on input "Assigned" at bounding box center [1122, 248] width 1 height 9
checkbox input "false"
click at [1129, 373] on label "Palletized" at bounding box center [1153, 375] width 63 height 13
click at [1123, 373] on input "Palletized" at bounding box center [1122, 372] width 1 height 9
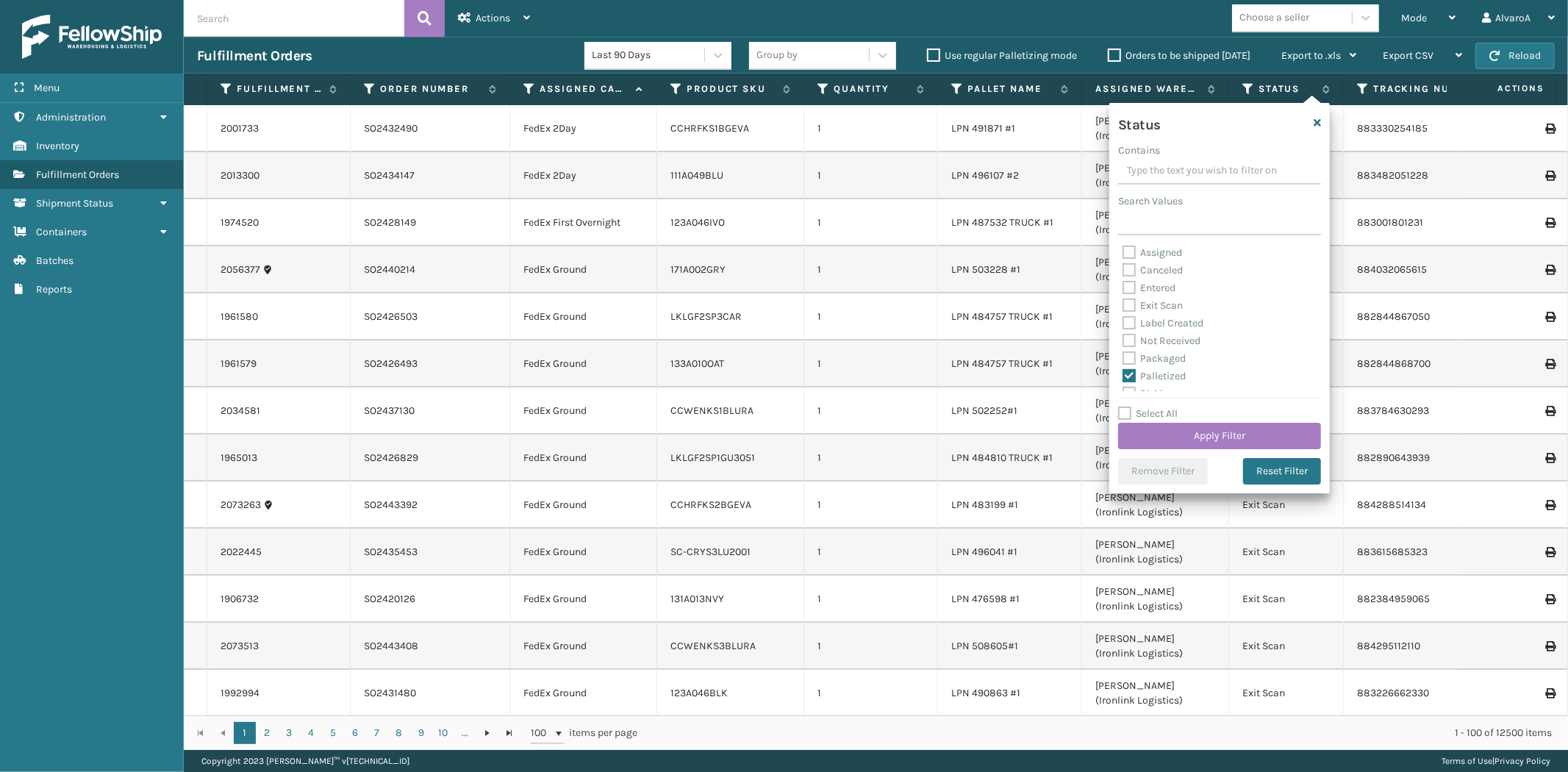
click at [1142, 371] on label "Palletized" at bounding box center [1153, 375] width 63 height 13
click at [1123, 371] on input "Palletized" at bounding box center [1122, 372] width 1 height 9
checkbox input "false"
click at [1151, 316] on label "Picking" at bounding box center [1148, 311] width 52 height 13
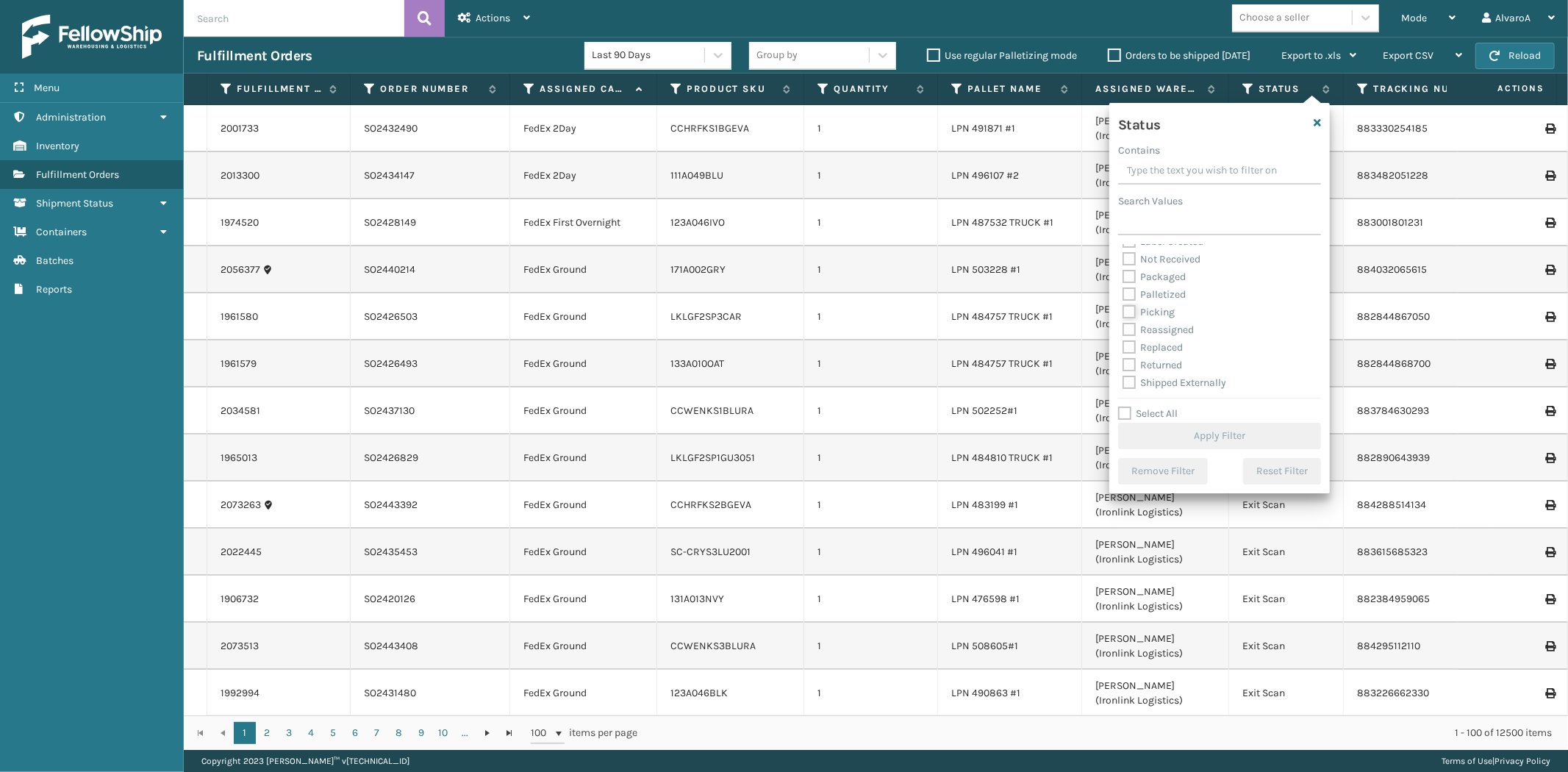
click at [1123, 313] on input "Picking" at bounding box center [1122, 307] width 1 height 9
checkbox input "true"
click at [1144, 432] on button "Apply Filter" at bounding box center [1220, 436] width 203 height 27
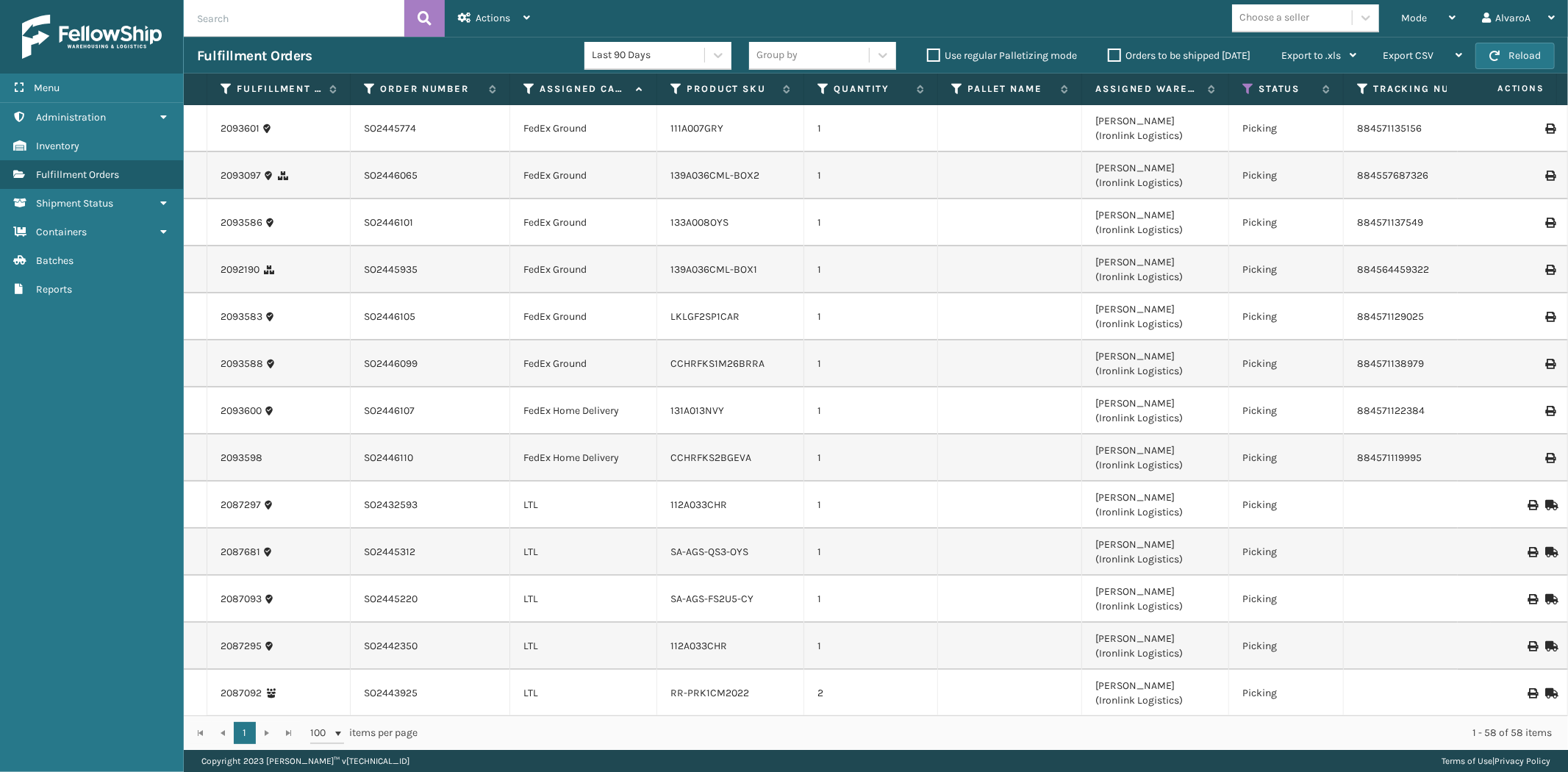
click at [282, 21] on input "text" at bounding box center [293, 18] width 220 height 37
type input "2092189"
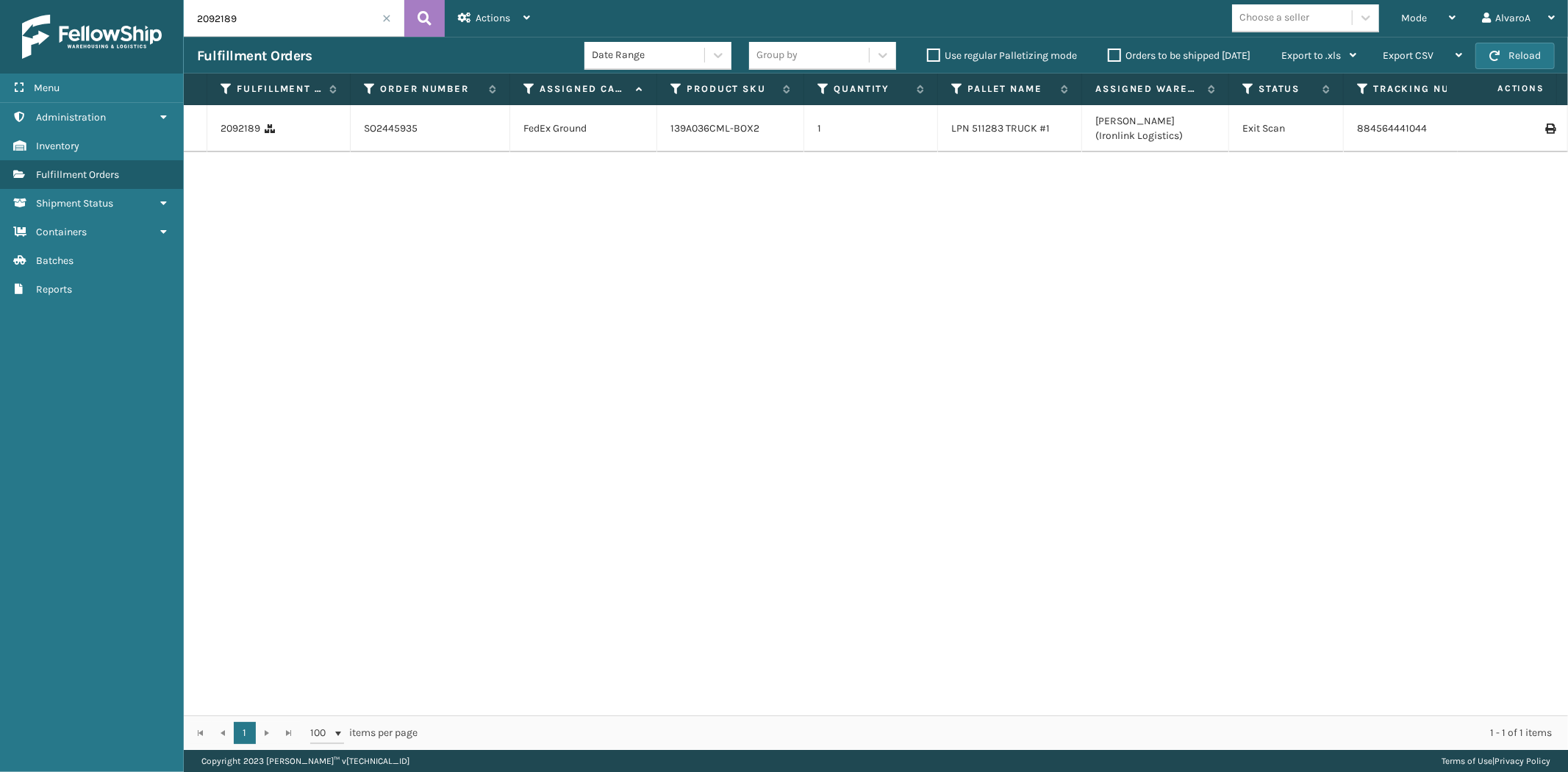
drag, startPoint x: 255, startPoint y: 26, endPoint x: 162, endPoint y: 49, distance: 95.8
click at [164, 0] on div "Menu Administration Inventory Fulfillment Orders Shipment Status Containers Bat…" at bounding box center [784, 0] width 1568 height 0
type input "2093097"
click at [252, 18] on input "2093097" at bounding box center [293, 18] width 220 height 37
click at [383, 20] on span at bounding box center [386, 18] width 9 height 9
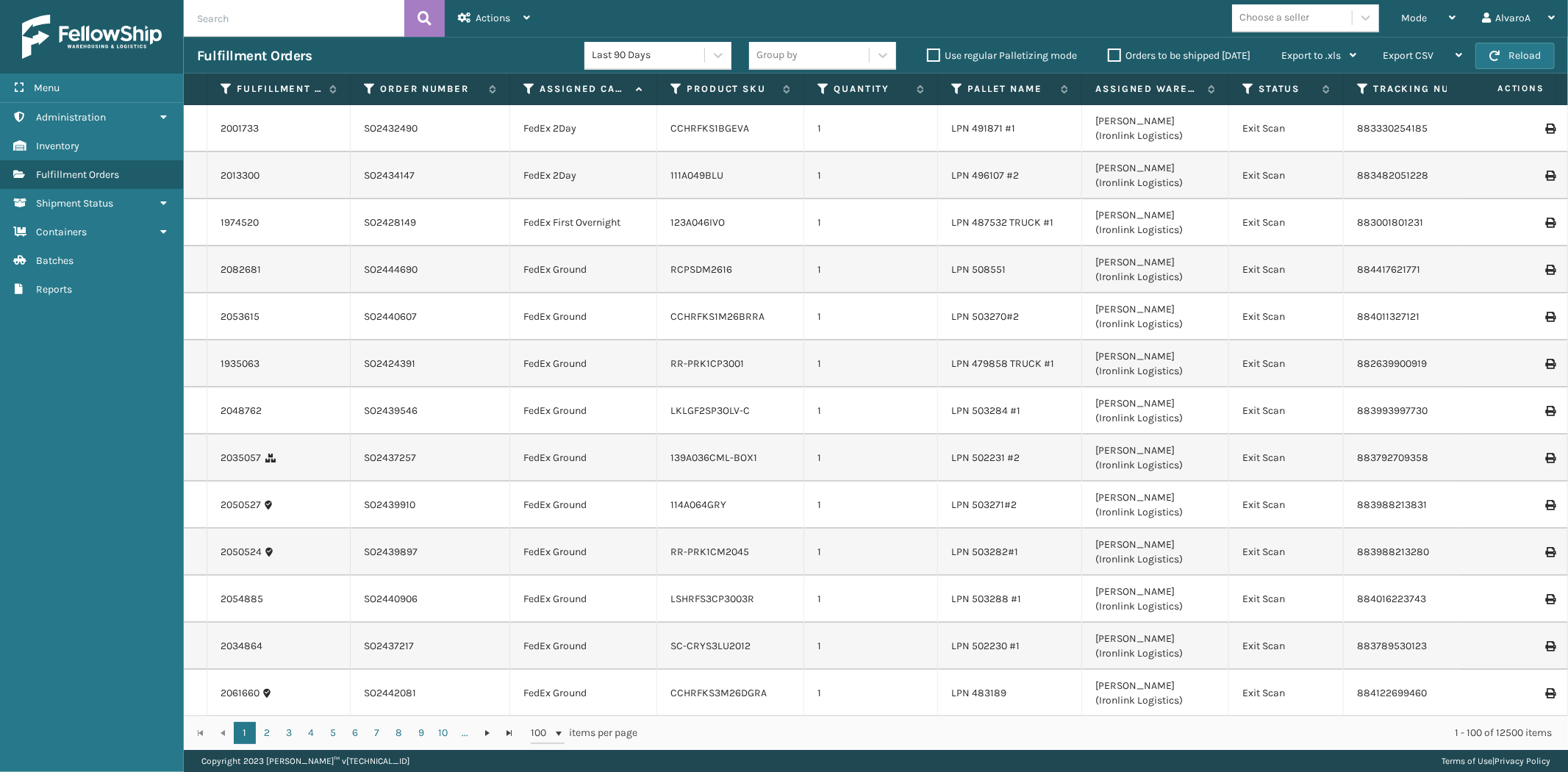
click at [274, 23] on input "text" at bounding box center [293, 18] width 220 height 37
type input "2091984"
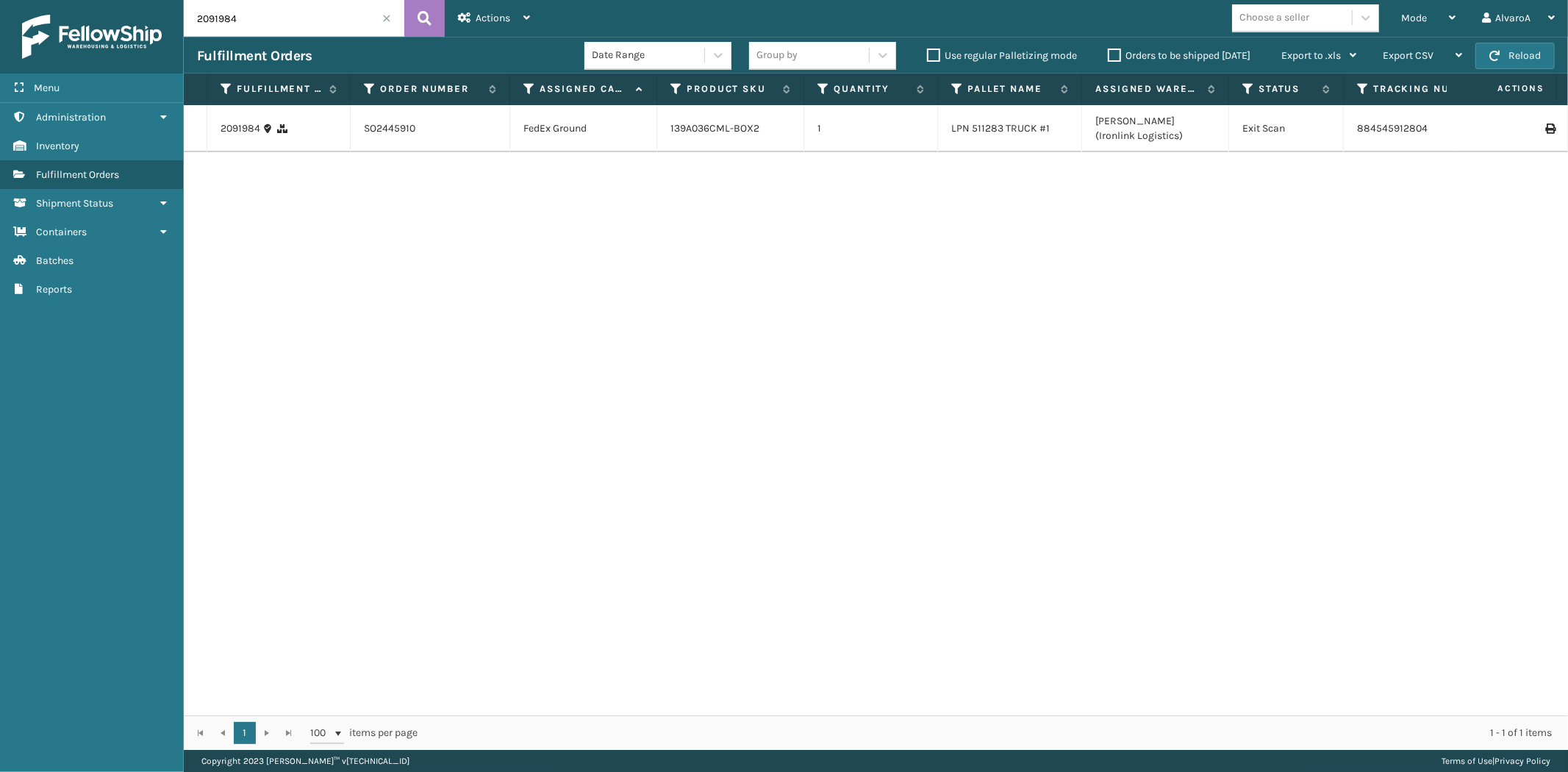
drag, startPoint x: 267, startPoint y: 8, endPoint x: 169, endPoint y: 27, distance: 99.8
click at [169, 0] on div "Menu Administration Inventory Fulfillment Orders Shipment Status Containers Bat…" at bounding box center [784, 0] width 1568 height 0
type input "2091865"
drag, startPoint x: 261, startPoint y: 9, endPoint x: 75, endPoint y: 59, distance: 192.6
click at [75, 0] on div "Menu Administration Inventory Fulfillment Orders Shipment Status Containers Bat…" at bounding box center [784, 0] width 1568 height 0
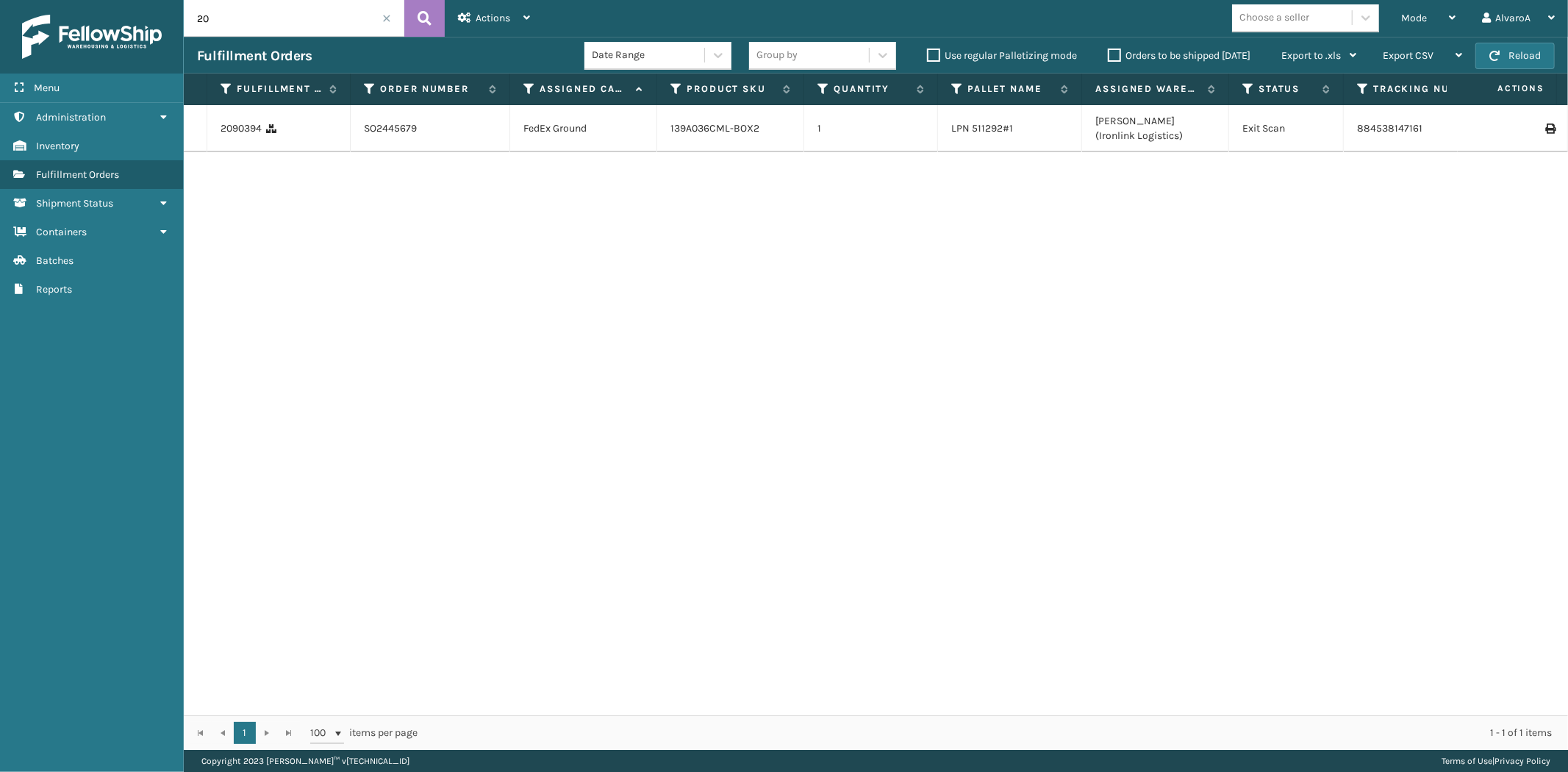
type input "2"
type input "2092189"
click at [682, 91] on icon at bounding box center [676, 89] width 12 height 13
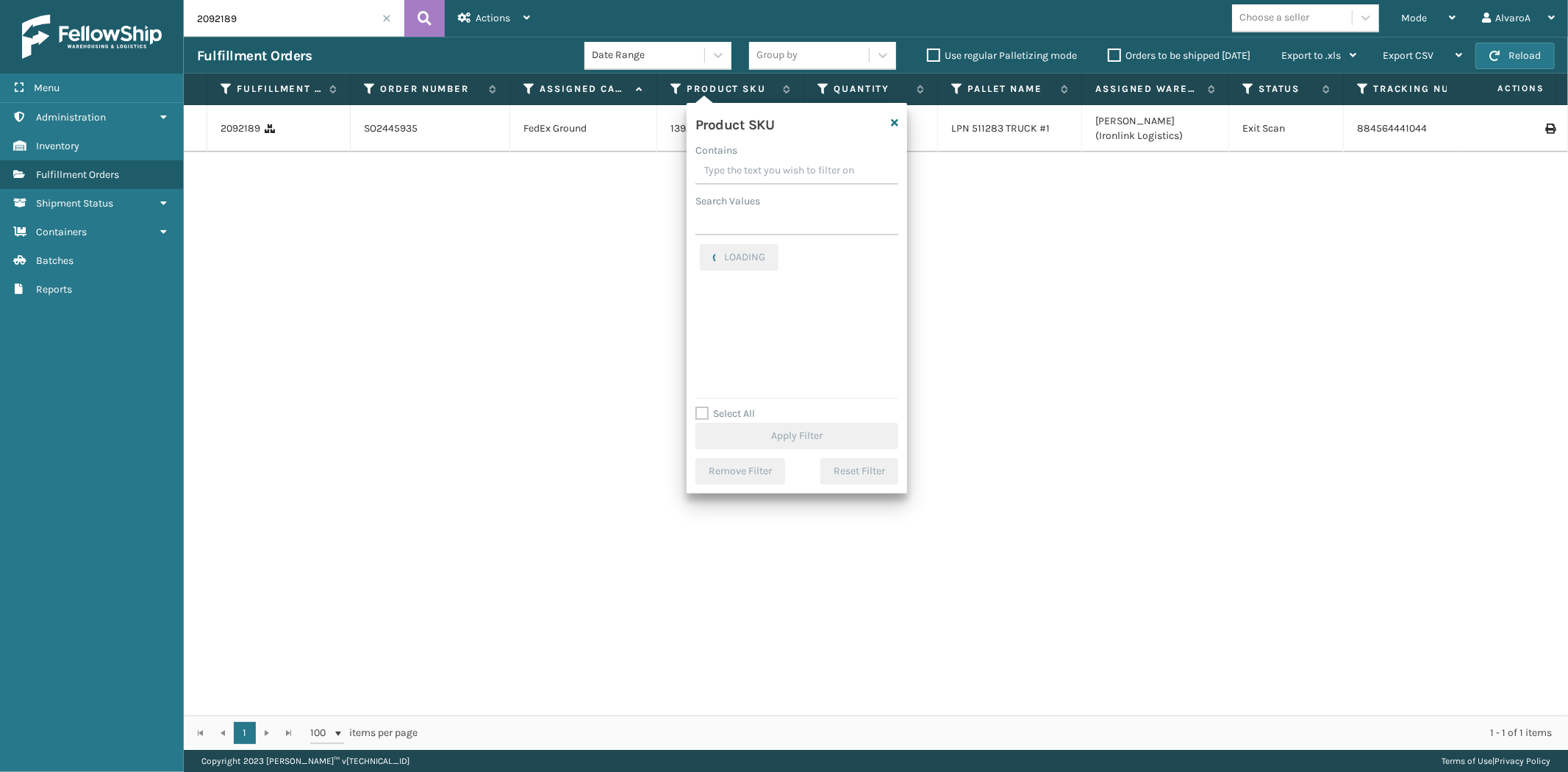
click at [753, 172] on input "Contains" at bounding box center [797, 172] width 203 height 27
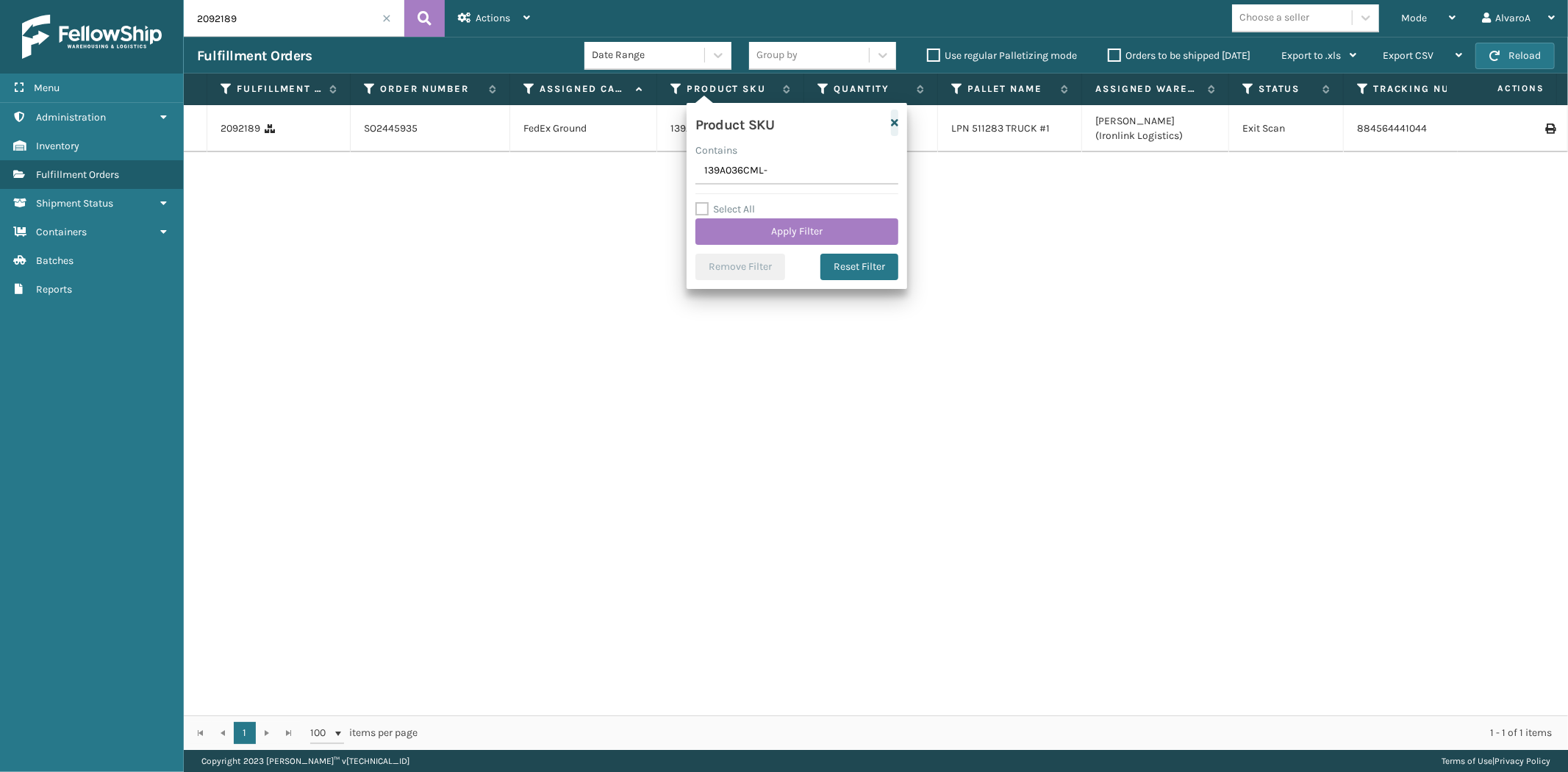
type input "139A036CML-"
click at [895, 114] on button "button" at bounding box center [895, 123] width 8 height 27
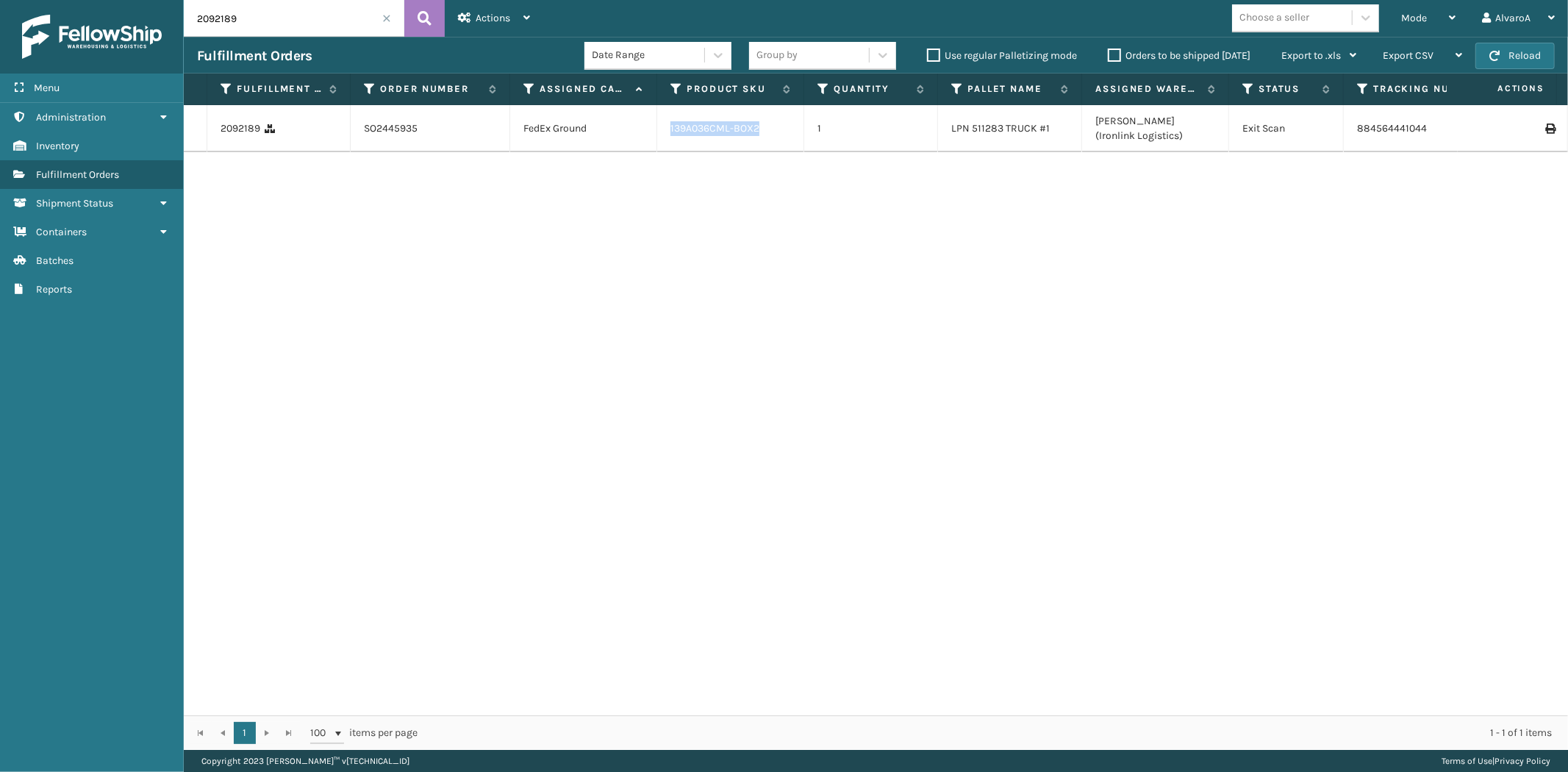
copy tr "139A036CML-BOX2"
drag, startPoint x: 766, startPoint y: 123, endPoint x: 656, endPoint y: 145, distance: 112.2
click at [656, 145] on tr "2092189 SO2445935 FedEx Ground 139A036CML-BOX2 1 LPN 511283 TRUCK #1 [PERSON_NA…" at bounding box center [1260, 129] width 2153 height 47
click at [675, 86] on icon at bounding box center [676, 89] width 12 height 13
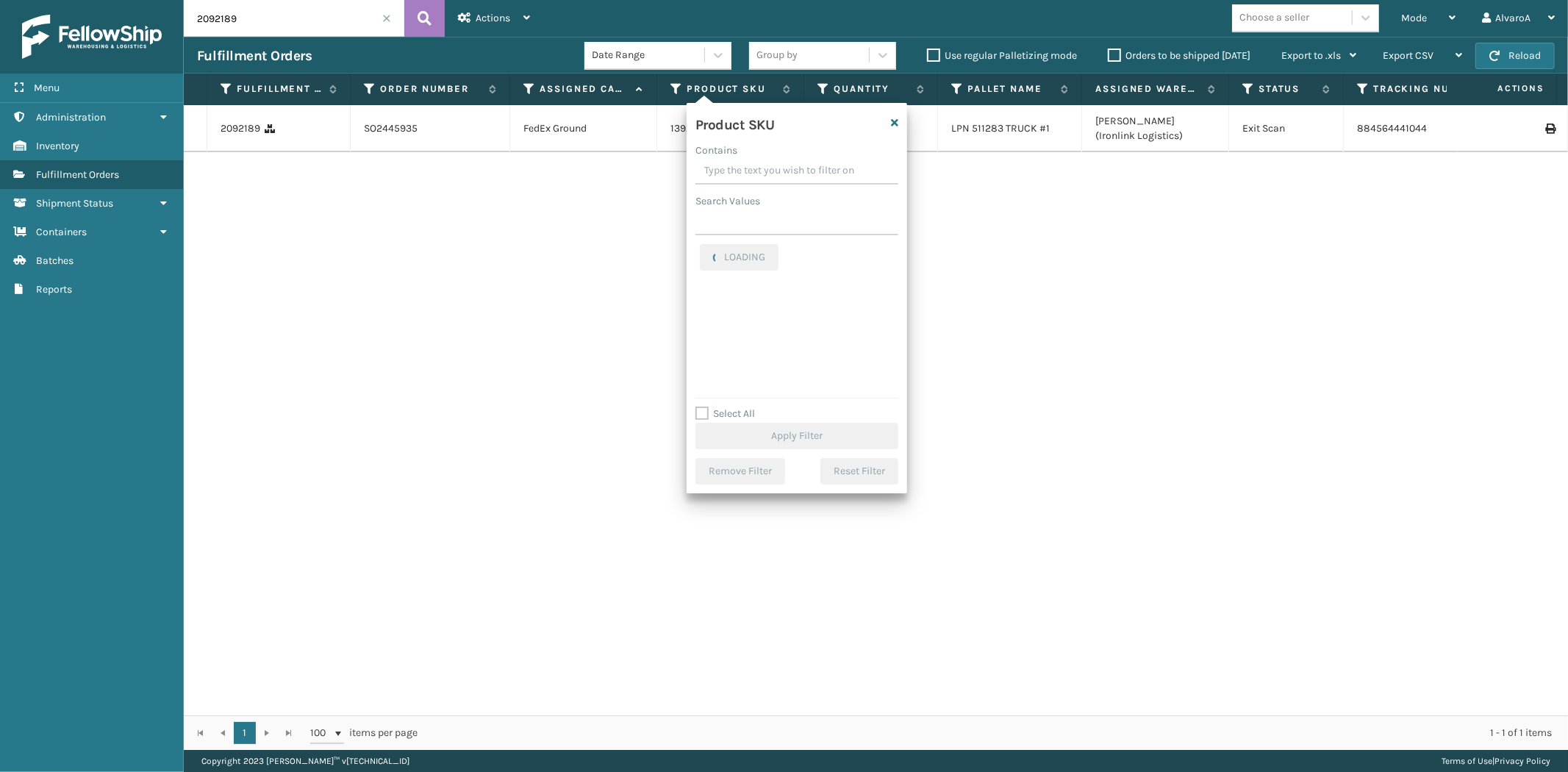
click at [728, 177] on input "Contains" at bounding box center [797, 172] width 203 height 27
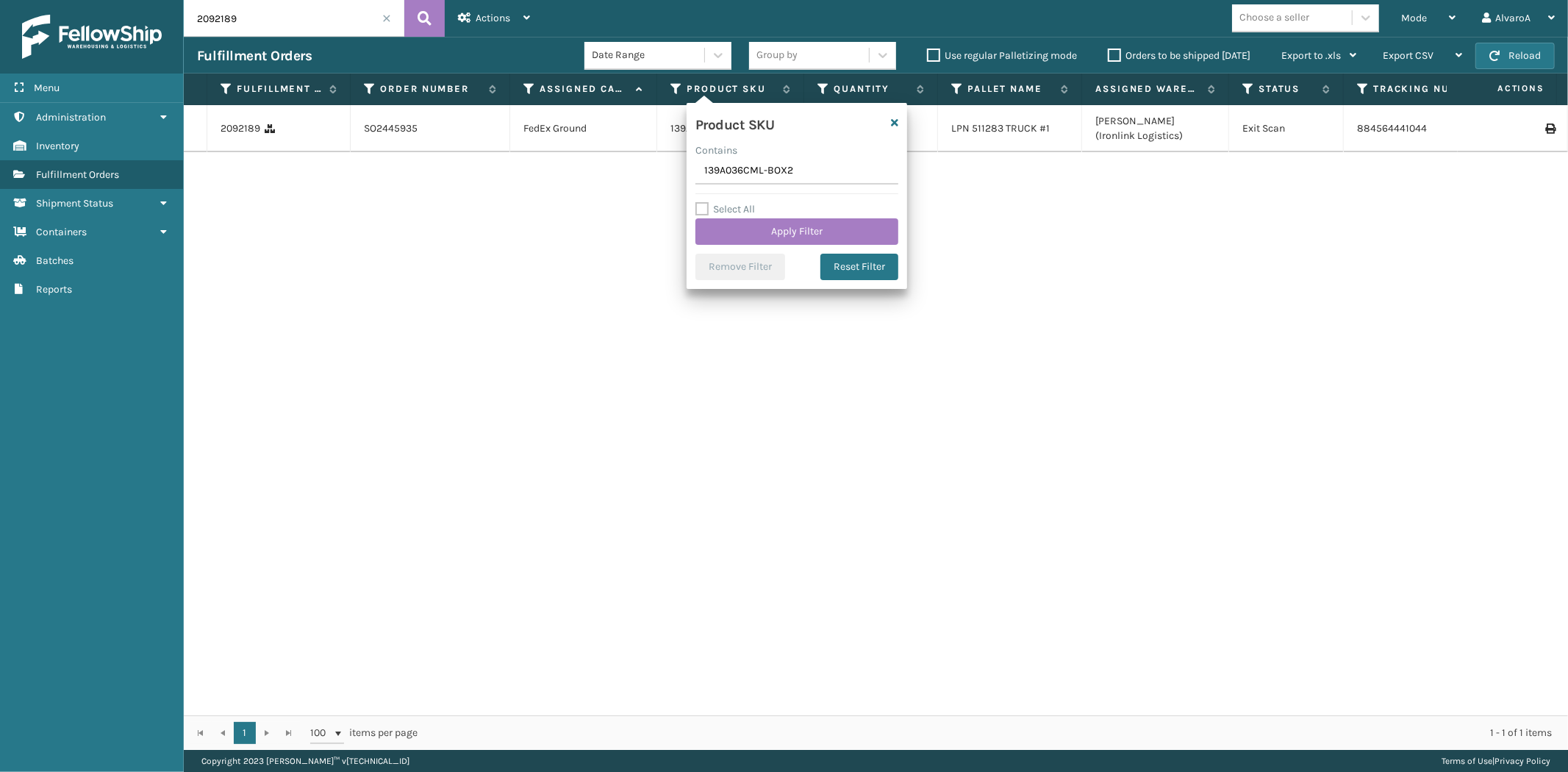
click at [723, 171] on input "139A036CML-BOX2" at bounding box center [797, 172] width 203 height 27
type input "139A036CML-BOX2"
click at [771, 237] on button "Apply Filter" at bounding box center [797, 232] width 203 height 27
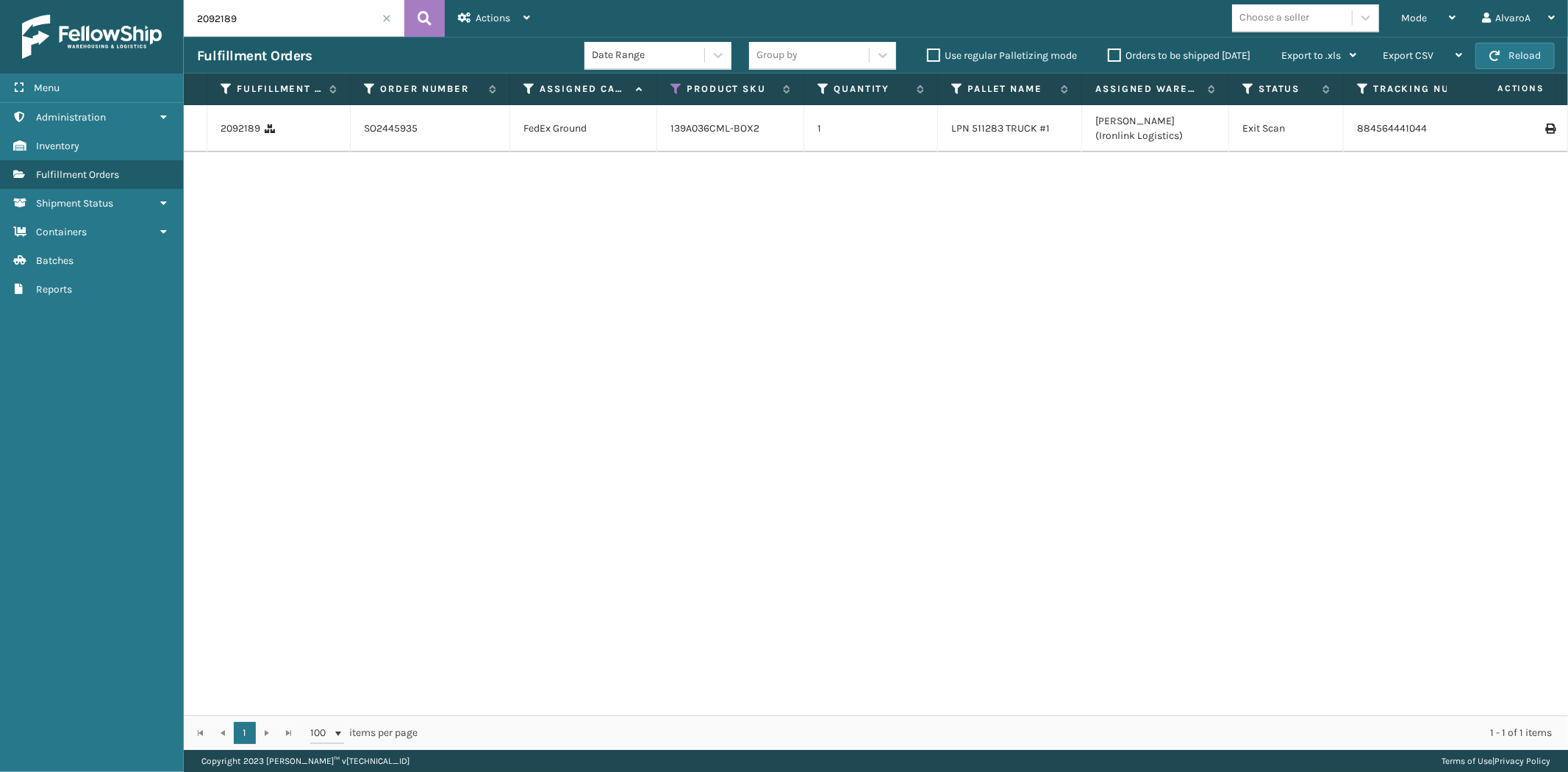
click at [382, 18] on span at bounding box center [386, 18] width 9 height 9
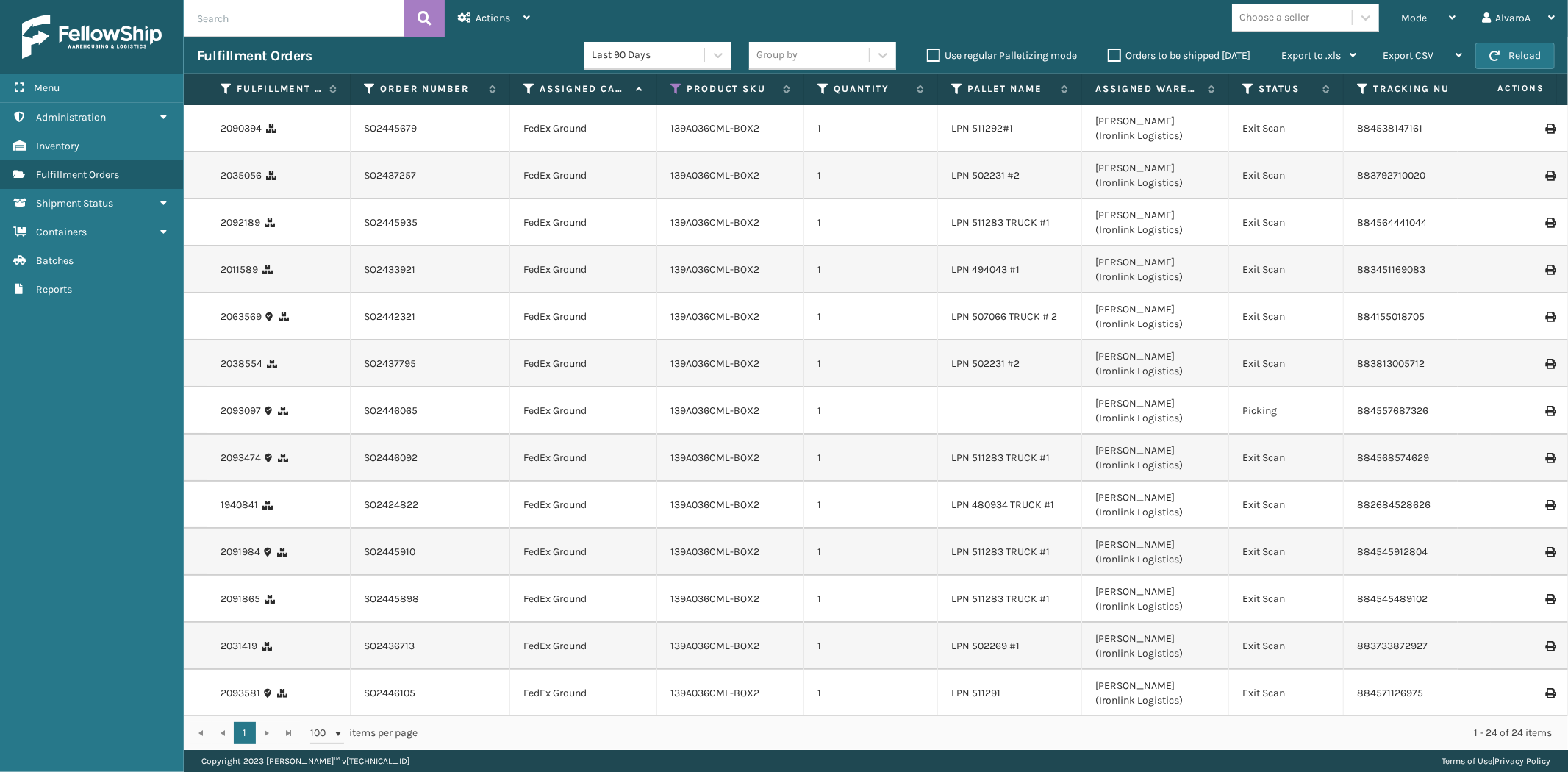
click at [286, 24] on input "text" at bounding box center [293, 18] width 220 height 37
paste input "2093581"
type input "2093581"
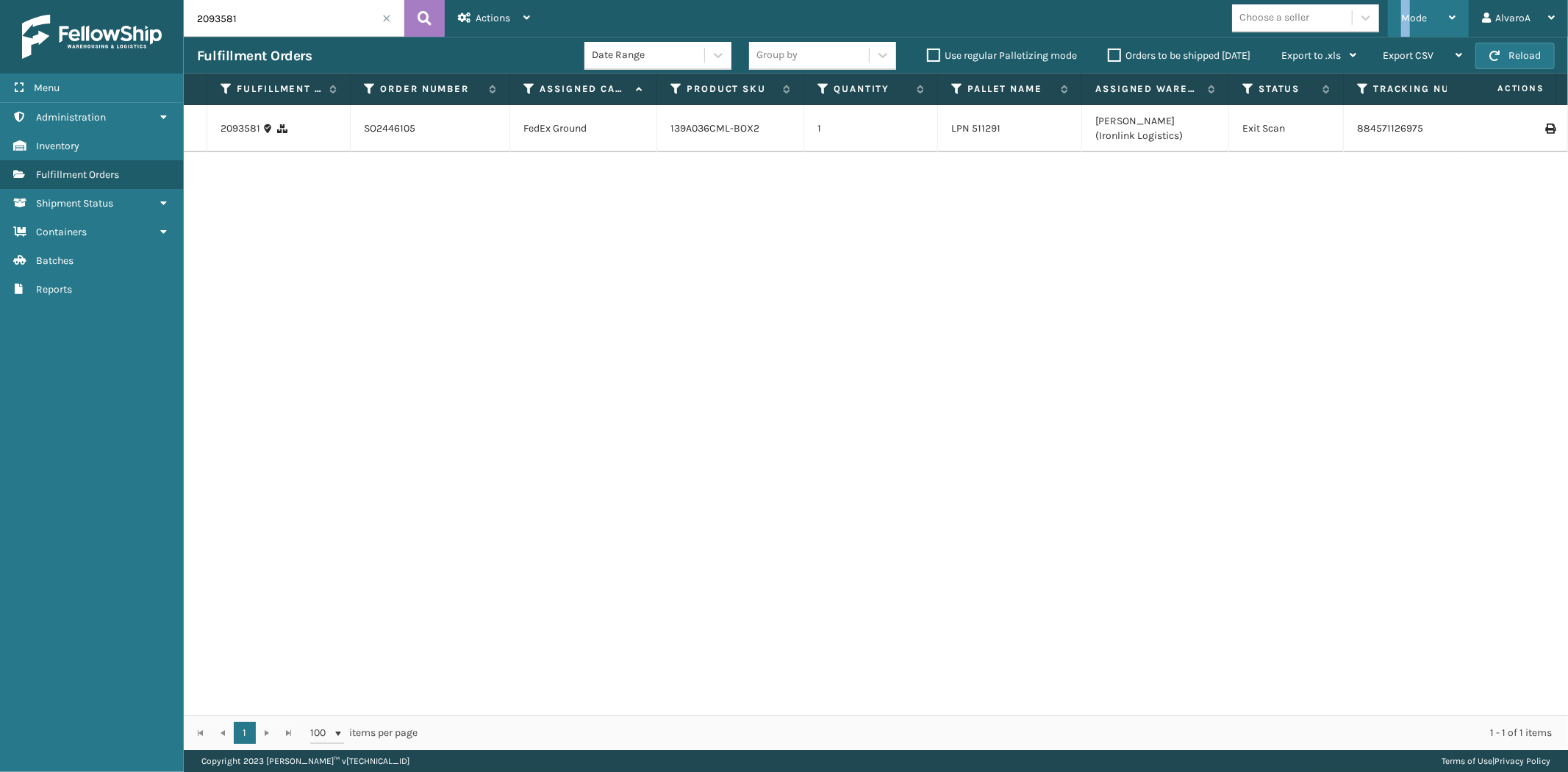
click at [1406, 8] on div "Mode" at bounding box center [1428, 18] width 54 height 37
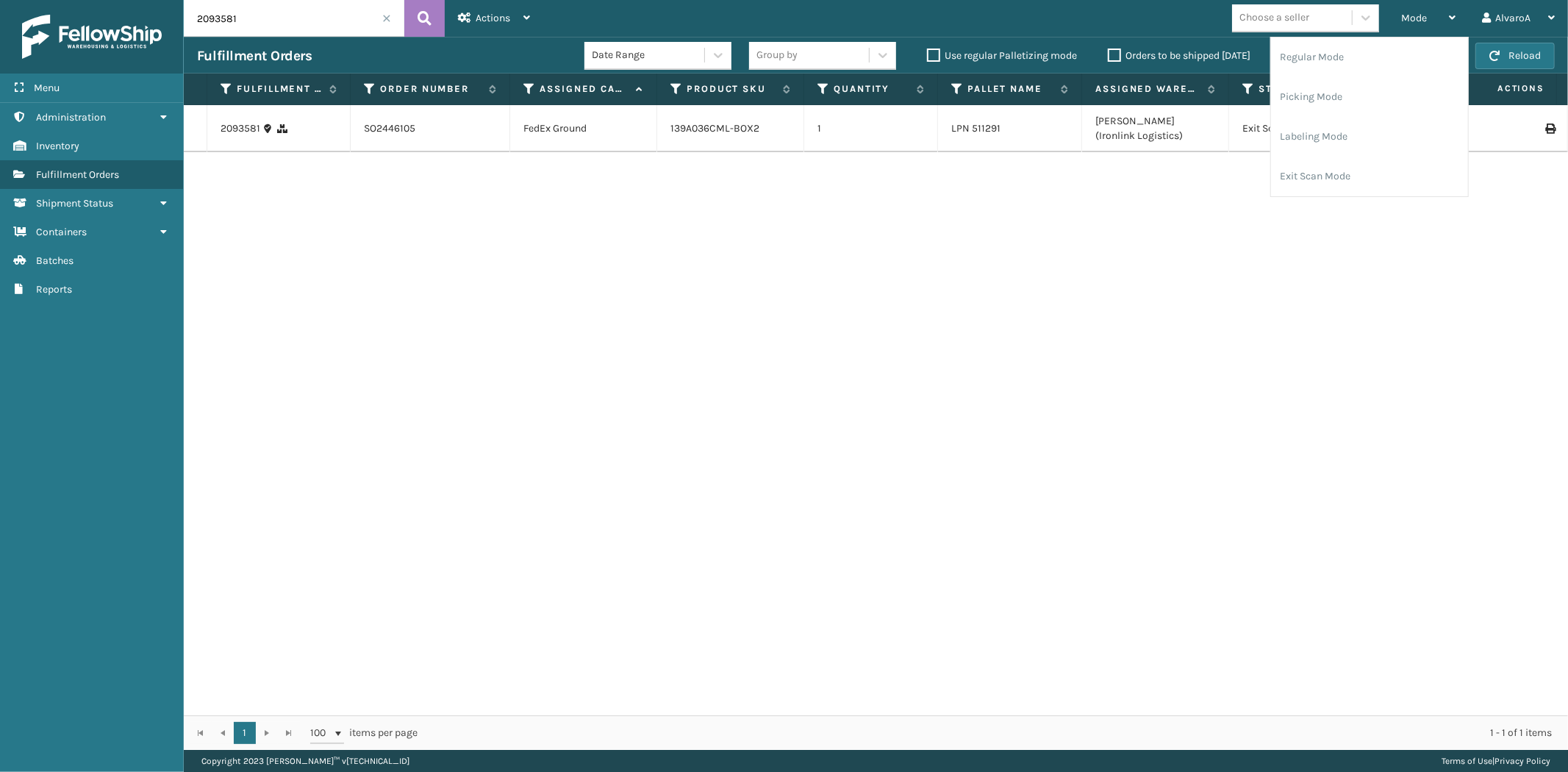
drag, startPoint x: 1117, startPoint y: 320, endPoint x: 1125, endPoint y: 297, distance: 24.4
click at [1119, 319] on div "2093581 SO2446105 FedEx Ground 139A036CML-BOX2 1 LPN 511291 [PERSON_NAME] (Iron…" at bounding box center [875, 410] width 1385 height 610
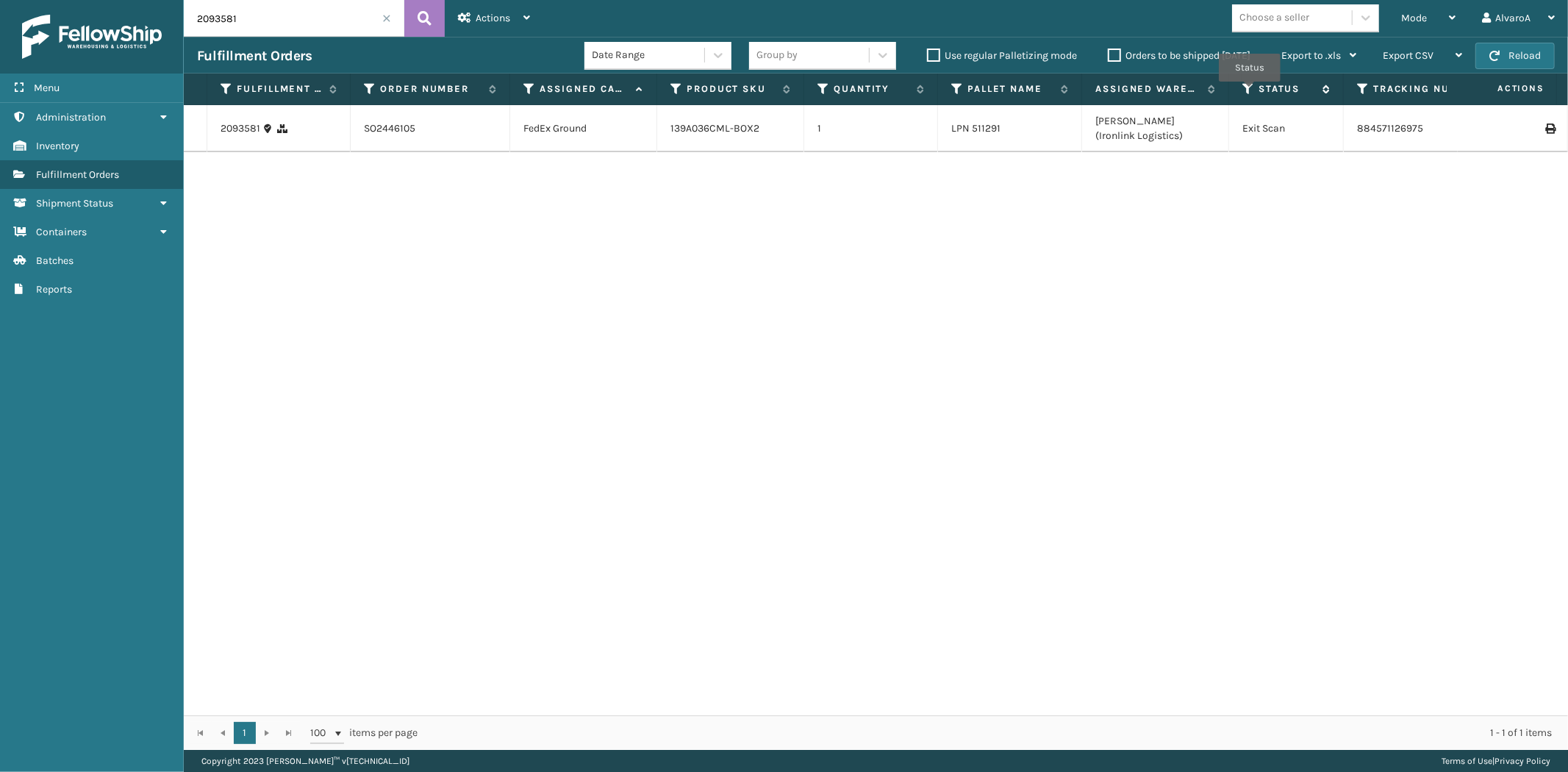
click at [1251, 92] on icon at bounding box center [1248, 89] width 12 height 13
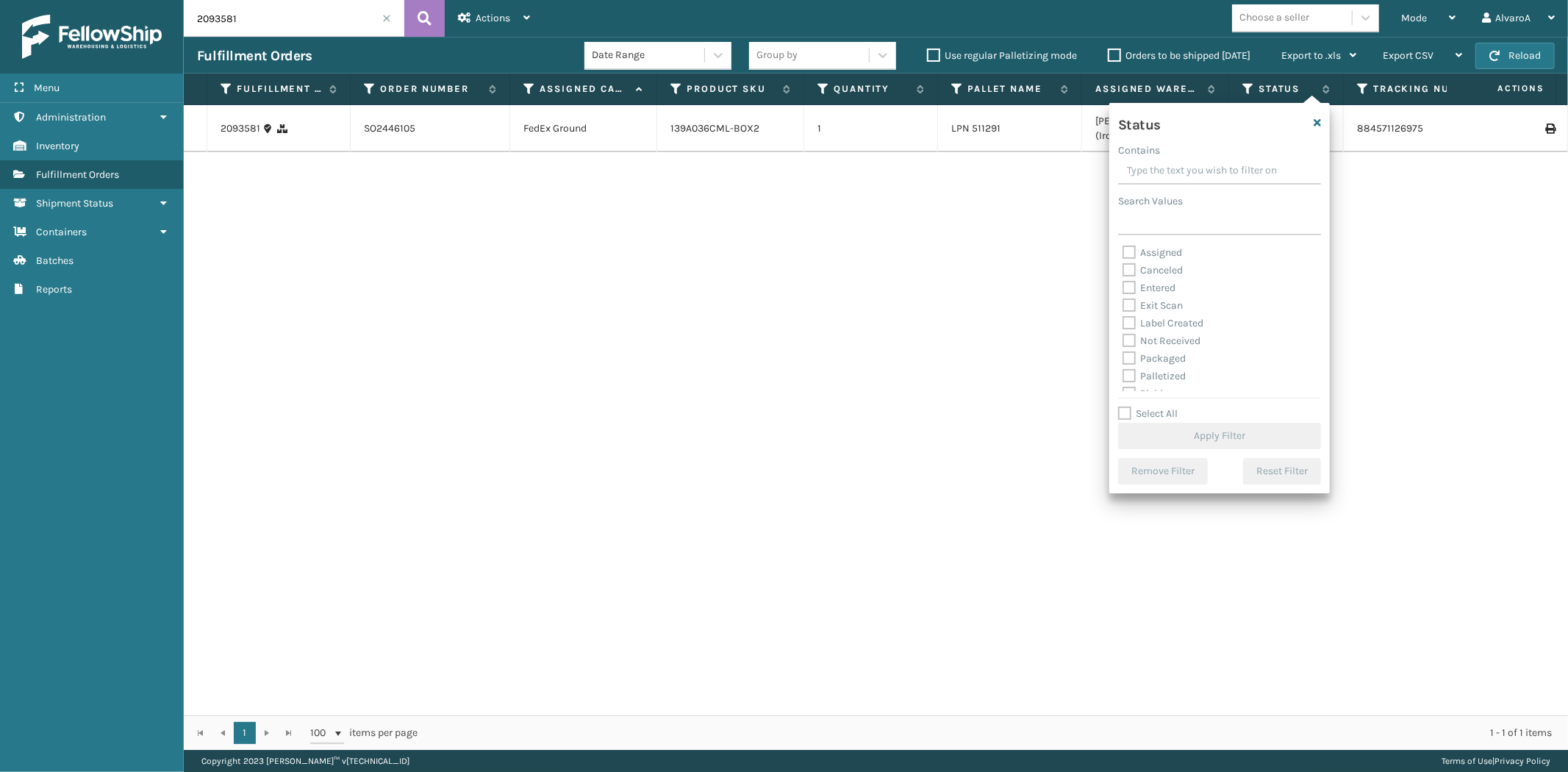
click at [1129, 248] on label "Assigned" at bounding box center [1152, 252] width 59 height 13
click at [1123, 248] on input "Assigned" at bounding box center [1122, 248] width 1 height 9
checkbox input "true"
click at [1204, 435] on button "Apply Filter" at bounding box center [1220, 436] width 203 height 27
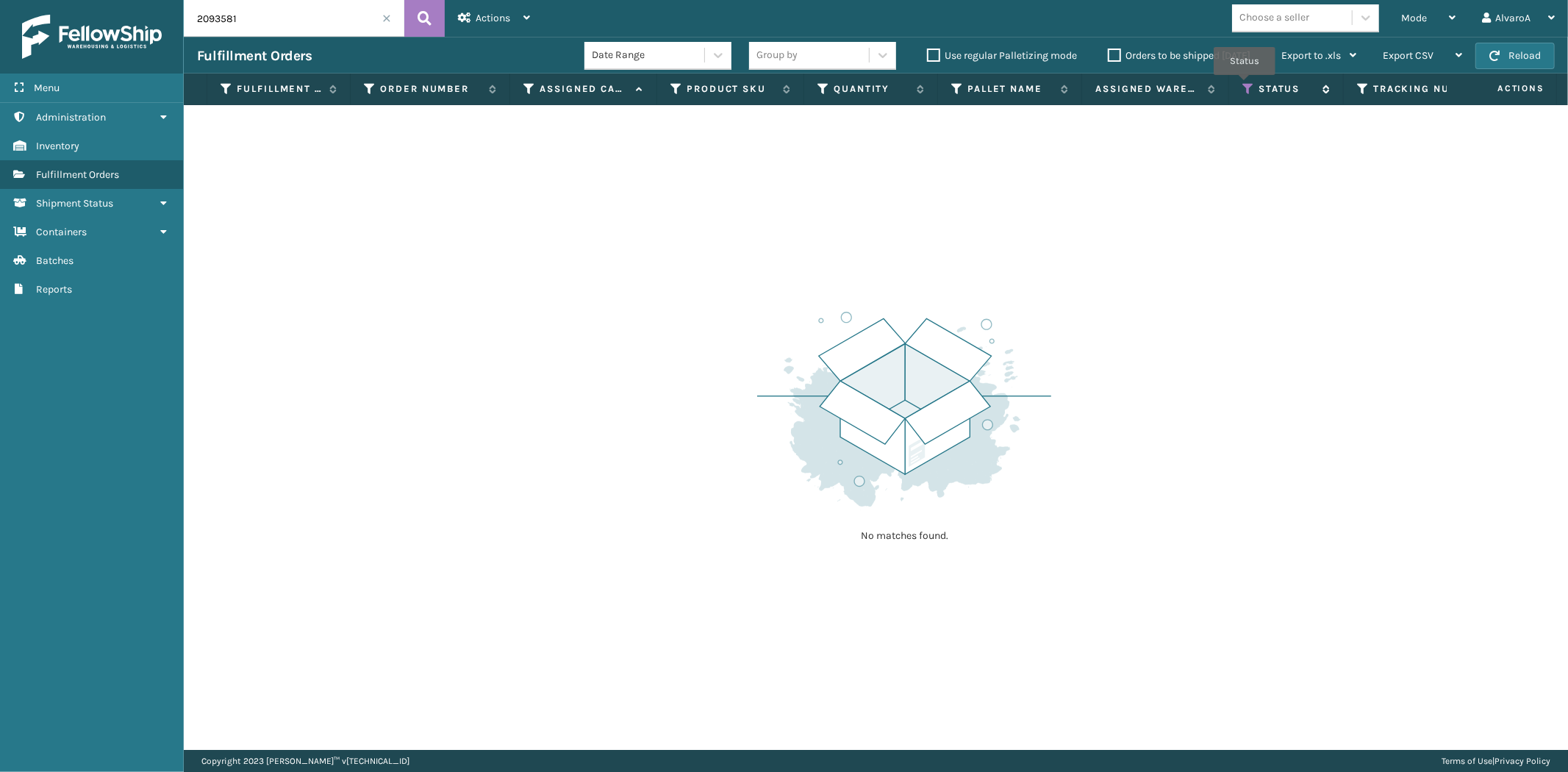
click at [1245, 85] on icon at bounding box center [1248, 89] width 12 height 13
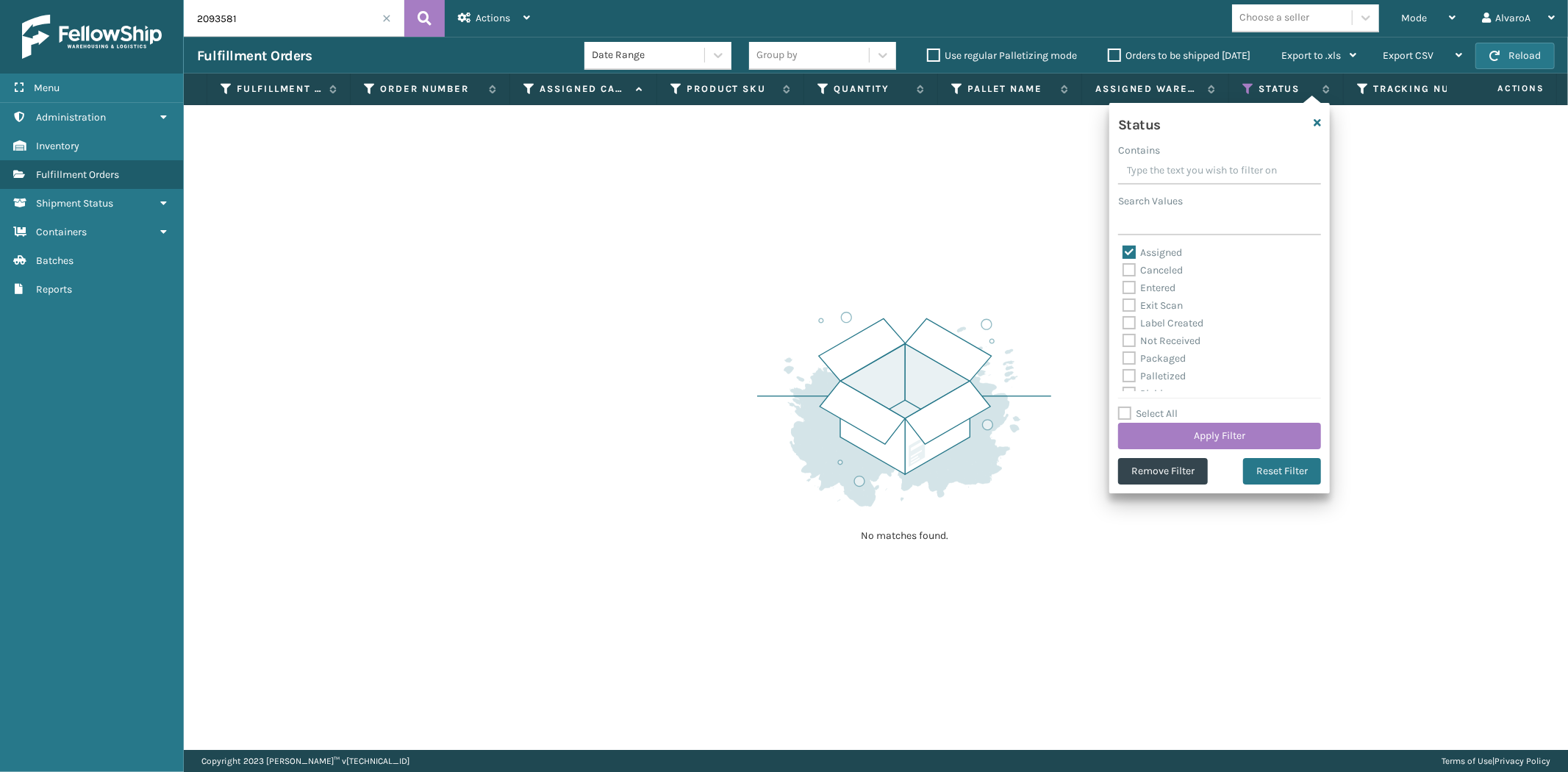
click at [1134, 252] on label "Assigned" at bounding box center [1152, 252] width 59 height 13
click at [1123, 252] on input "Assigned" at bounding box center [1122, 248] width 1 height 9
checkbox input "false"
click at [1127, 318] on div "Picking" at bounding box center [1220, 311] width 194 height 18
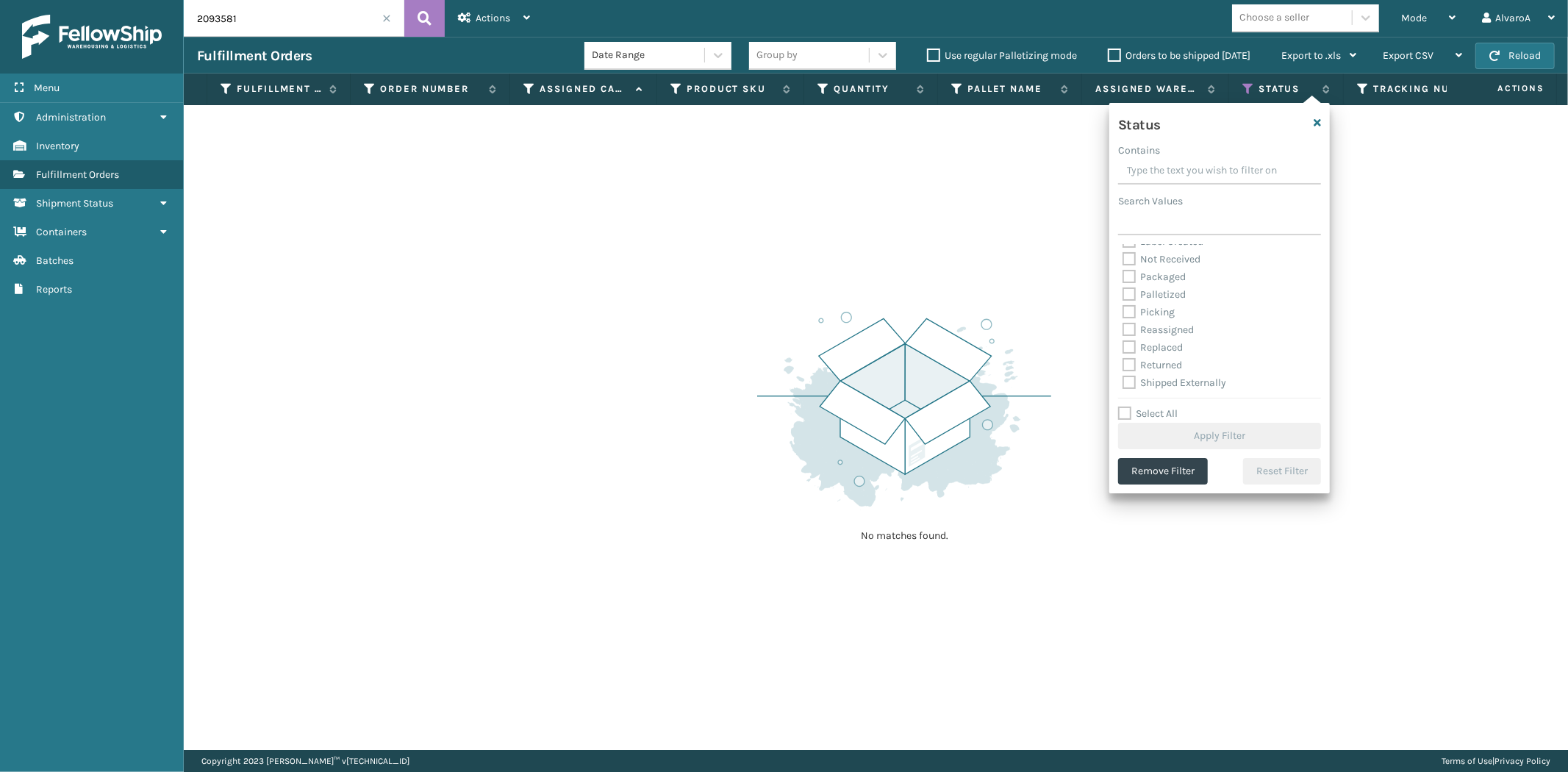
click at [1133, 311] on label "Picking" at bounding box center [1148, 311] width 52 height 13
click at [1123, 311] on input "Picking" at bounding box center [1122, 307] width 1 height 9
checkbox input "true"
click at [1176, 434] on button "Apply Filter" at bounding box center [1220, 436] width 203 height 27
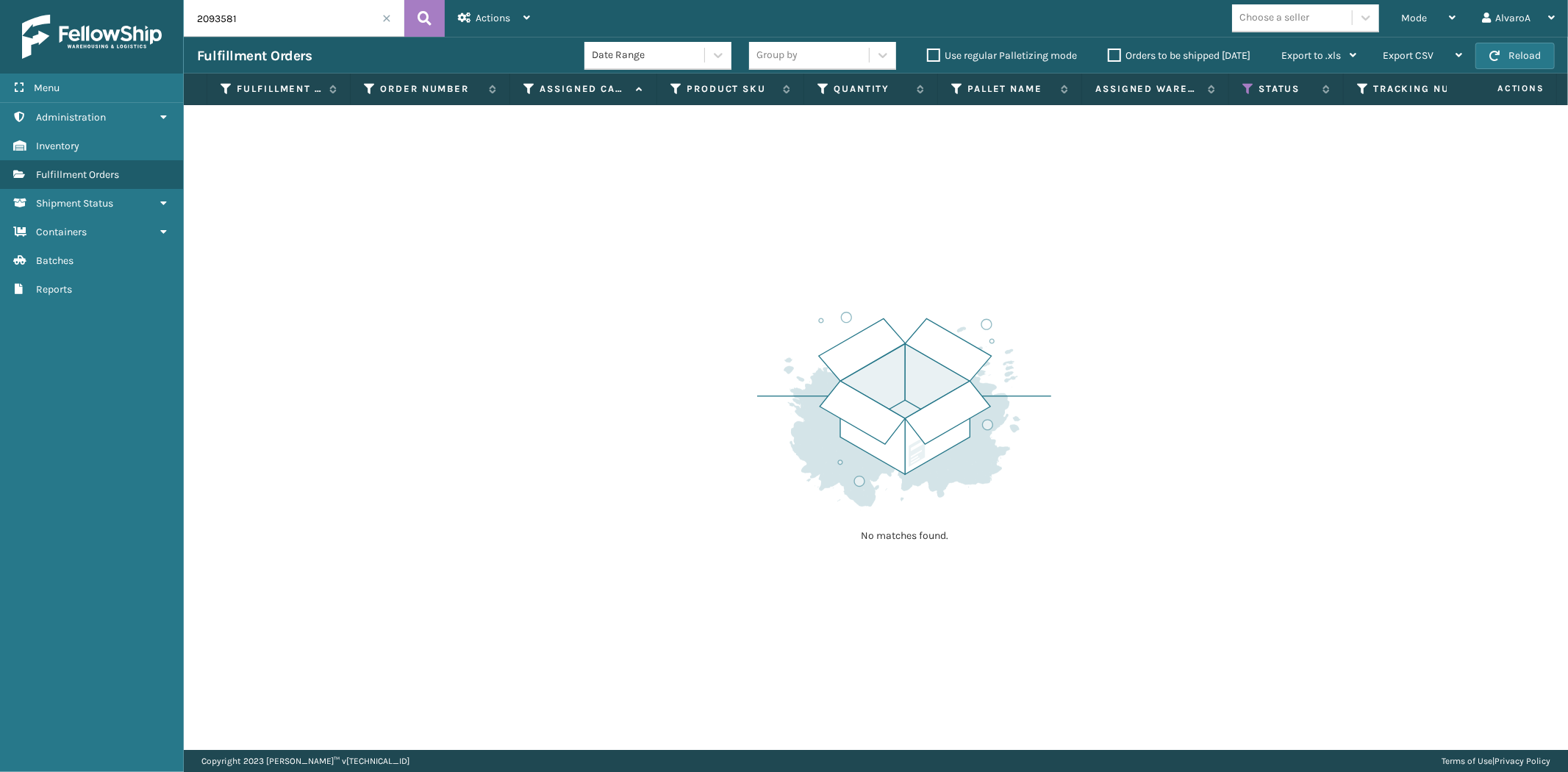
click at [1120, 57] on label "Orders to be shipped [DATE]" at bounding box center [1179, 55] width 142 height 13
click at [1109, 57] on input "Orders to be shipped [DATE]" at bounding box center [1108, 51] width 1 height 9
click at [1120, 57] on label "Orders to be shipped [DATE]" at bounding box center [1179, 55] width 142 height 13
click at [1109, 57] on input "Orders to be shipped [DATE]" at bounding box center [1108, 51] width 1 height 9
click at [1247, 85] on icon at bounding box center [1248, 89] width 12 height 13
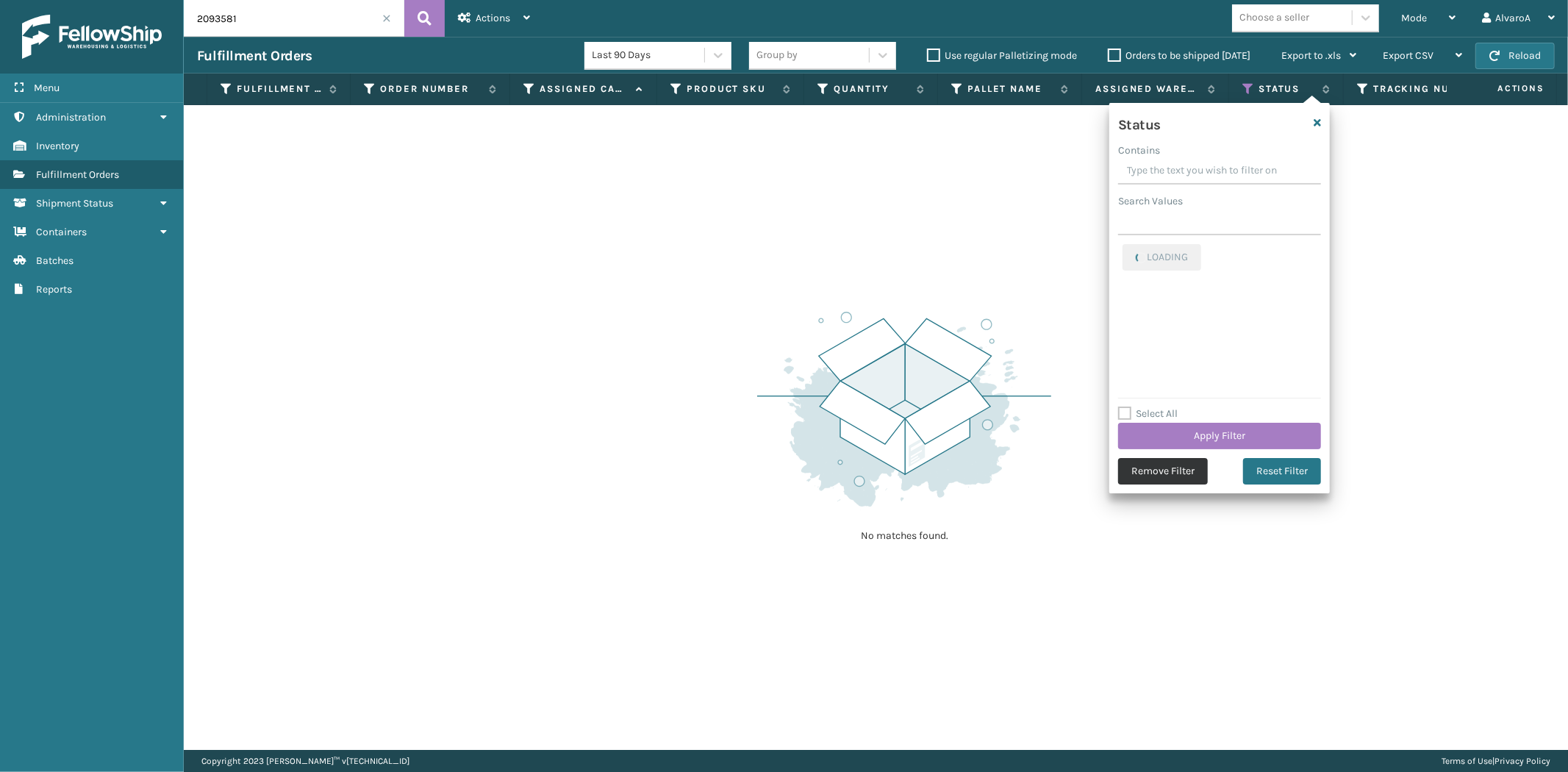
click at [1153, 471] on button "Remove Filter" at bounding box center [1163, 471] width 90 height 27
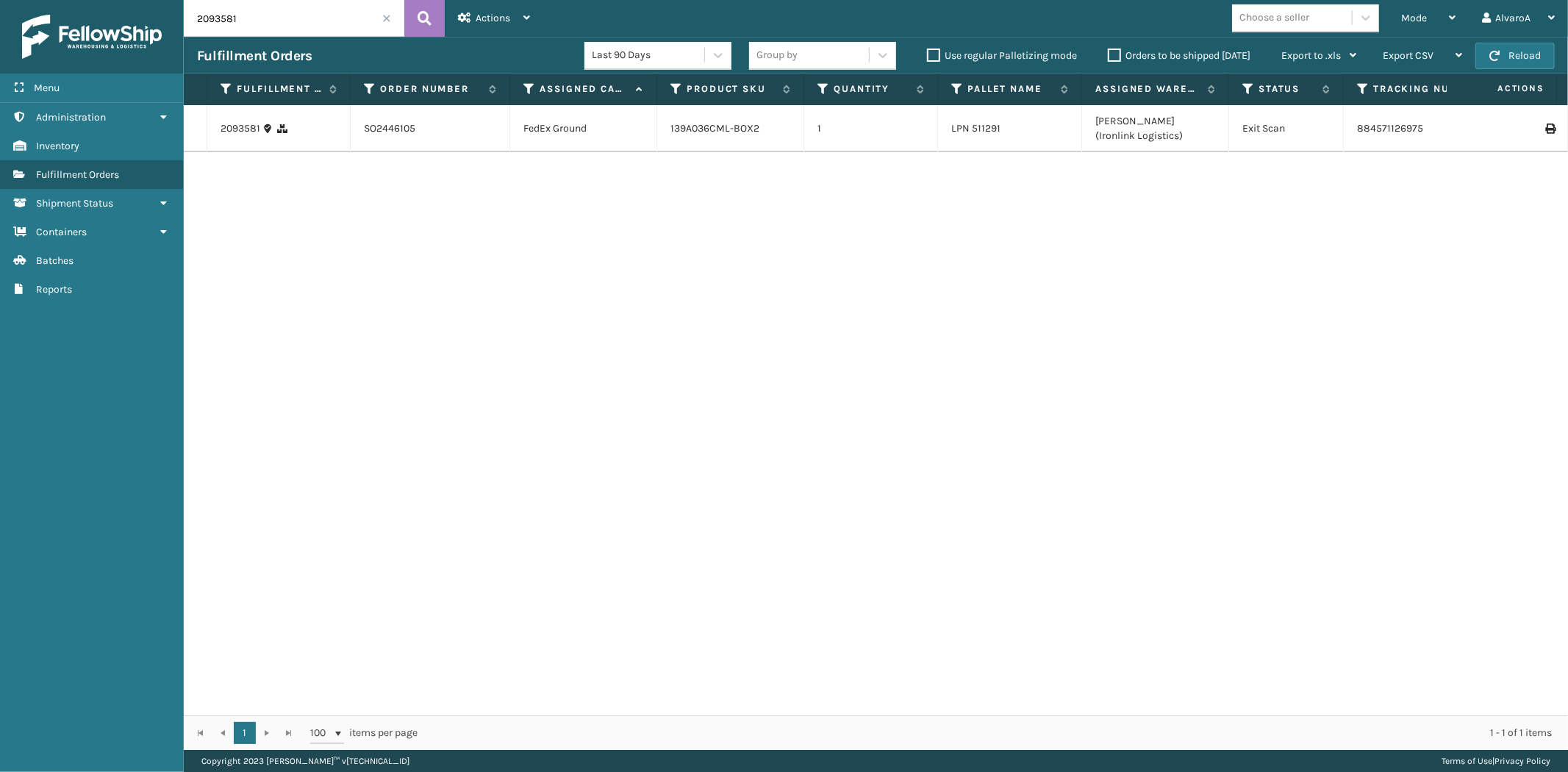
click at [386, 18] on span at bounding box center [386, 18] width 9 height 9
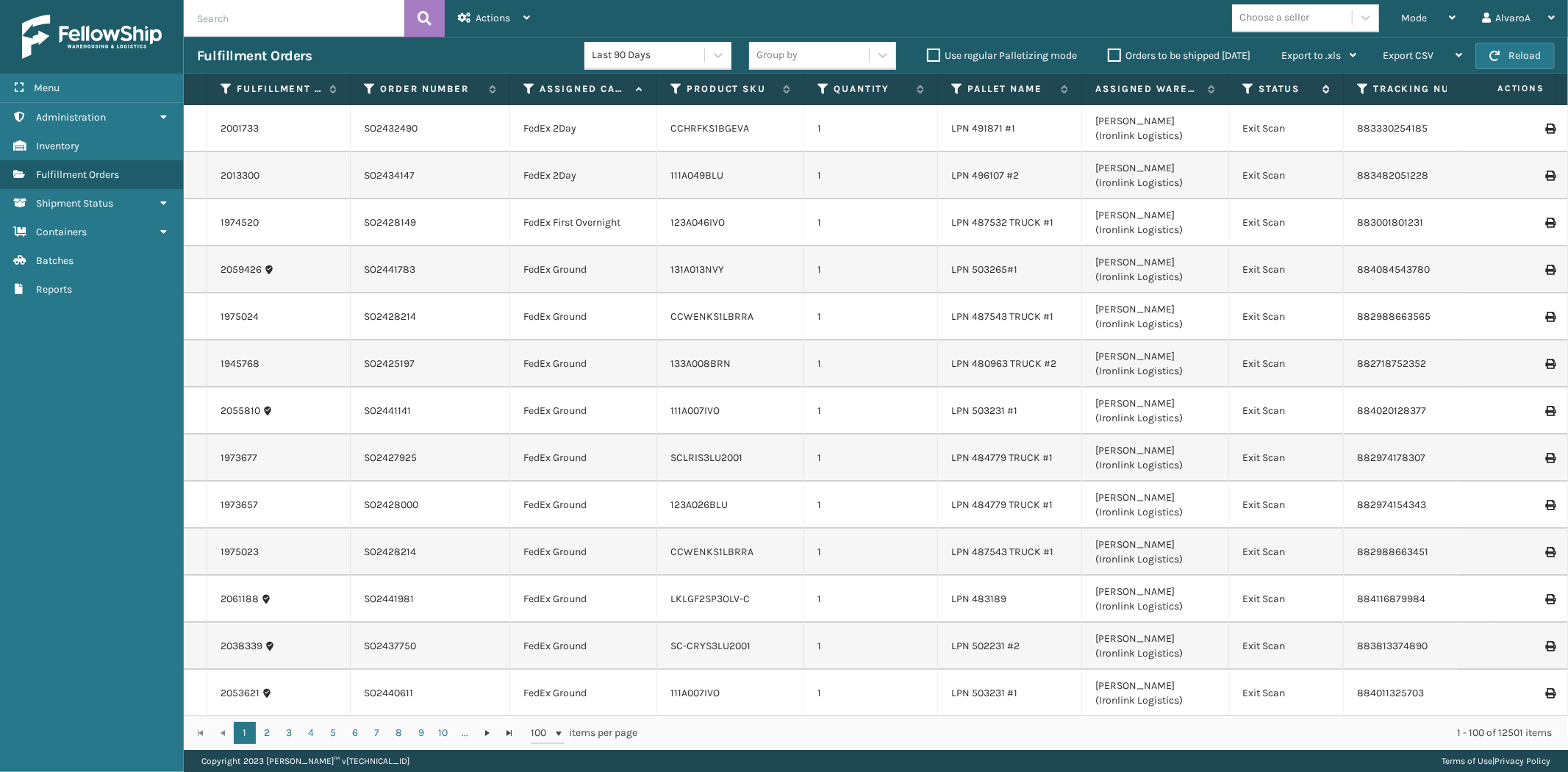
click at [1244, 83] on icon at bounding box center [1248, 89] width 12 height 13
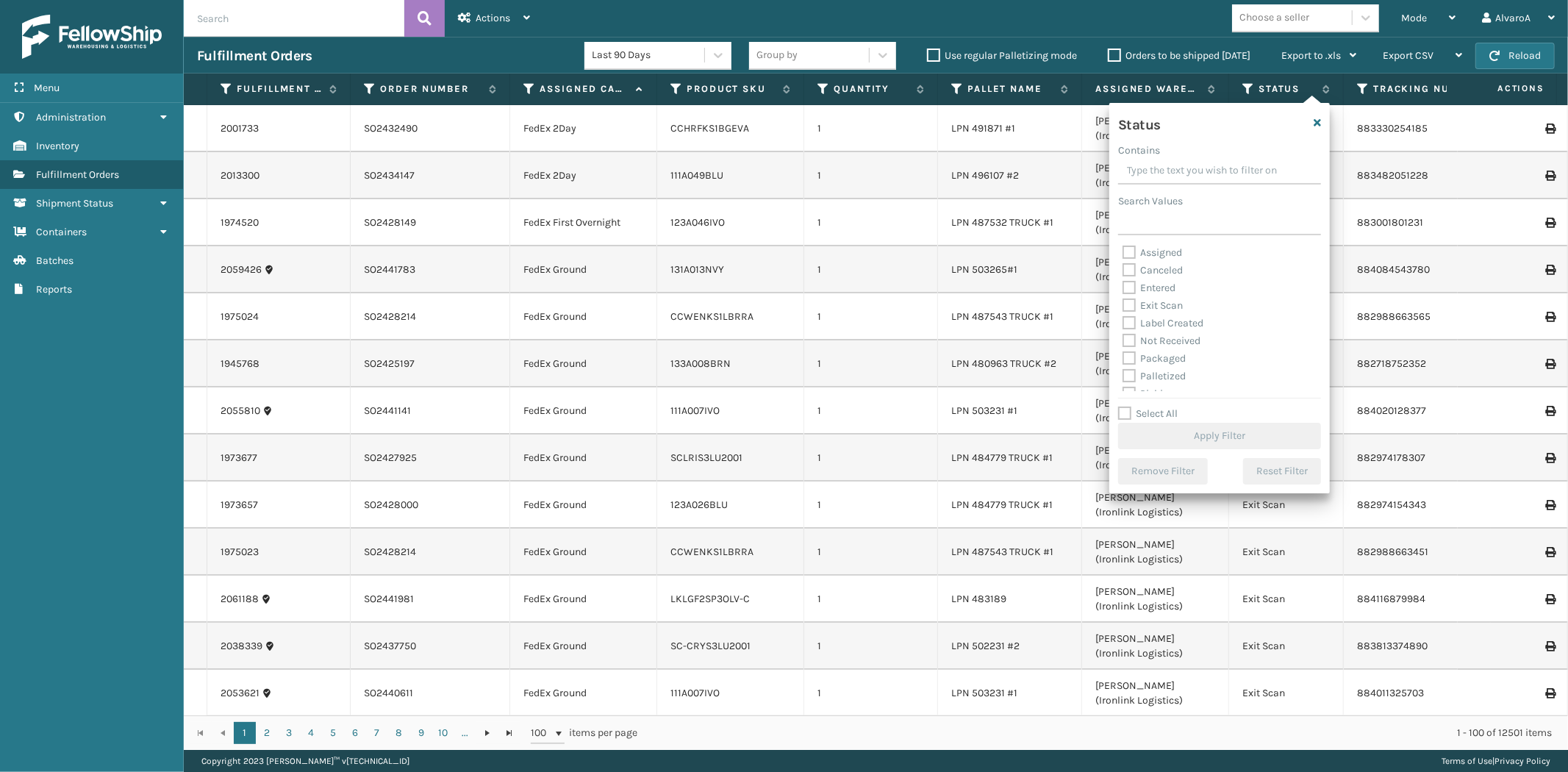
click at [1127, 250] on label "Assigned" at bounding box center [1152, 252] width 59 height 13
click at [1123, 250] on input "Assigned" at bounding box center [1122, 248] width 1 height 9
checkbox input "true"
click at [1162, 428] on button "Apply Filter" at bounding box center [1220, 436] width 203 height 27
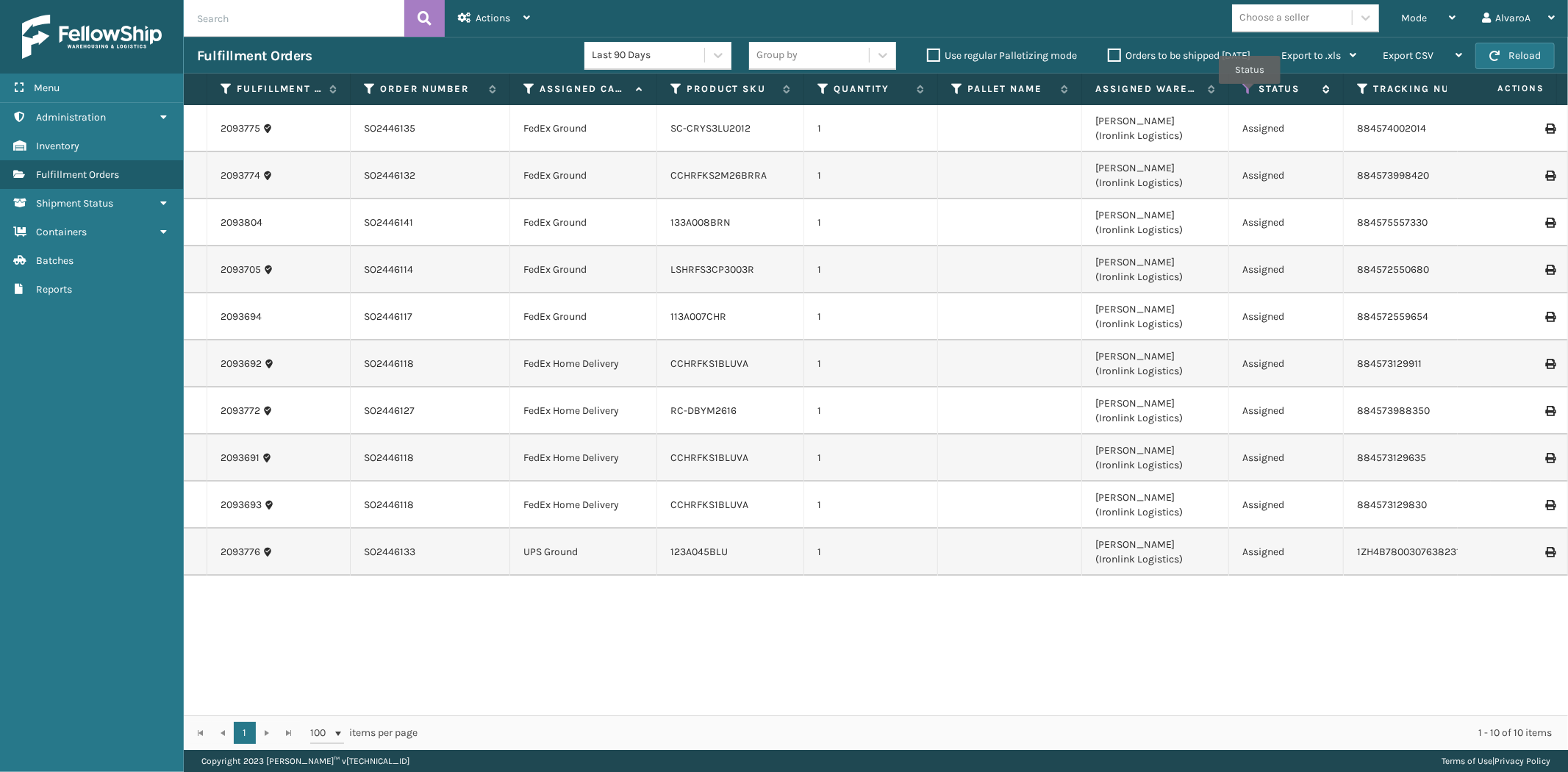
click at [1250, 94] on icon at bounding box center [1248, 89] width 12 height 13
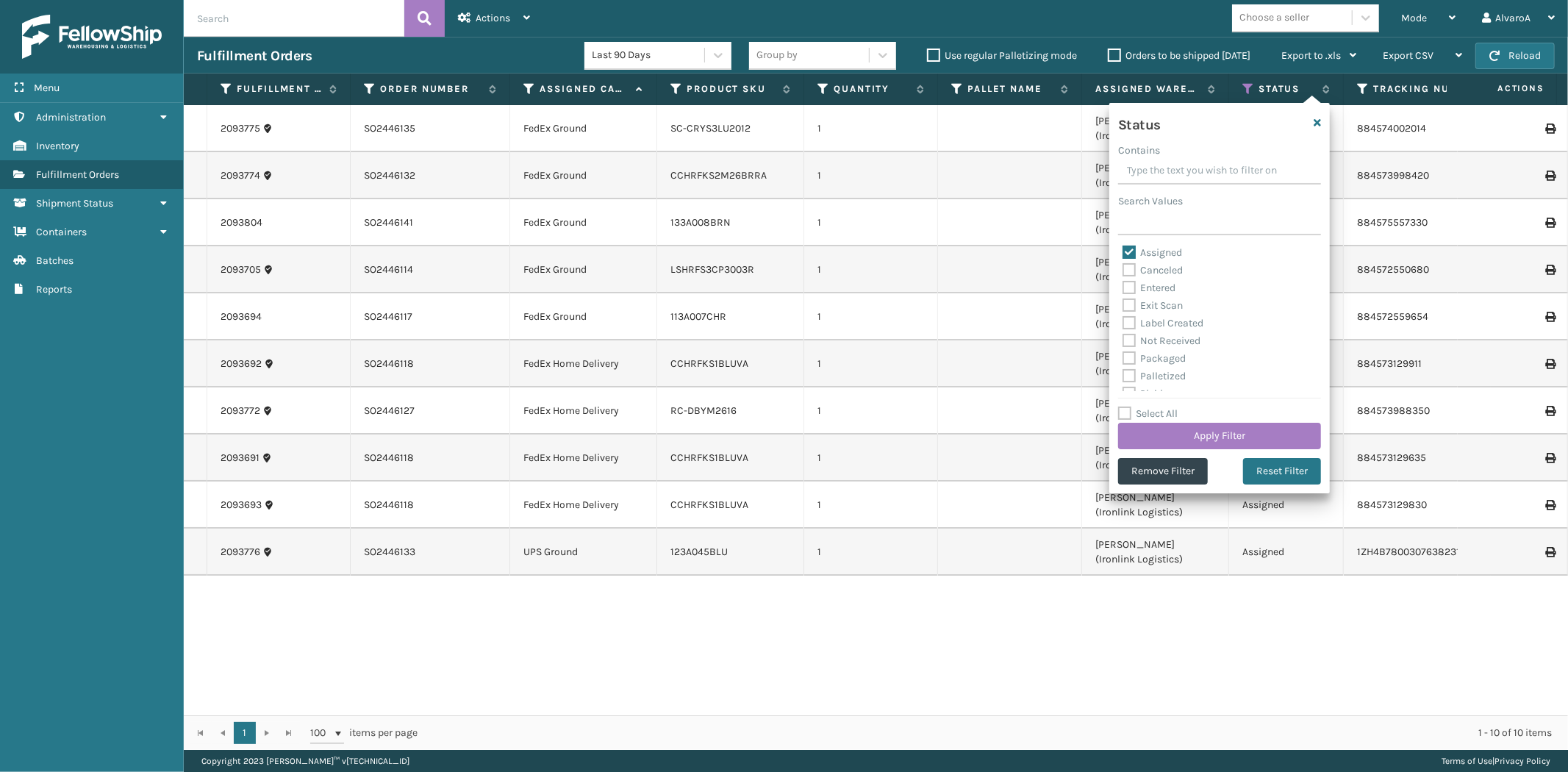
click at [1129, 252] on label "Assigned" at bounding box center [1152, 252] width 59 height 13
click at [1123, 252] on input "Assigned" at bounding box center [1122, 248] width 1 height 9
checkbox input "false"
click at [1127, 312] on label "Picking" at bounding box center [1148, 311] width 52 height 13
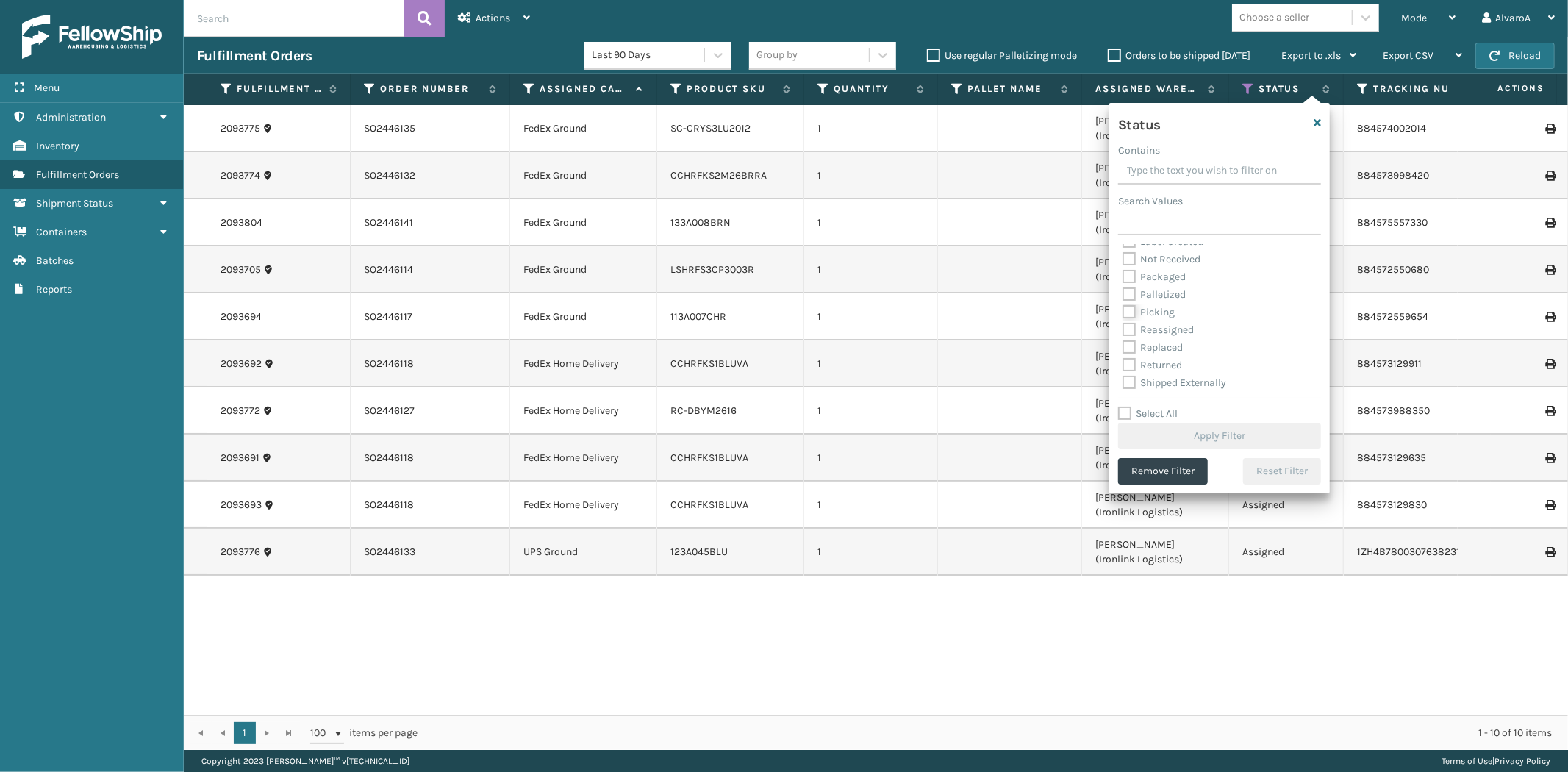
click at [1123, 312] on input "Picking" at bounding box center [1122, 307] width 1 height 9
checkbox input "true"
click at [1202, 435] on button "Apply Filter" at bounding box center [1220, 436] width 203 height 27
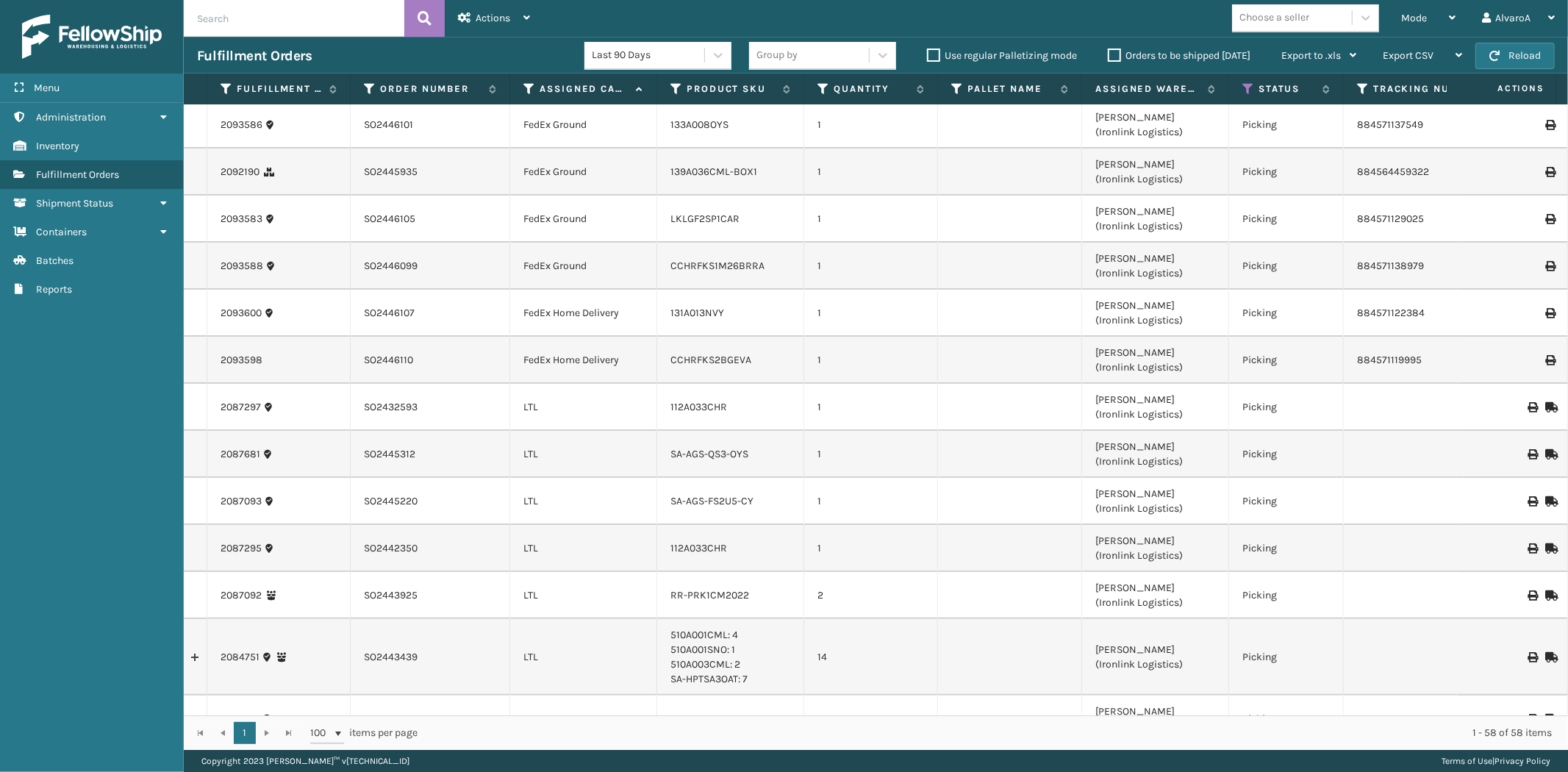
scroll to position [0, 0]
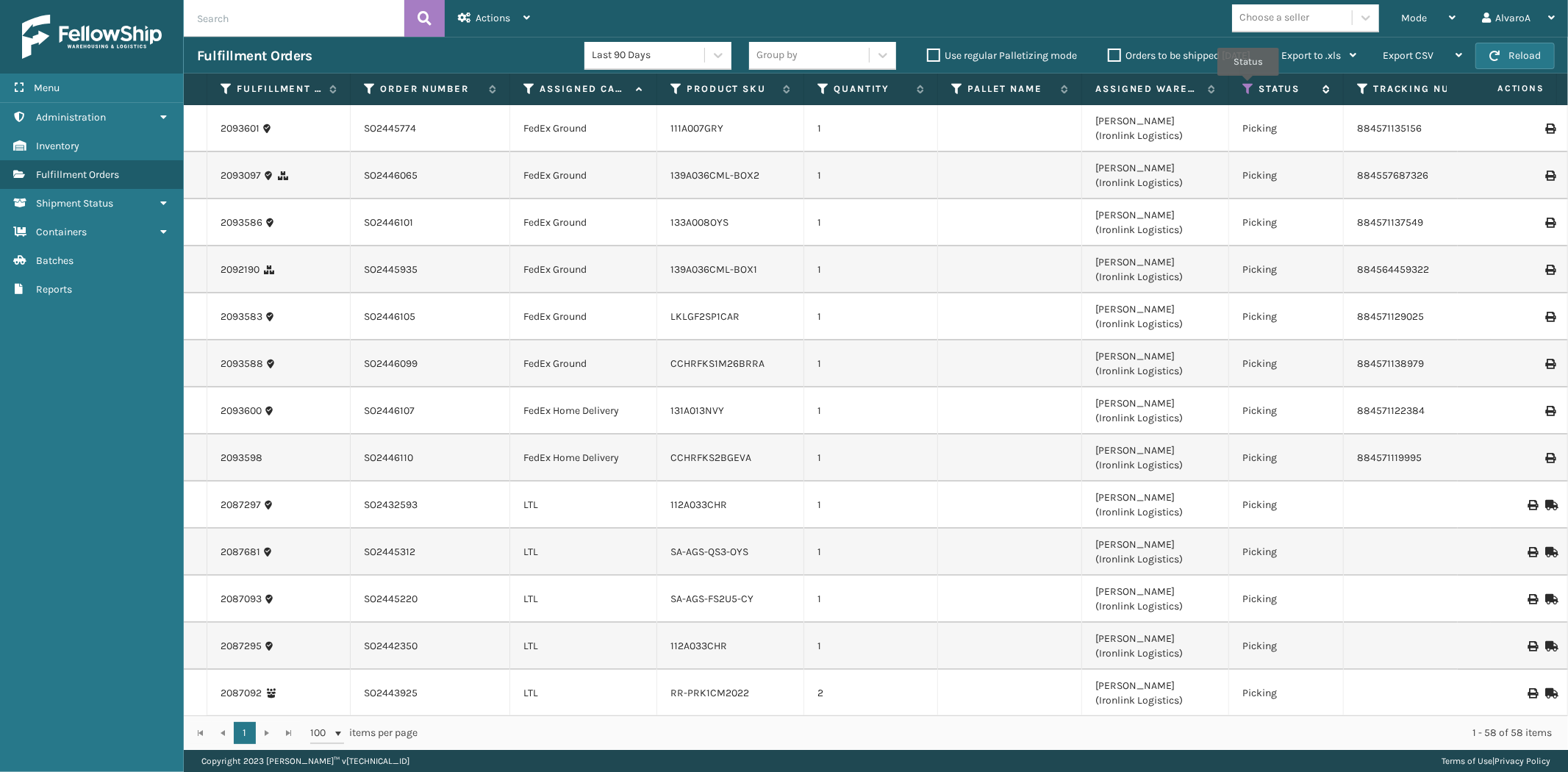
click at [1247, 86] on icon at bounding box center [1248, 89] width 12 height 13
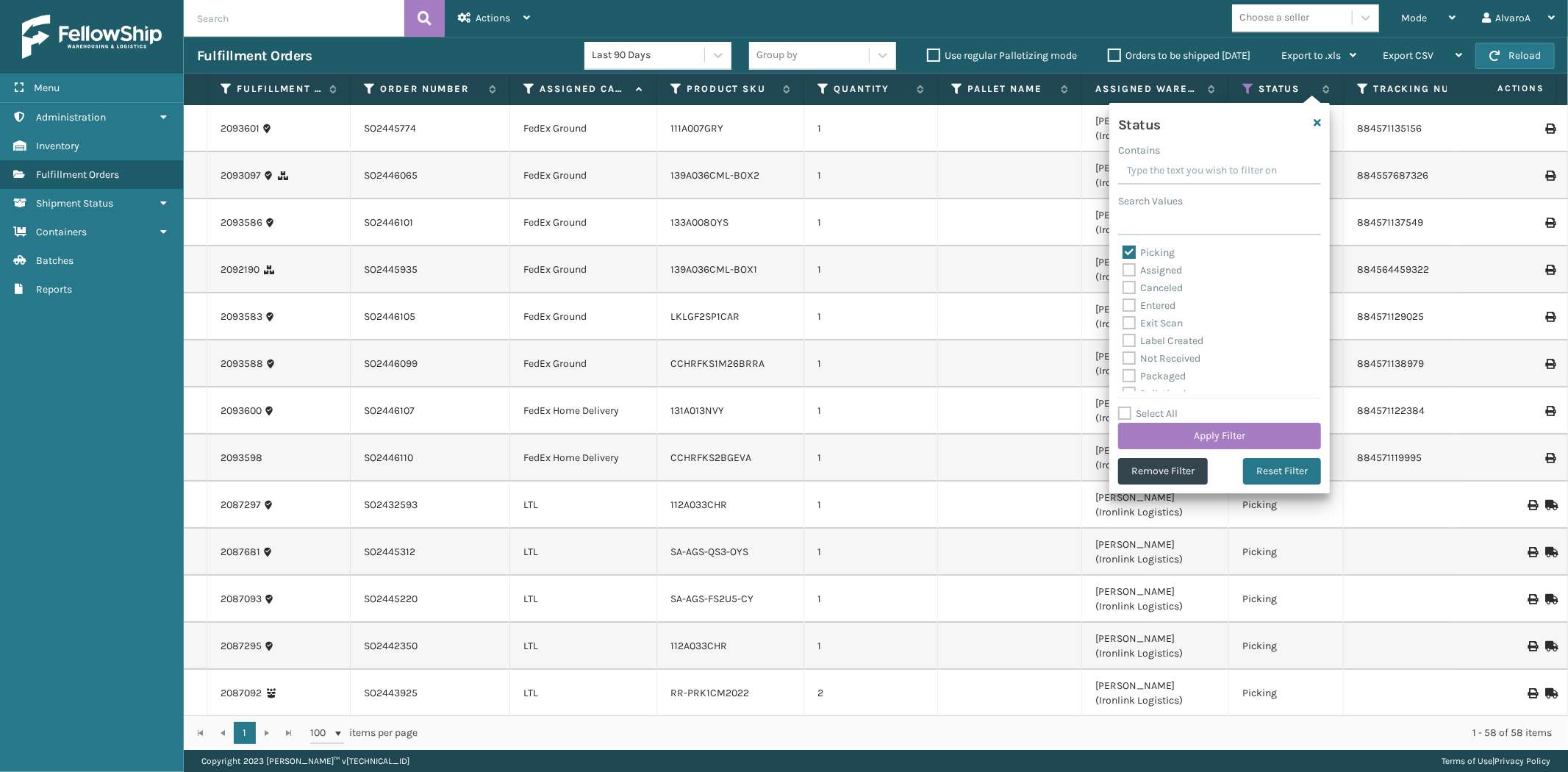
click at [1127, 250] on label "Picking" at bounding box center [1148, 252] width 52 height 13
click at [1123, 250] on input "Picking" at bounding box center [1122, 248] width 1 height 9
checkbox input "false"
click at [1127, 311] on label "Palletized" at bounding box center [1153, 311] width 63 height 13
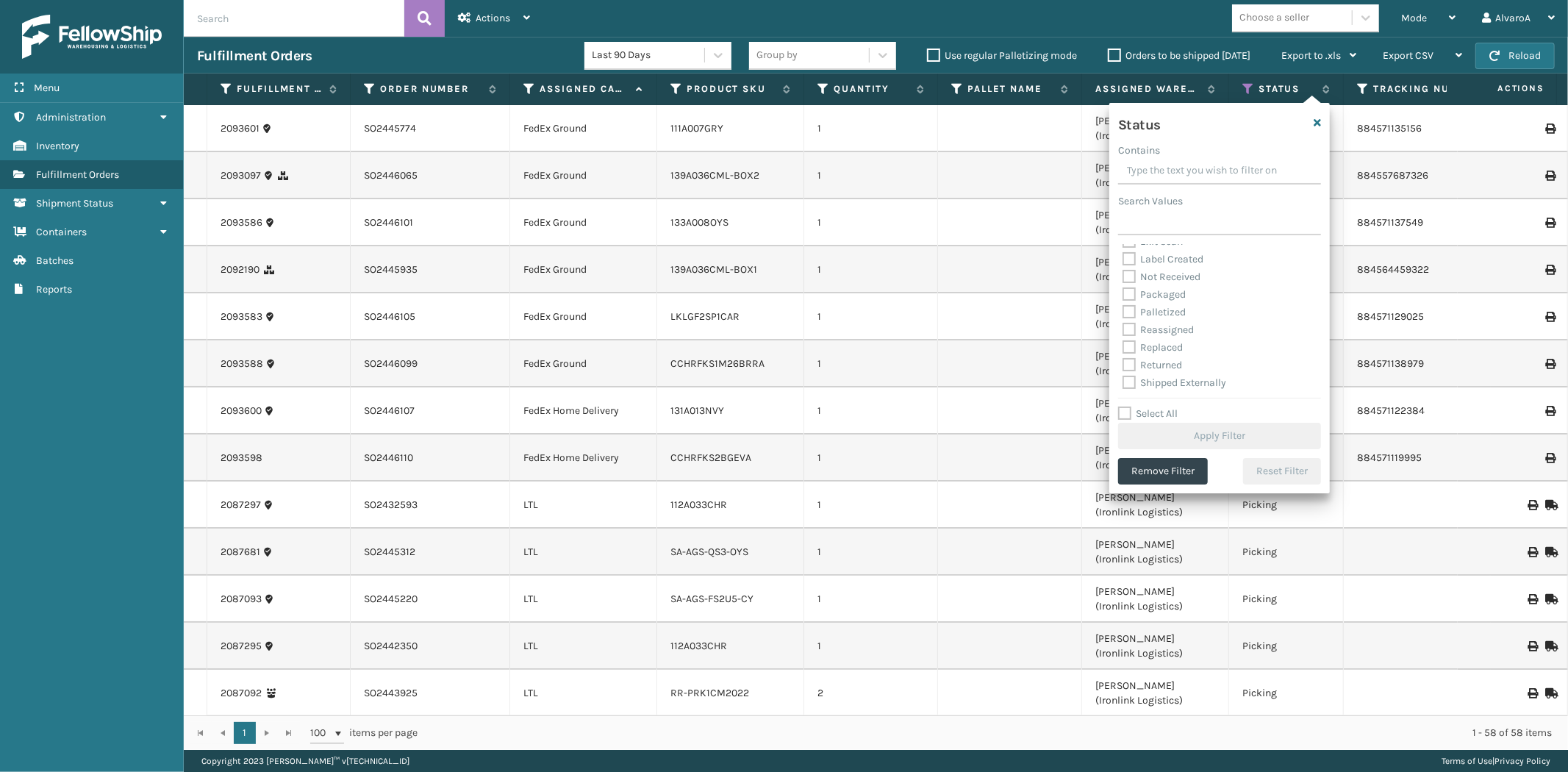
click at [1123, 311] on input "Palletized" at bounding box center [1122, 307] width 1 height 9
checkbox input "true"
click at [1233, 435] on button "Apply Filter" at bounding box center [1220, 436] width 203 height 27
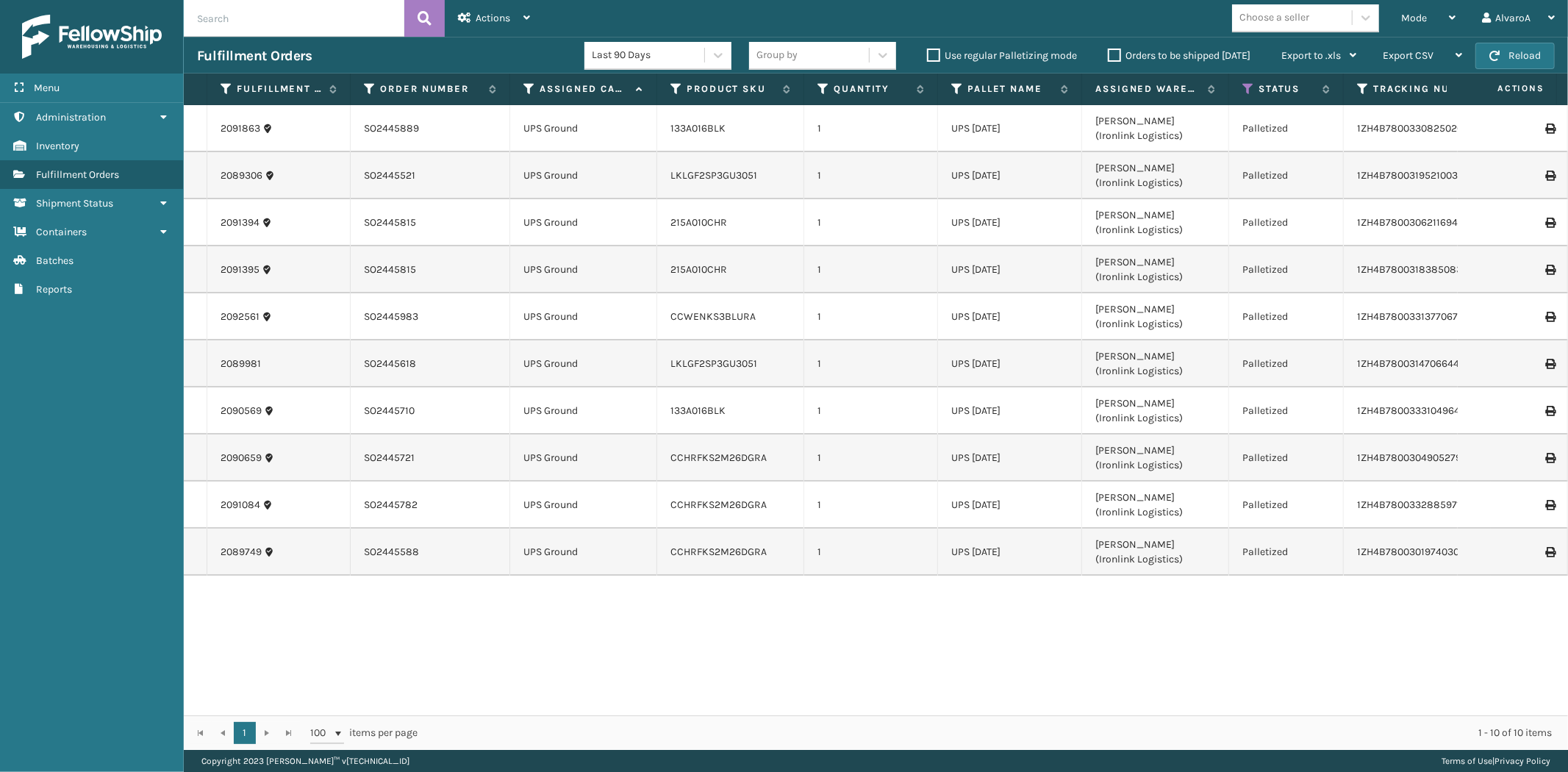
click at [218, 9] on input "text" at bounding box center [293, 18] width 220 height 37
click at [255, 13] on input "text" at bounding box center [293, 18] width 220 height 37
click at [225, 24] on input "text" at bounding box center [293, 18] width 220 height 37
click at [1448, 16] on div "Mode" at bounding box center [1428, 18] width 54 height 37
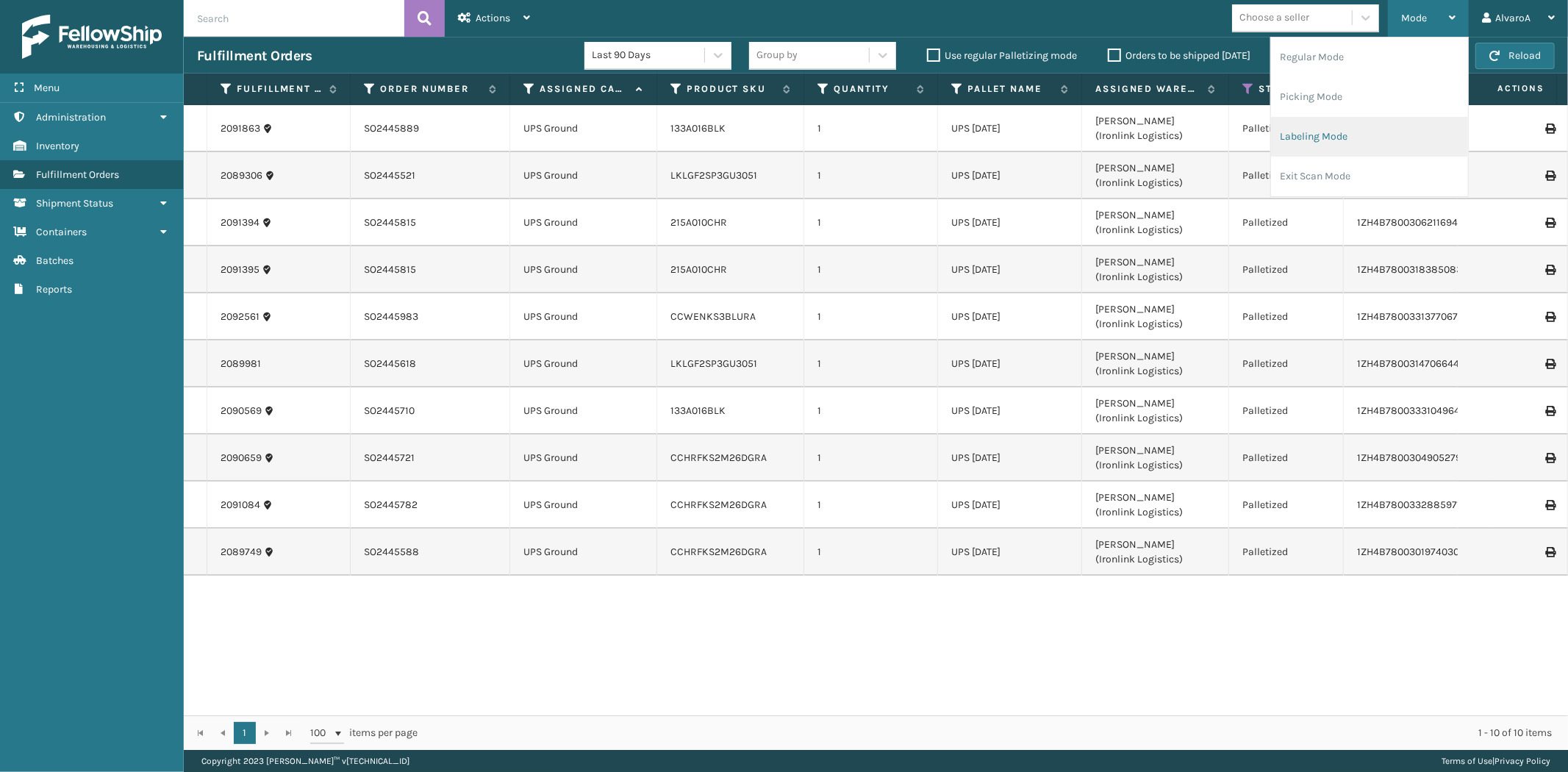
click at [1325, 144] on li "Labeling Mode" at bounding box center [1369, 136] width 197 height 39
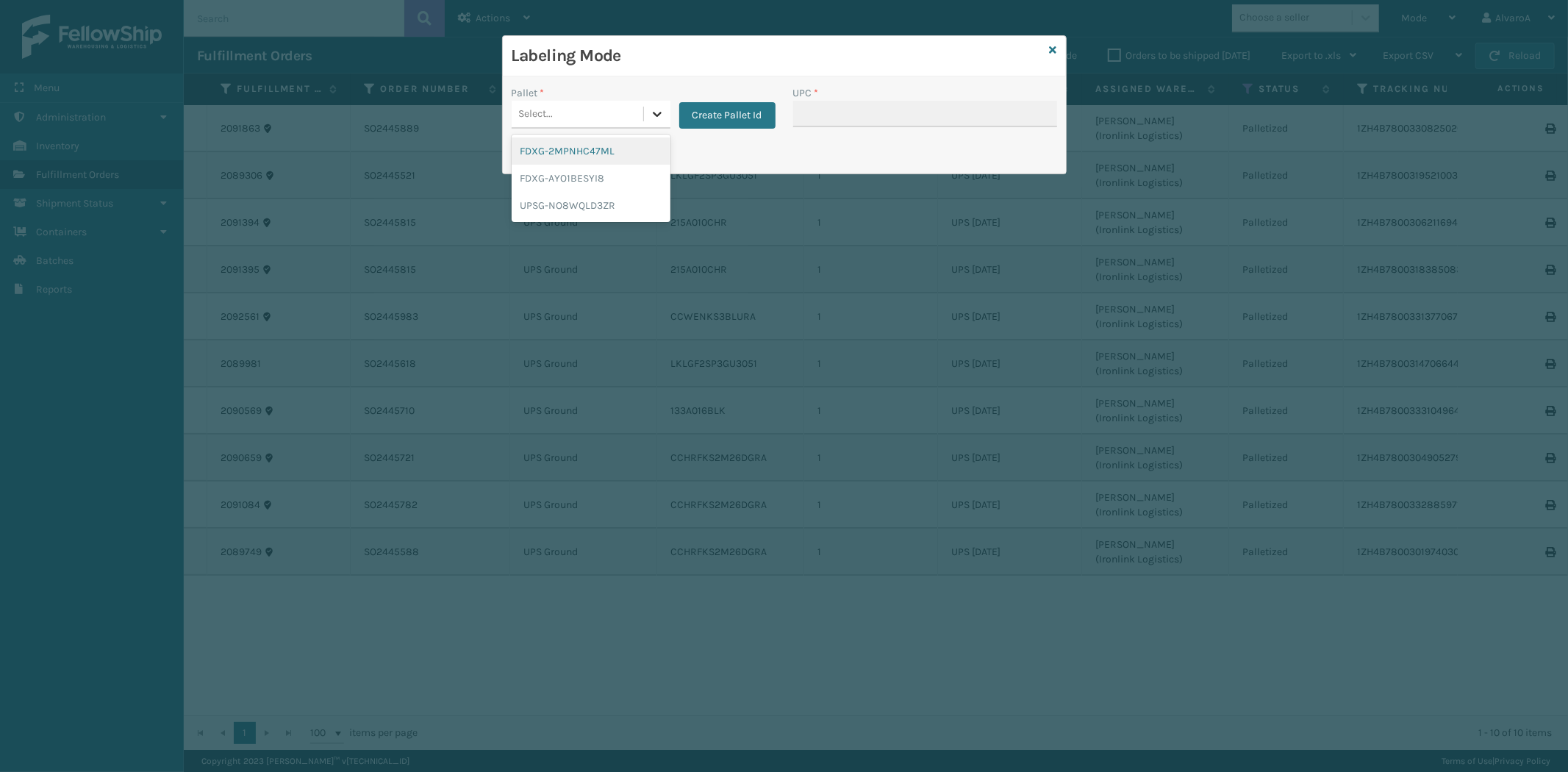
click at [663, 117] on icon at bounding box center [658, 114] width 15 height 15
click at [695, 118] on button "Create Pallet Id" at bounding box center [727, 116] width 96 height 27
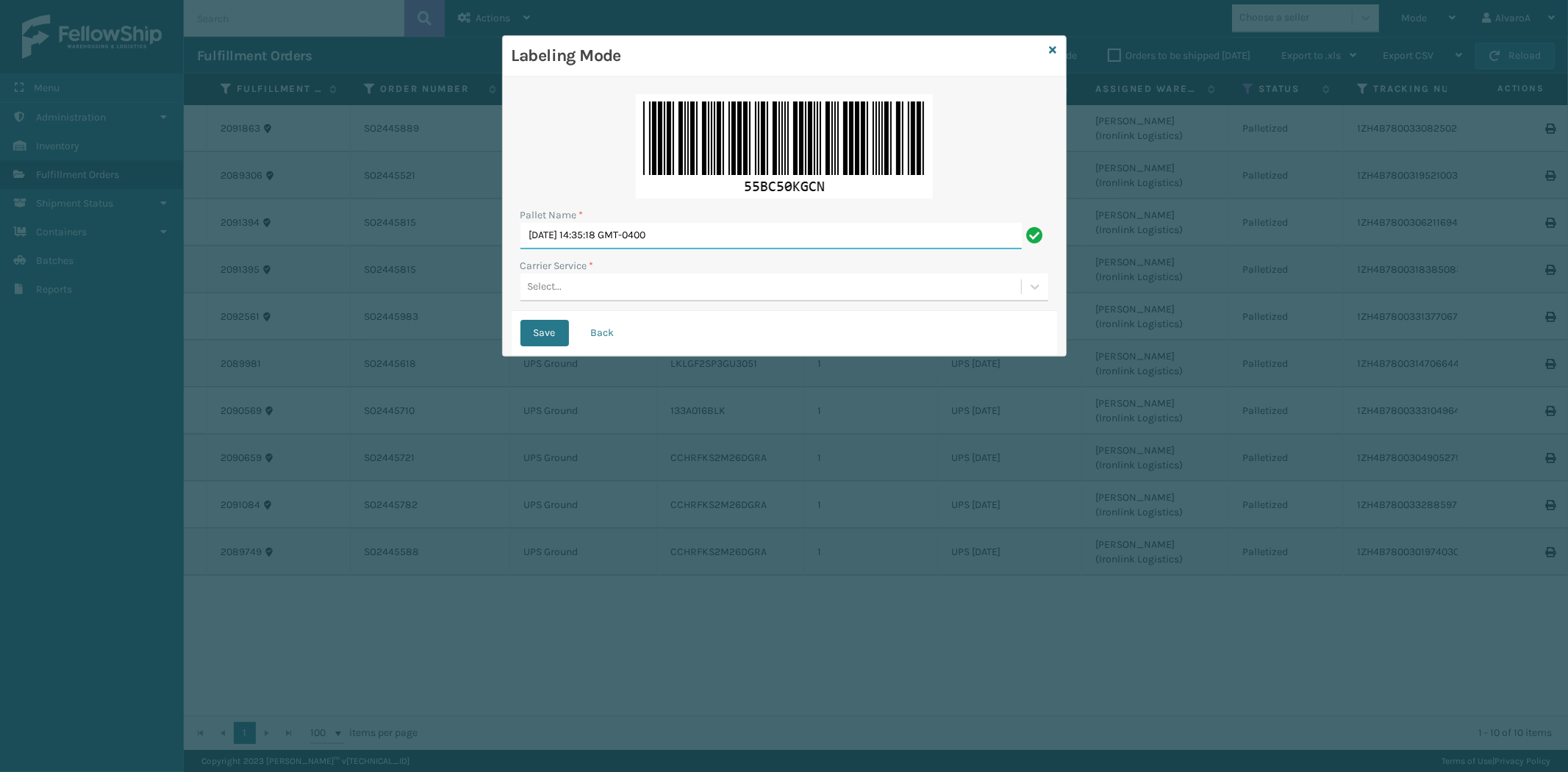
drag, startPoint x: 720, startPoint y: 239, endPoint x: 405, endPoint y: 286, distance: 318.5
click at [405, 286] on div "Labeling Mode Pallet Name * [DATE] 14:35:18 GMT-0400 Carrier Service * Select..…" at bounding box center [784, 386] width 1568 height 772
paste input "511293"
type input "LPN 511293#2"
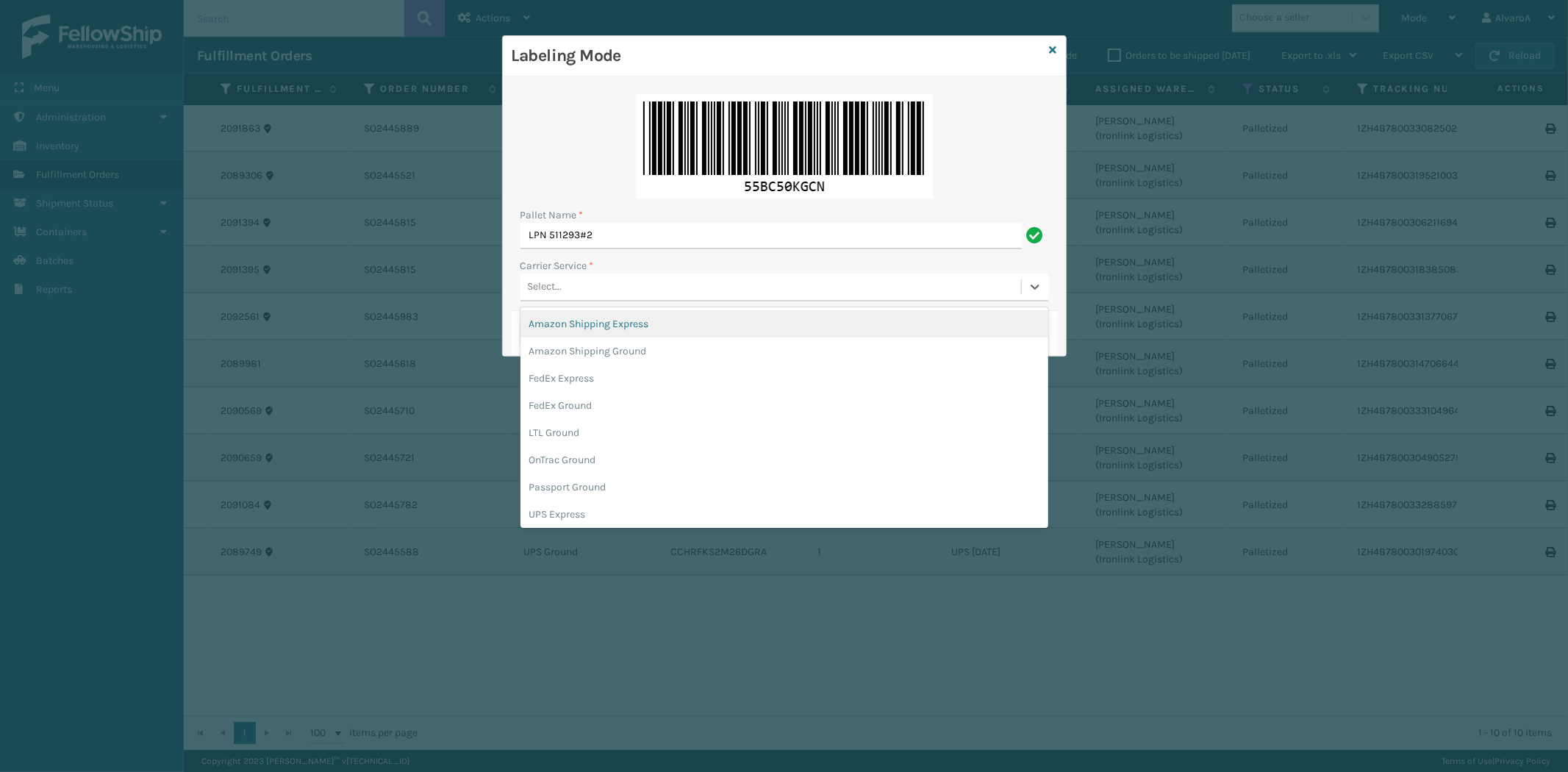
click at [544, 287] on div "Select..." at bounding box center [544, 287] width 34 height 15
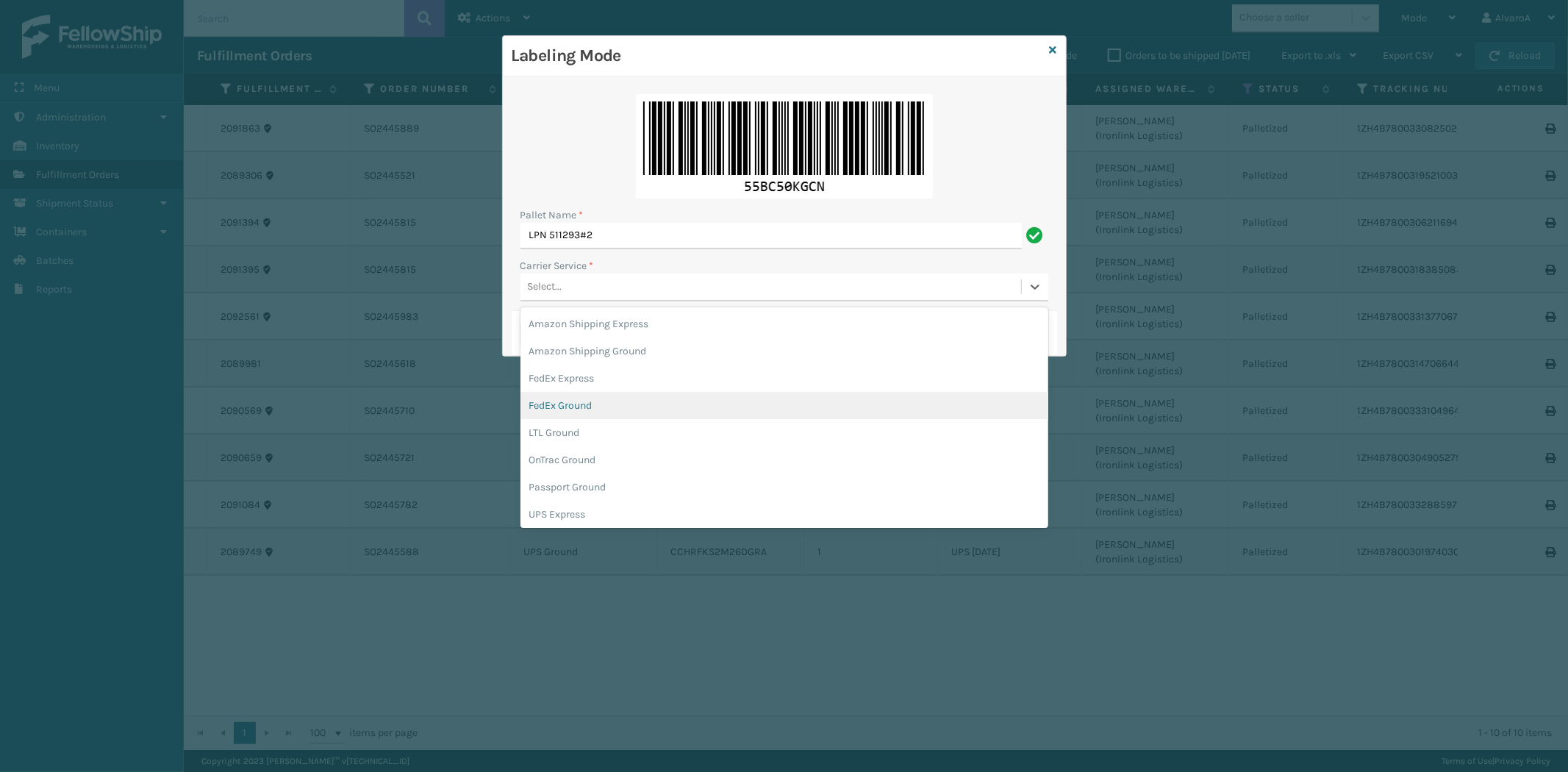
click at [582, 405] on div "FedEx Ground" at bounding box center [784, 405] width 528 height 27
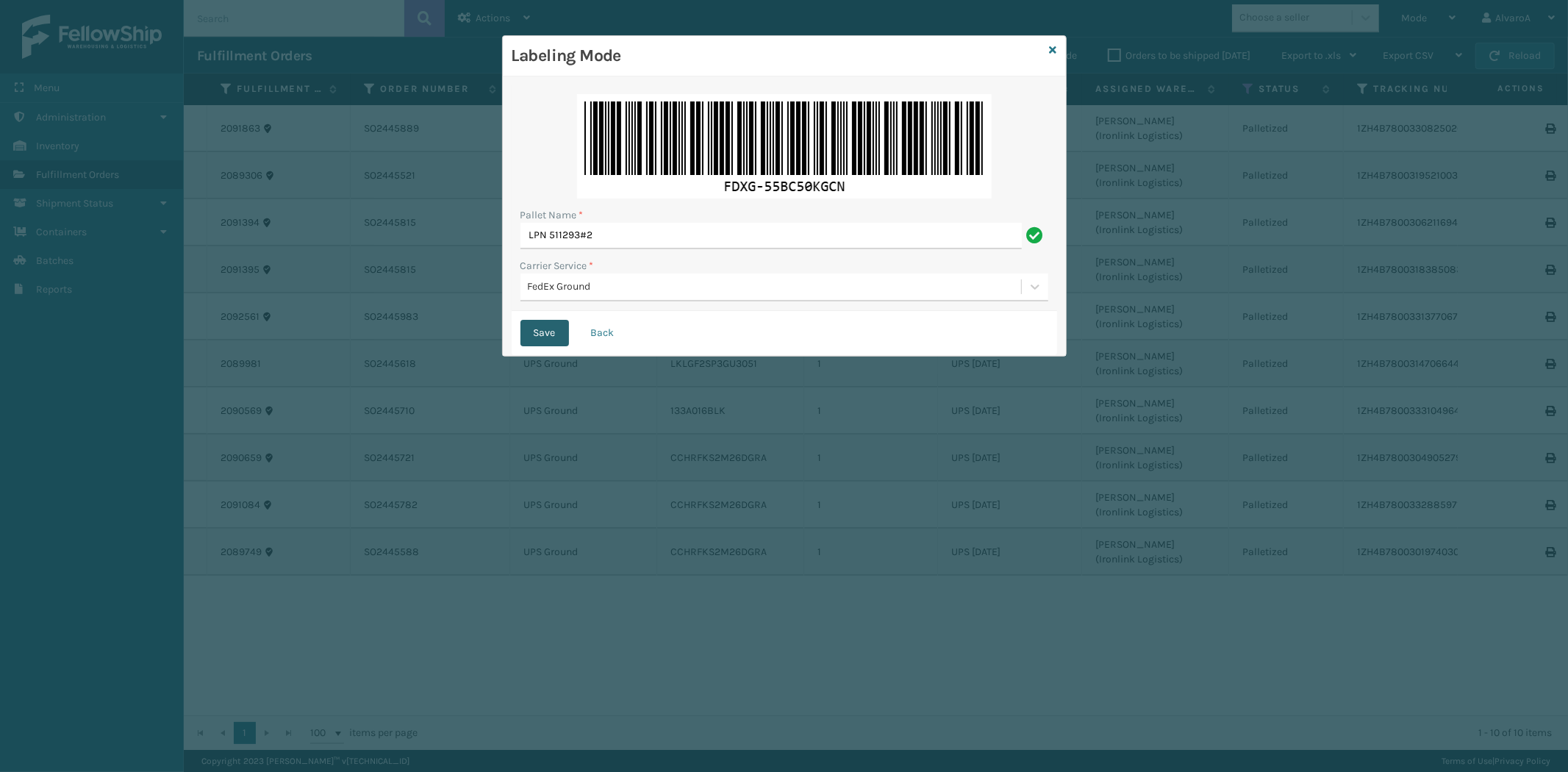
click at [551, 324] on button "Save" at bounding box center [544, 333] width 49 height 27
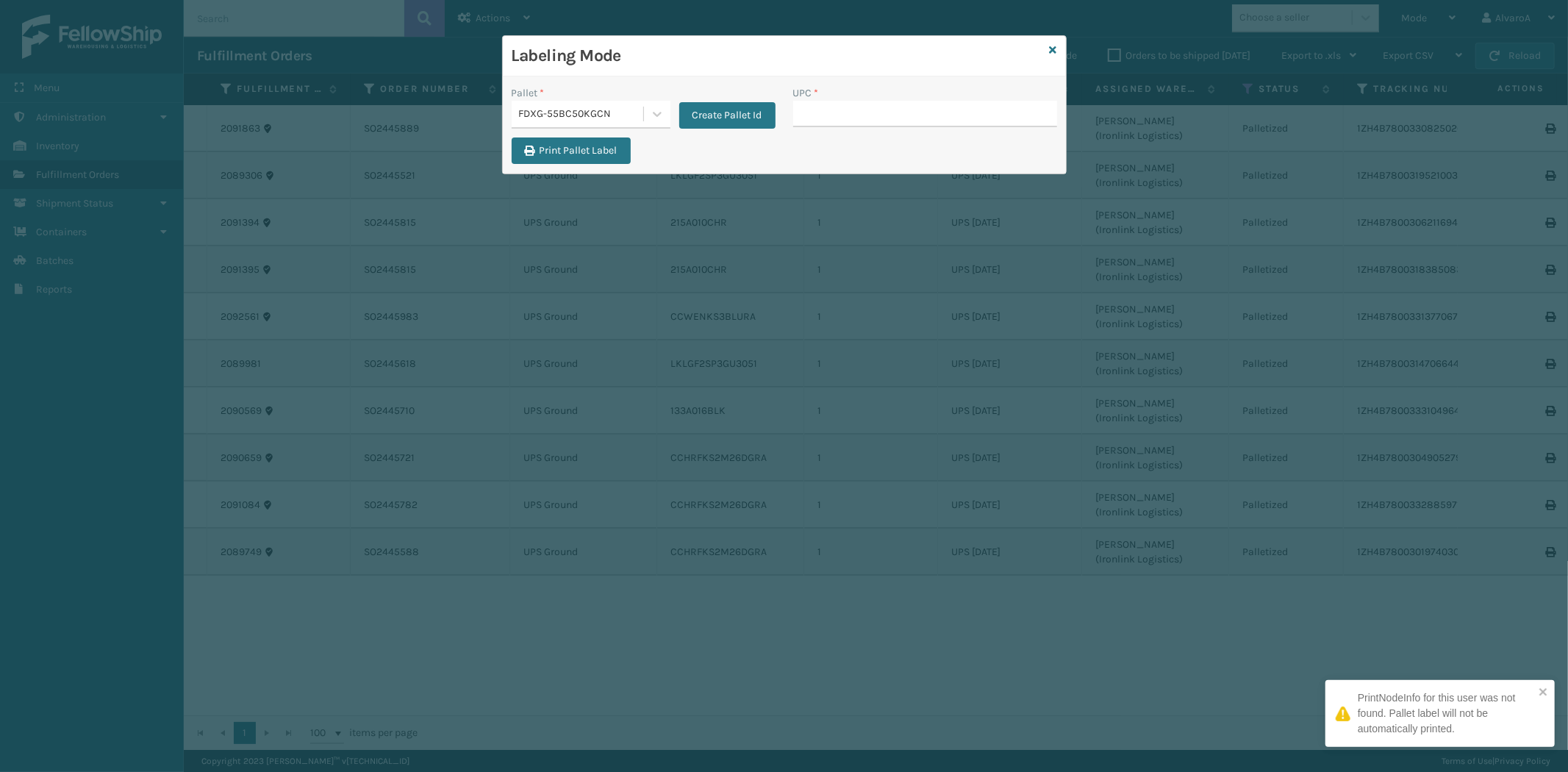
click at [897, 109] on input "UPC *" at bounding box center [925, 114] width 264 height 27
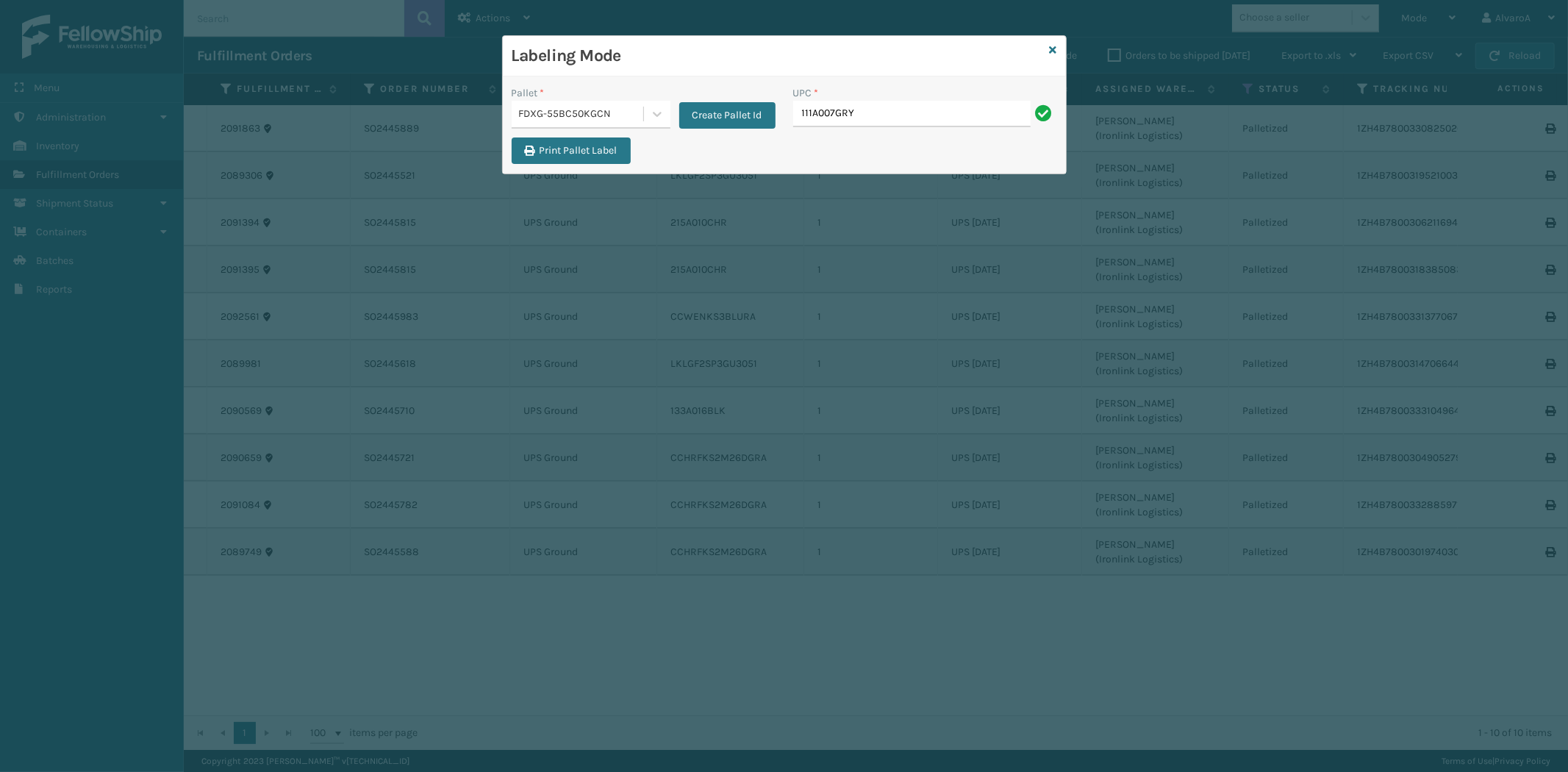
type input "111A007GRY"
type input "131A013NVY"
type input "133A008OYS"
type input "139A036CML-BOX1"
type input "139A036CML-BOX2"
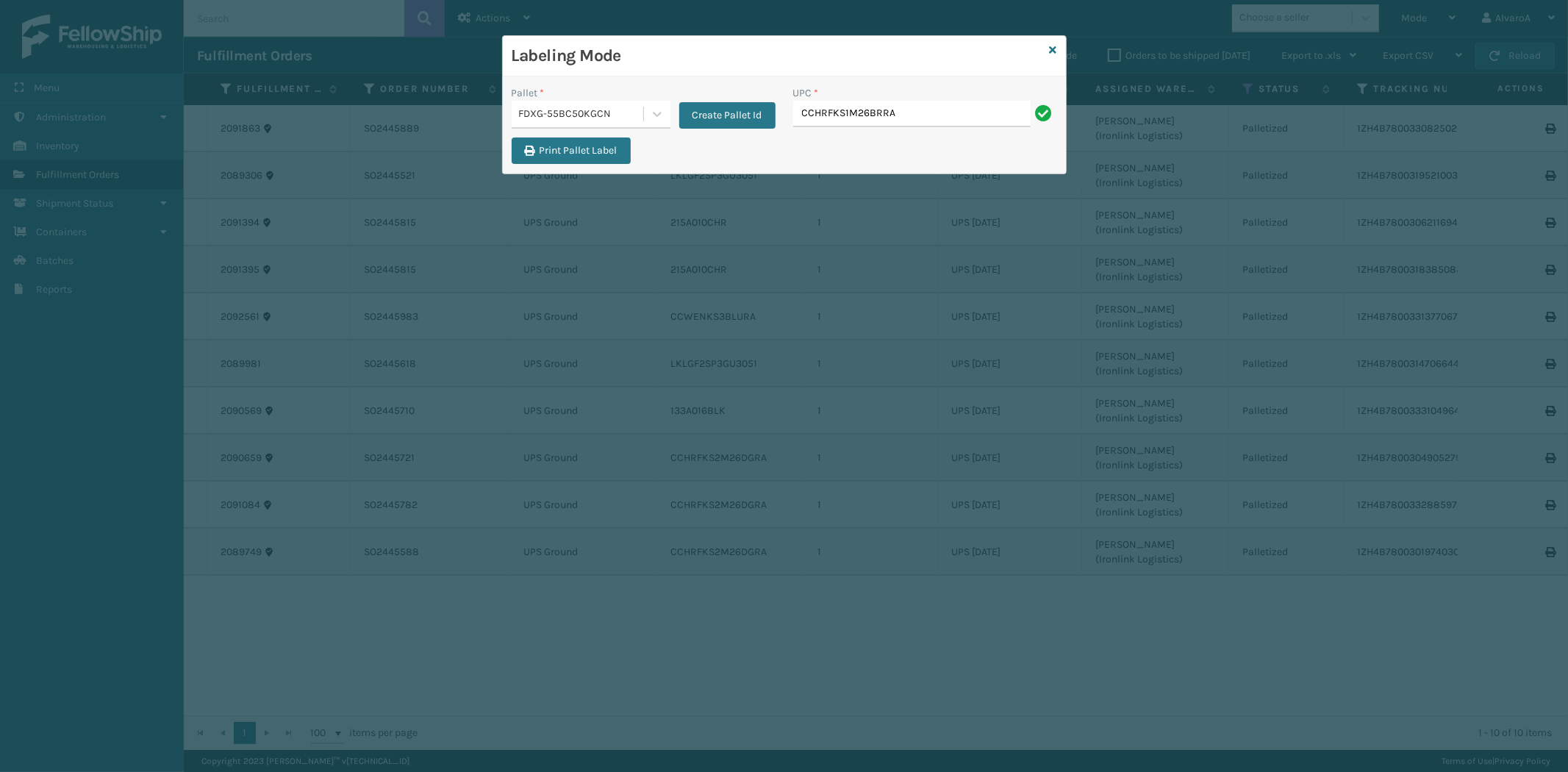
type input "CCHRFKS1M26BRRA"
type input "CCHRFKS2BGEVA"
type input "LKLGF2SP1CAR"
click at [1055, 46] on icon at bounding box center [1053, 50] width 8 height 10
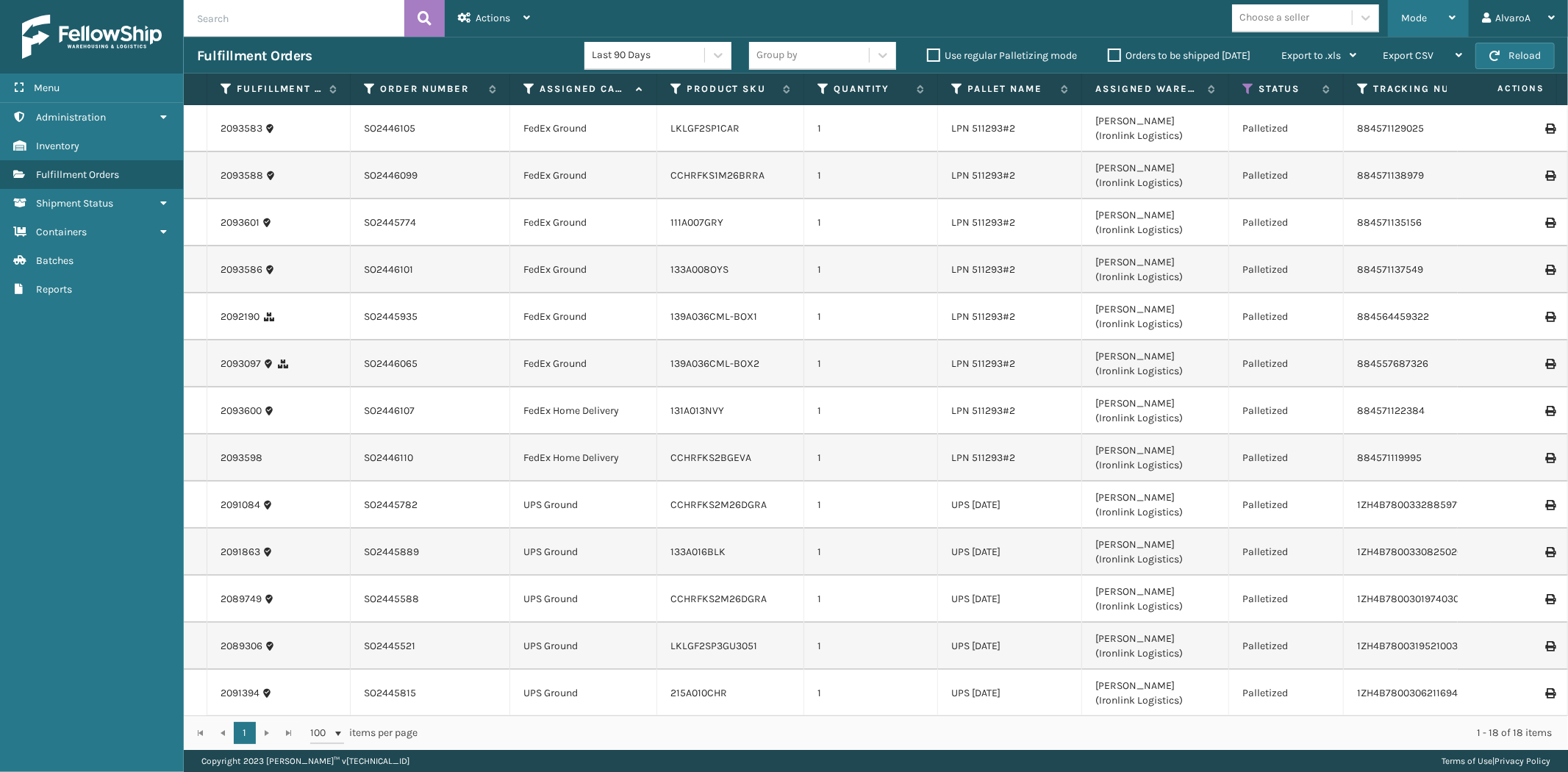
click at [1435, 18] on div "Mode" at bounding box center [1428, 18] width 54 height 37
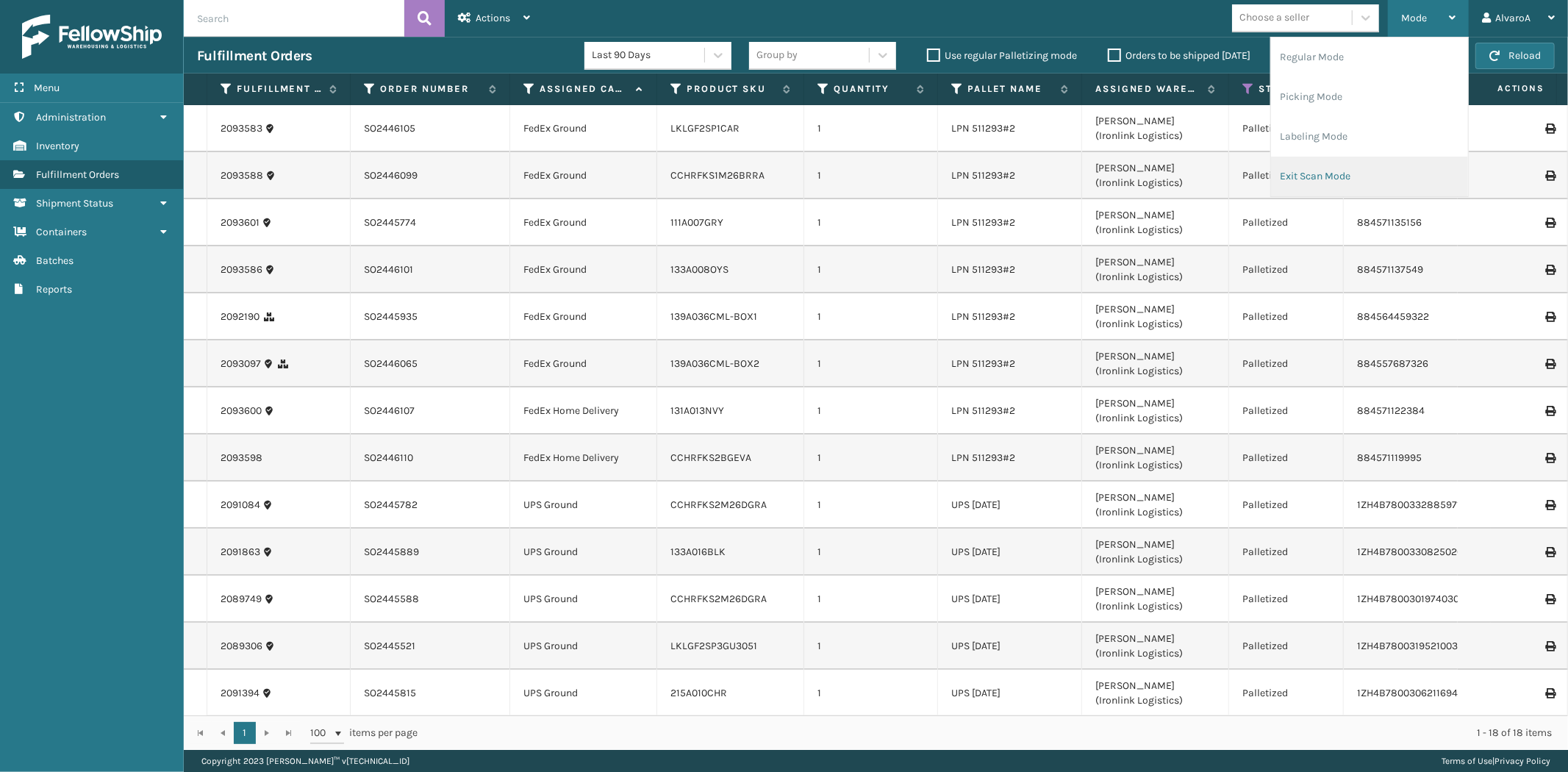
click at [1362, 178] on li "Exit Scan Mode" at bounding box center [1369, 176] width 197 height 39
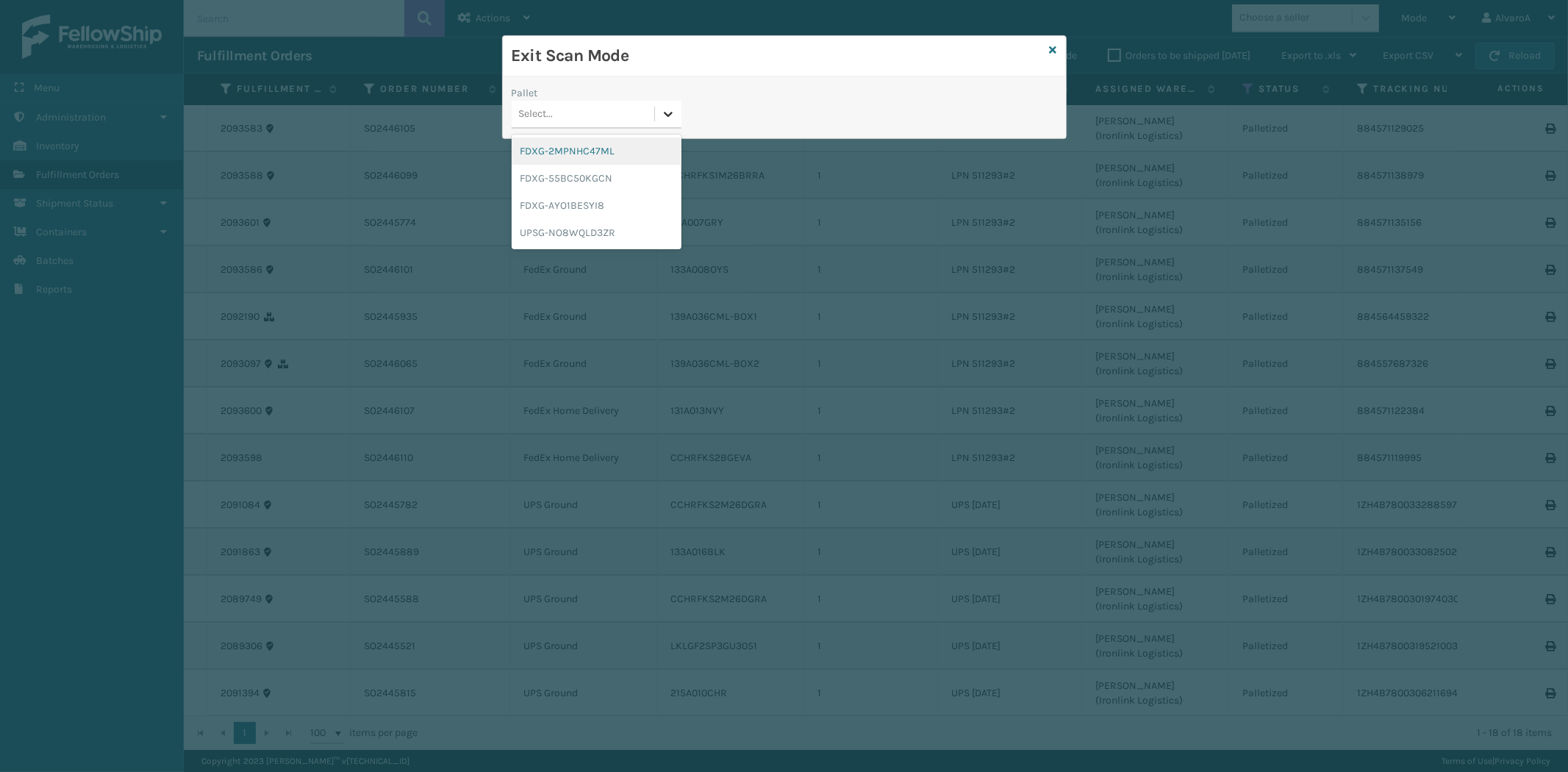
click at [670, 112] on icon at bounding box center [668, 114] width 15 height 15
click at [570, 172] on div "FDXG-55BC50KGCN" at bounding box center [596, 178] width 170 height 27
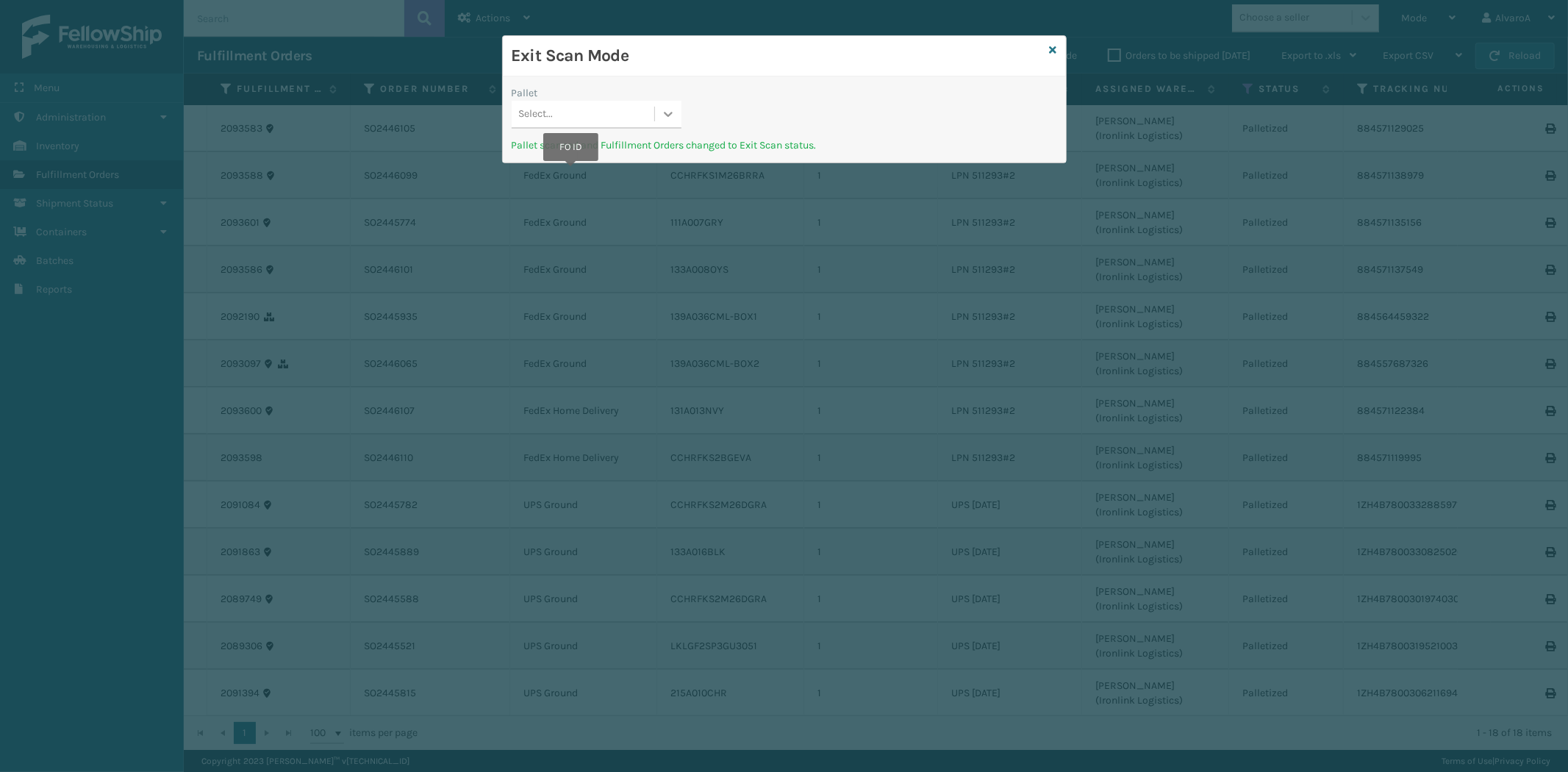
click at [666, 111] on icon at bounding box center [668, 114] width 15 height 15
click at [618, 154] on div "FDXG-2MPNHC47ML" at bounding box center [596, 151] width 170 height 27
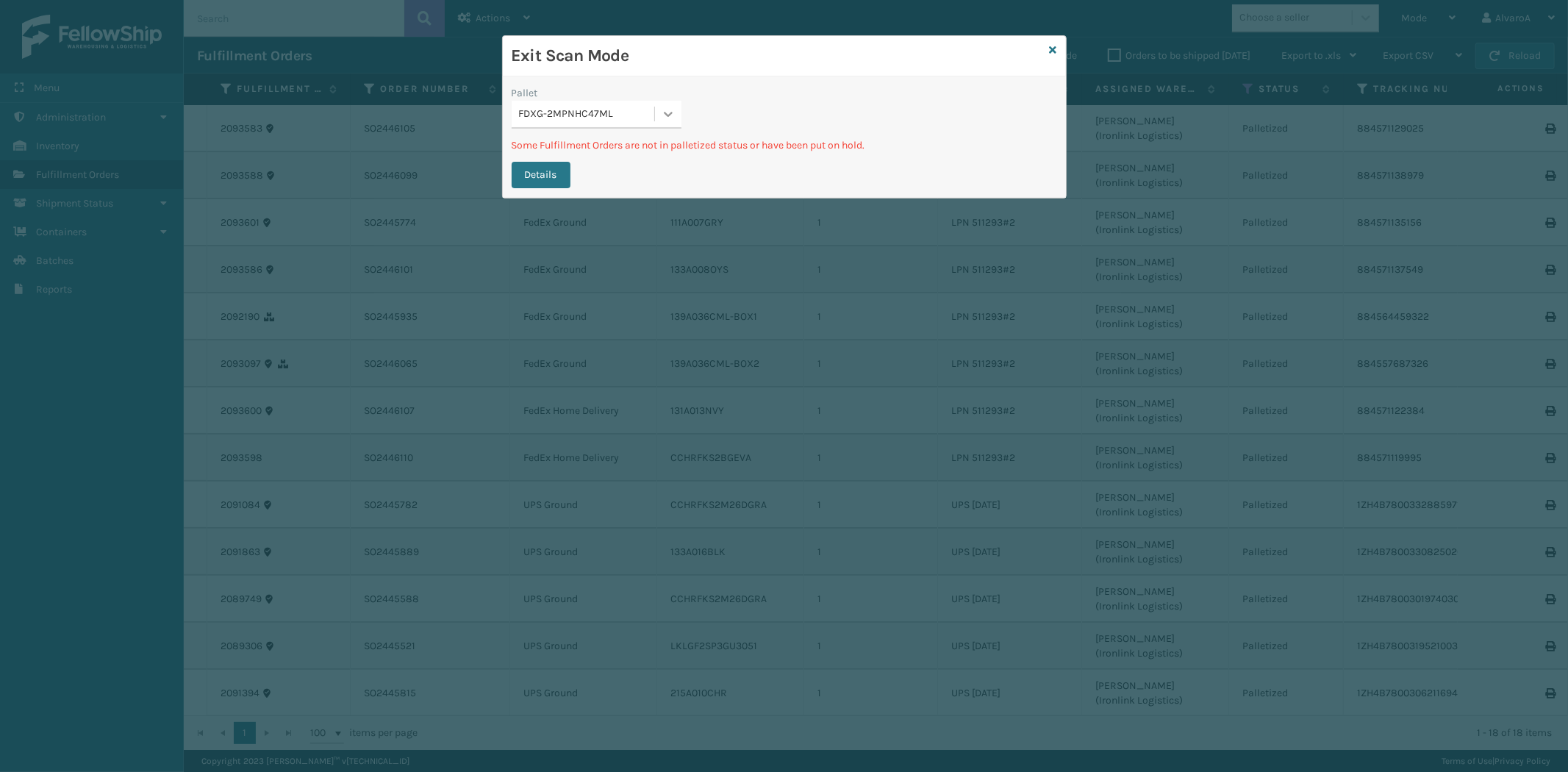
click at [666, 116] on icon at bounding box center [668, 114] width 15 height 15
click at [620, 181] on div "FDXG-AYO1BESYI8" at bounding box center [596, 178] width 170 height 27
click at [678, 111] on div at bounding box center [668, 114] width 27 height 27
click at [1055, 50] on div "Exit Scan Mode Pallet FDXG-AYO1BESYI8 Some Fulfillment Orders are not in pallet…" at bounding box center [784, 116] width 565 height 163
click at [1053, 45] on icon at bounding box center [1053, 50] width 8 height 10
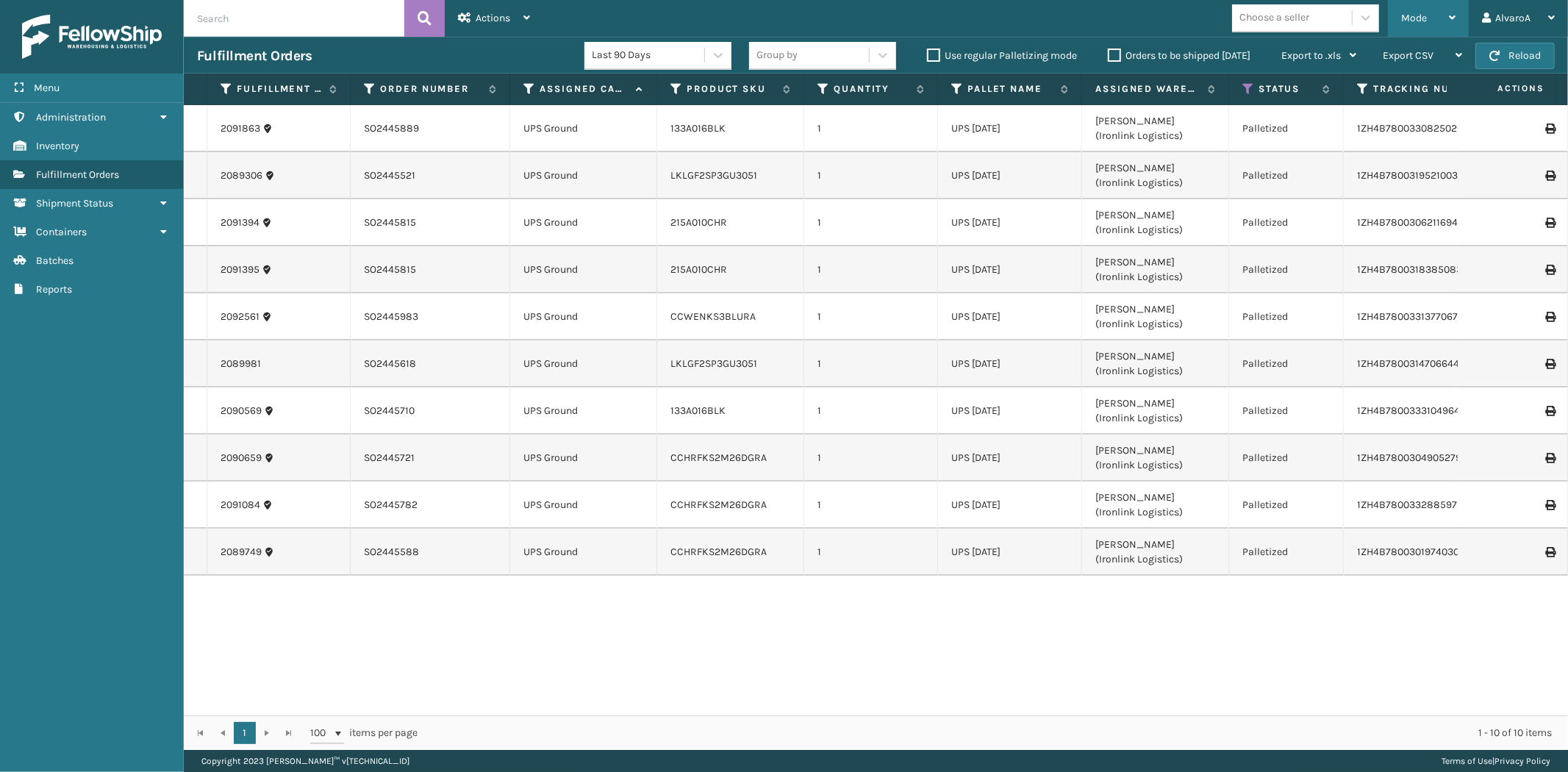
click at [1421, 23] on span "Mode" at bounding box center [1414, 18] width 26 height 13
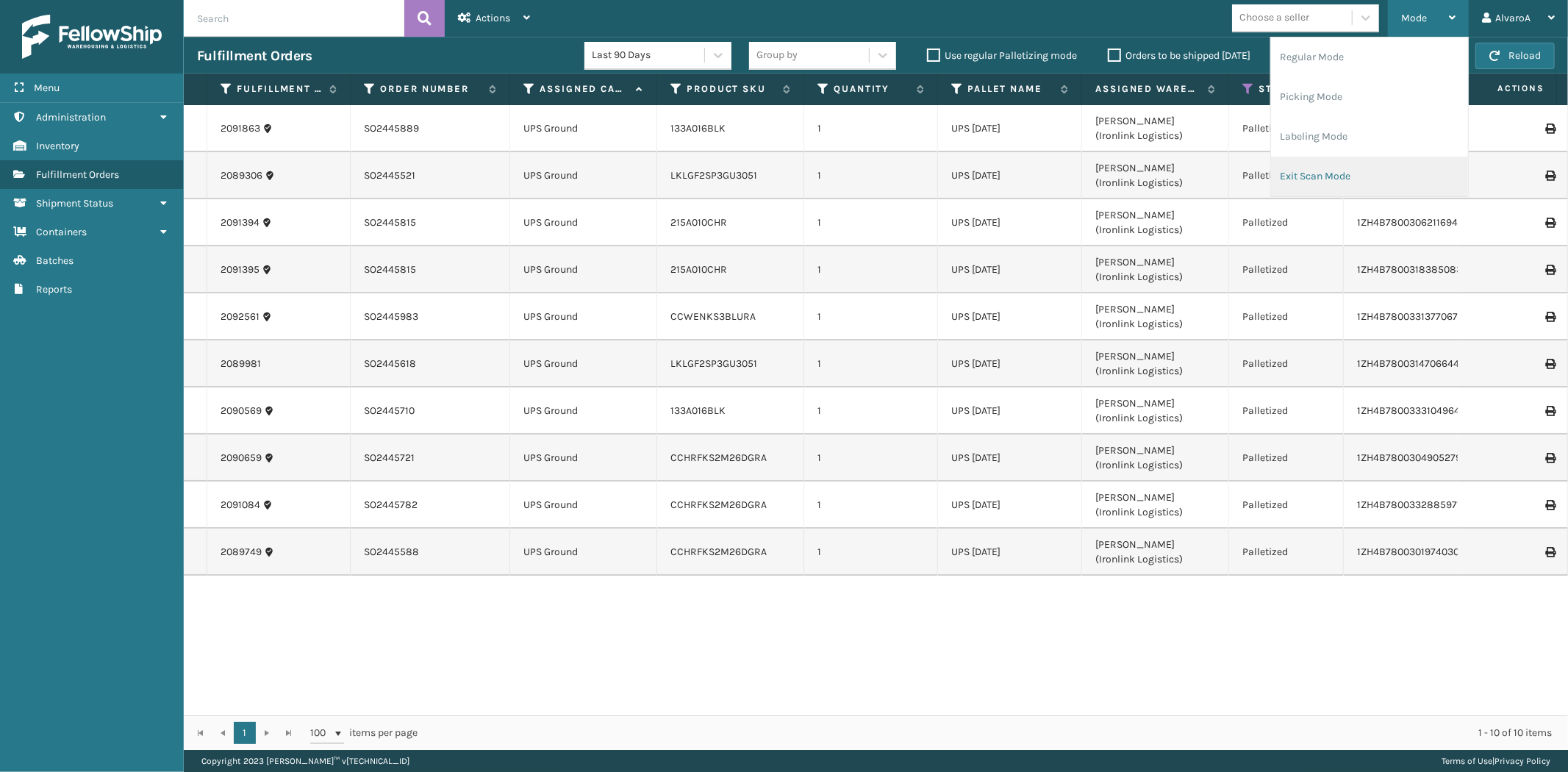
click at [1302, 186] on li "Exit Scan Mode" at bounding box center [1369, 176] width 197 height 39
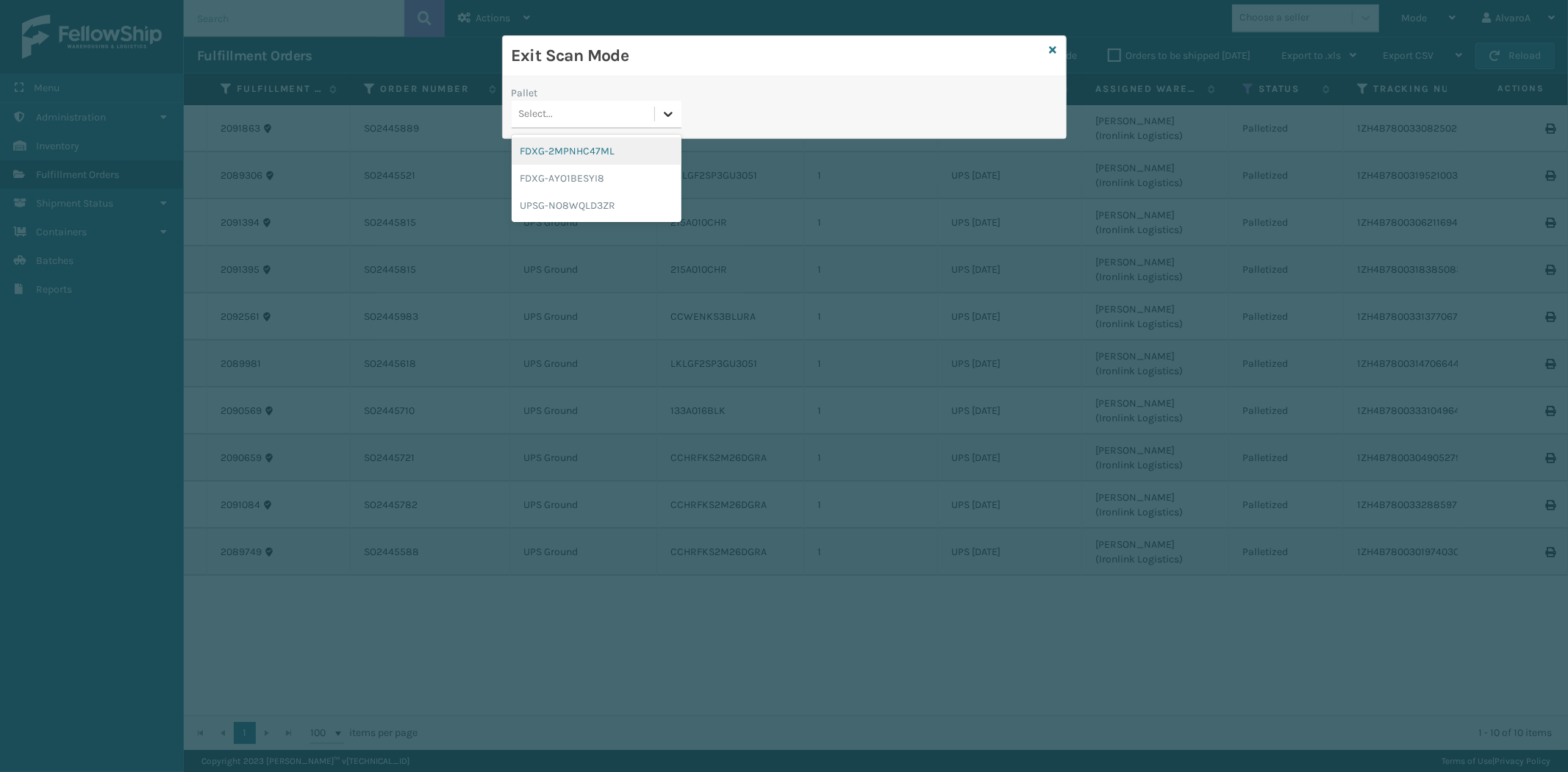
drag, startPoint x: 668, startPoint y: 122, endPoint x: 568, endPoint y: 174, distance: 112.7
click at [667, 122] on div at bounding box center [668, 114] width 27 height 27
drag, startPoint x: 560, startPoint y: 200, endPoint x: 875, endPoint y: 123, distance: 324.3
click at [561, 200] on div "UPSG-NO8WQLD3ZR" at bounding box center [596, 205] width 170 height 27
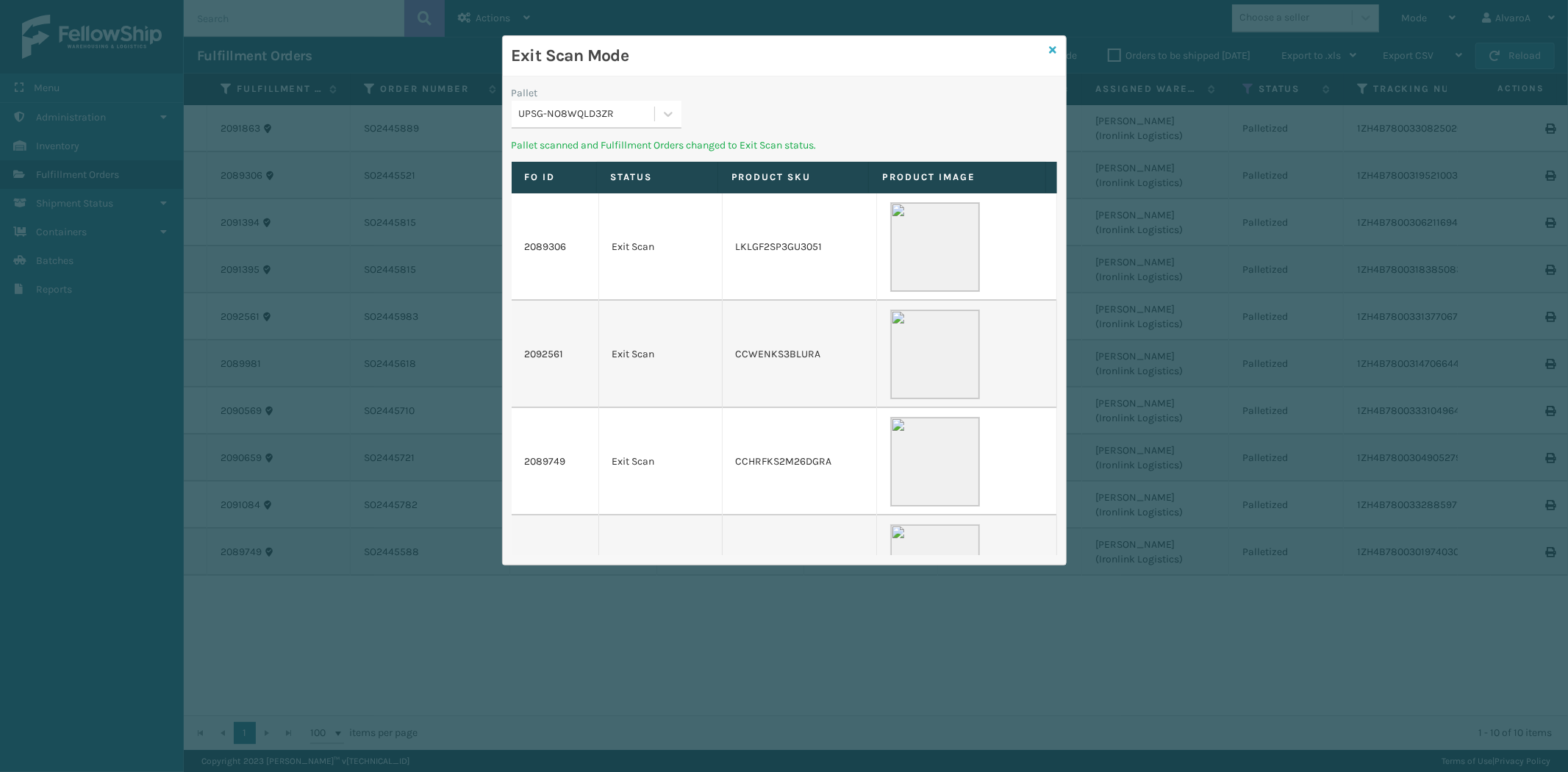
click at [1052, 47] on icon at bounding box center [1053, 50] width 8 height 10
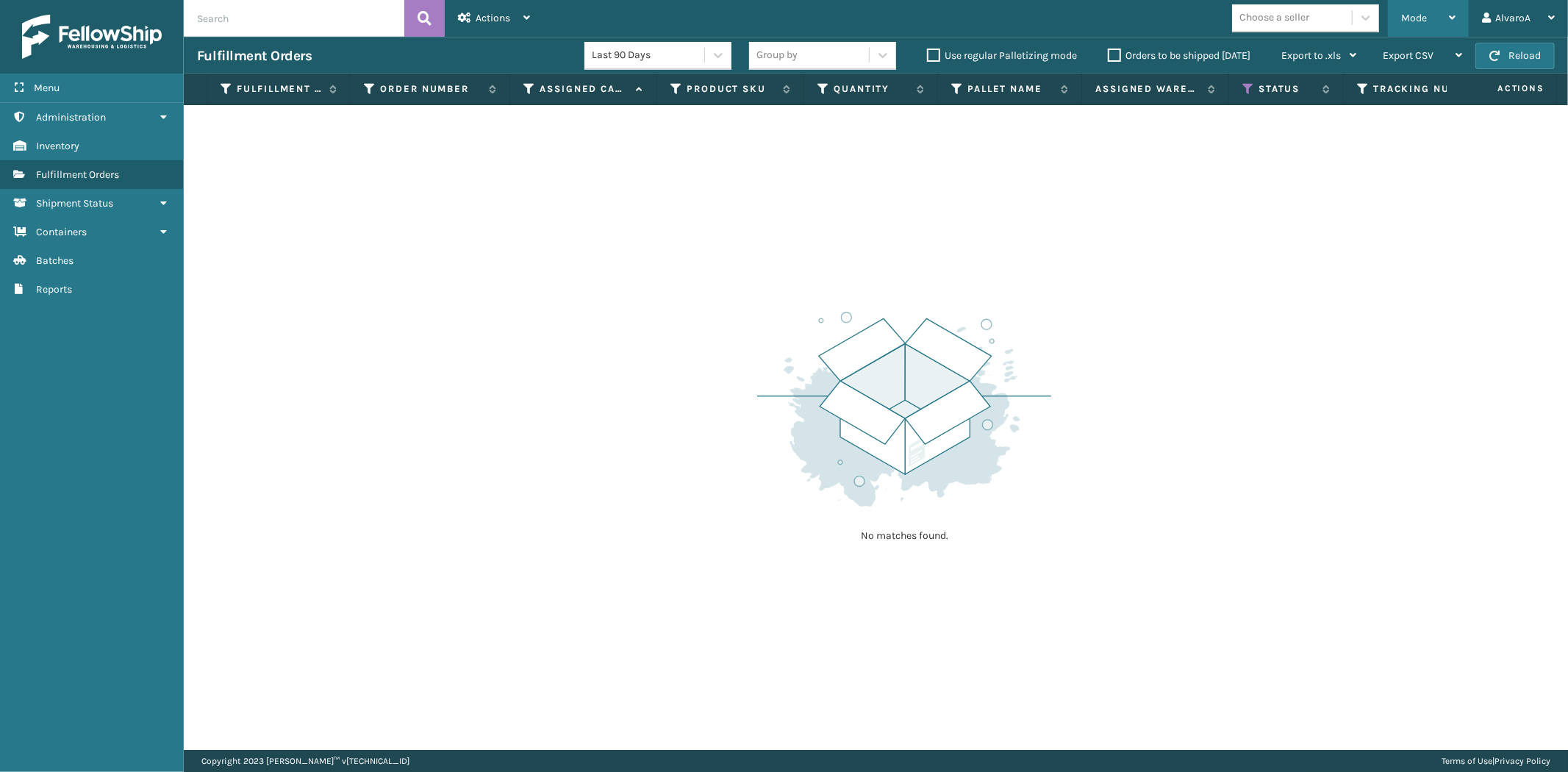
click at [1434, 26] on div "Mode" at bounding box center [1428, 18] width 54 height 37
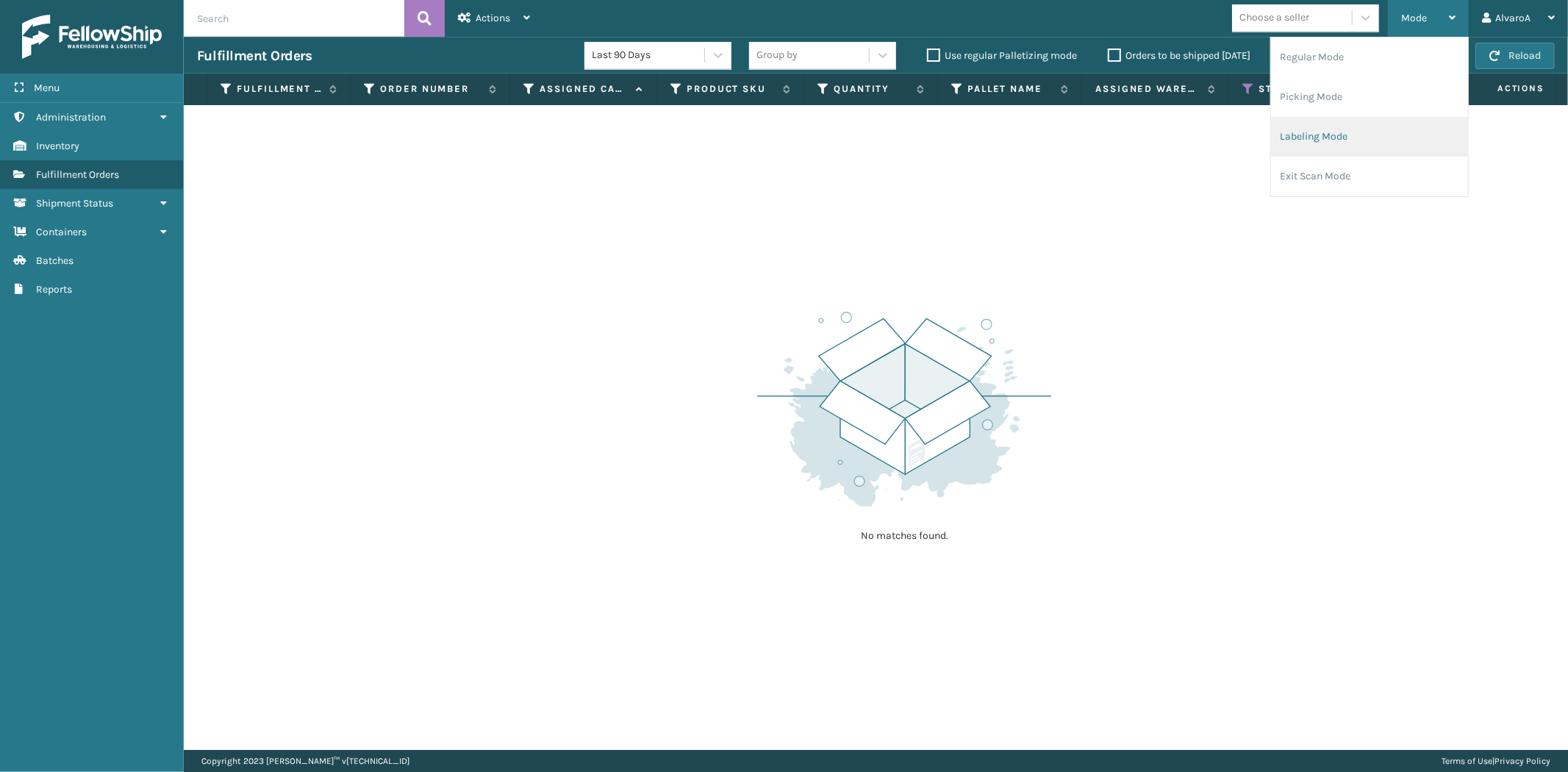
click at [1302, 120] on li "Labeling Mode" at bounding box center [1369, 136] width 197 height 39
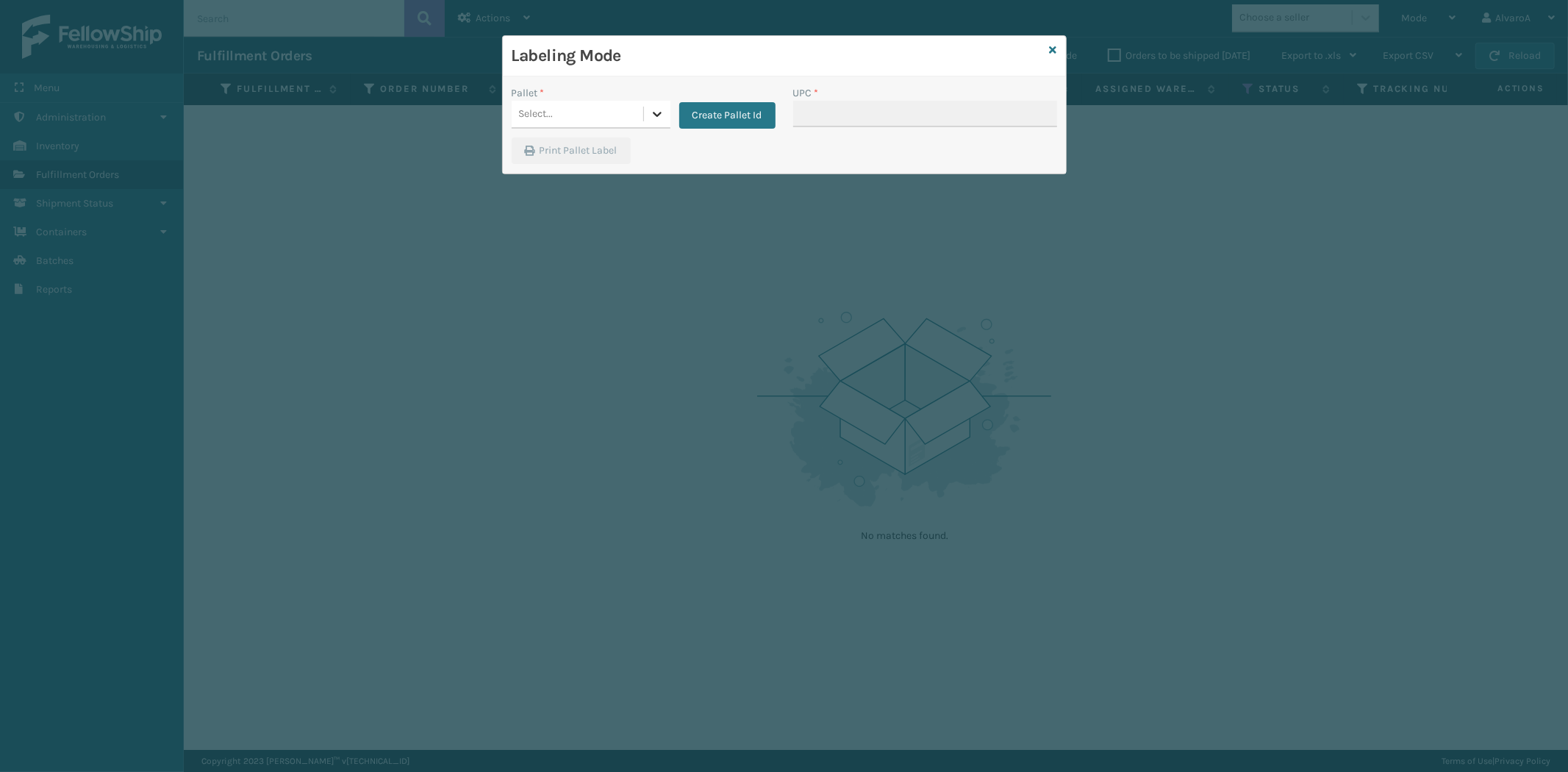
click at [658, 107] on icon at bounding box center [658, 114] width 15 height 15
click at [551, 170] on div "FDXG-AYO1BESYI8" at bounding box center [591, 178] width 159 height 27
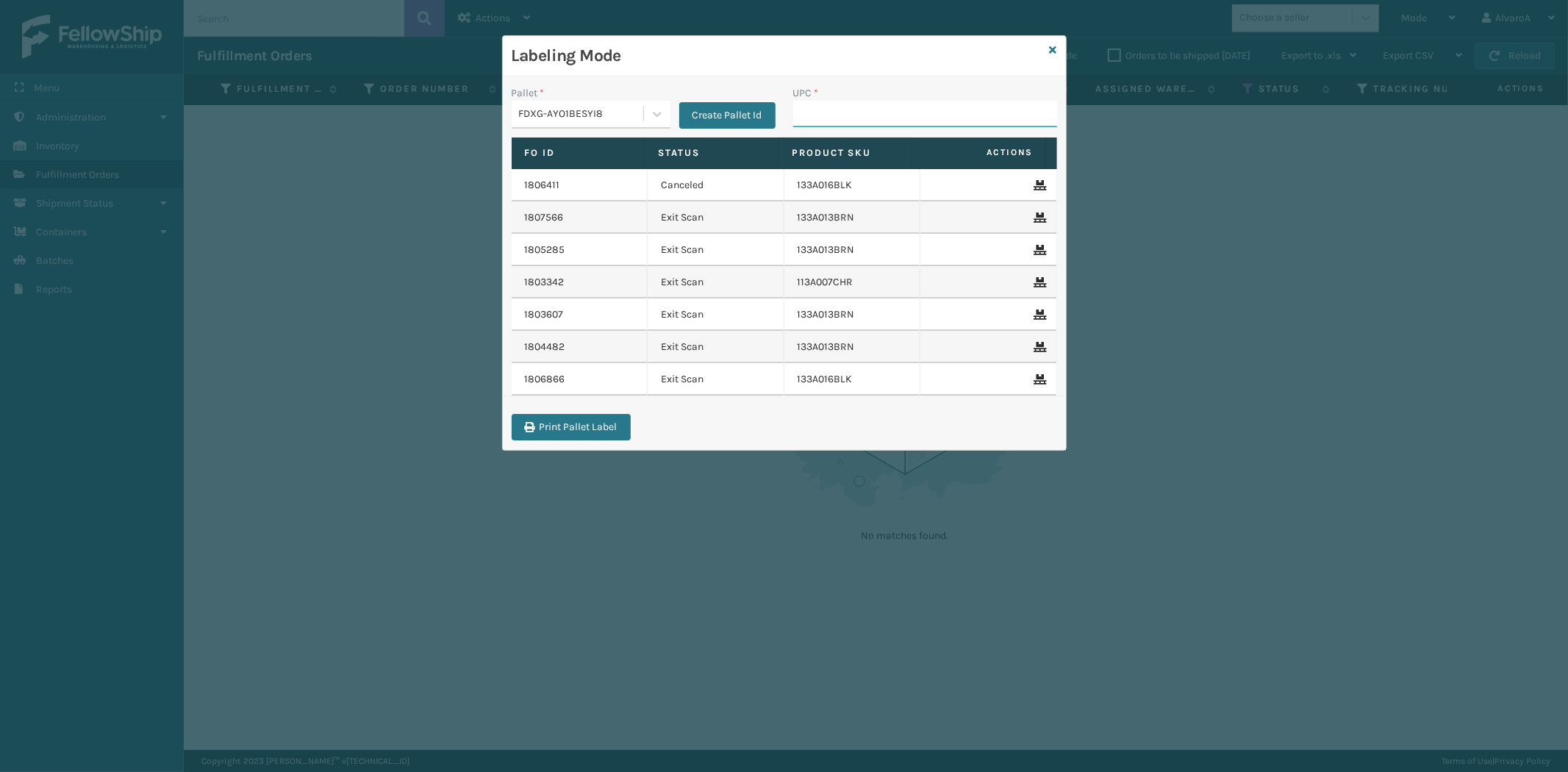
click at [864, 104] on input "UPC *" at bounding box center [925, 114] width 264 height 27
type input "133"
click at [1054, 49] on icon at bounding box center [1053, 50] width 8 height 10
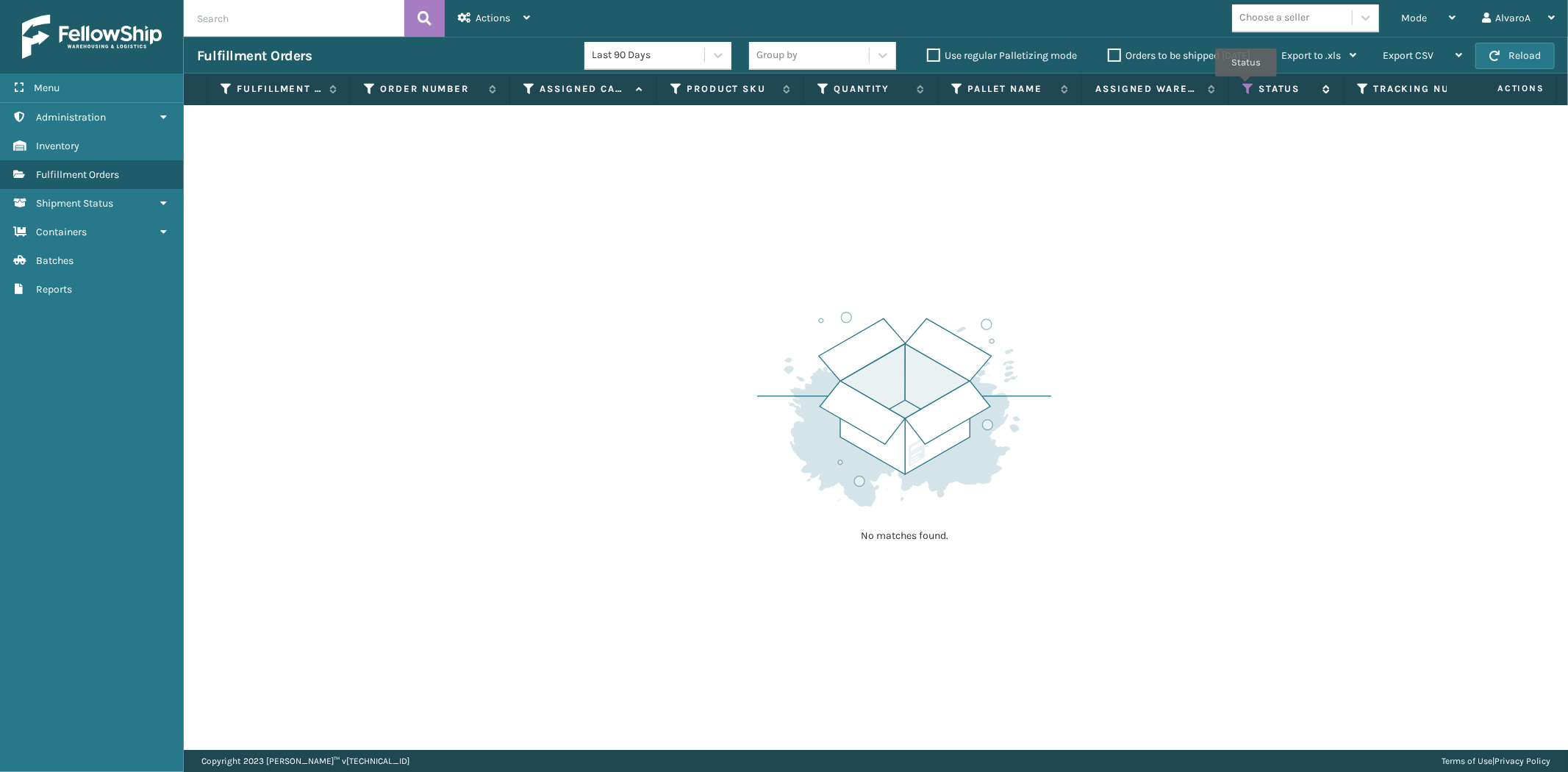
click at [1246, 87] on icon at bounding box center [1248, 89] width 12 height 13
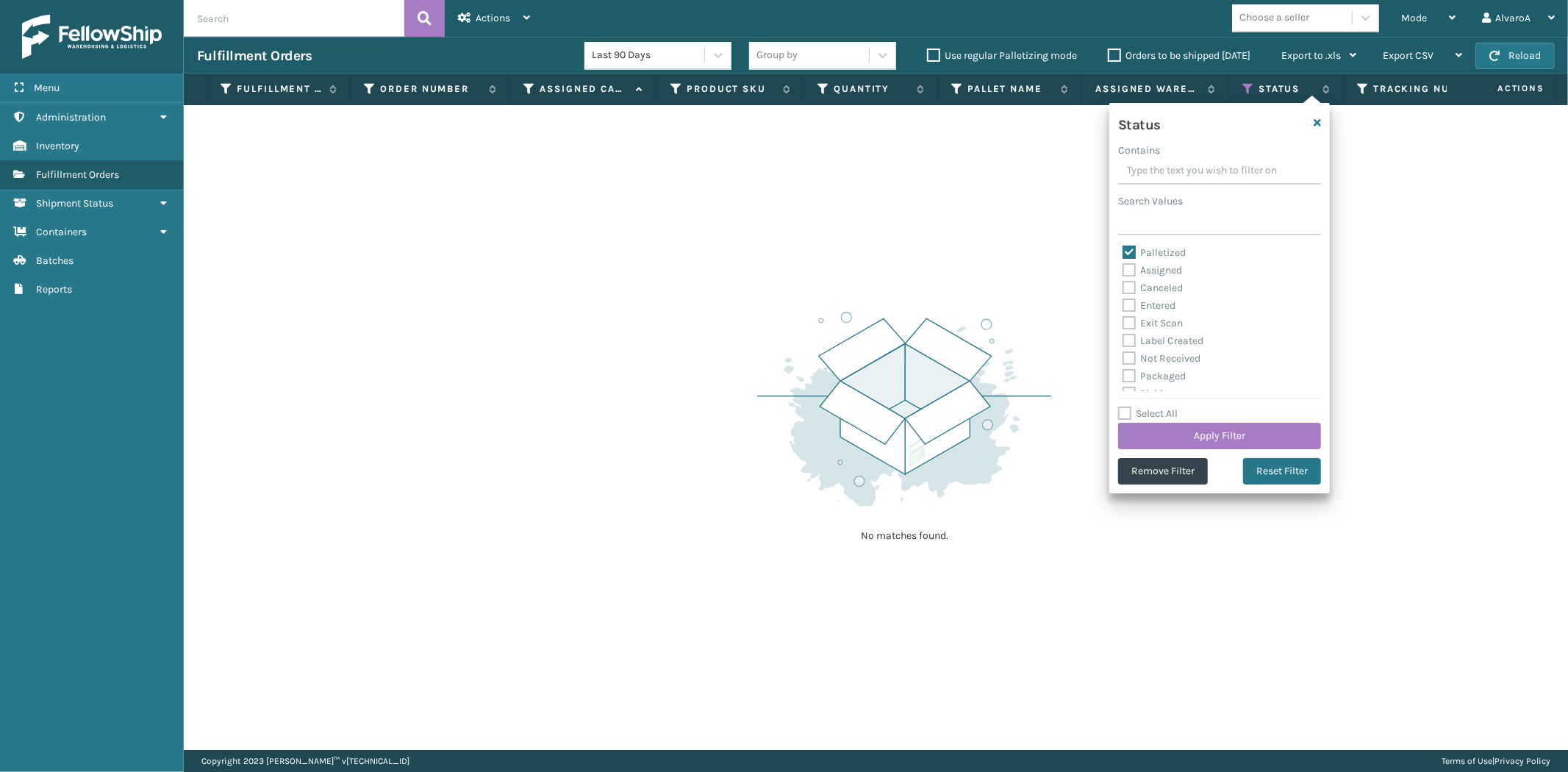
click at [1123, 246] on label "Palletized" at bounding box center [1153, 252] width 63 height 13
click at [1123, 245] on input "Palletized" at bounding box center [1122, 248] width 1 height 9
checkbox input "false"
click at [1131, 312] on label "Picking" at bounding box center [1148, 311] width 52 height 13
click at [1123, 312] on input "Picking" at bounding box center [1122, 307] width 1 height 9
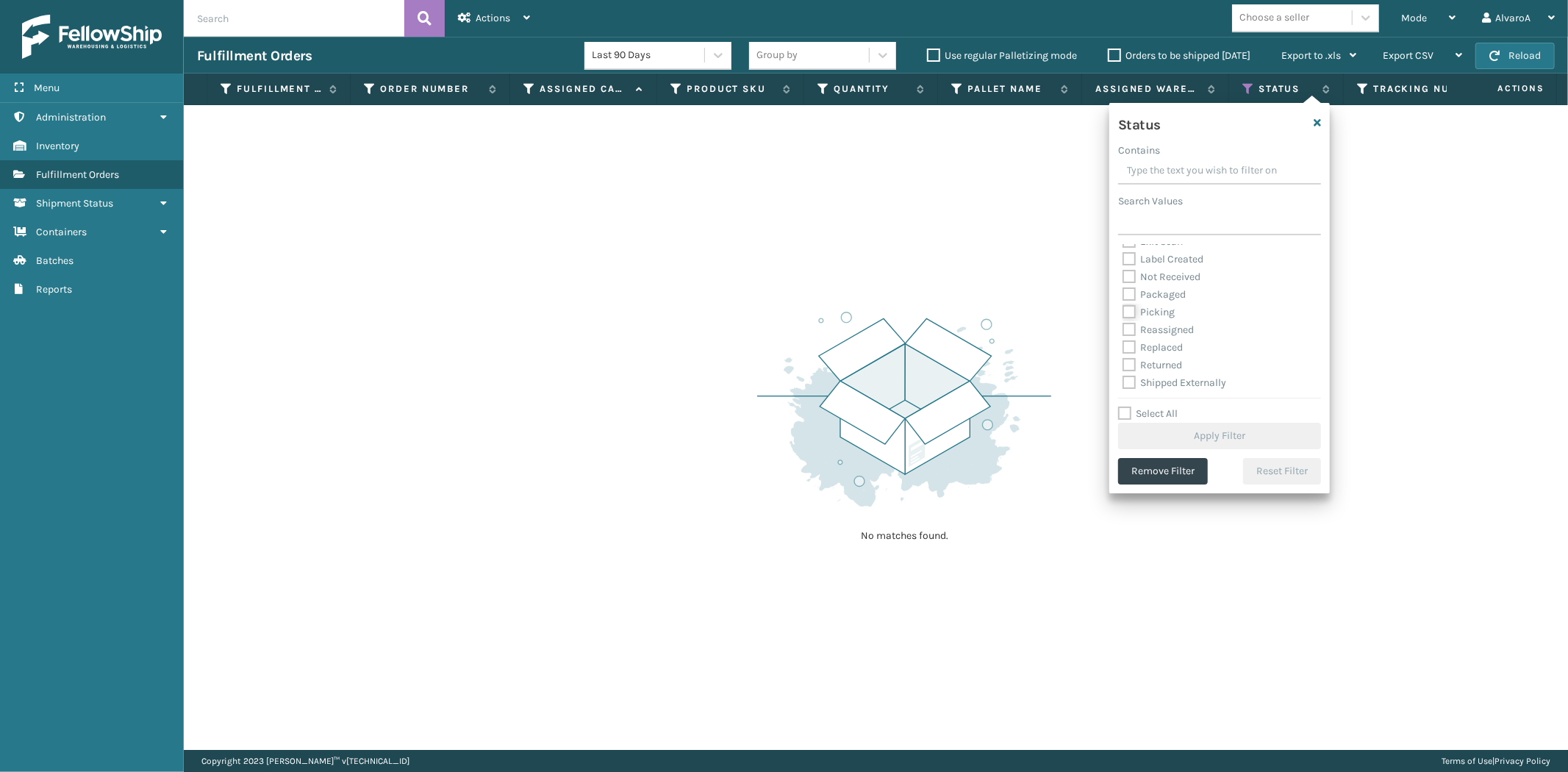
checkbox input "true"
click at [1133, 435] on button "Apply Filter" at bounding box center [1220, 436] width 203 height 27
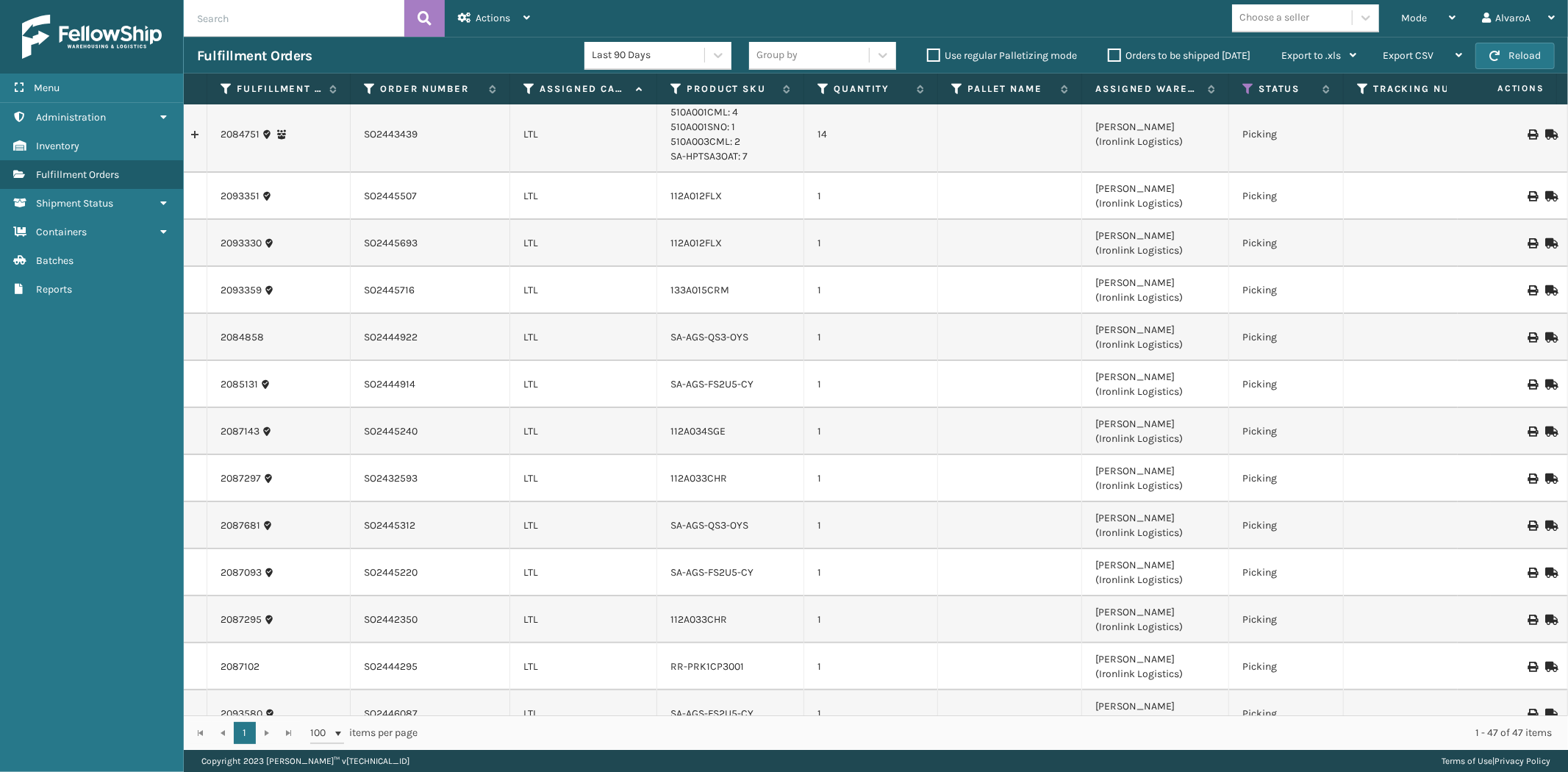
scroll to position [0, 0]
